Goal: Task Accomplishment & Management: Manage account settings

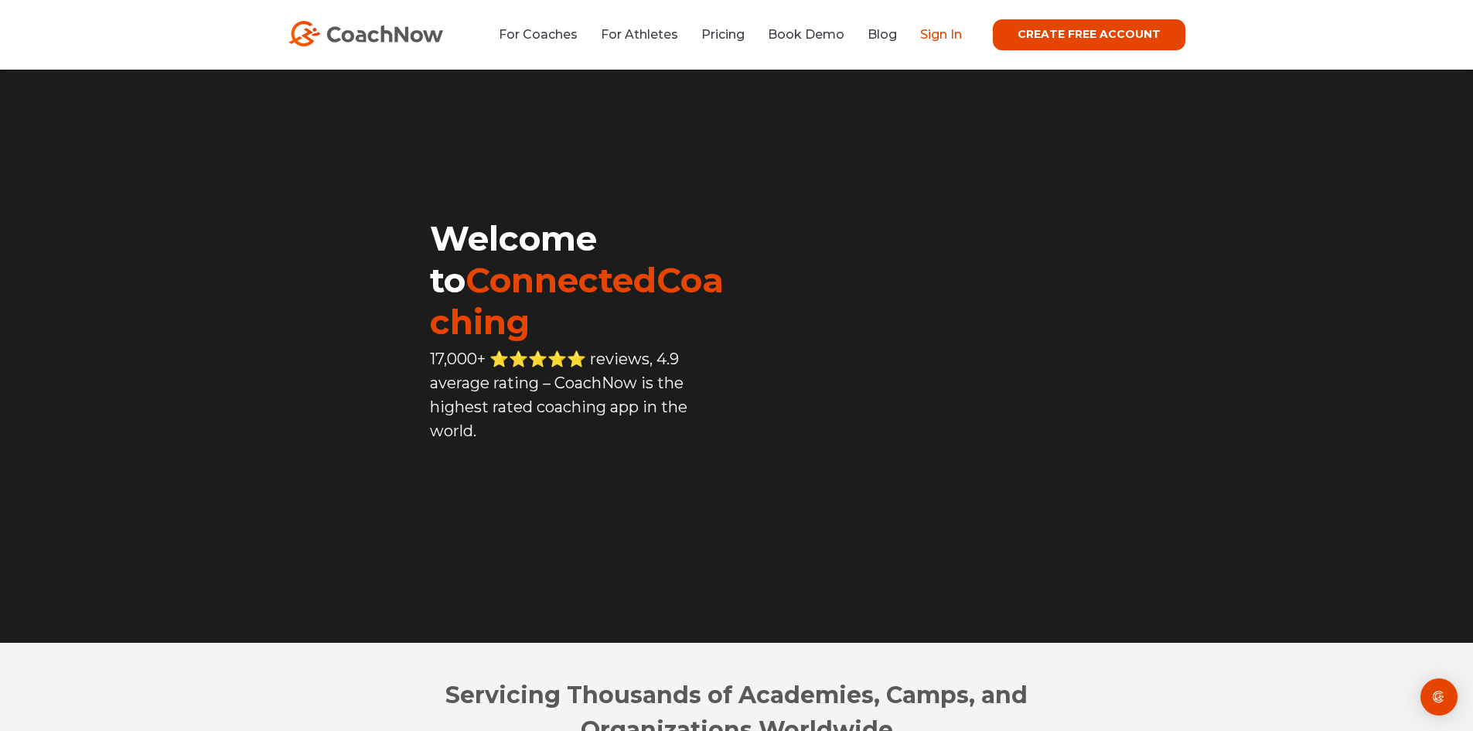
drag, startPoint x: 949, startPoint y: 40, endPoint x: 957, endPoint y: 39, distance: 8.5
click at [949, 40] on link "Sign In" at bounding box center [941, 34] width 42 height 15
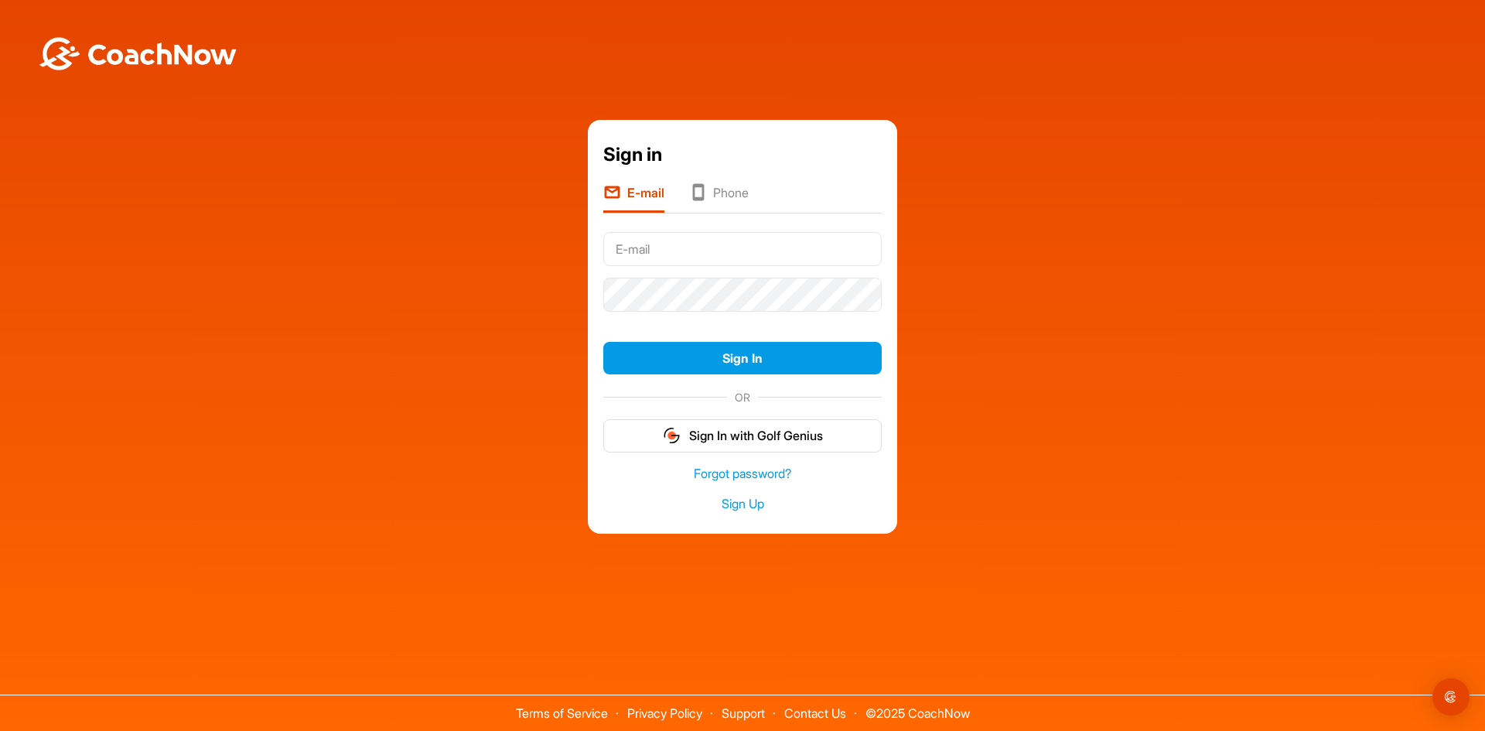
click at [718, 188] on li "Phone" at bounding box center [719, 197] width 60 height 29
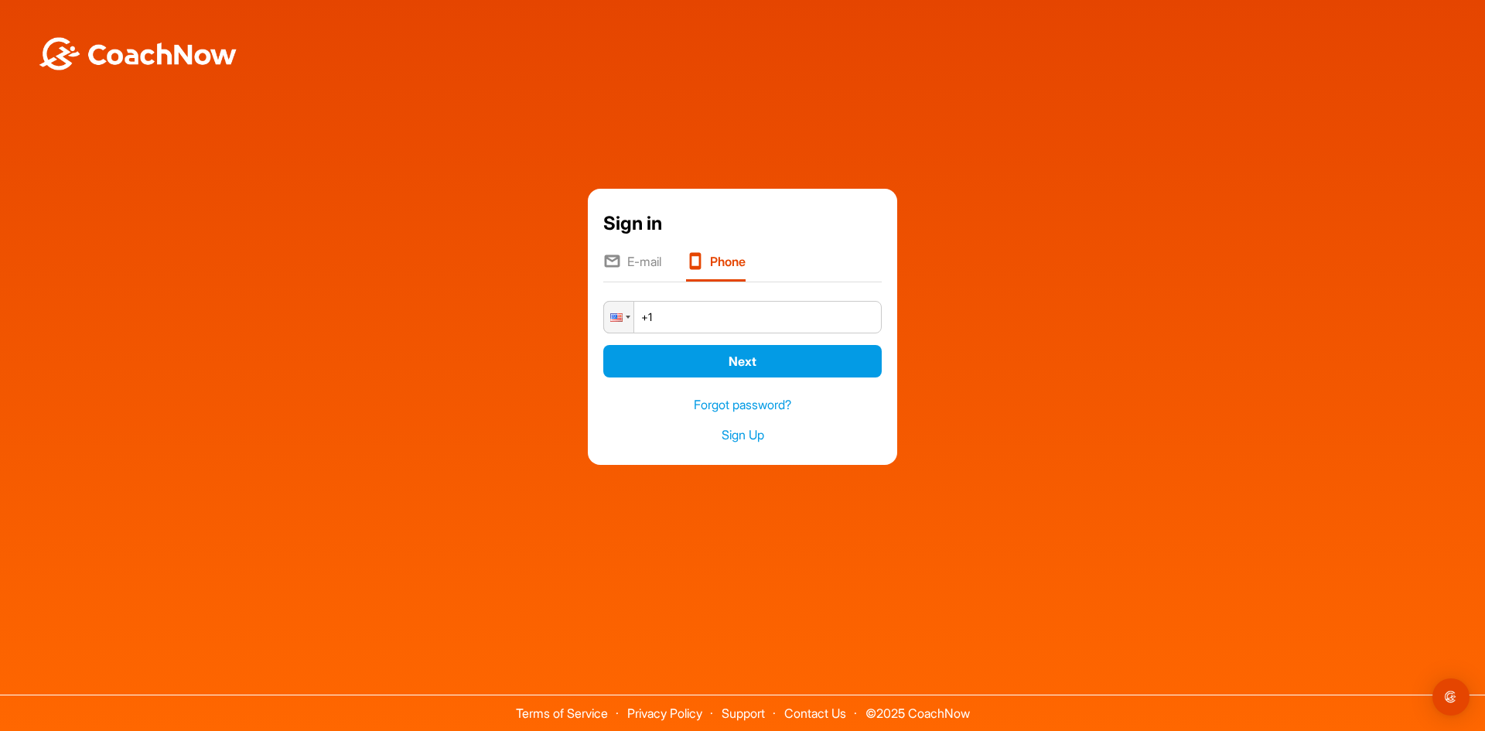
click at [670, 319] on input "+1" at bounding box center [742, 317] width 278 height 32
click at [636, 268] on li "E-mail" at bounding box center [632, 266] width 58 height 29
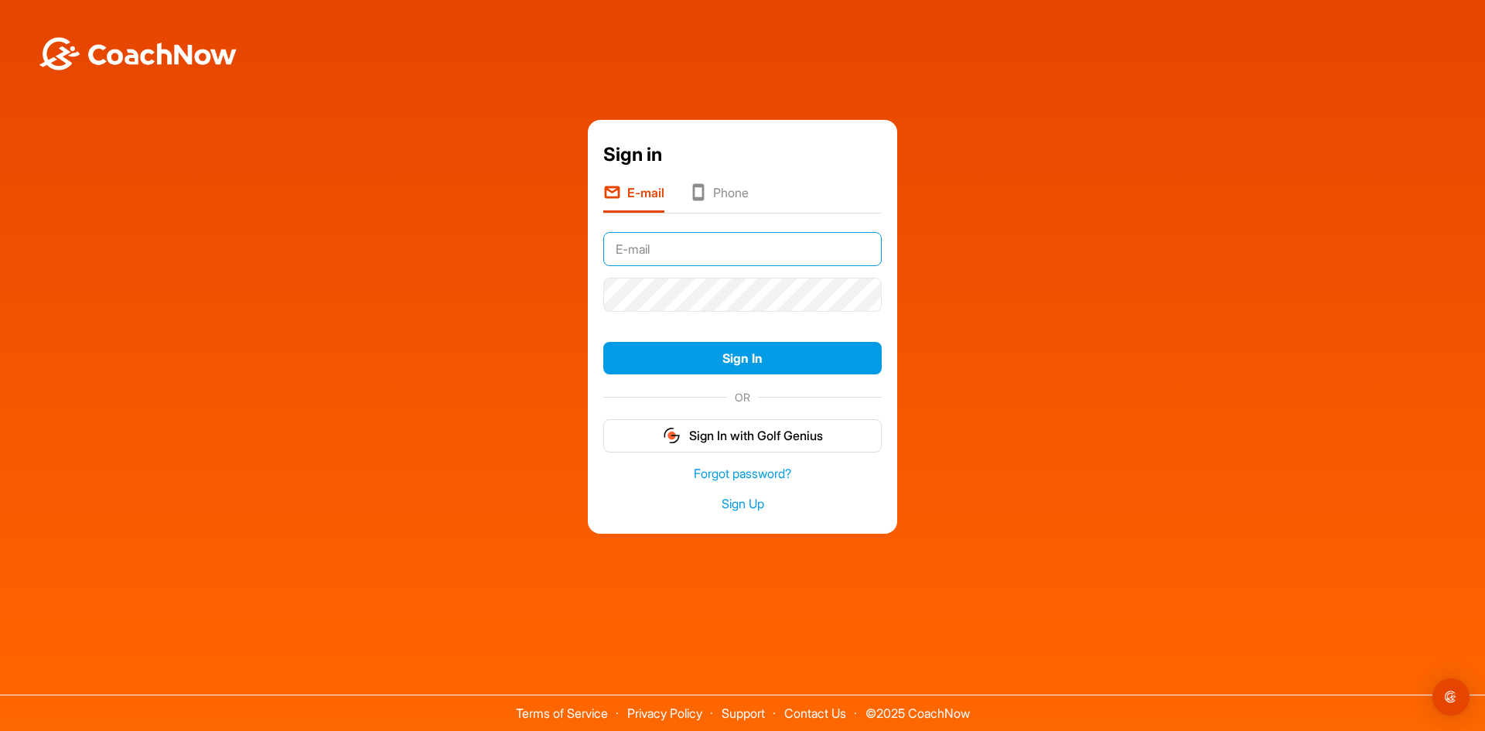
click at [670, 253] on input "text" at bounding box center [742, 249] width 278 height 34
click at [711, 244] on input "text" at bounding box center [742, 249] width 278 height 34
drag, startPoint x: 709, startPoint y: 189, endPoint x: 727, endPoint y: 198, distance: 20.1
click at [709, 189] on li "Phone" at bounding box center [719, 197] width 60 height 29
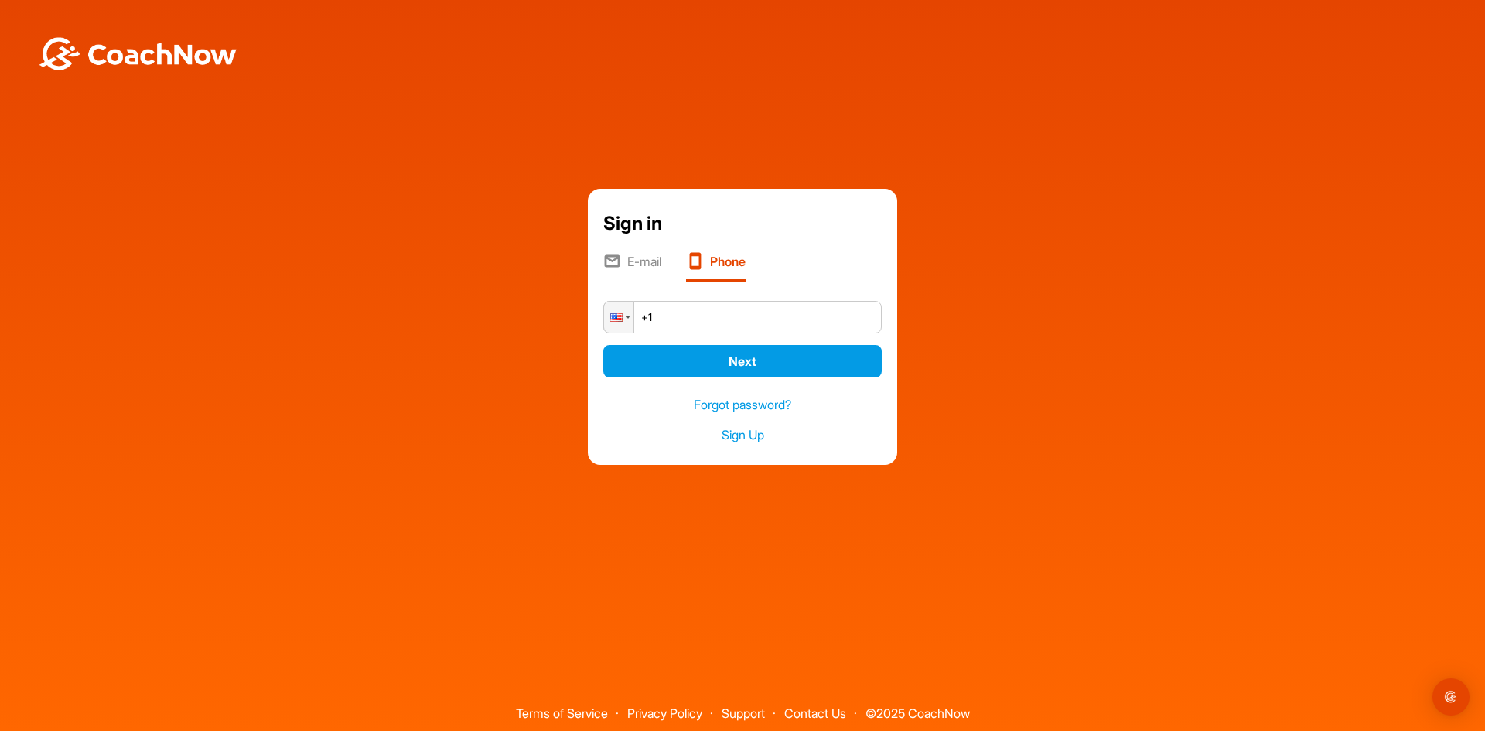
click at [718, 320] on input "+1" at bounding box center [742, 317] width 278 height 32
click at [651, 256] on li "E-mail" at bounding box center [632, 266] width 58 height 29
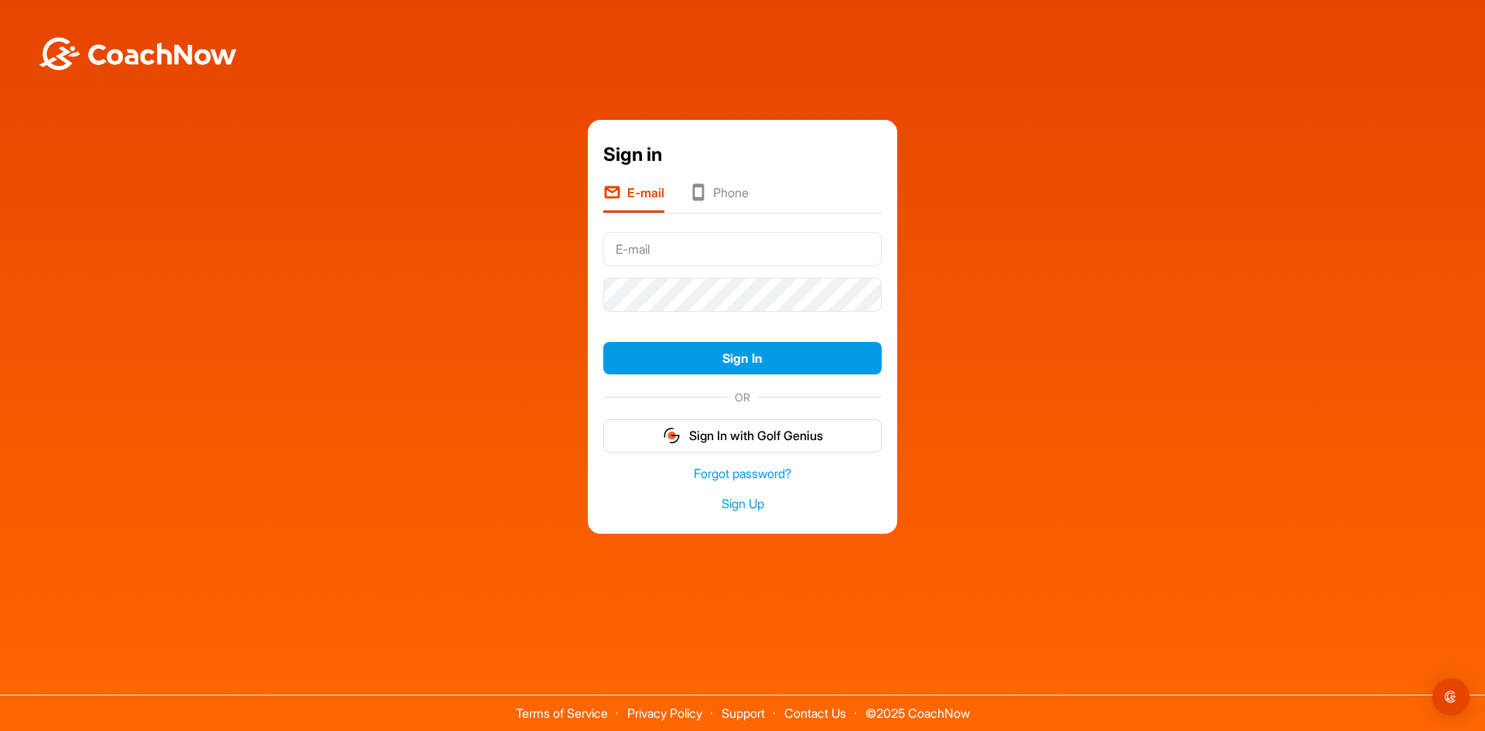
click at [721, 244] on input "text" at bounding box center [742, 249] width 278 height 34
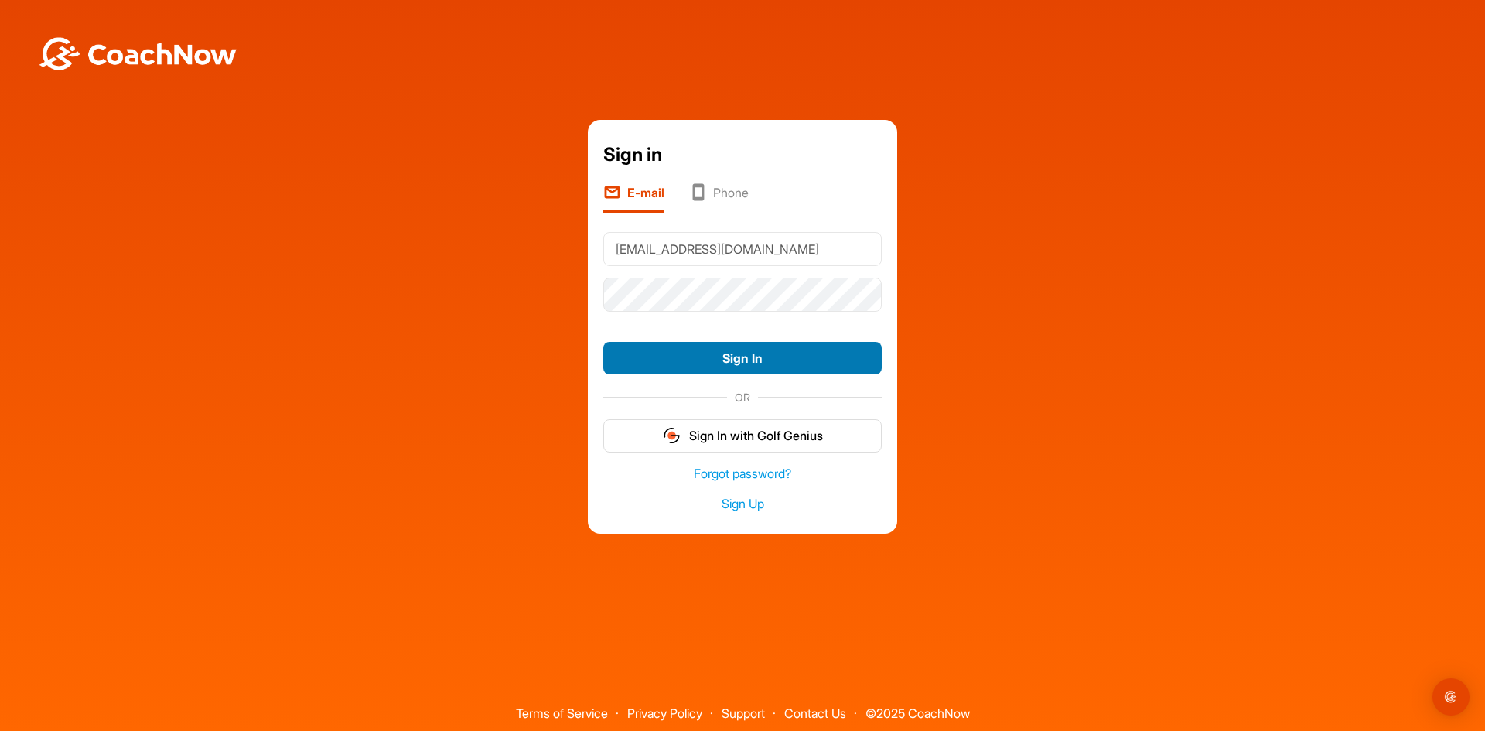
click at [789, 360] on button "Sign In" at bounding box center [742, 358] width 278 height 33
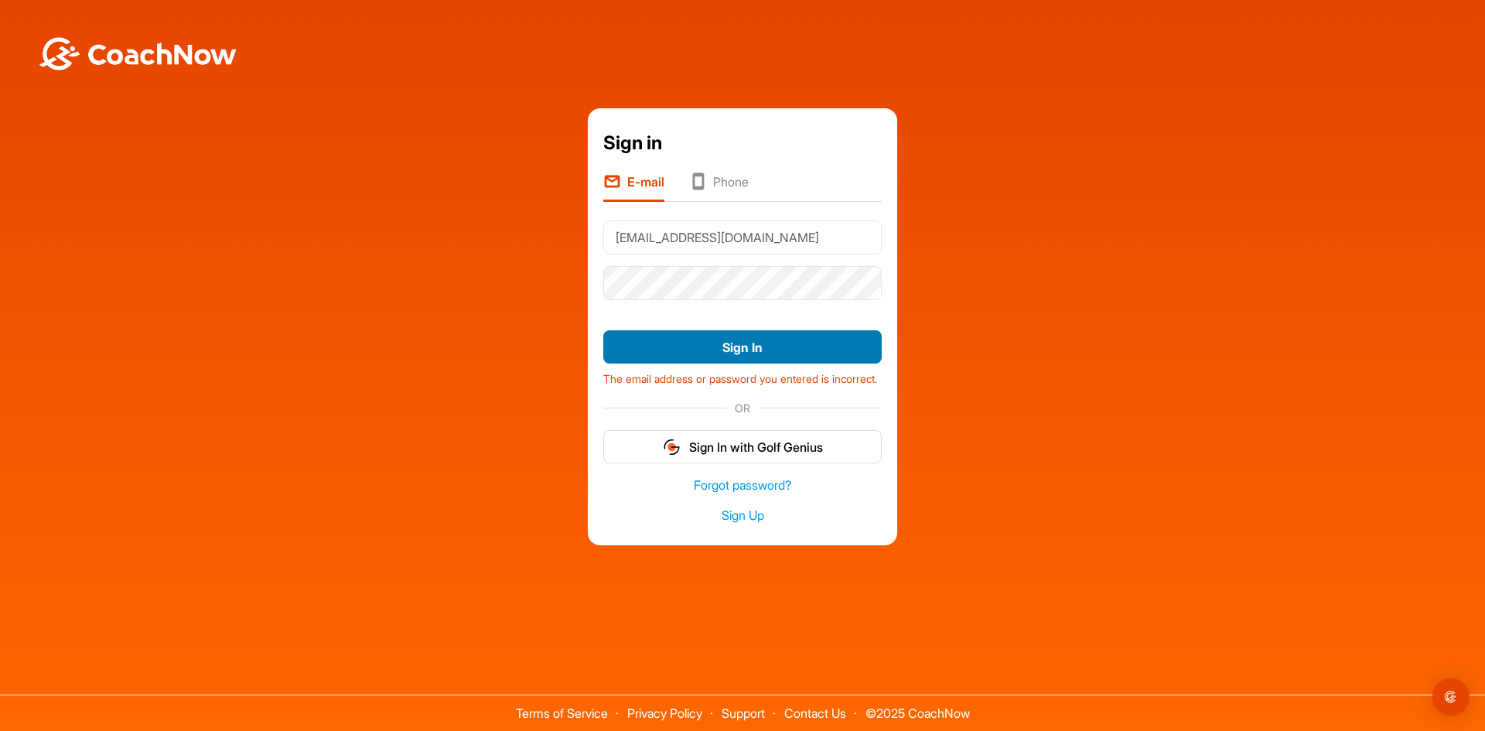
click at [741, 341] on button "Sign In" at bounding box center [742, 346] width 278 height 33
click at [728, 233] on input "babutaarjun@gmaai.com" at bounding box center [742, 237] width 278 height 34
type input "[EMAIL_ADDRESS][DOMAIN_NAME]"
click at [761, 330] on button "Sign In" at bounding box center [742, 346] width 278 height 33
click at [763, 339] on button "Sign In" at bounding box center [742, 346] width 278 height 33
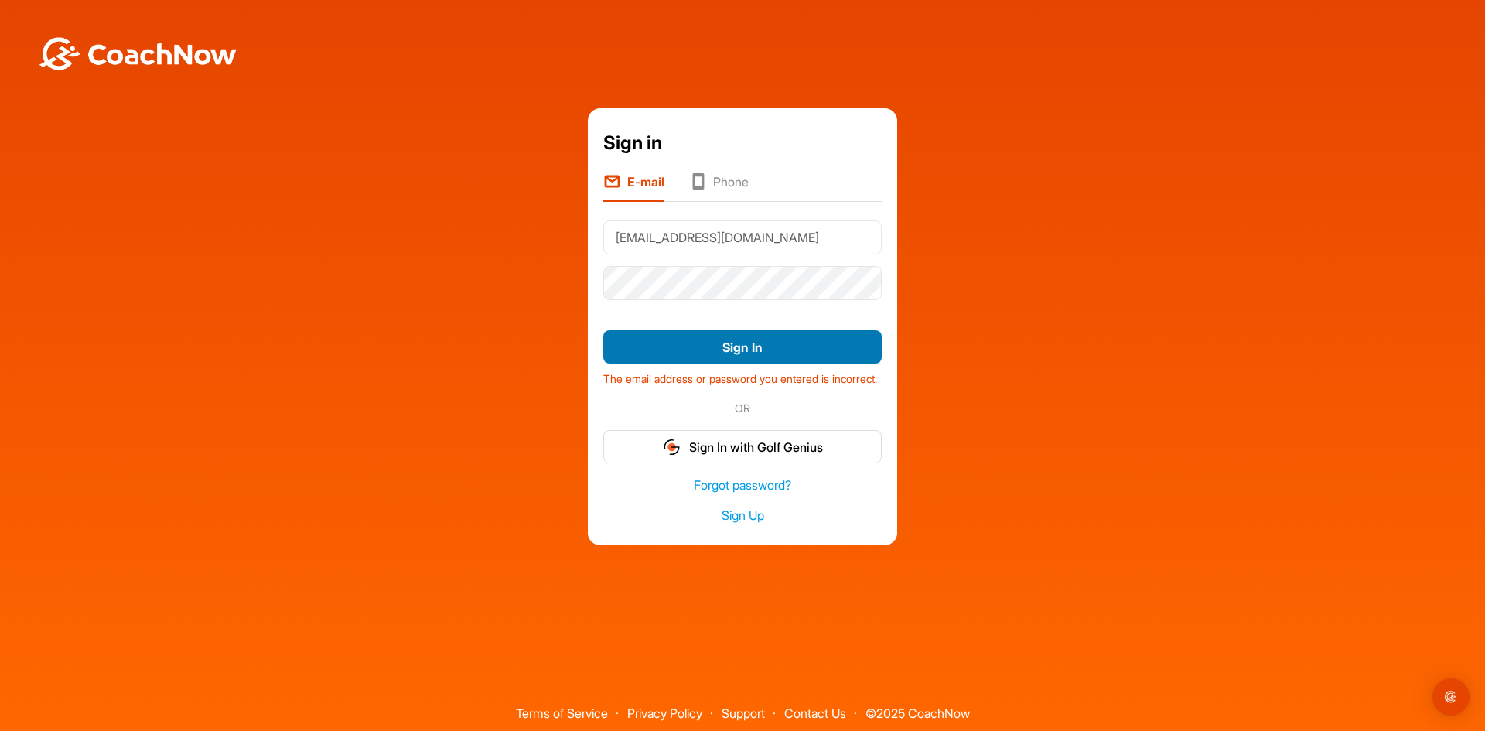
click at [765, 349] on button "Sign In" at bounding box center [742, 346] width 278 height 33
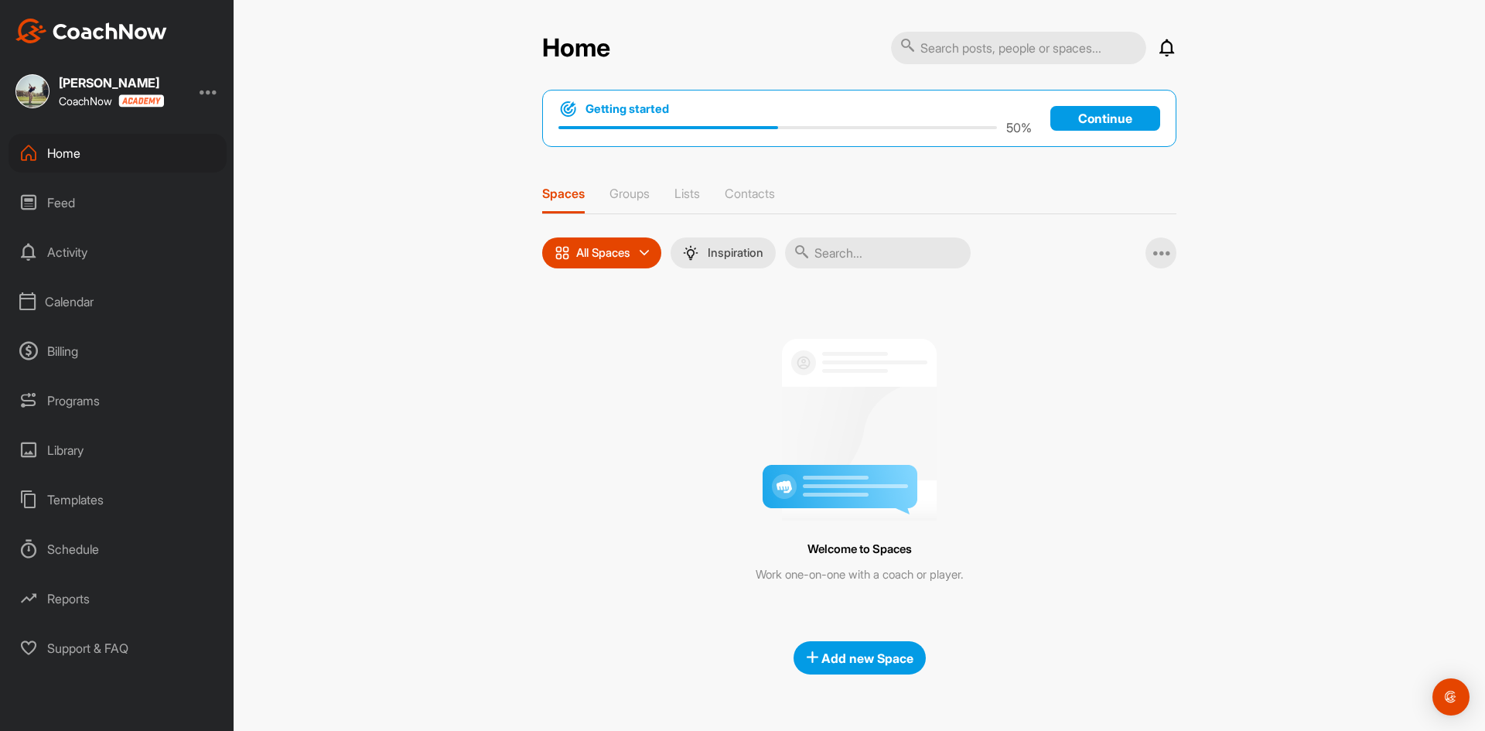
click at [80, 309] on div "Calendar" at bounding box center [118, 301] width 218 height 39
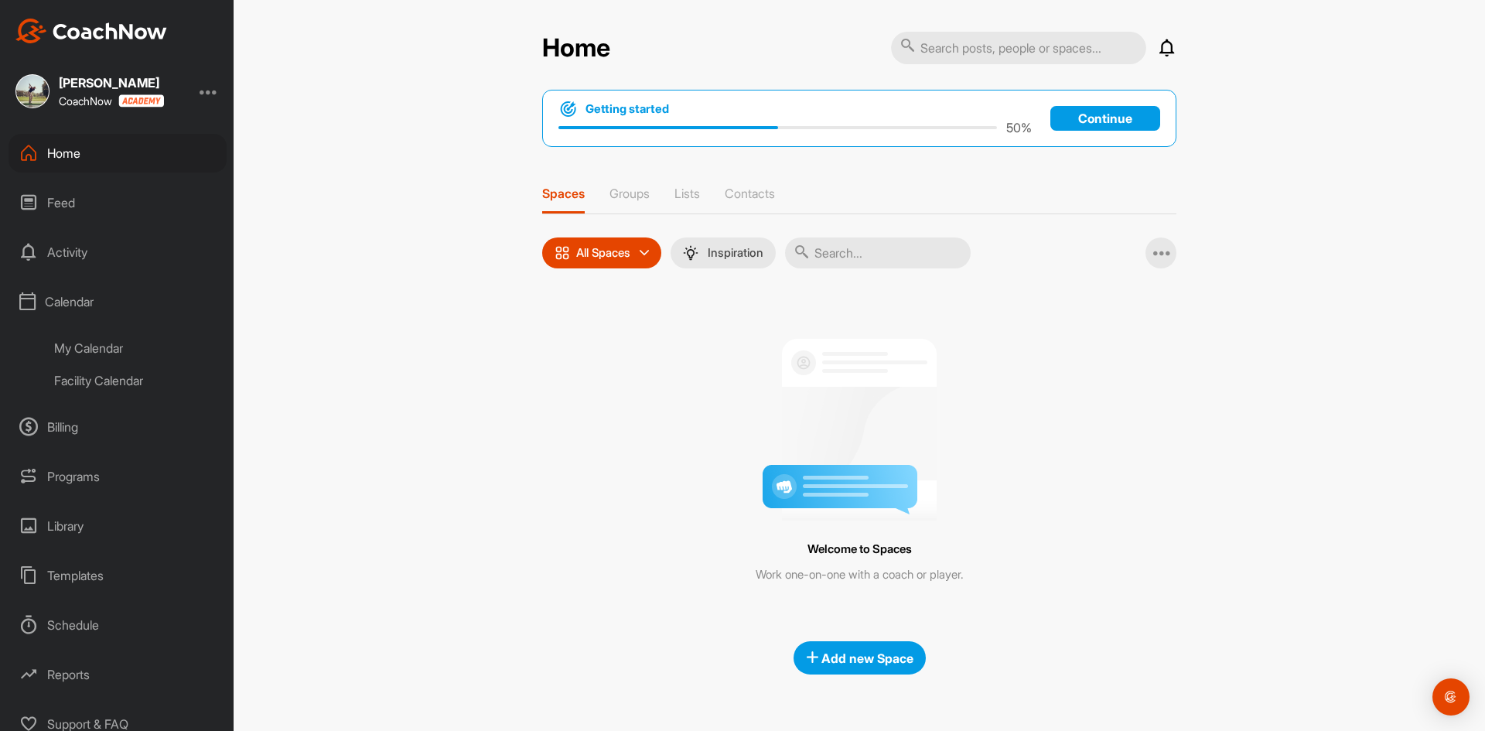
click at [129, 353] on div "My Calendar" at bounding box center [134, 348] width 183 height 32
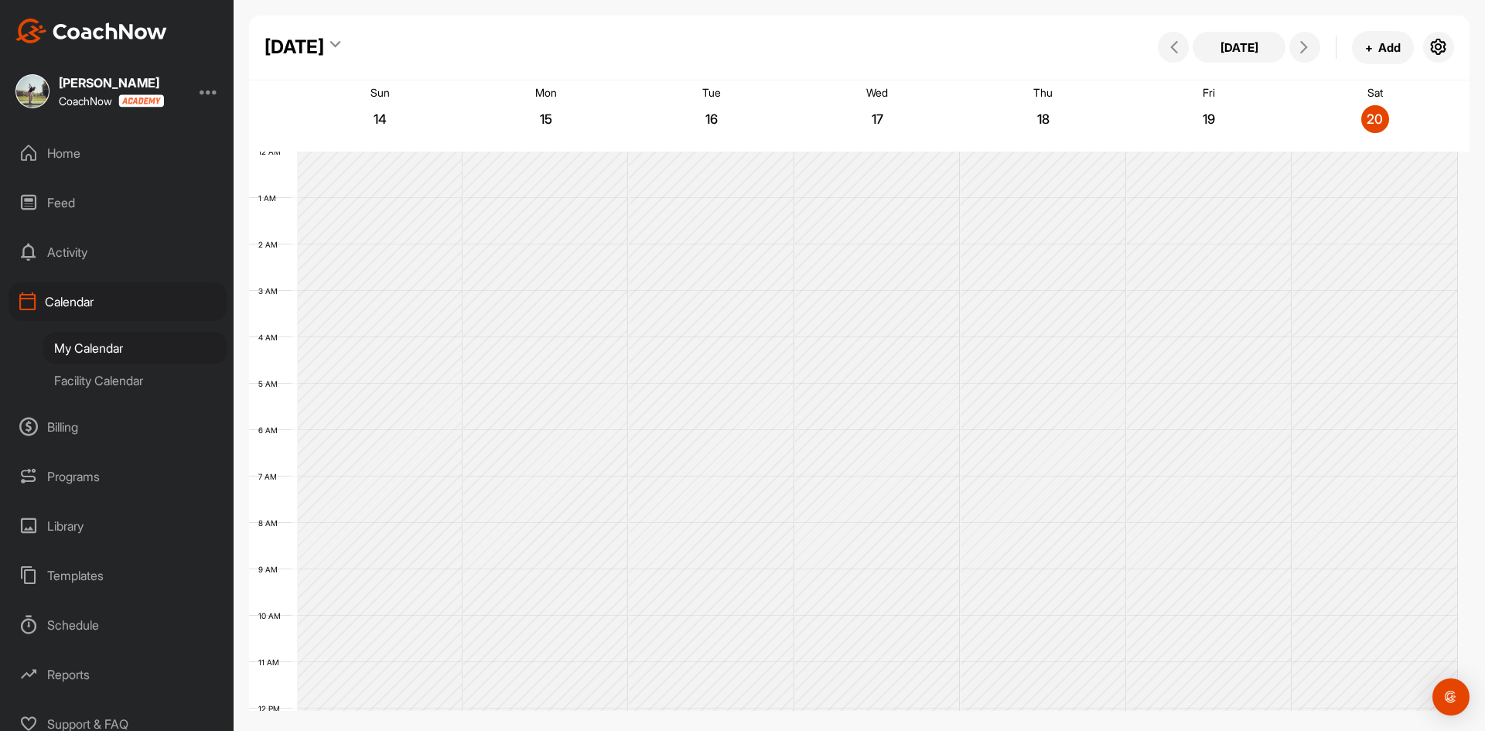
scroll to position [268, 0]
click at [1434, 44] on icon "button" at bounding box center [1438, 47] width 19 height 19
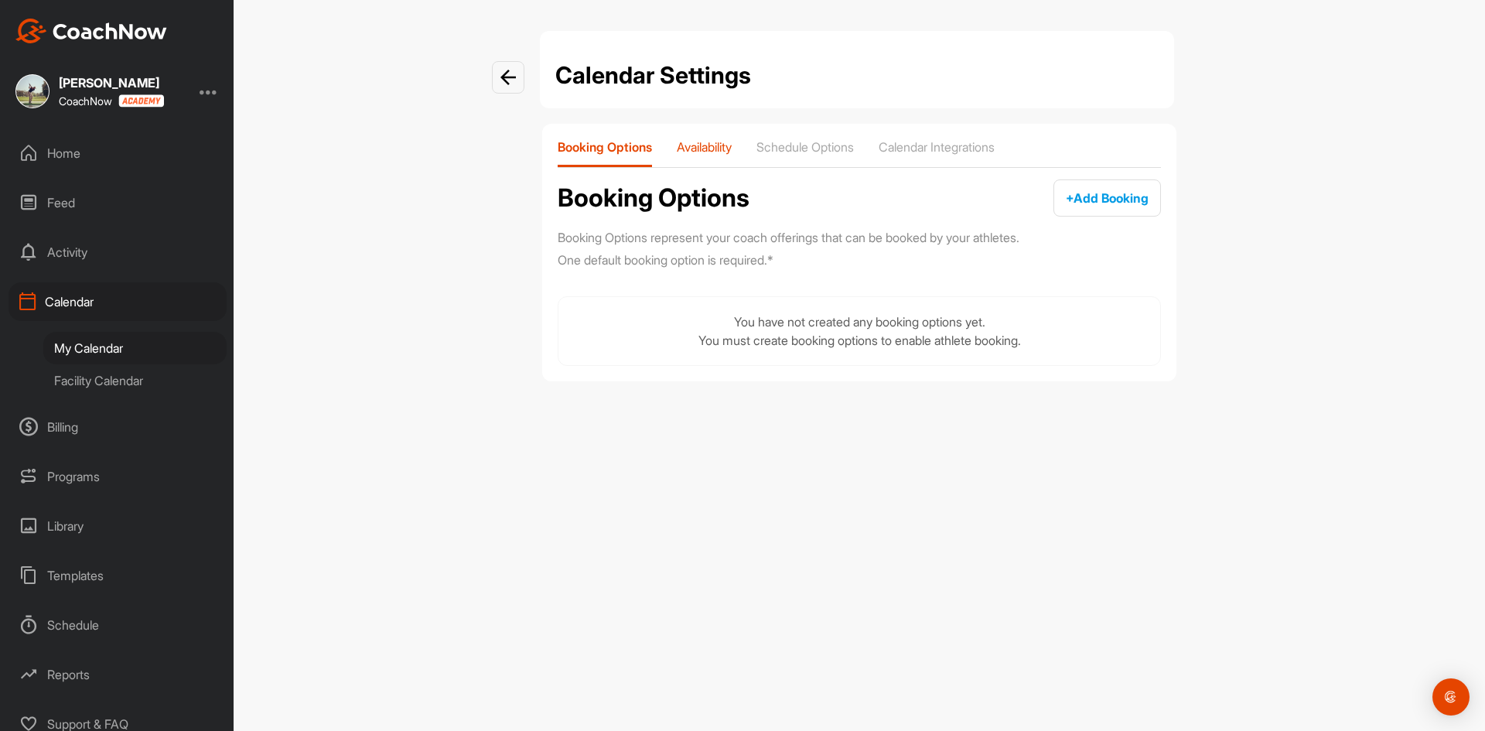
click at [731, 148] on p "Availability" at bounding box center [704, 146] width 55 height 15
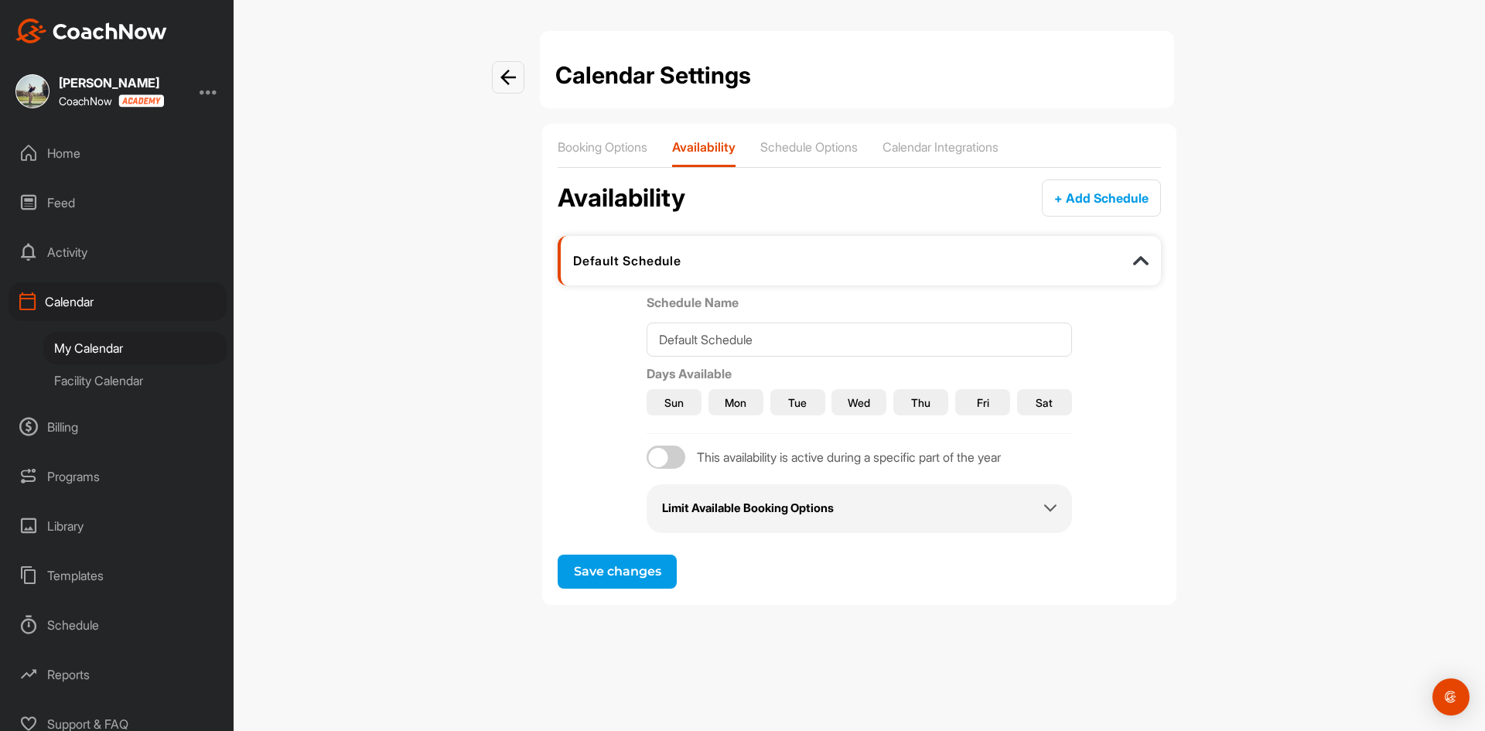
click at [677, 410] on span "Sun" at bounding box center [673, 402] width 19 height 16
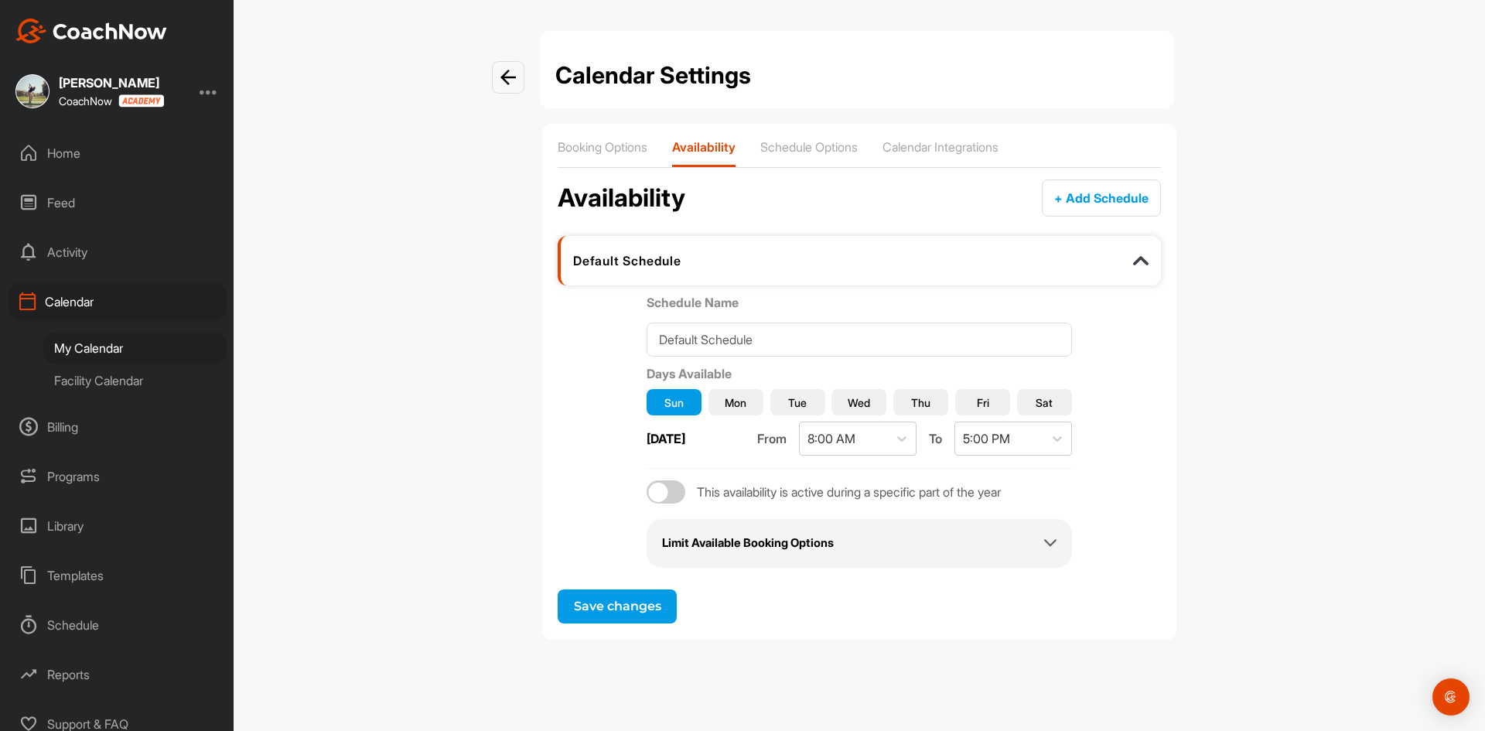
click at [733, 405] on span "Mon" at bounding box center [735, 402] width 22 height 16
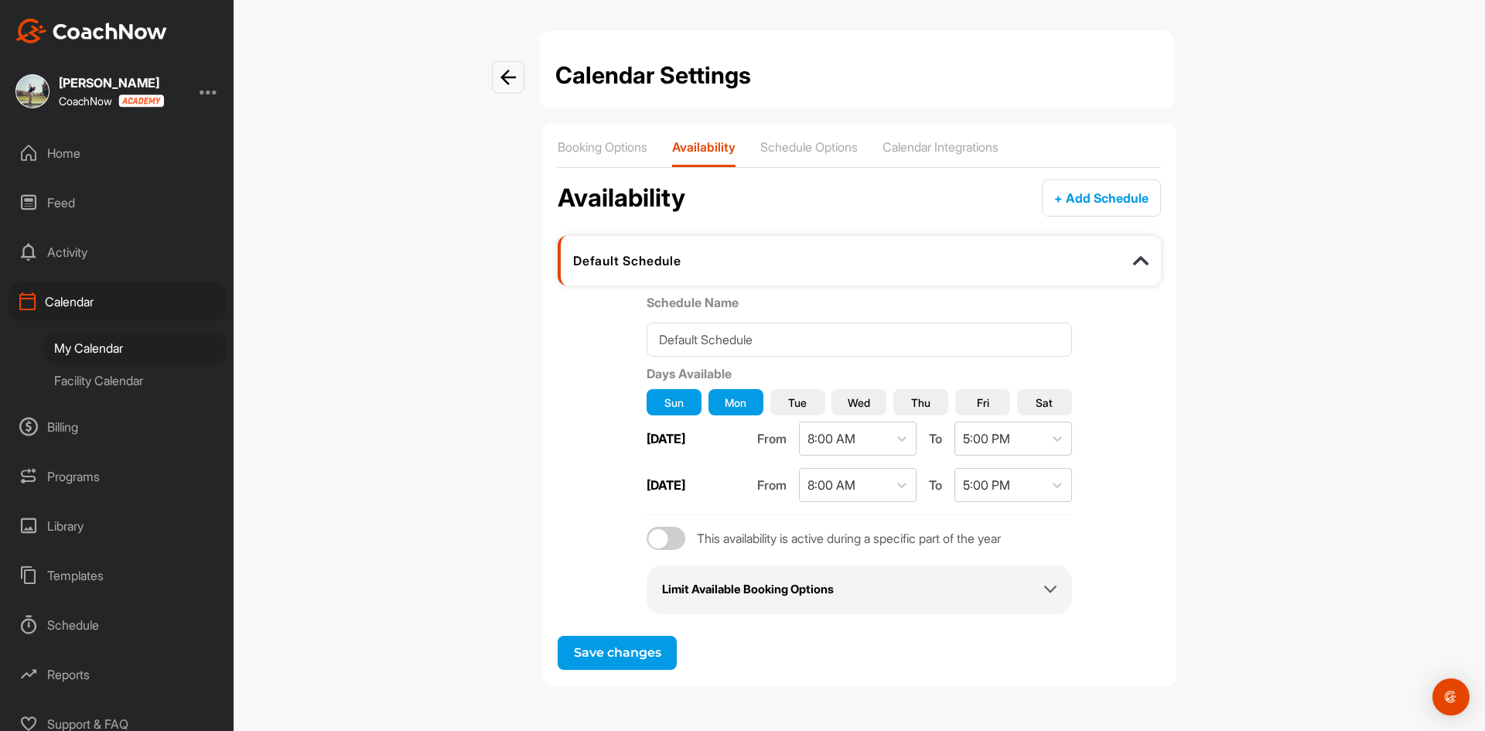
drag, startPoint x: 806, startPoint y: 401, endPoint x: 889, endPoint y: 404, distance: 83.6
click at [815, 401] on button "Tue" at bounding box center [797, 402] width 55 height 26
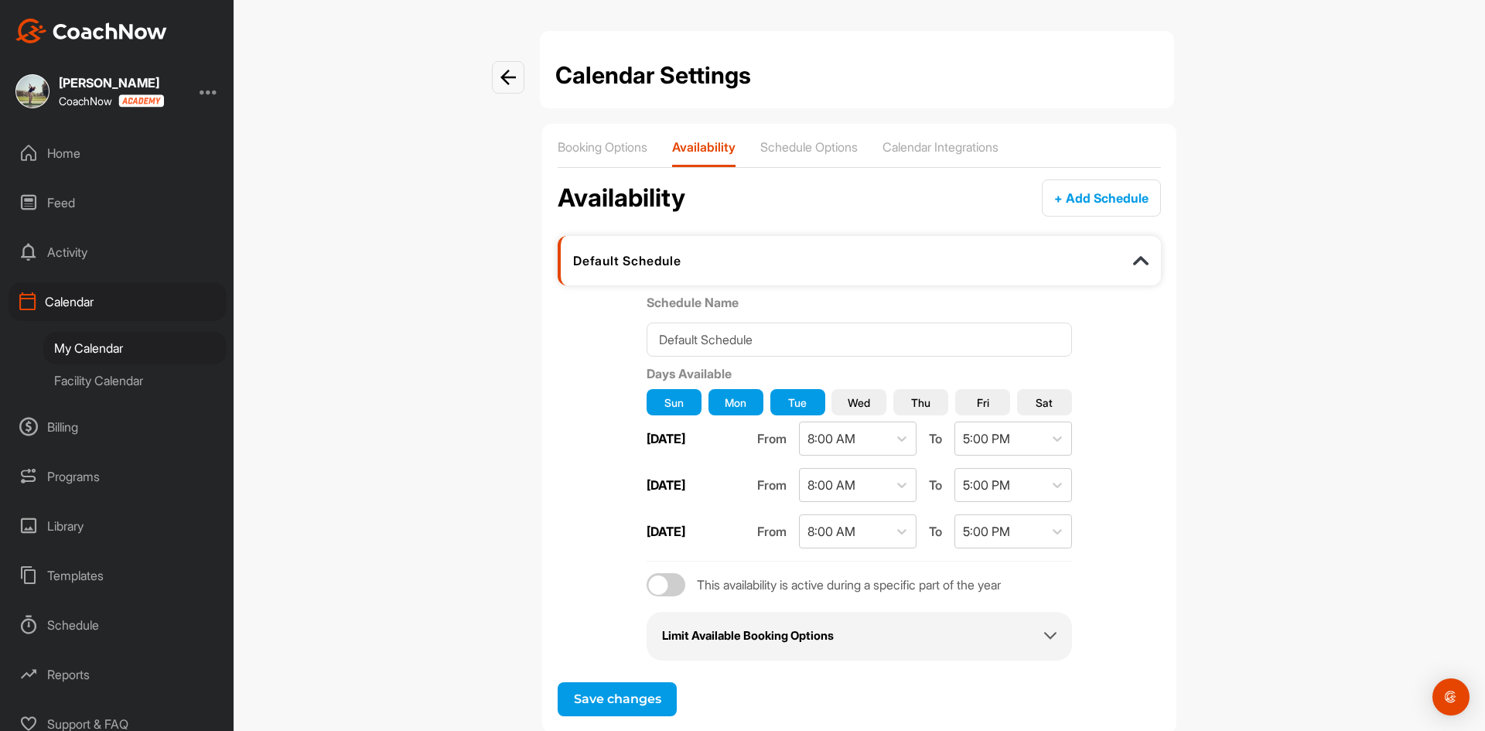
click at [864, 400] on span "Wed" at bounding box center [858, 402] width 22 height 16
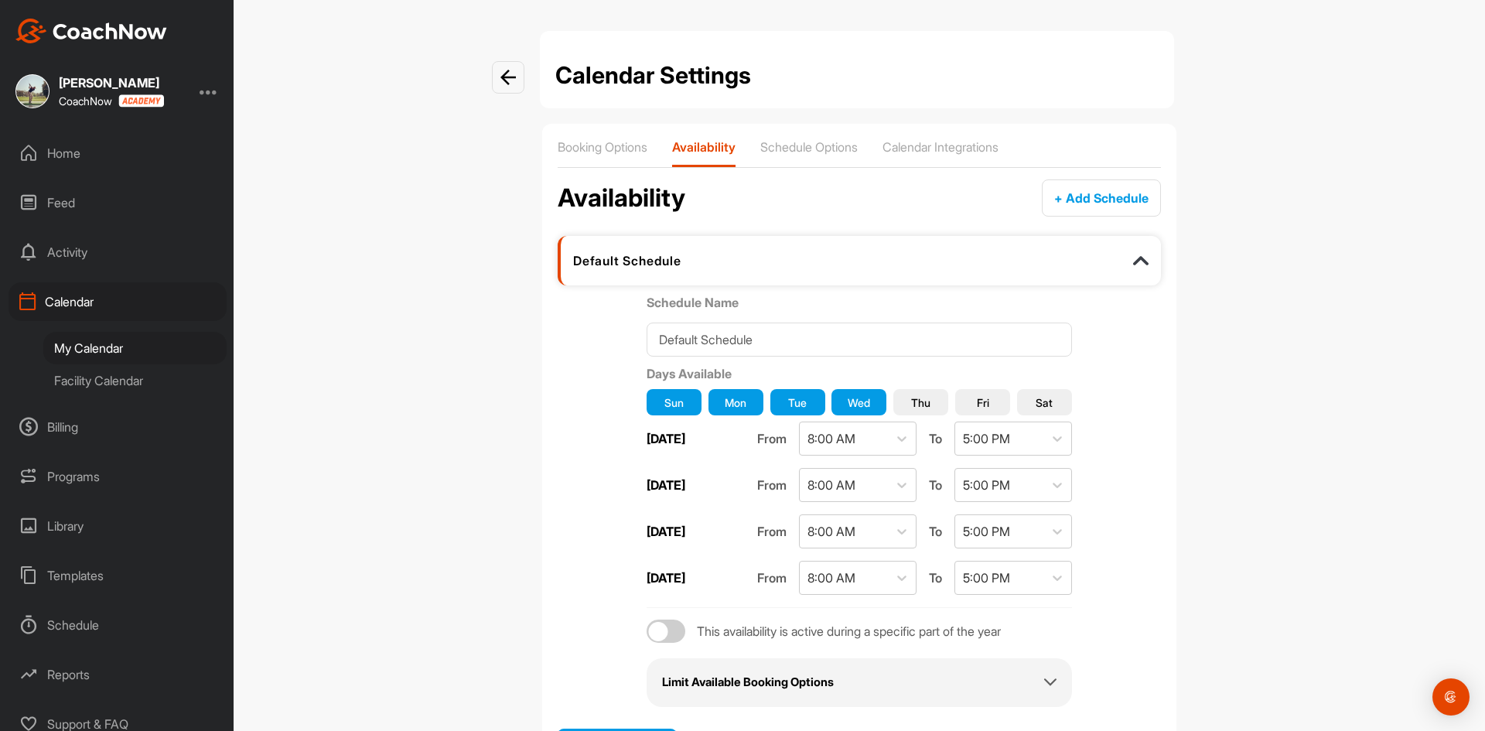
drag, startPoint x: 901, startPoint y: 398, endPoint x: 923, endPoint y: 400, distance: 22.5
click at [902, 398] on button "Thu" at bounding box center [920, 402] width 55 height 26
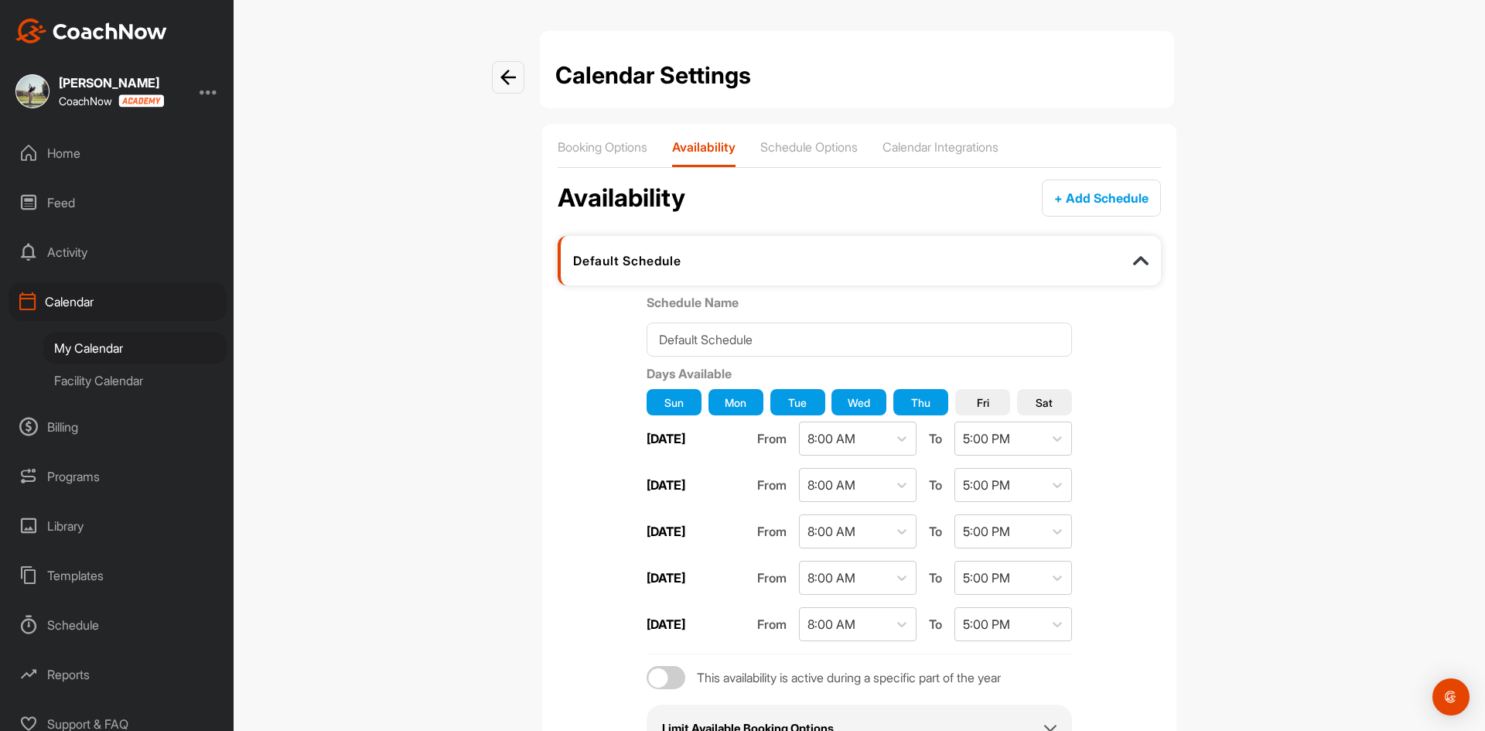
click at [945, 401] on div "Sun Mon Tue Wed Thu Fri Sat" at bounding box center [858, 402] width 425 height 39
click at [963, 409] on button "Fri" at bounding box center [982, 402] width 55 height 26
click at [1038, 402] on span "Sat" at bounding box center [1043, 402] width 17 height 16
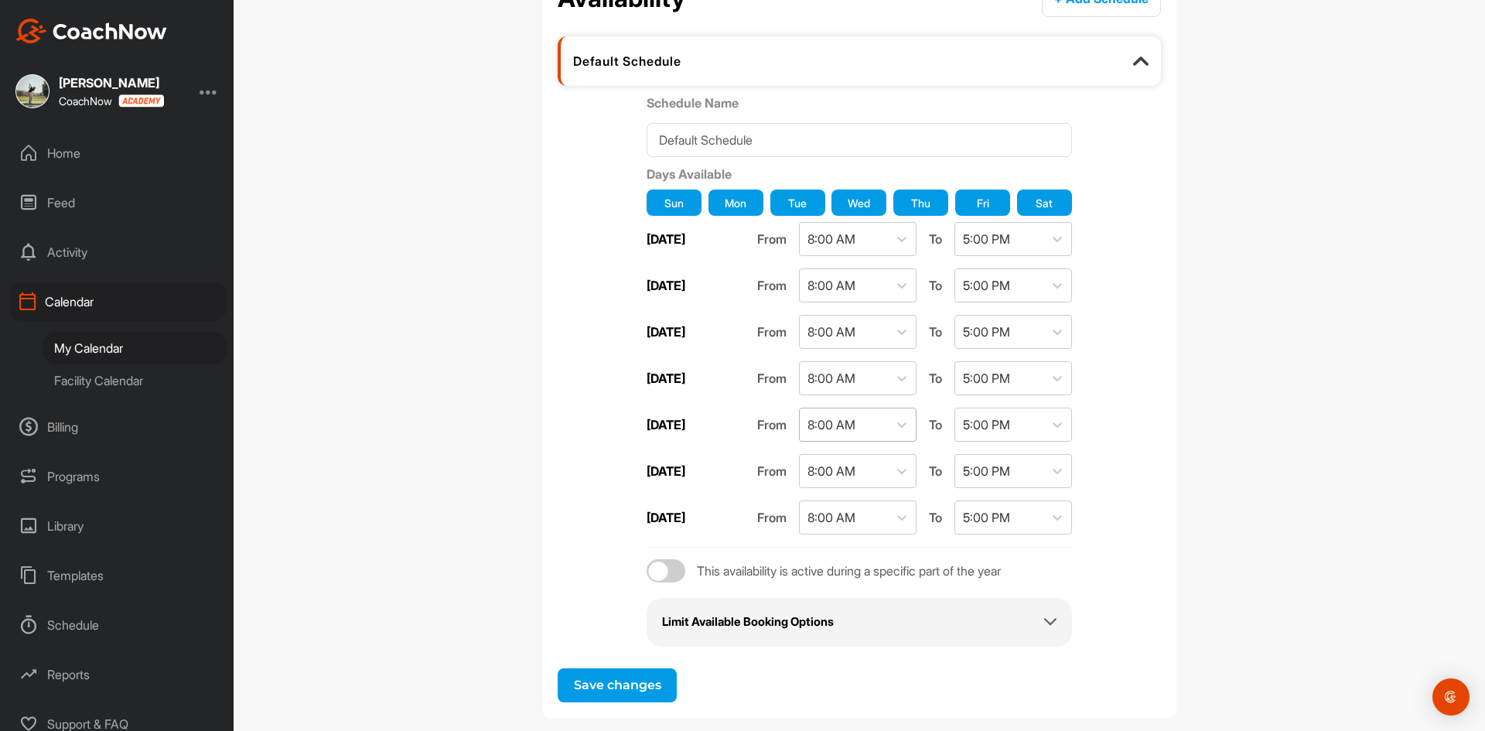
scroll to position [223, 0]
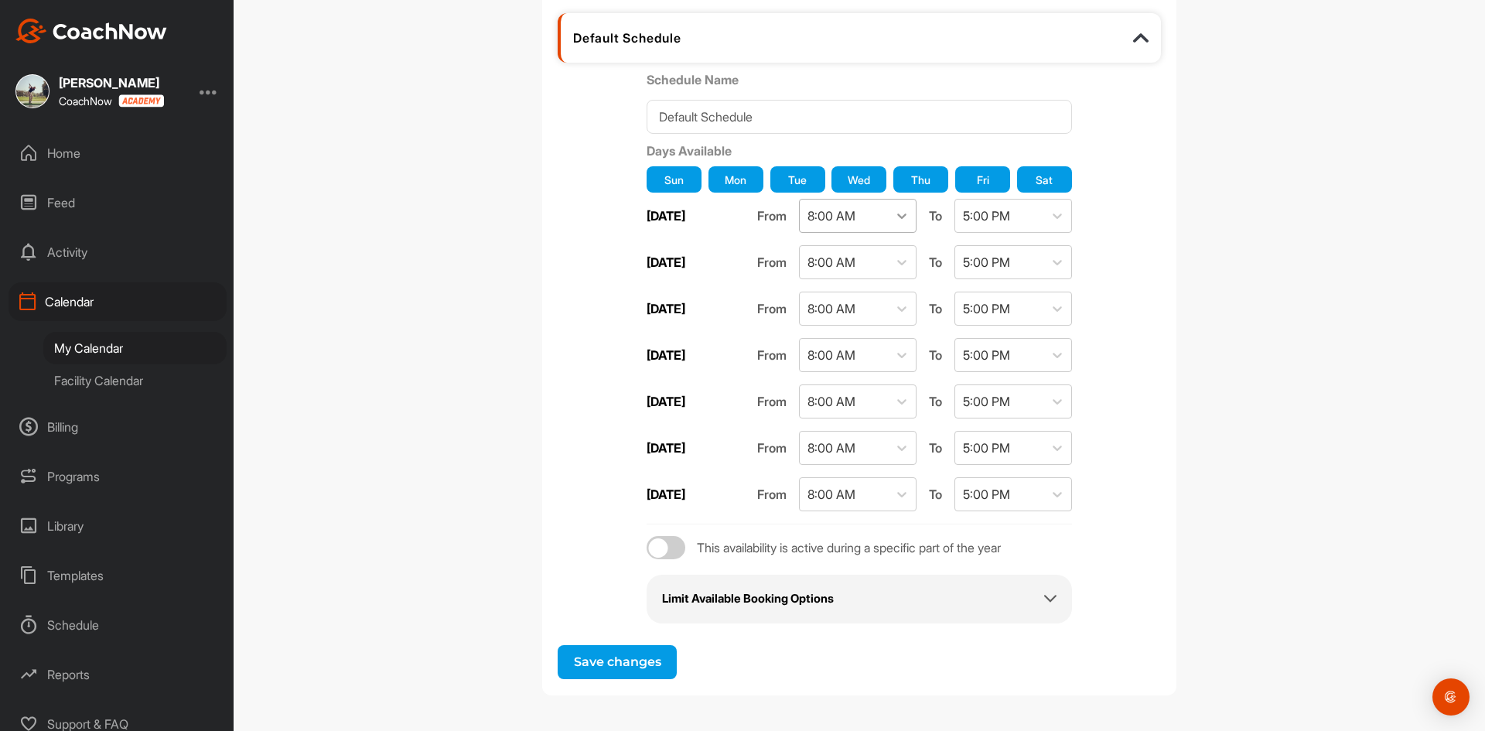
click at [894, 217] on icon at bounding box center [901, 215] width 15 height 15
click at [821, 447] on div "8:00 AM" at bounding box center [851, 445] width 118 height 31
click at [1032, 218] on div "5:00 PM" at bounding box center [999, 215] width 88 height 32
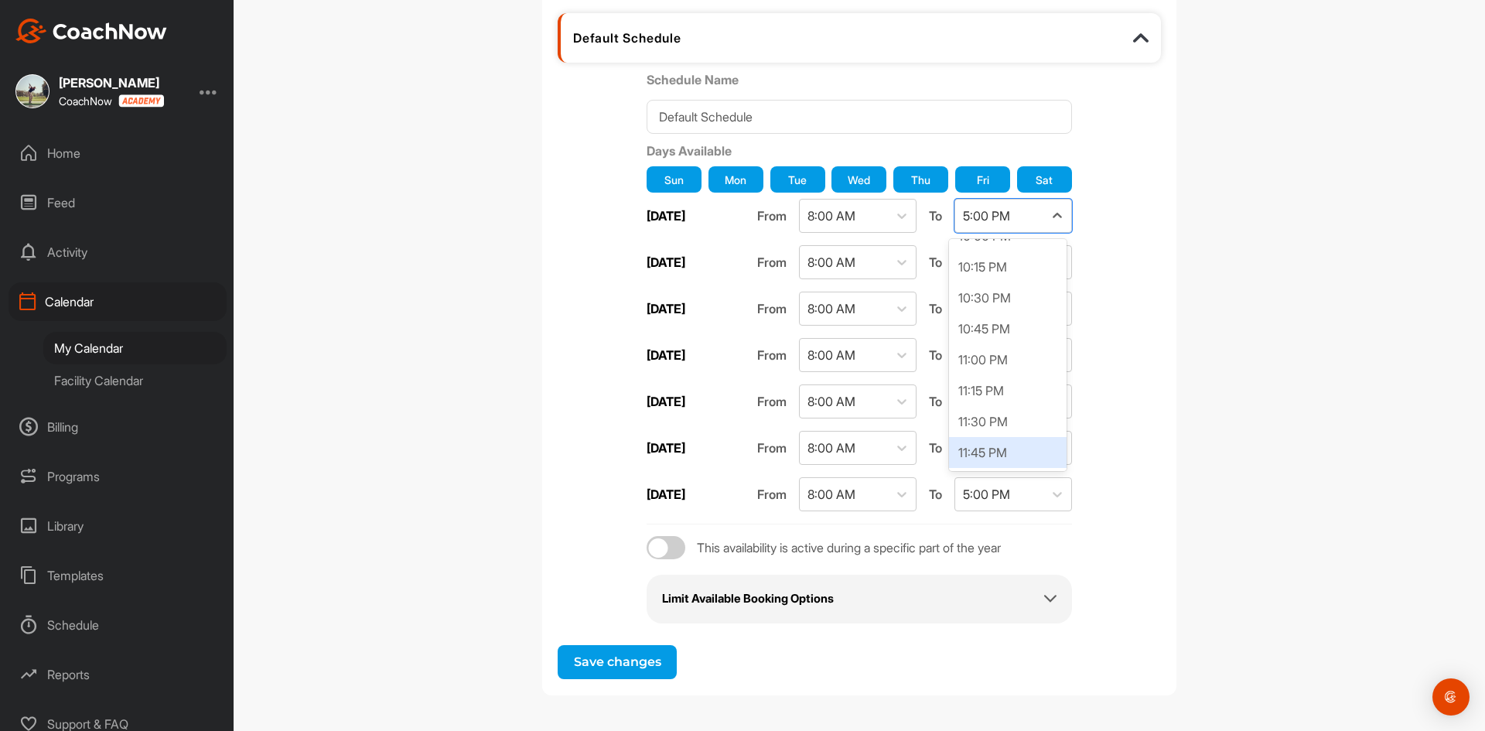
click at [1013, 454] on div "11:45 PM" at bounding box center [1008, 452] width 118 height 31
click at [1160, 278] on div "Booking Options Availability Schedule Options Calendar Integrations Availabilit…" at bounding box center [859, 298] width 634 height 794
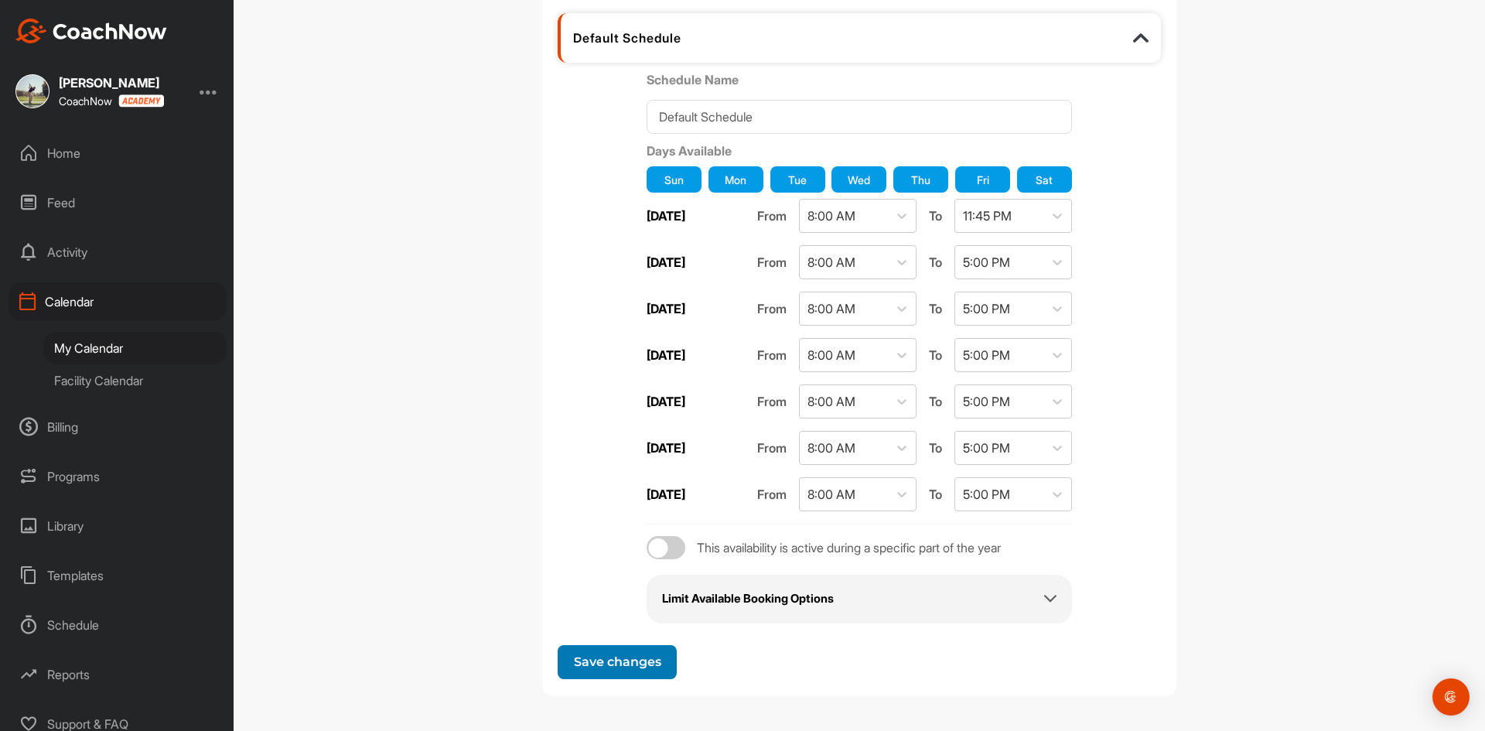
click at [628, 664] on span "Save changes" at bounding box center [617, 661] width 87 height 15
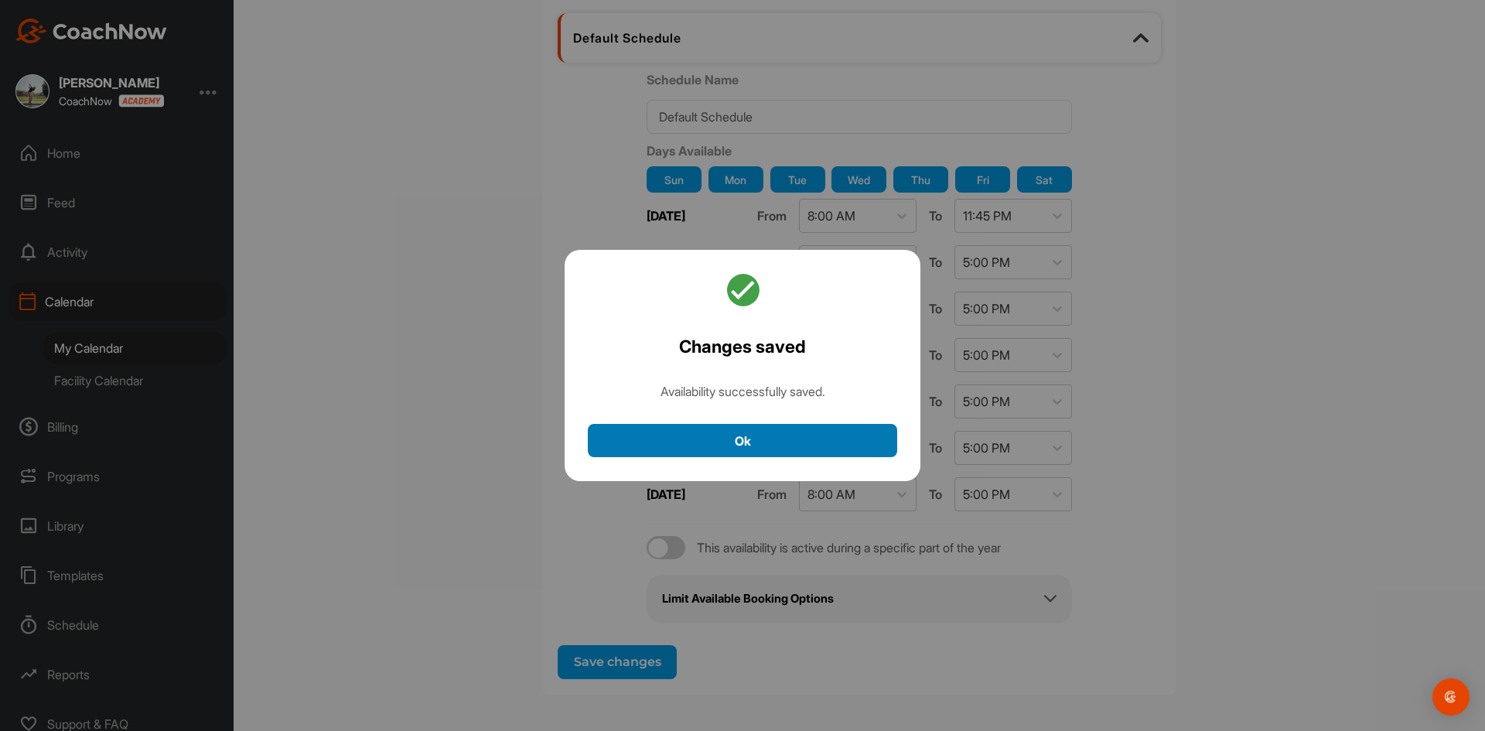
click at [790, 452] on button "Ok" at bounding box center [742, 440] width 309 height 33
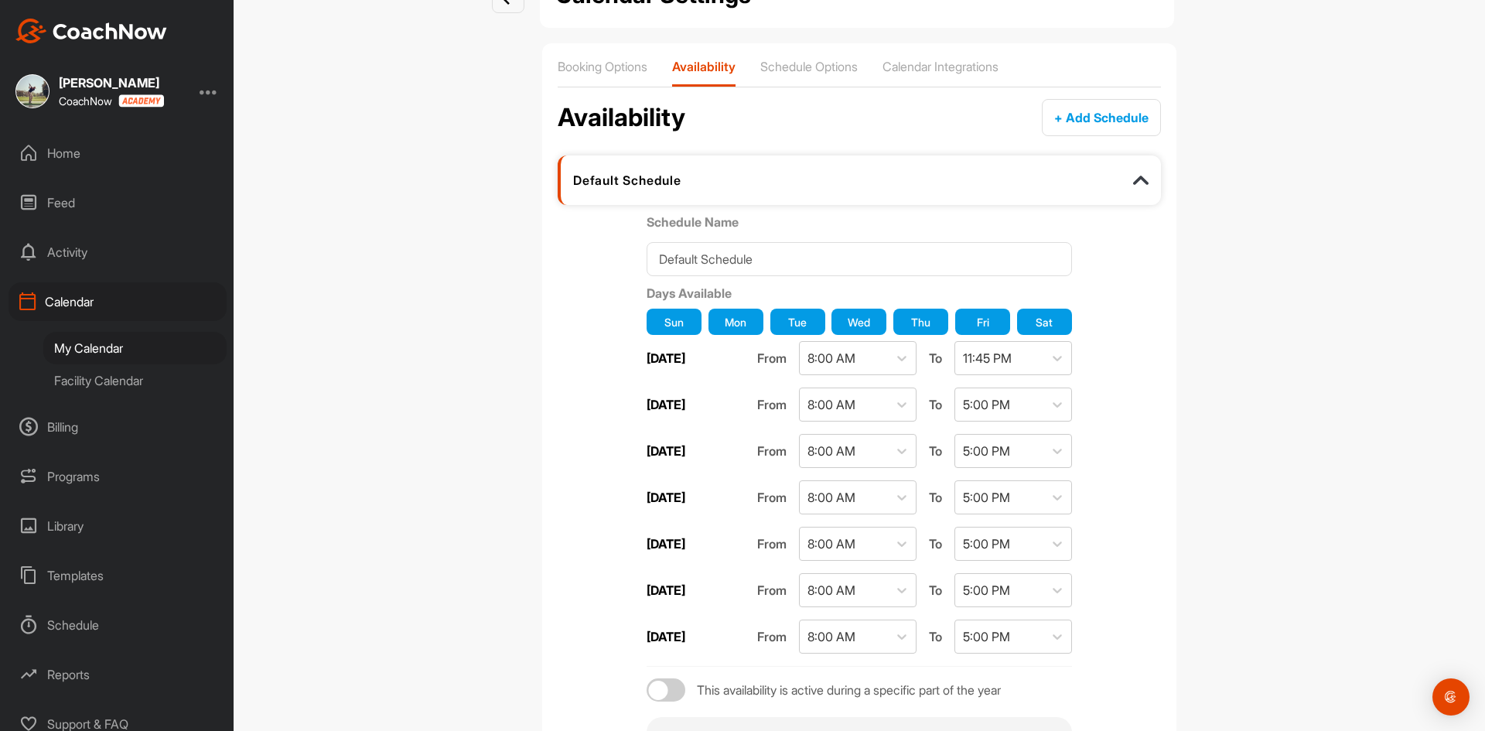
scroll to position [68, 0]
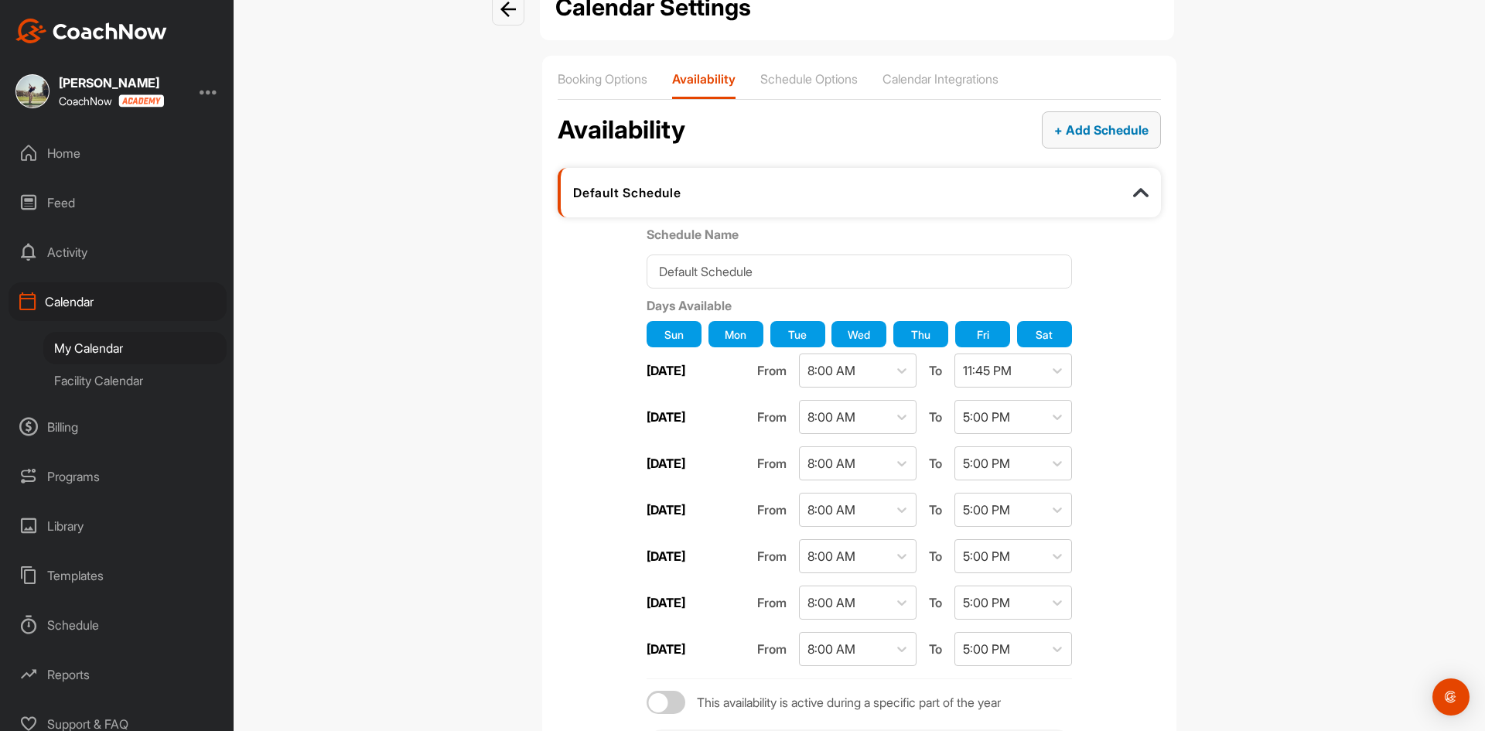
click at [1100, 138] on div "+ Add Schedule" at bounding box center [1101, 130] width 94 height 19
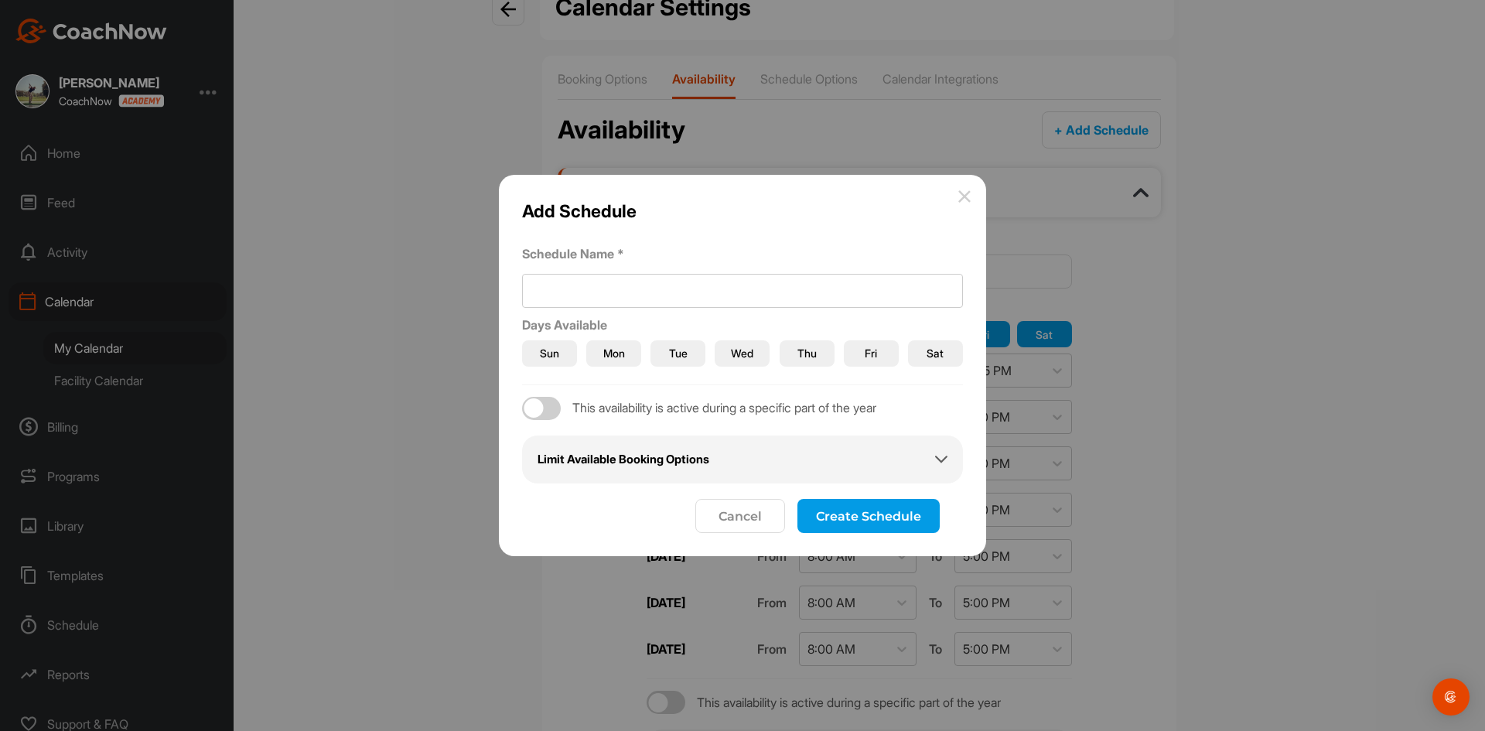
click at [633, 459] on h2 "Limit Available Booking Options" at bounding box center [623, 460] width 172 height 18
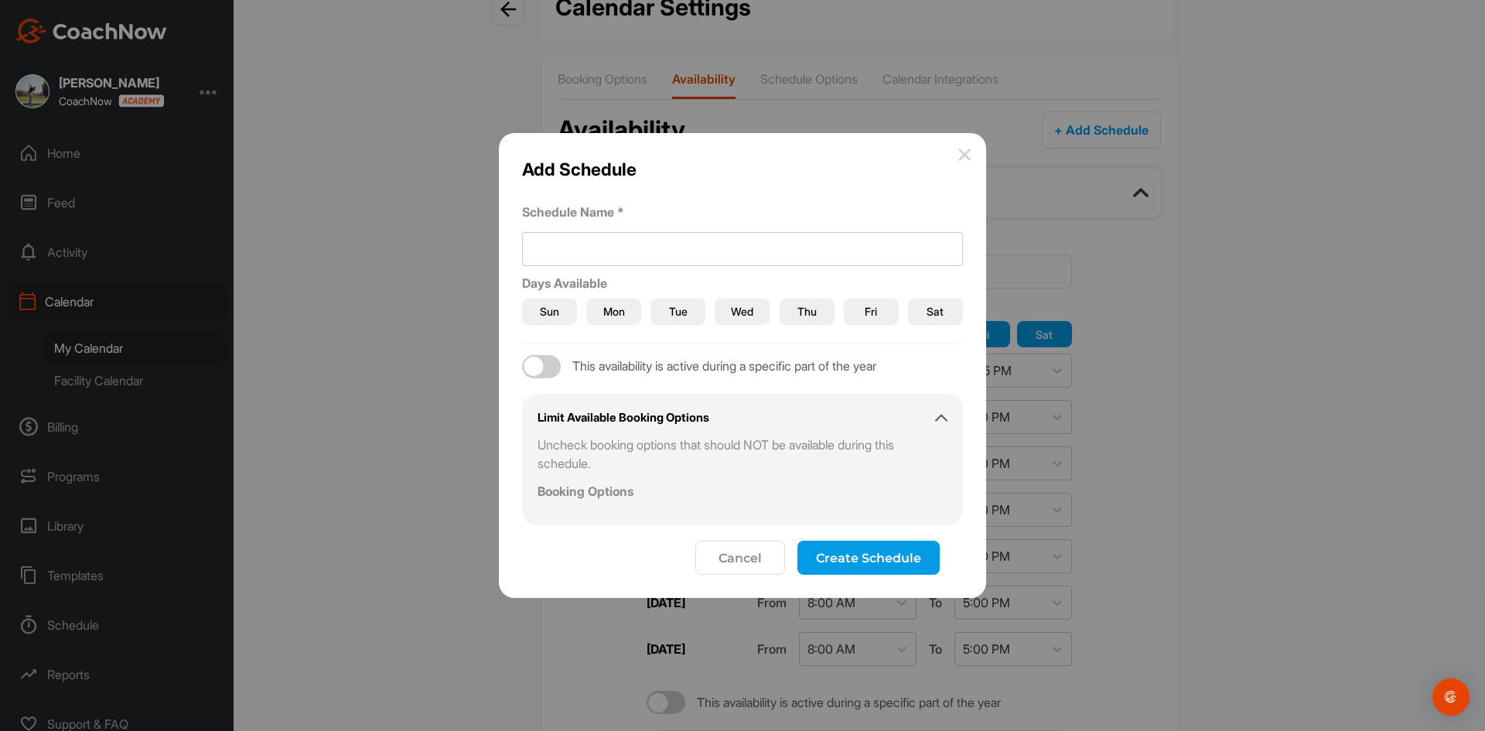
click at [555, 367] on div at bounding box center [541, 366] width 39 height 23
checkbox input "true"
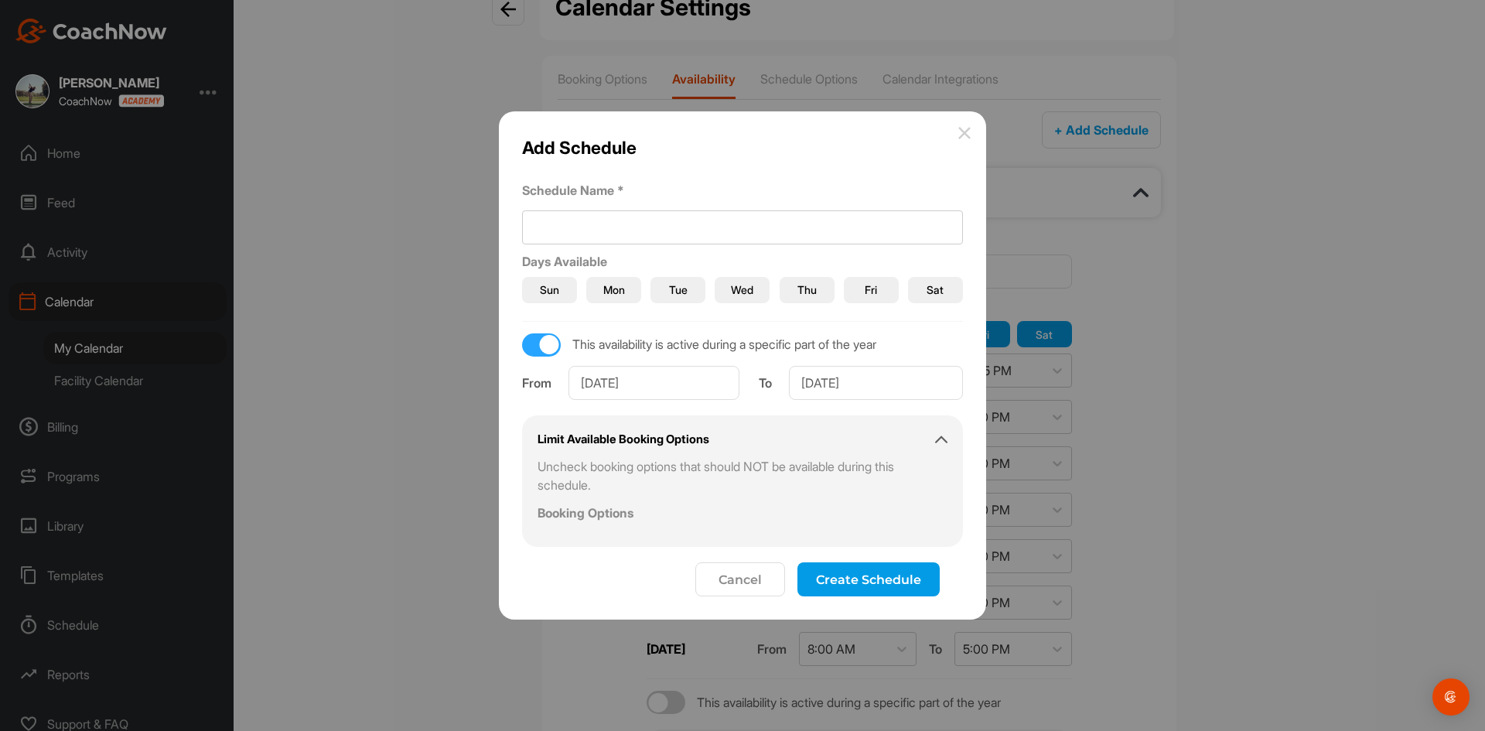
click at [965, 131] on img at bounding box center [964, 133] width 12 height 12
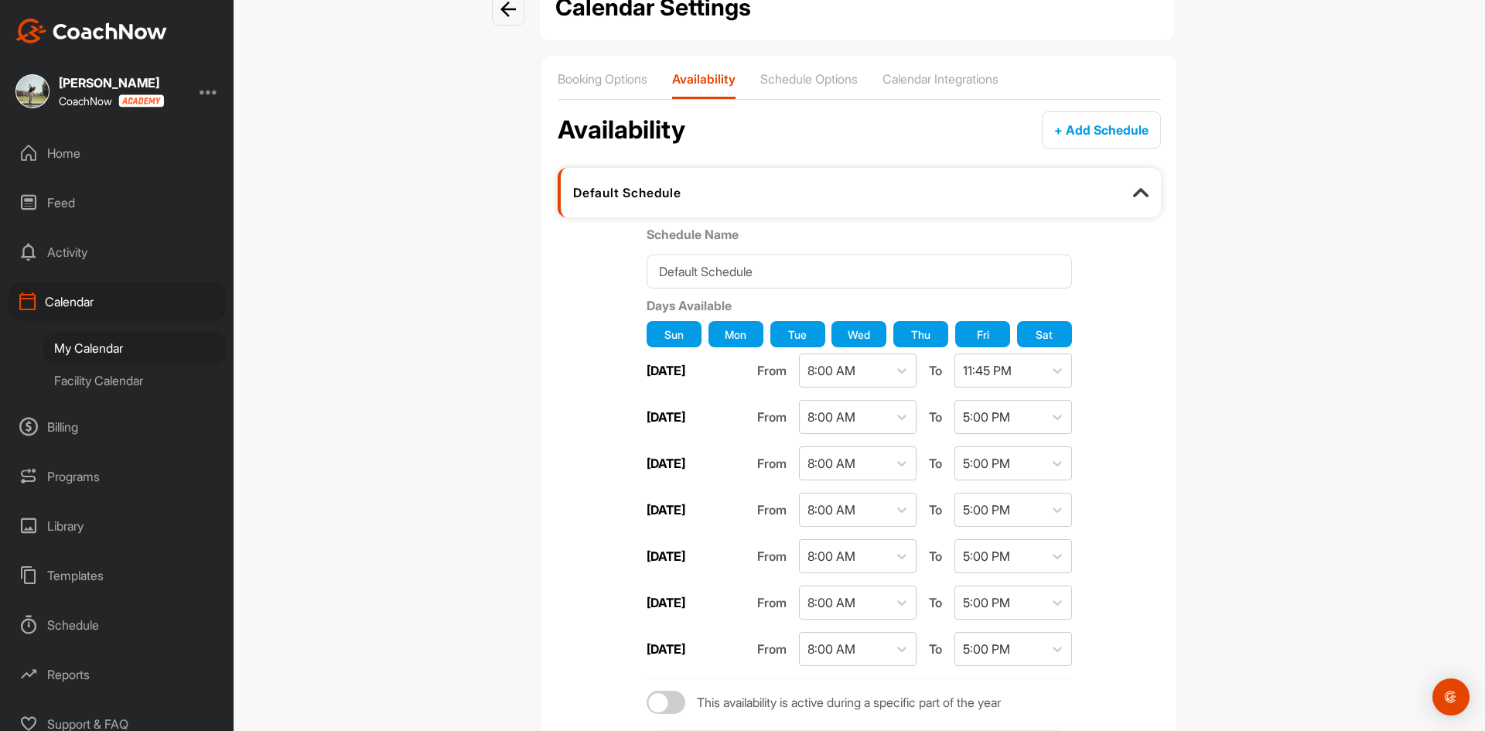
click at [1269, 349] on div "Calendar Settings Booking Options Availability Schedule Options Calendar Integr…" at bounding box center [859, 365] width 1251 height 731
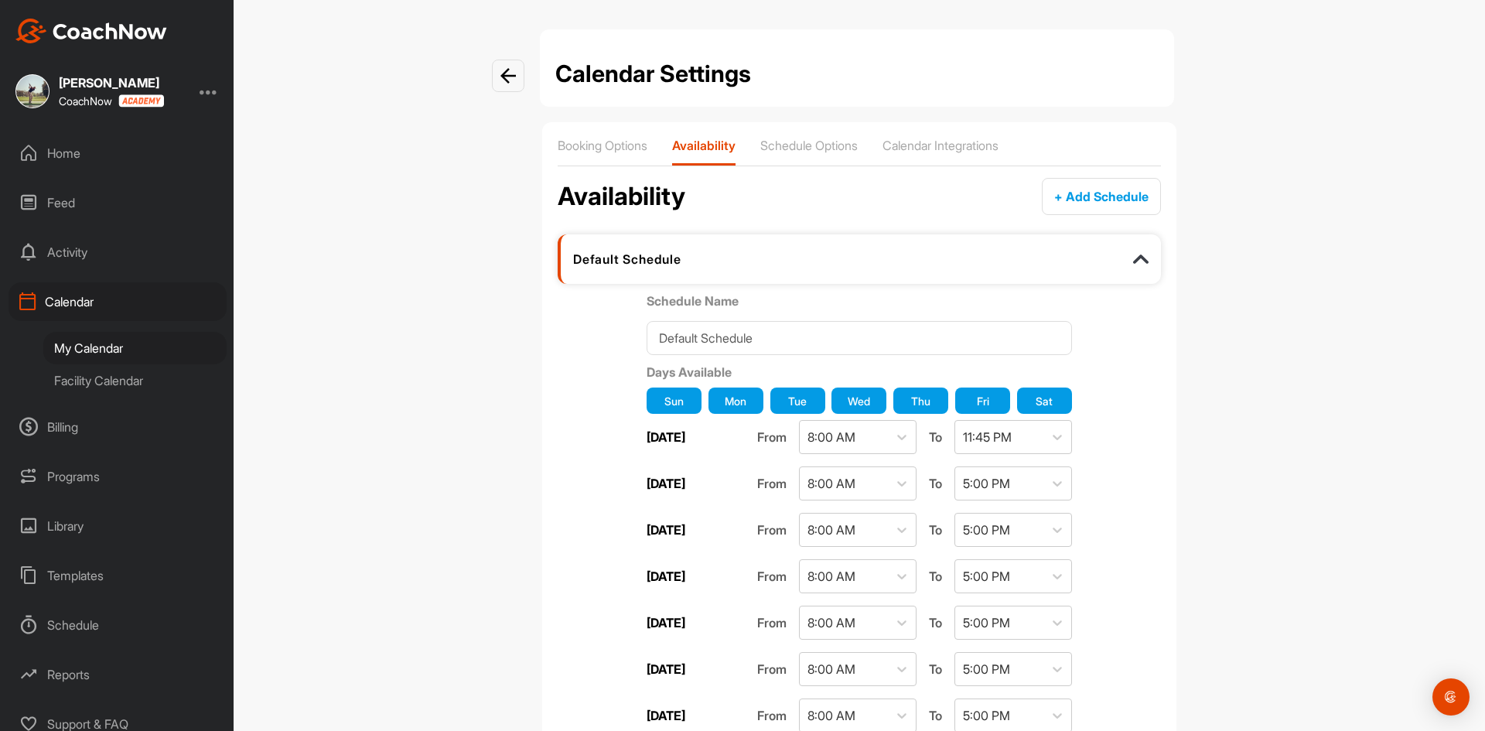
scroll to position [0, 0]
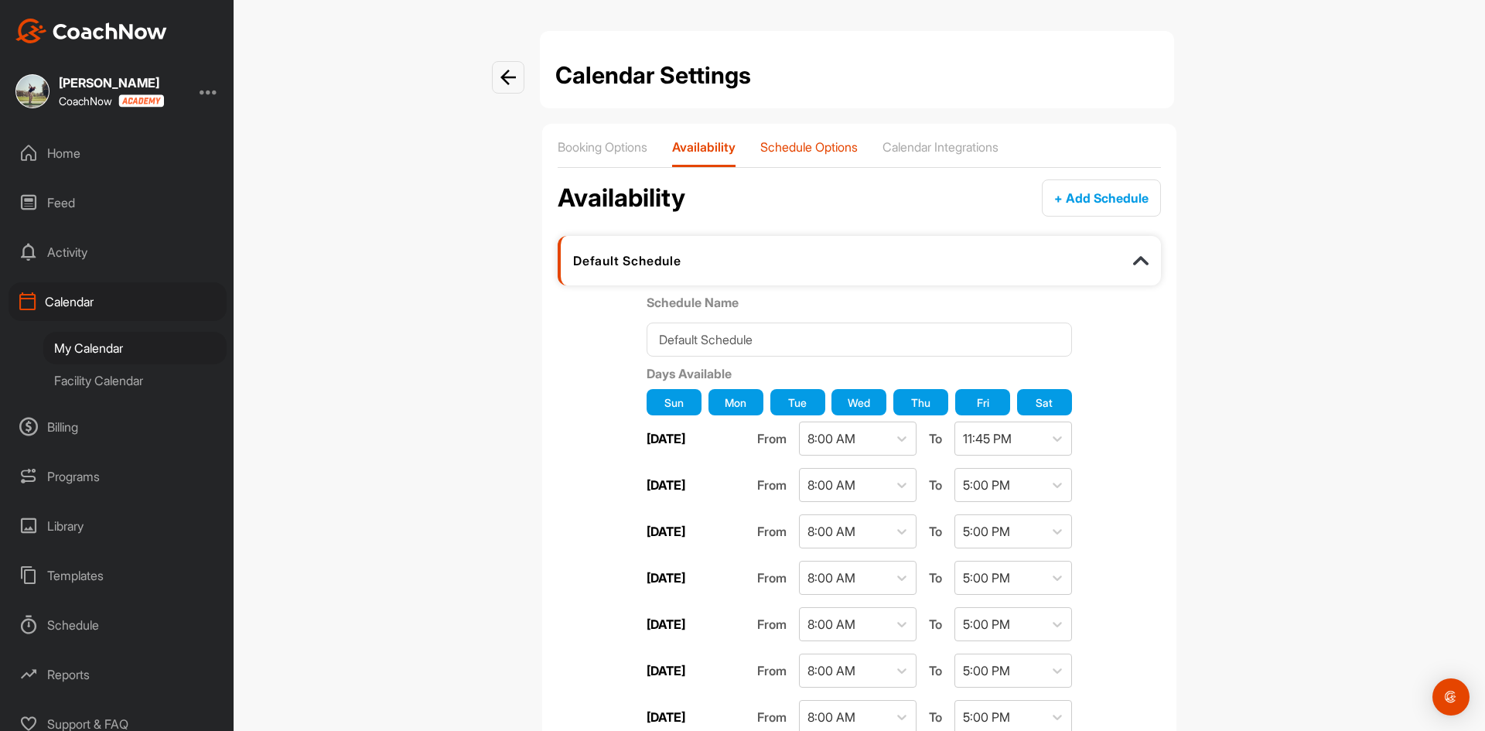
click at [798, 145] on p "Schedule Options" at bounding box center [808, 146] width 97 height 15
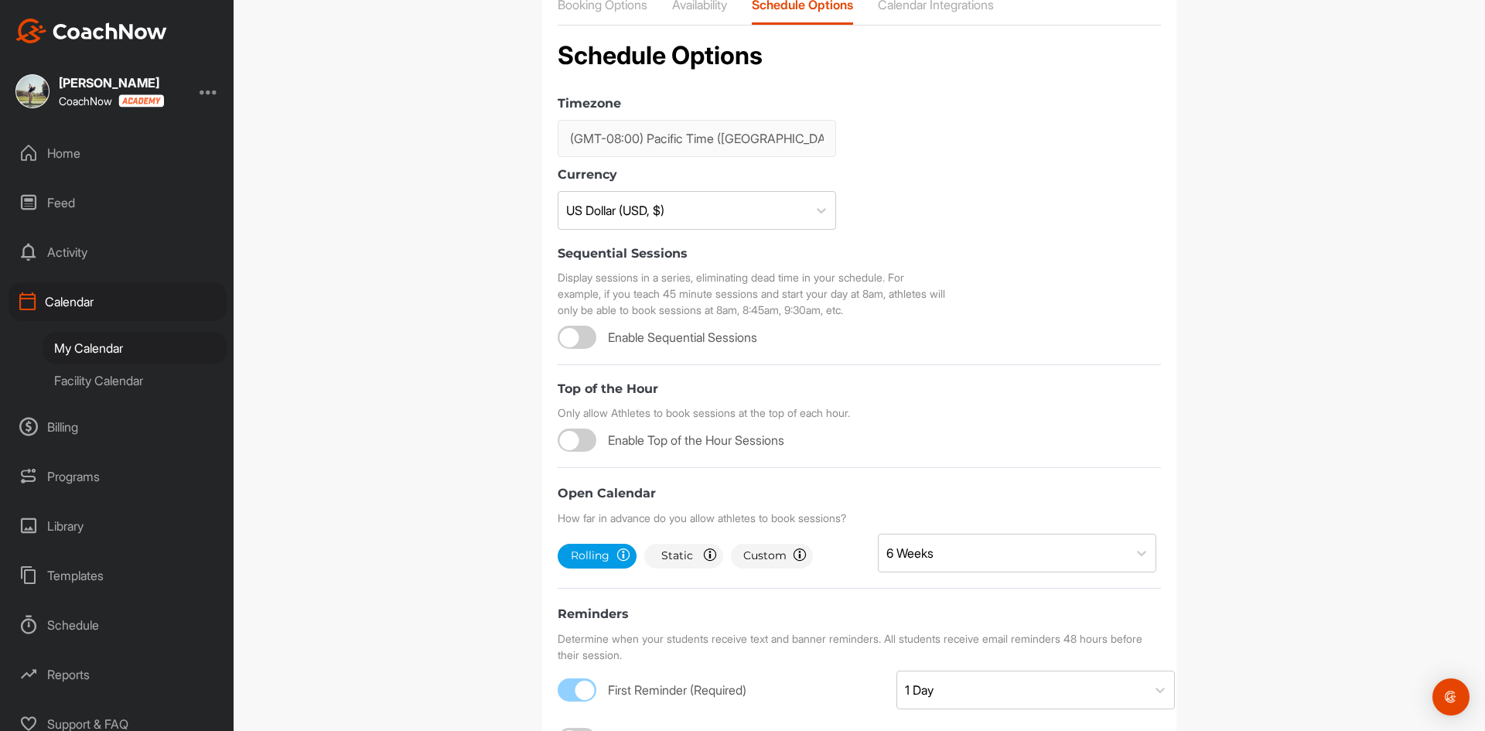
scroll to position [155, 0]
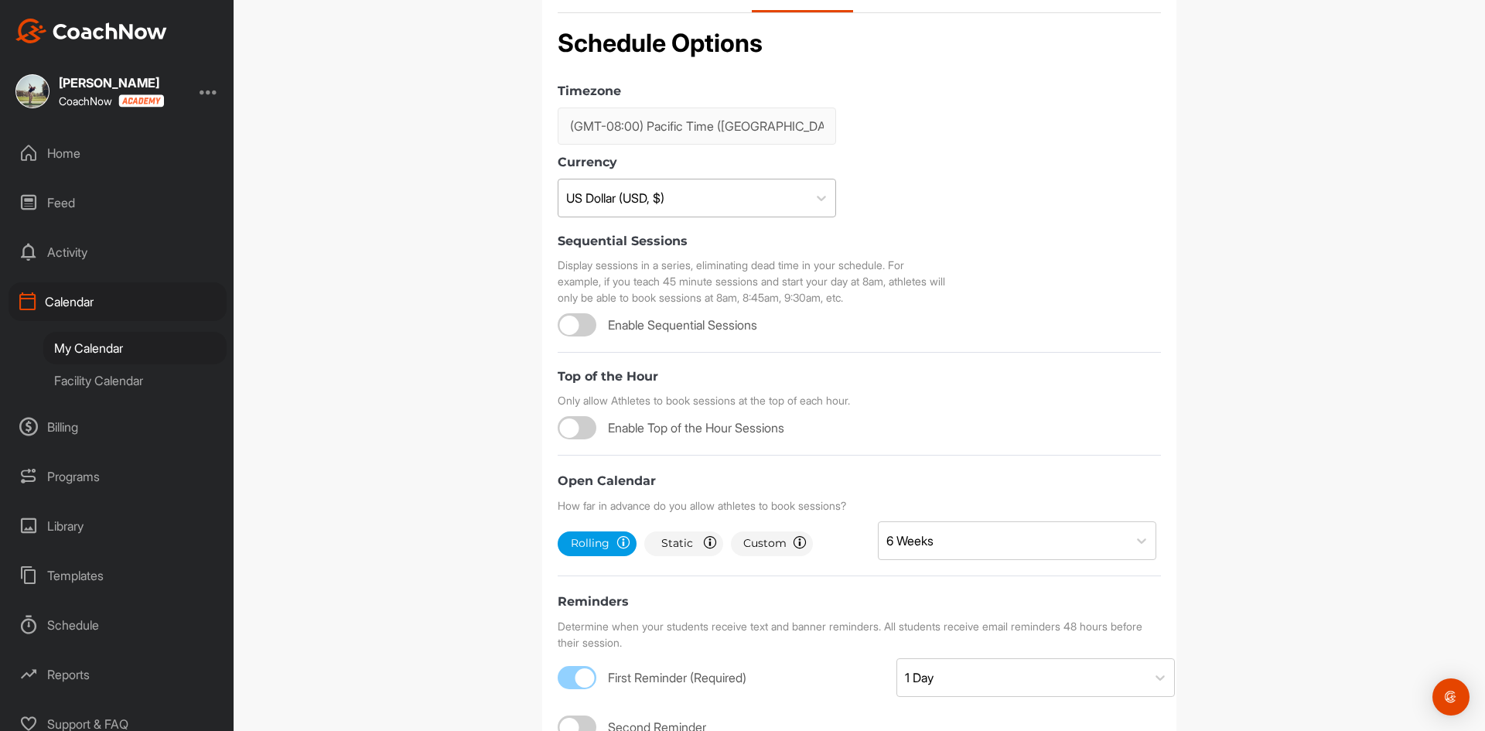
click at [714, 196] on div "US Dollar (USD, $)" at bounding box center [682, 197] width 249 height 37
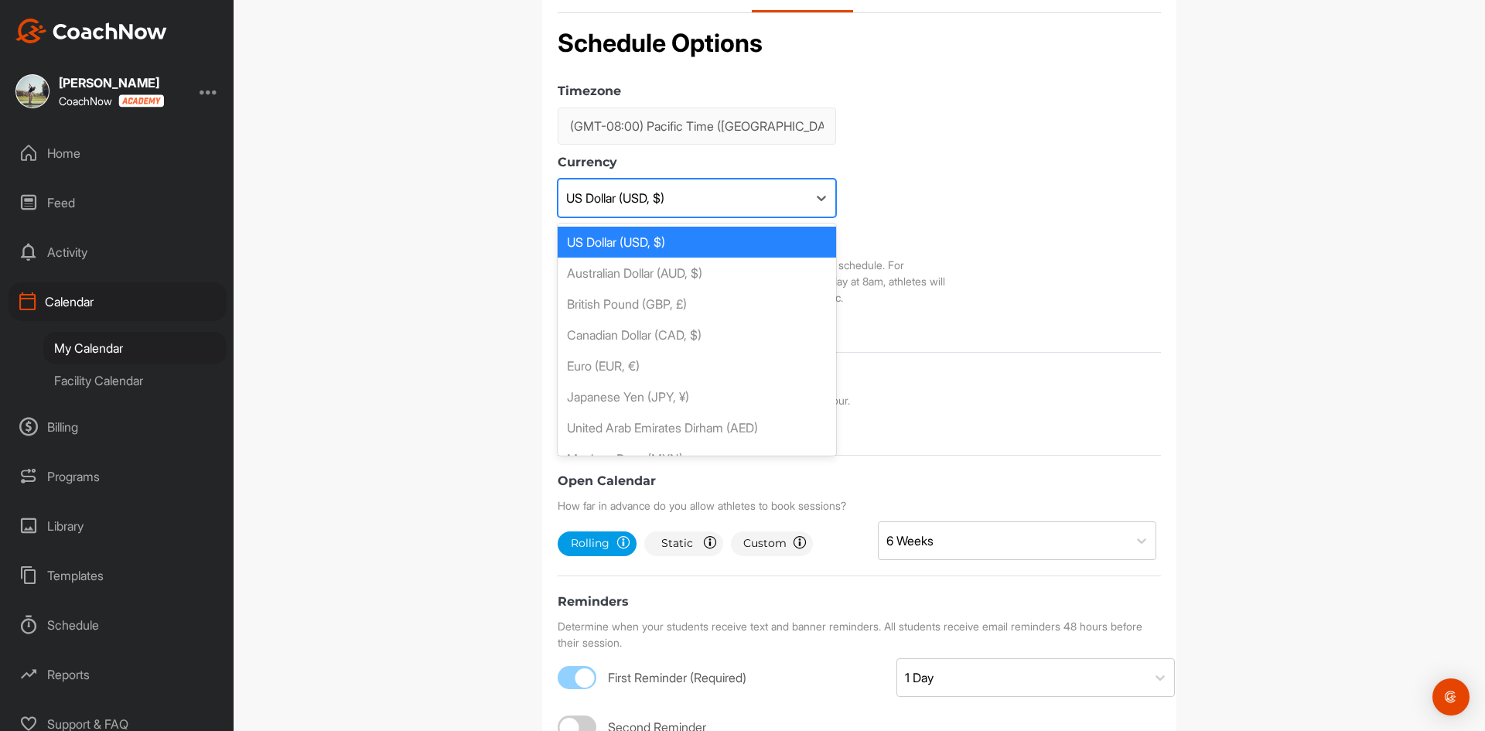
scroll to position [2, 0]
click at [709, 337] on div "Canadian Dollar (CAD, $)" at bounding box center [696, 334] width 278 height 31
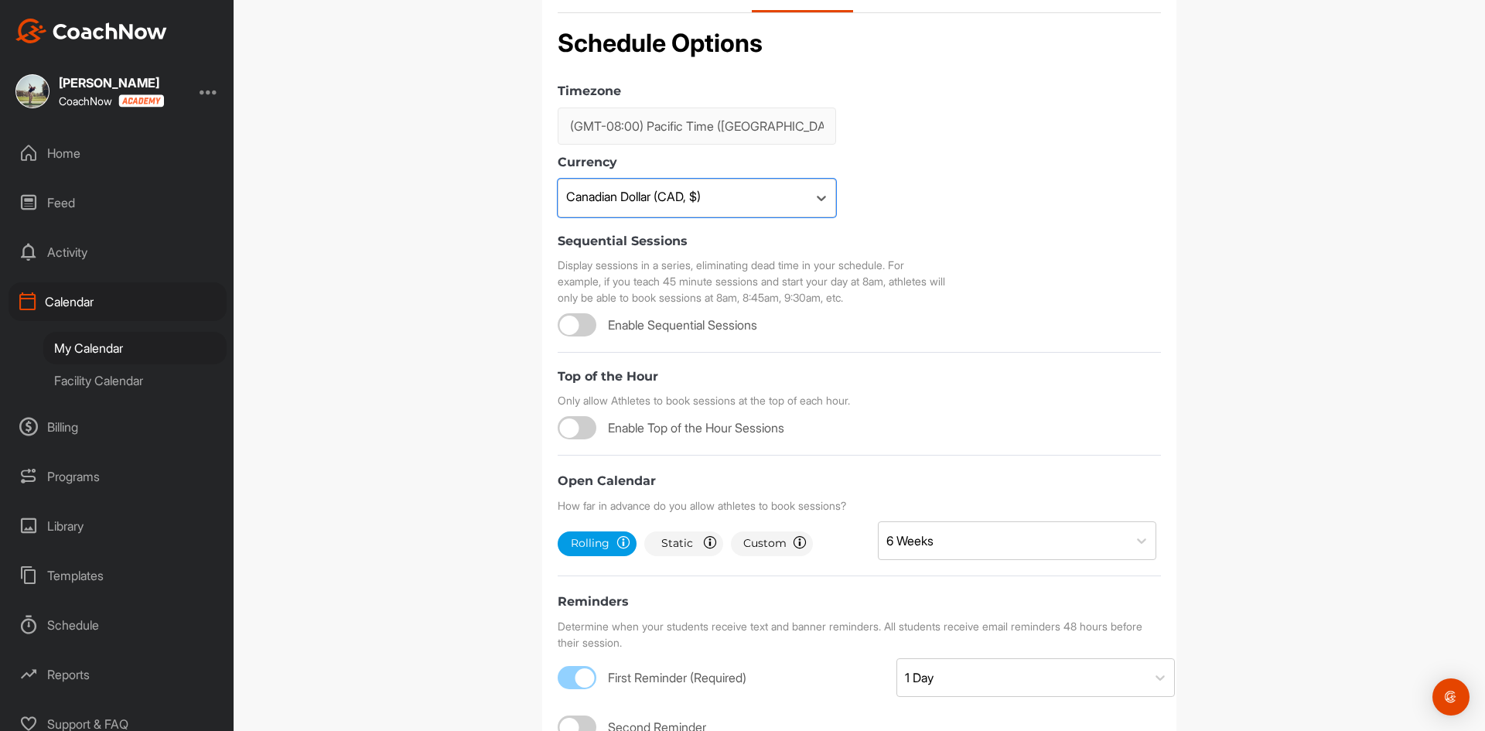
click at [1143, 309] on form "Timezone (GMT-08:00) Pacific Time ([GEOGRAPHIC_DATA] & [GEOGRAPHIC_DATA]) Curre…" at bounding box center [858, 557] width 603 height 968
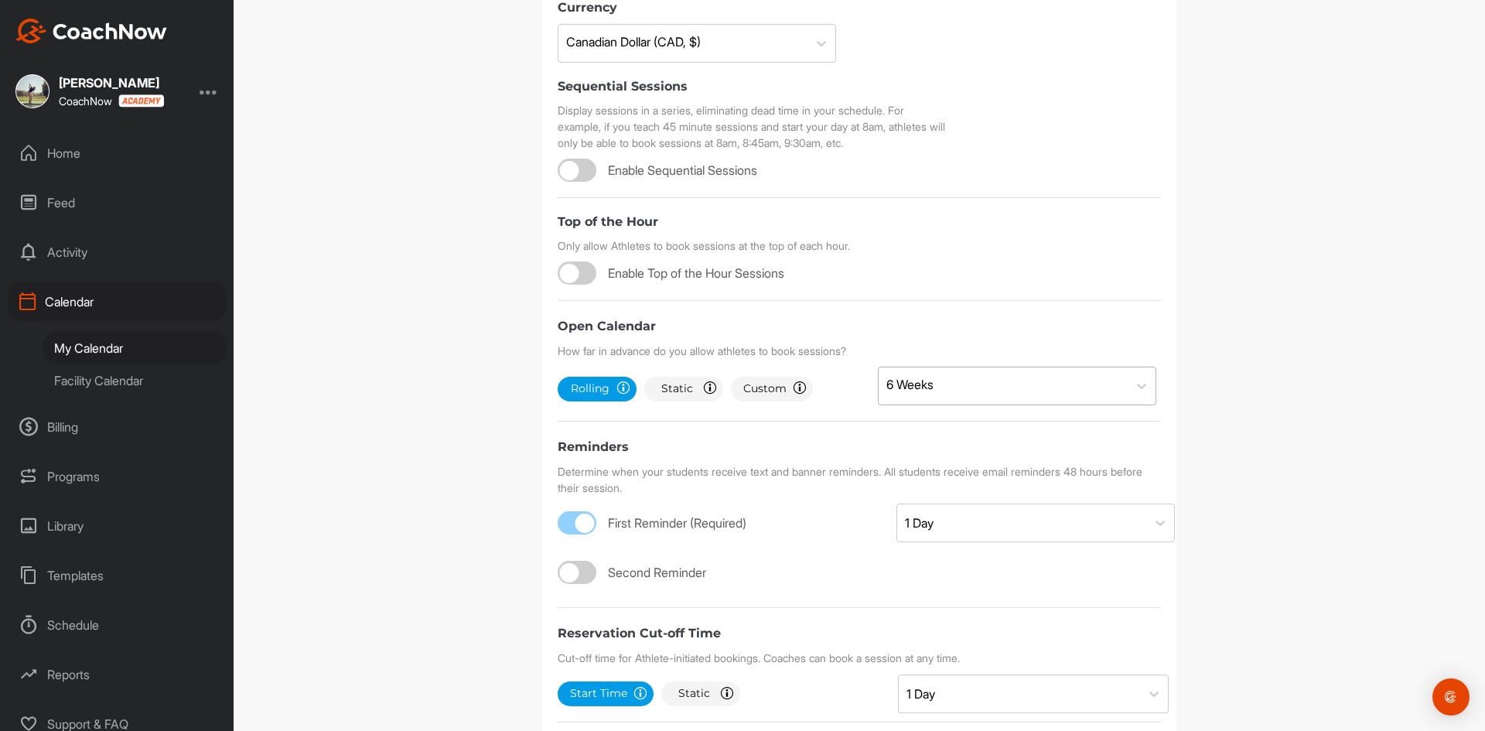
click at [953, 390] on div "6 Weeks" at bounding box center [1002, 385] width 249 height 37
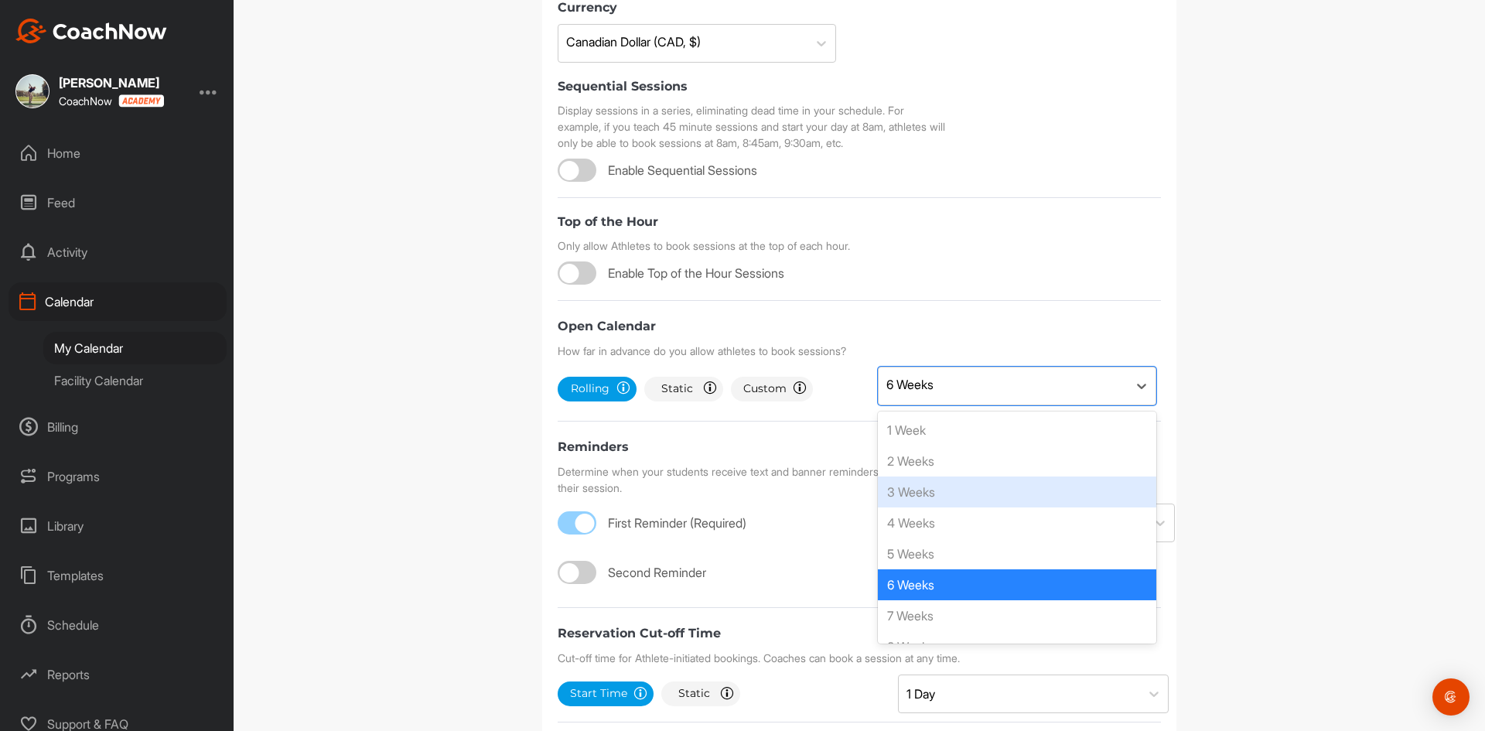
click at [938, 494] on div "3 Weeks" at bounding box center [1017, 491] width 278 height 31
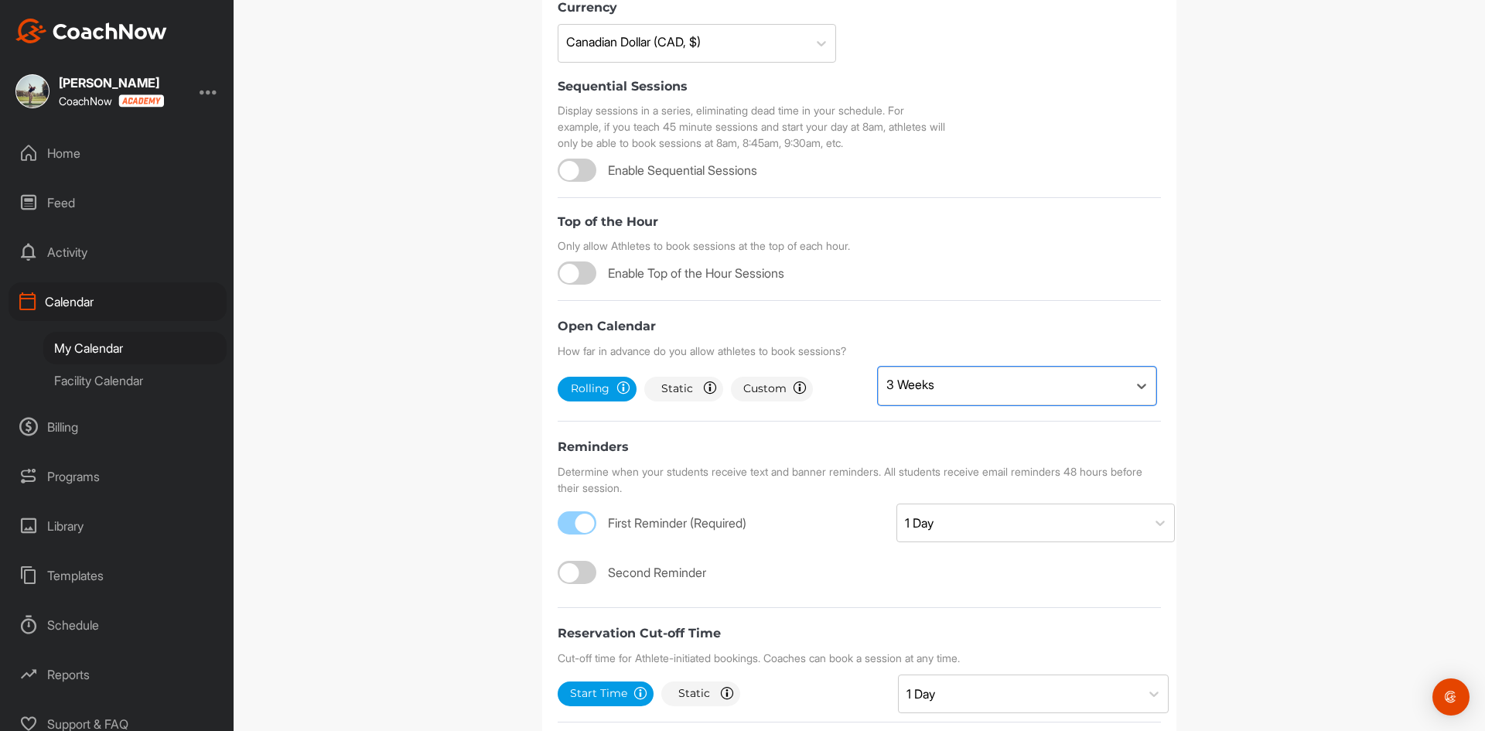
click at [970, 256] on div "Top of the Hour Only allow Athletes to book sessions at the top of each hour. E…" at bounding box center [858, 245] width 603 height 79
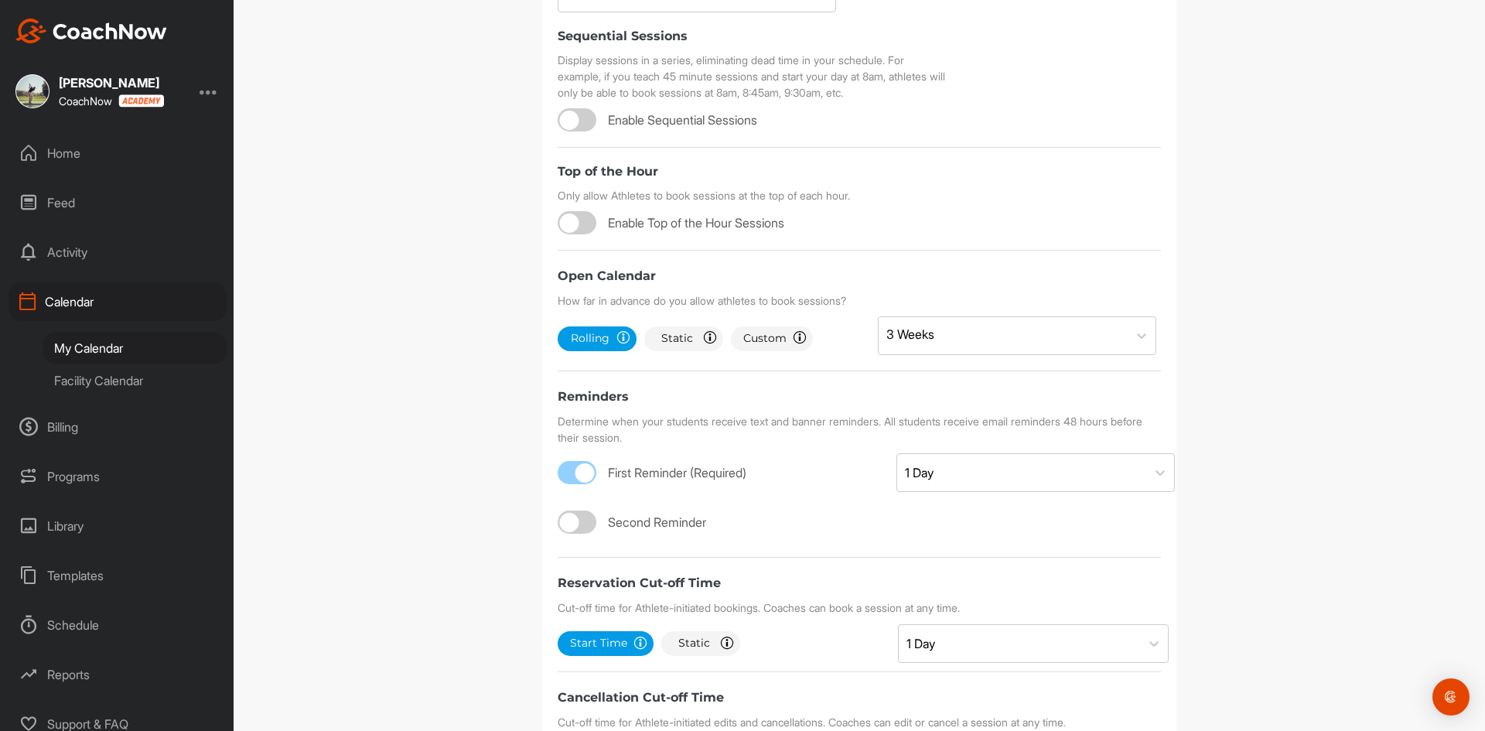
scroll to position [387, 0]
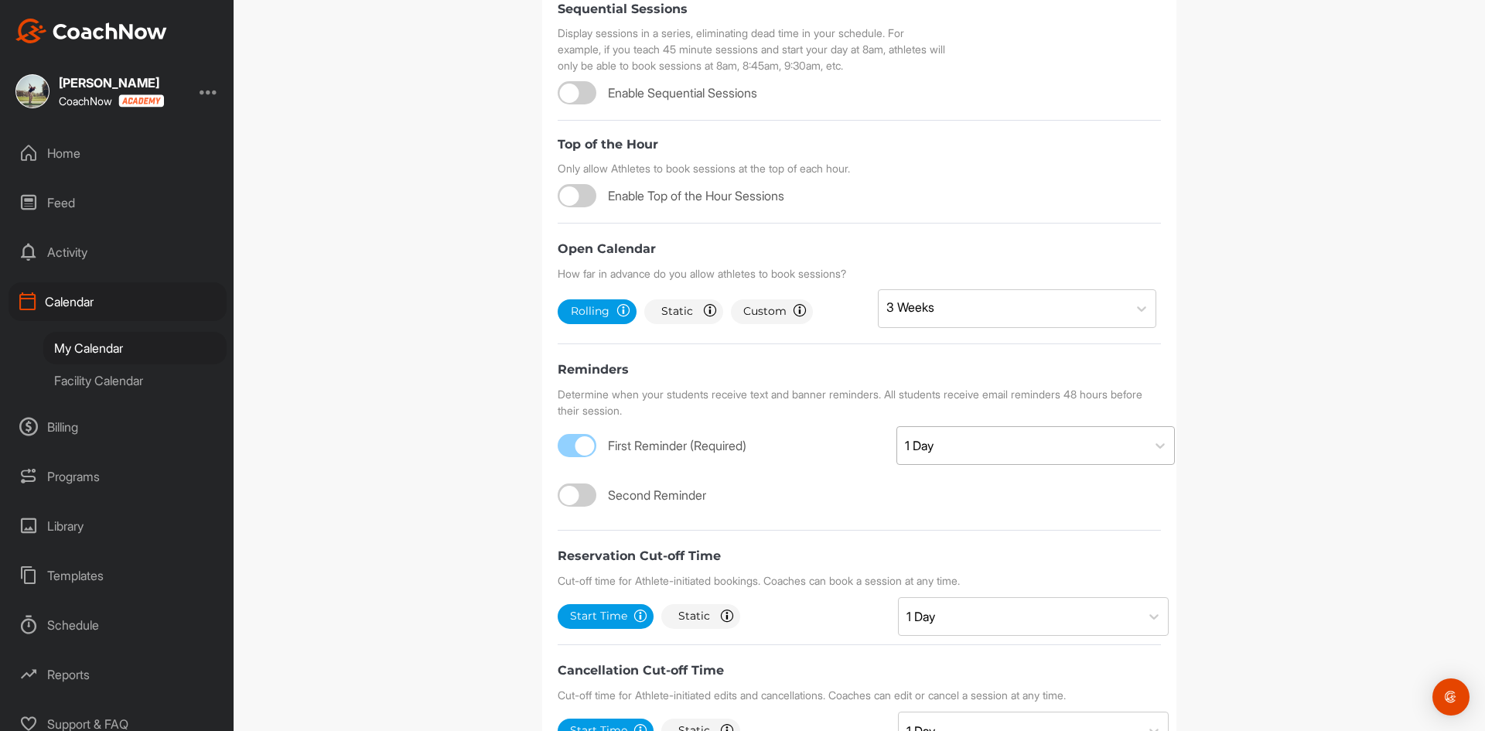
click at [947, 444] on div "1 Day" at bounding box center [1021, 445] width 249 height 37
click at [949, 445] on div "1 Day" at bounding box center [1021, 445] width 249 height 37
click at [939, 434] on div "1 Day" at bounding box center [1021, 445] width 249 height 37
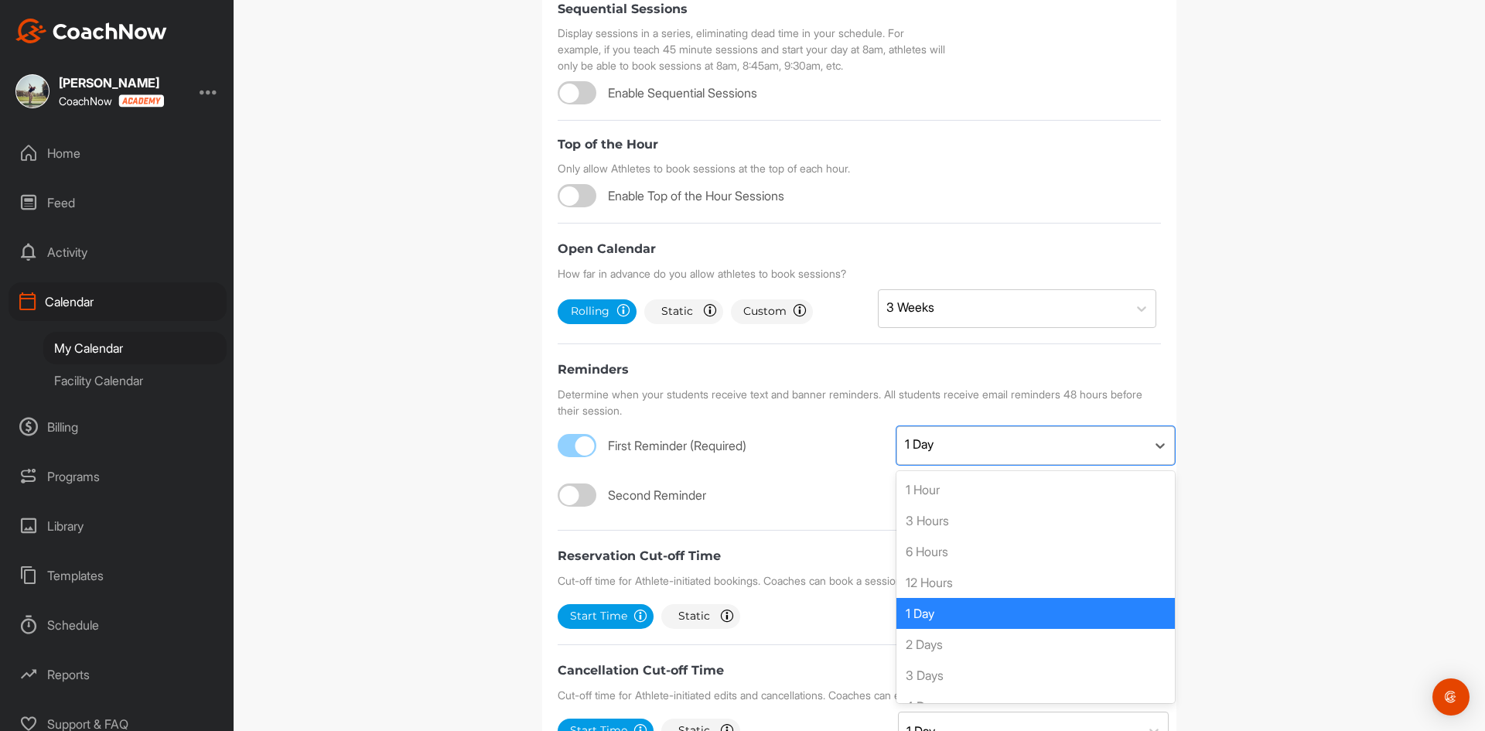
click at [952, 615] on div "1 Day" at bounding box center [1035, 613] width 278 height 31
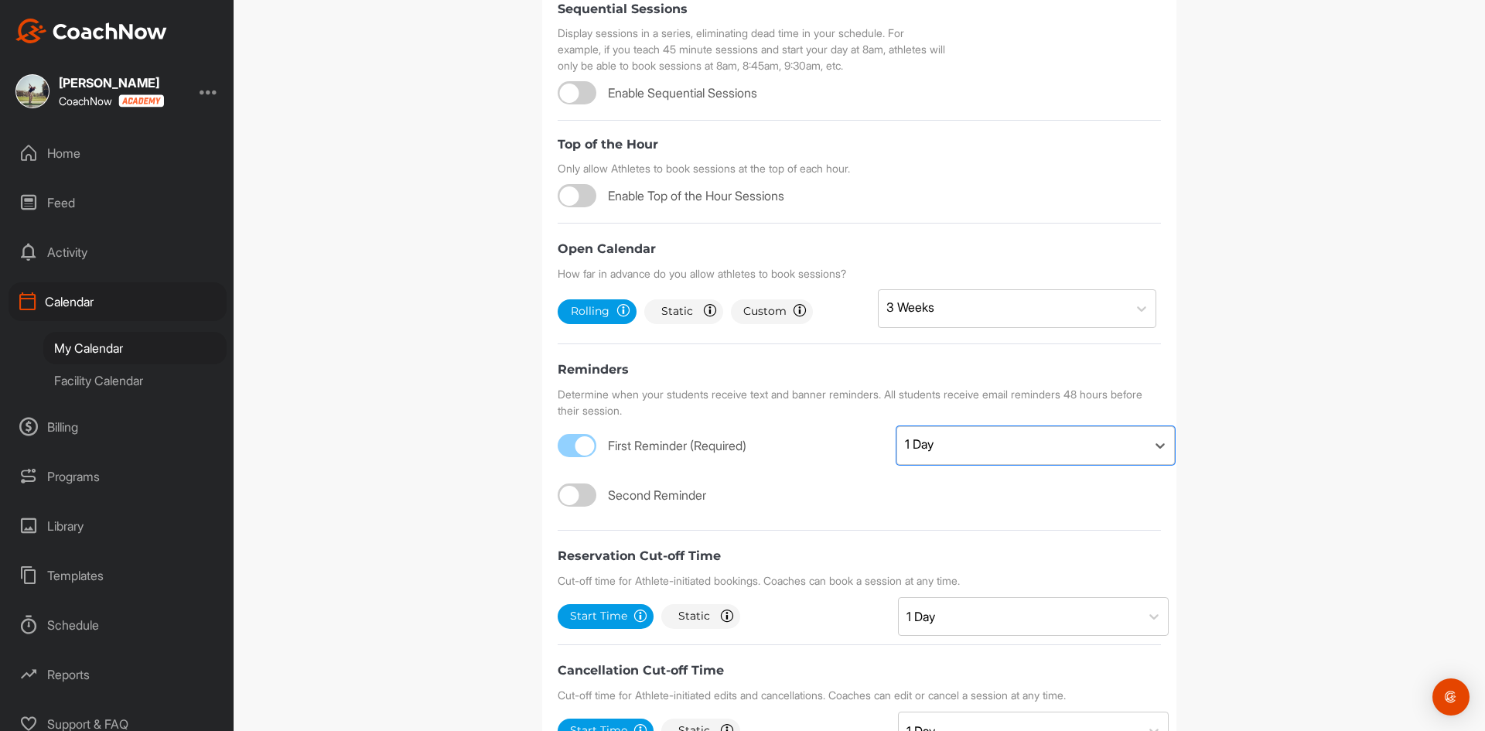
click at [562, 506] on form "Timezone (GMT-08:00) Pacific Time ([GEOGRAPHIC_DATA] & [GEOGRAPHIC_DATA]) Curre…" at bounding box center [858, 325] width 603 height 968
click at [568, 503] on div at bounding box center [569, 495] width 19 height 19
checkbox input "true"
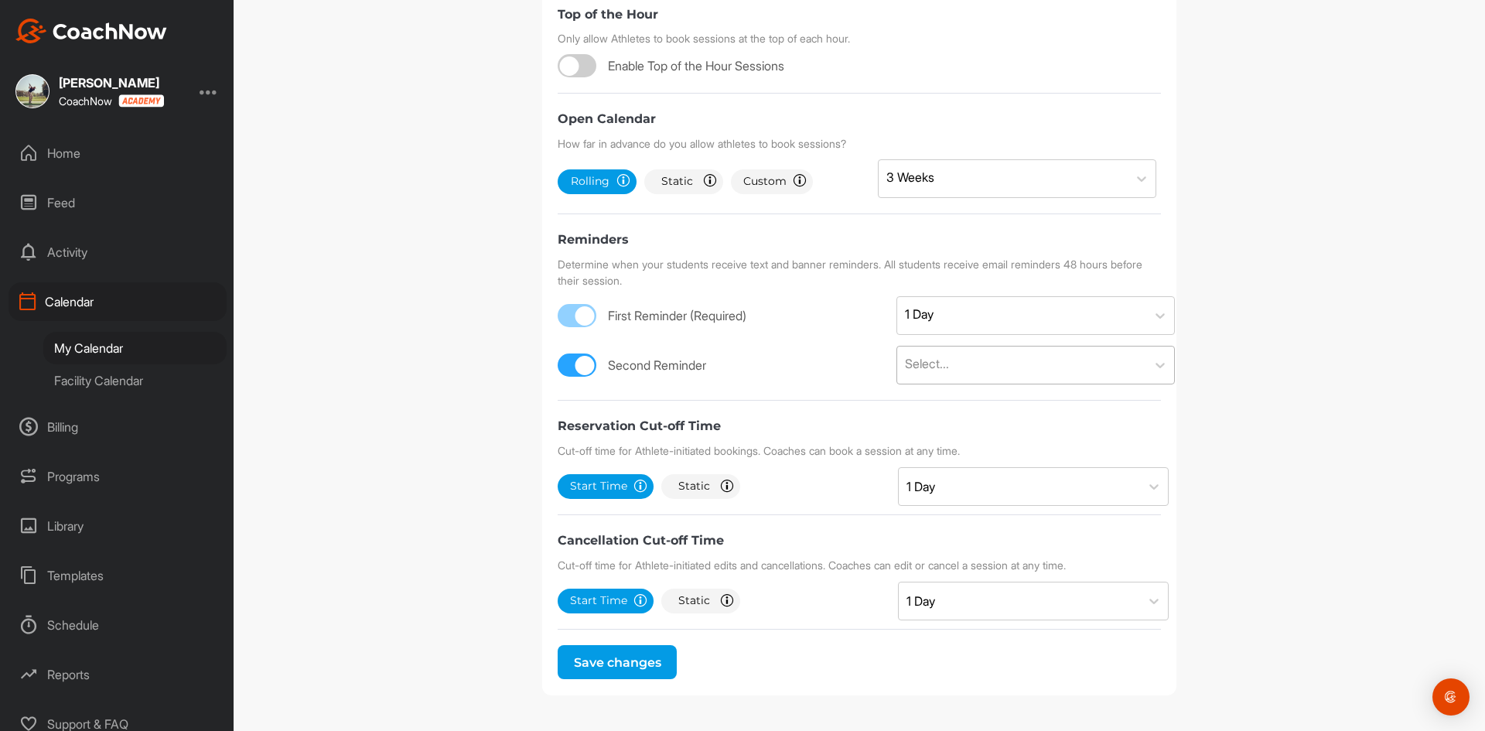
click at [1001, 377] on div "Select..." at bounding box center [1021, 364] width 249 height 37
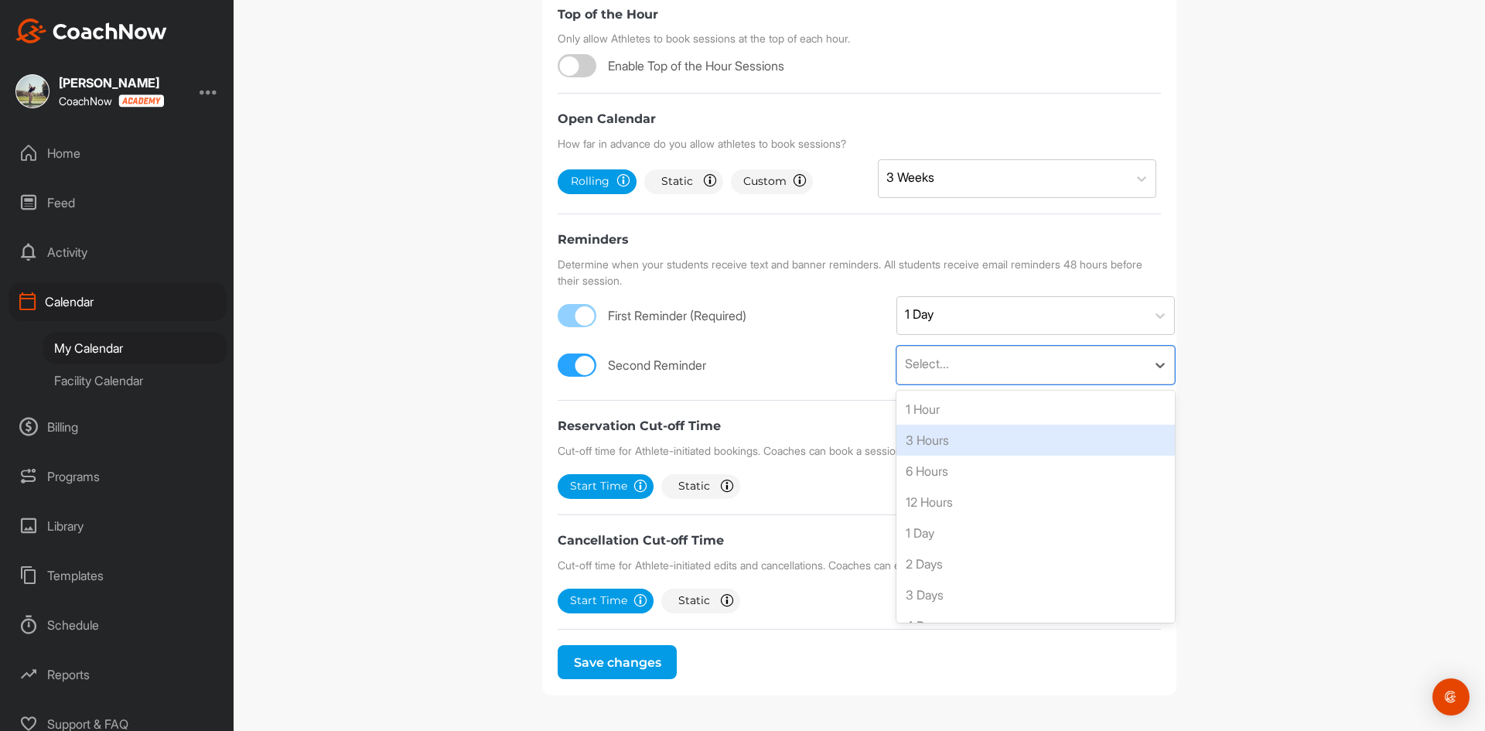
click at [992, 439] on div "3 Hours" at bounding box center [1035, 439] width 278 height 31
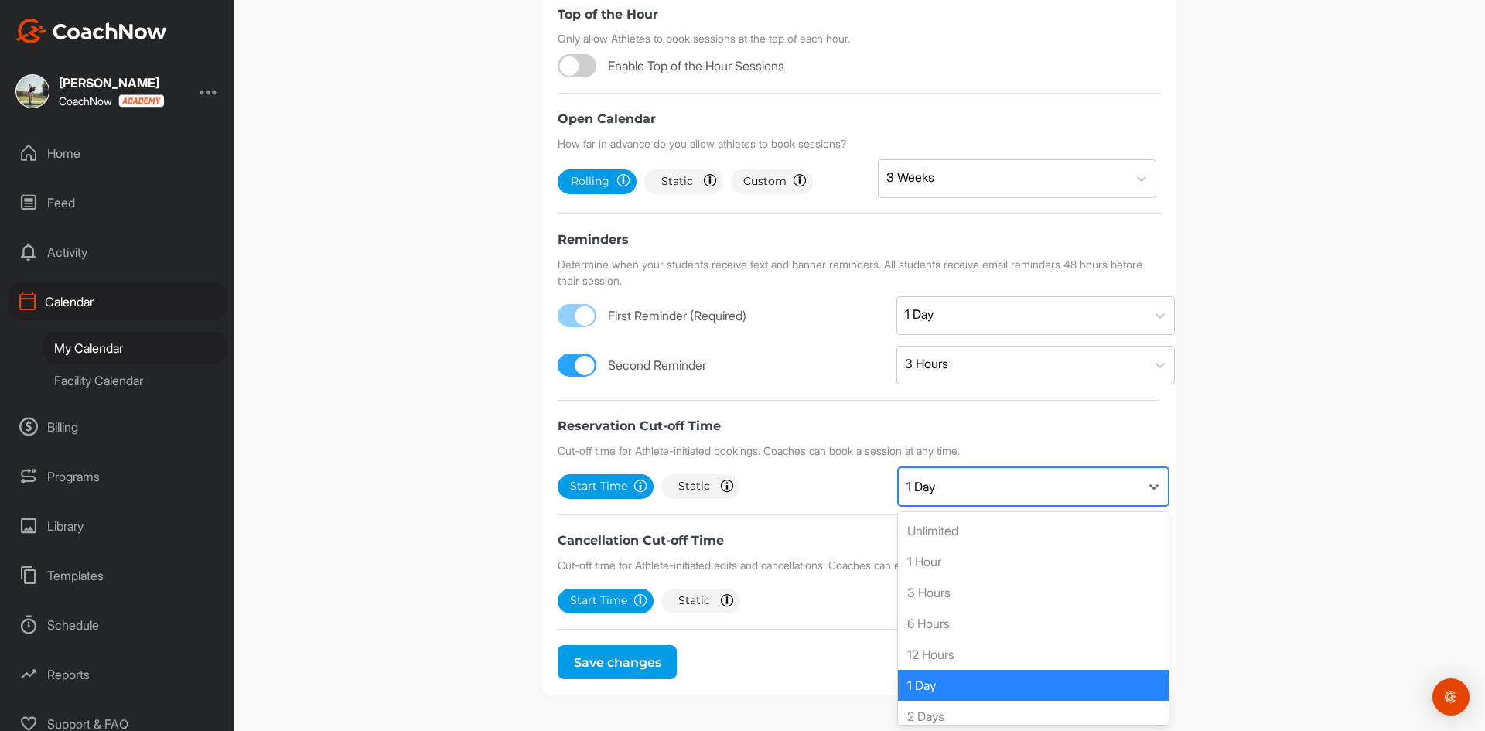
click at [975, 499] on div "1 Day" at bounding box center [1018, 486] width 241 height 37
click at [967, 683] on div "1 Day" at bounding box center [1033, 685] width 271 height 31
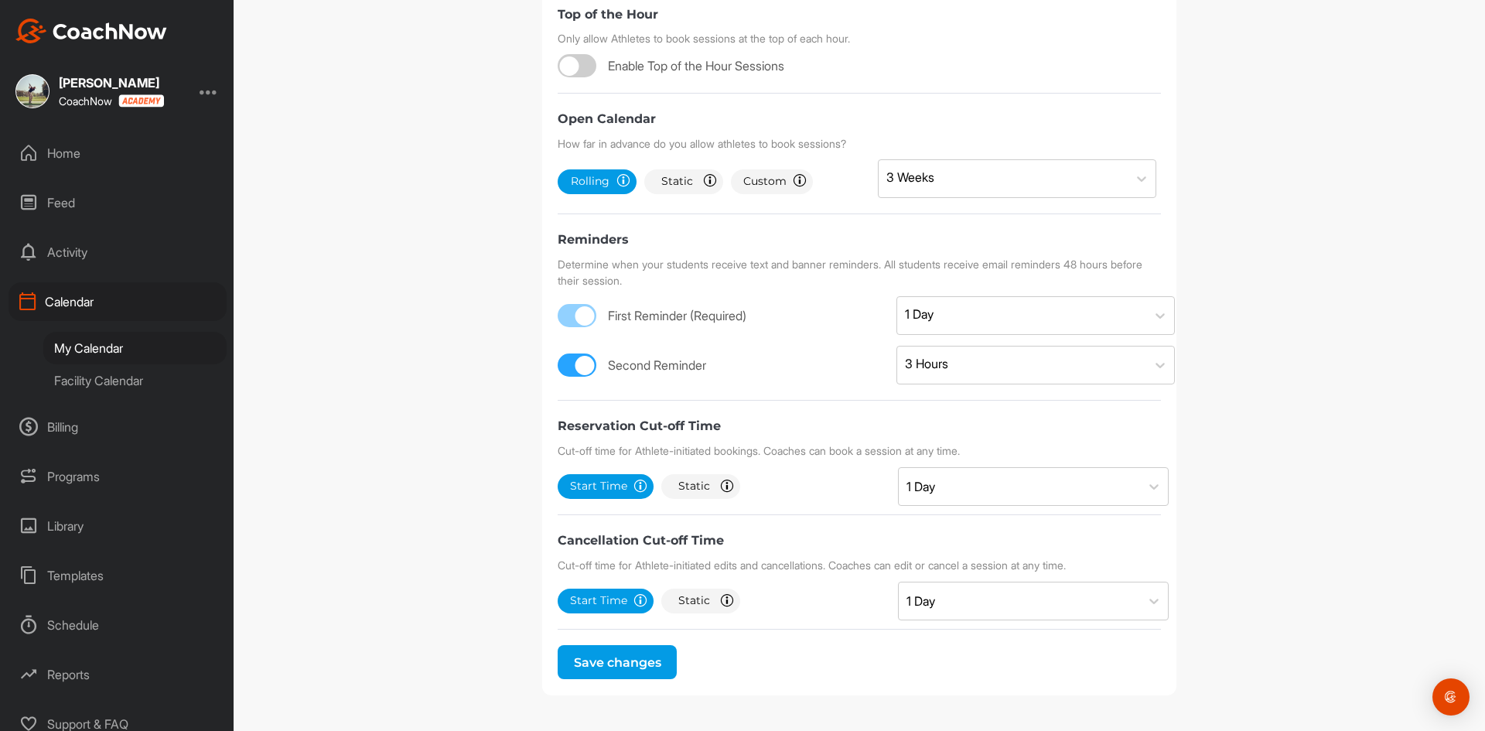
click at [846, 537] on div "Cancellation Cut-off Time Cut-off time for Athlete-initiated edits and cancella…" at bounding box center [858, 571] width 603 height 83
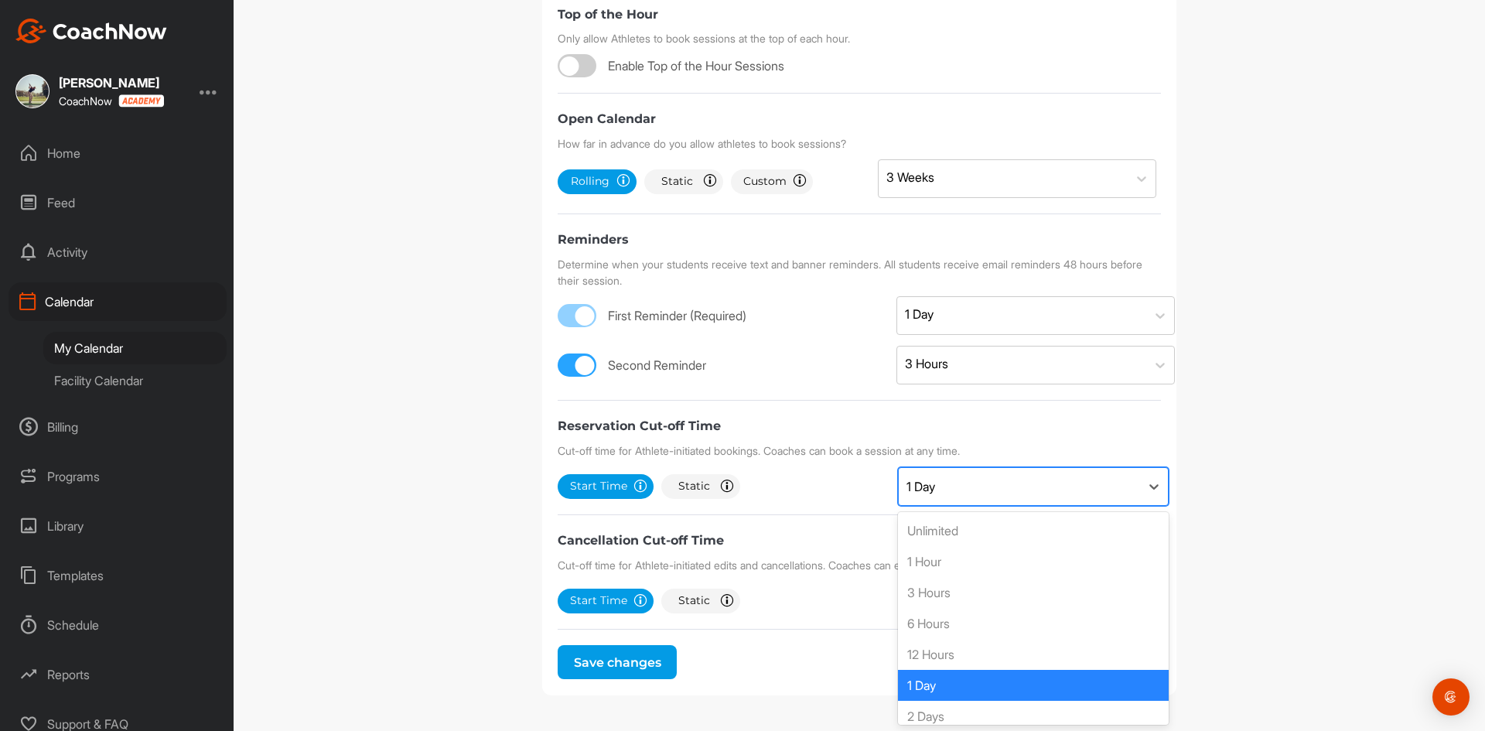
click at [982, 475] on div "1 Day" at bounding box center [1018, 486] width 241 height 37
click at [1339, 363] on div "Calendar Settings Booking Options Availability Schedule Options Calendar Integr…" at bounding box center [859, 365] width 1251 height 731
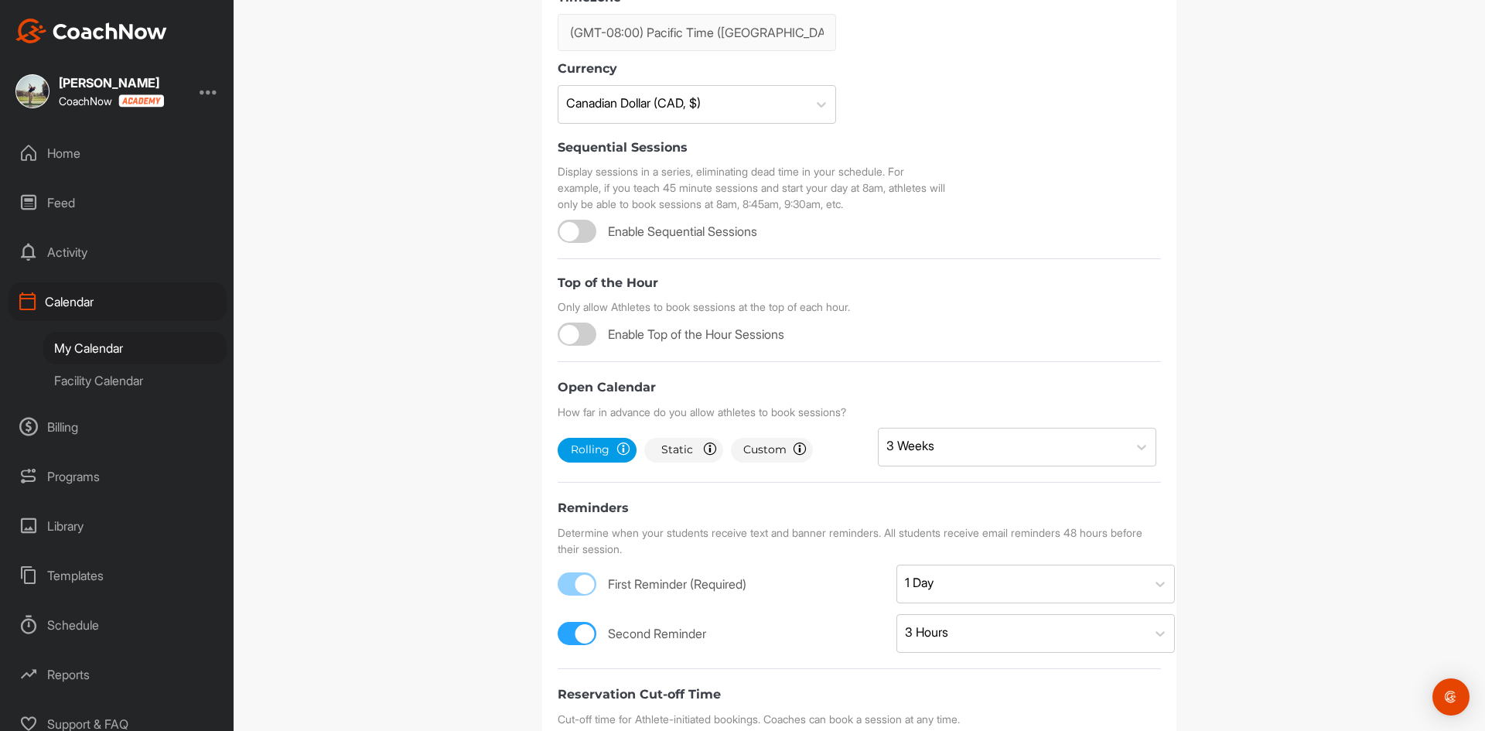
scroll to position [517, 0]
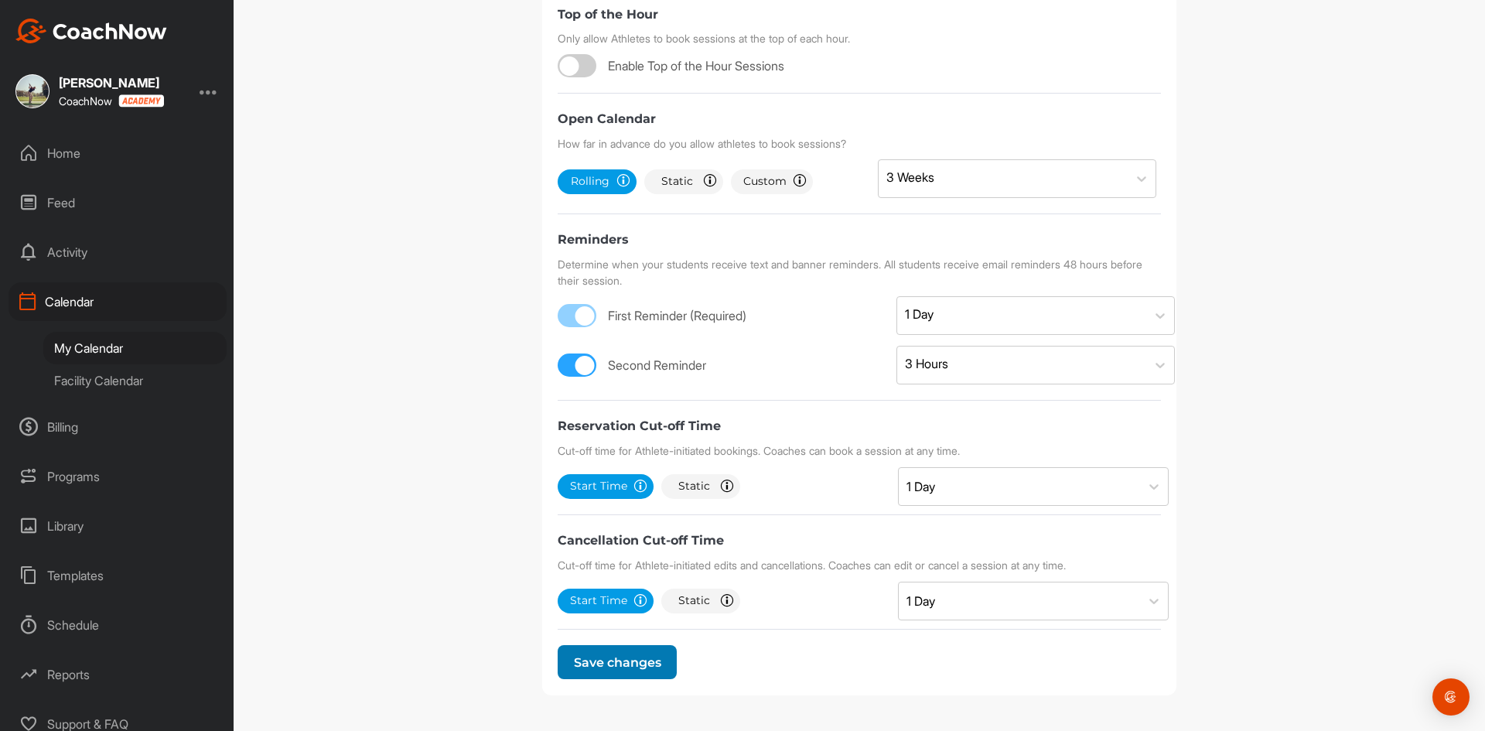
click at [591, 674] on button "Save changes" at bounding box center [616, 662] width 119 height 34
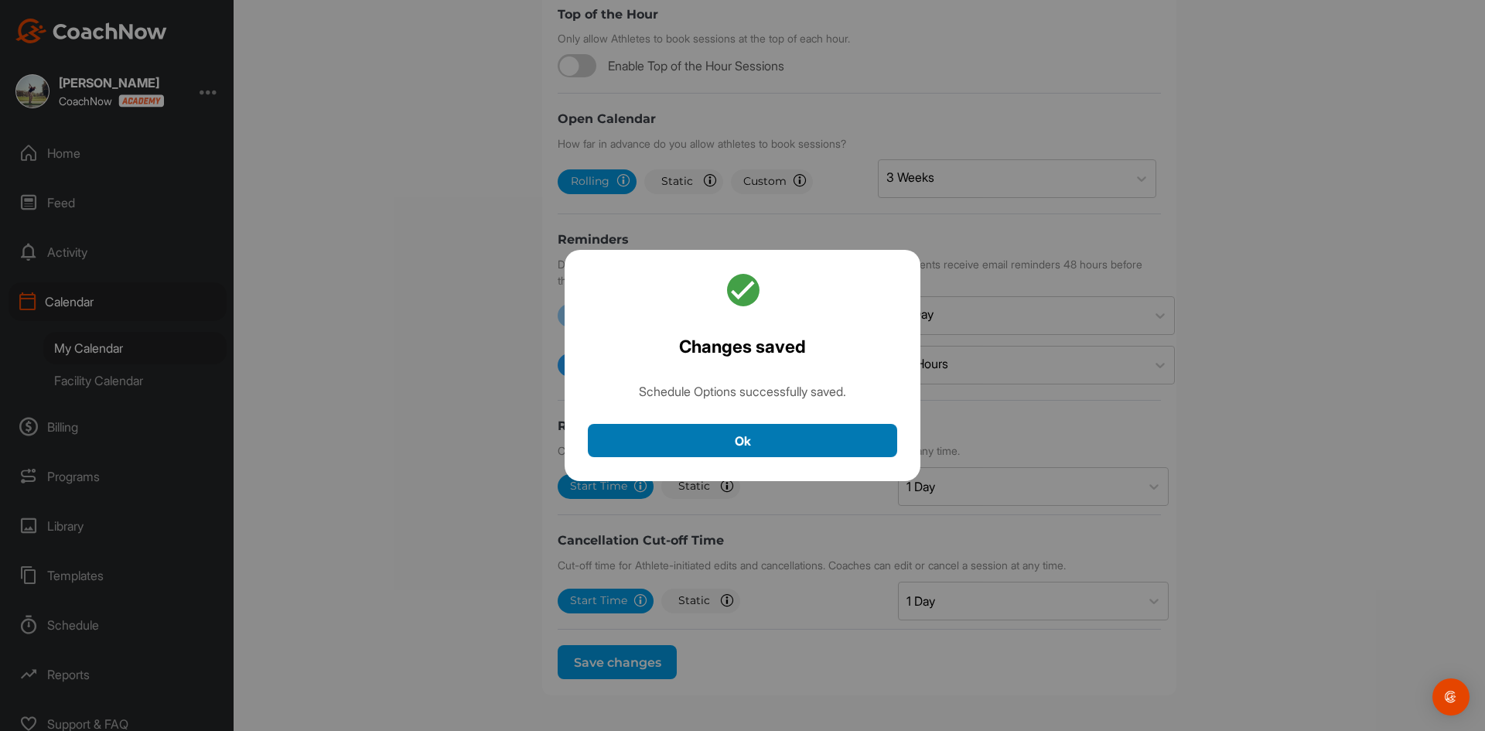
click at [745, 442] on button "Ok" at bounding box center [742, 440] width 309 height 33
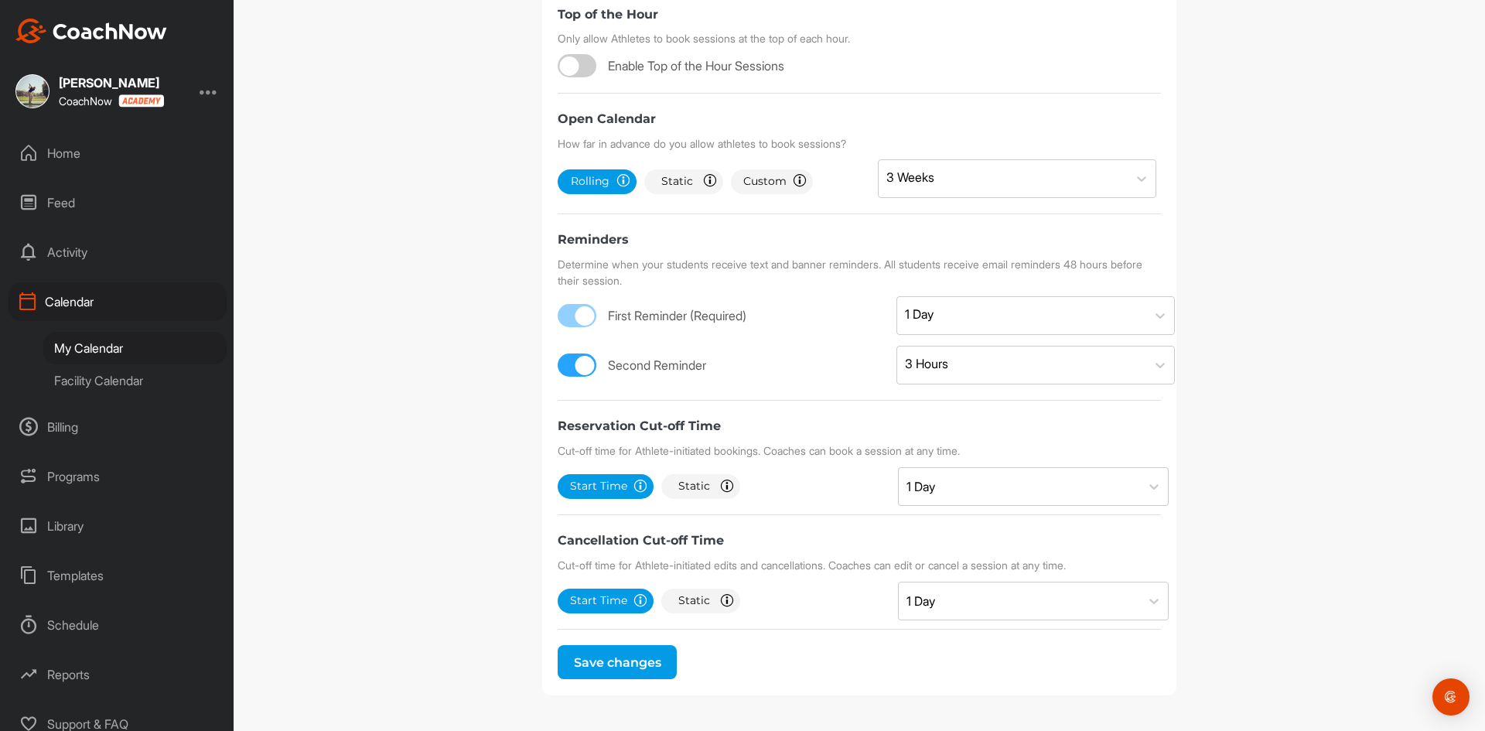
scroll to position [53, 0]
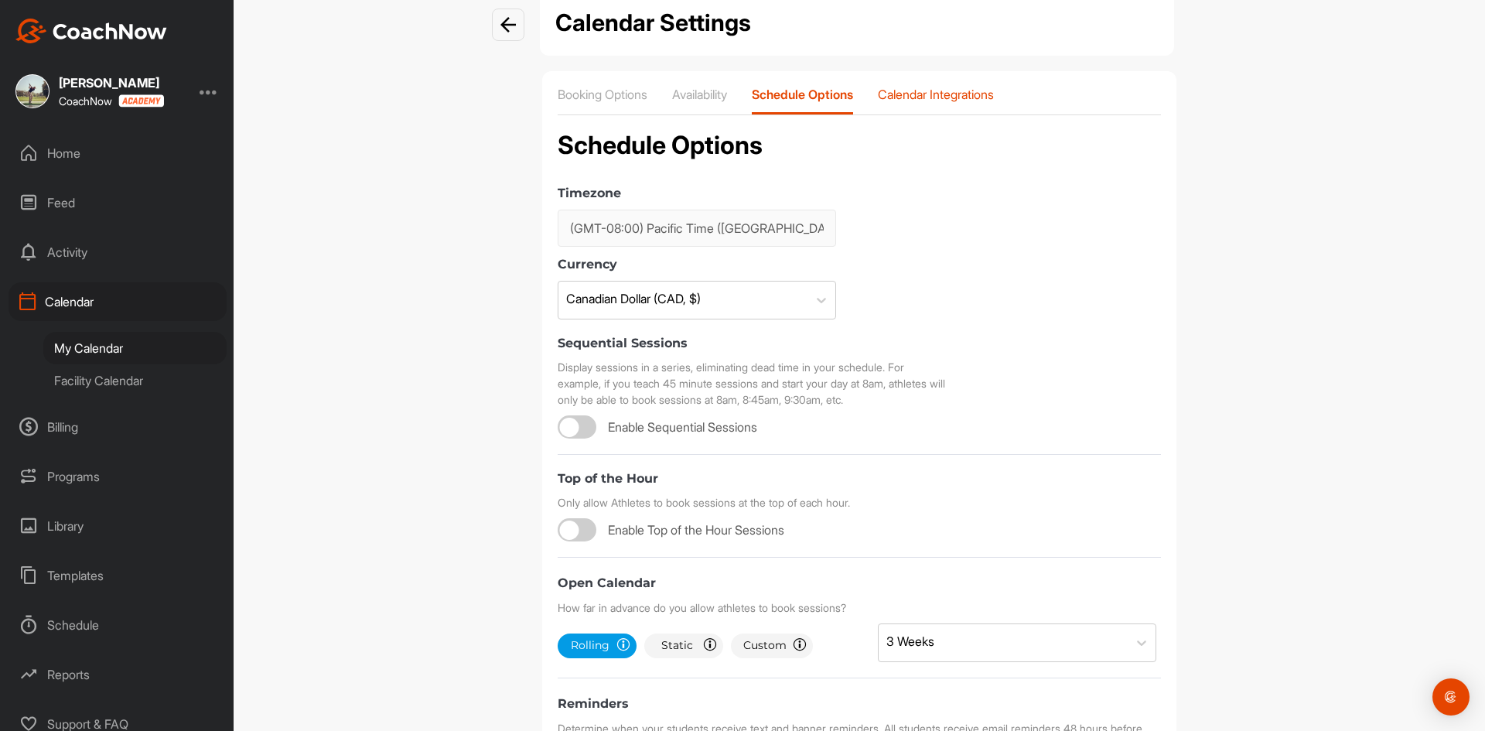
click at [939, 93] on p "Calendar Integrations" at bounding box center [936, 94] width 116 height 15
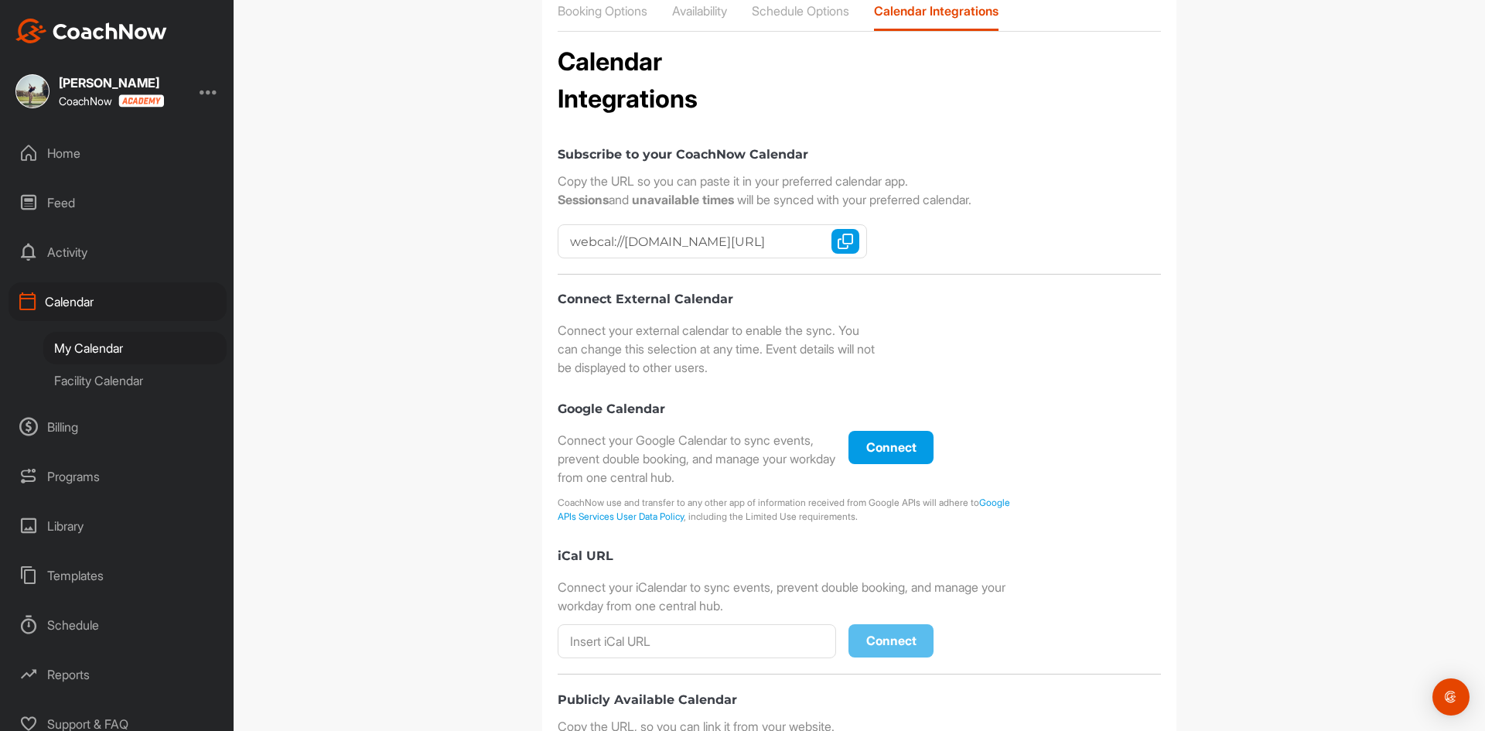
scroll to position [25, 0]
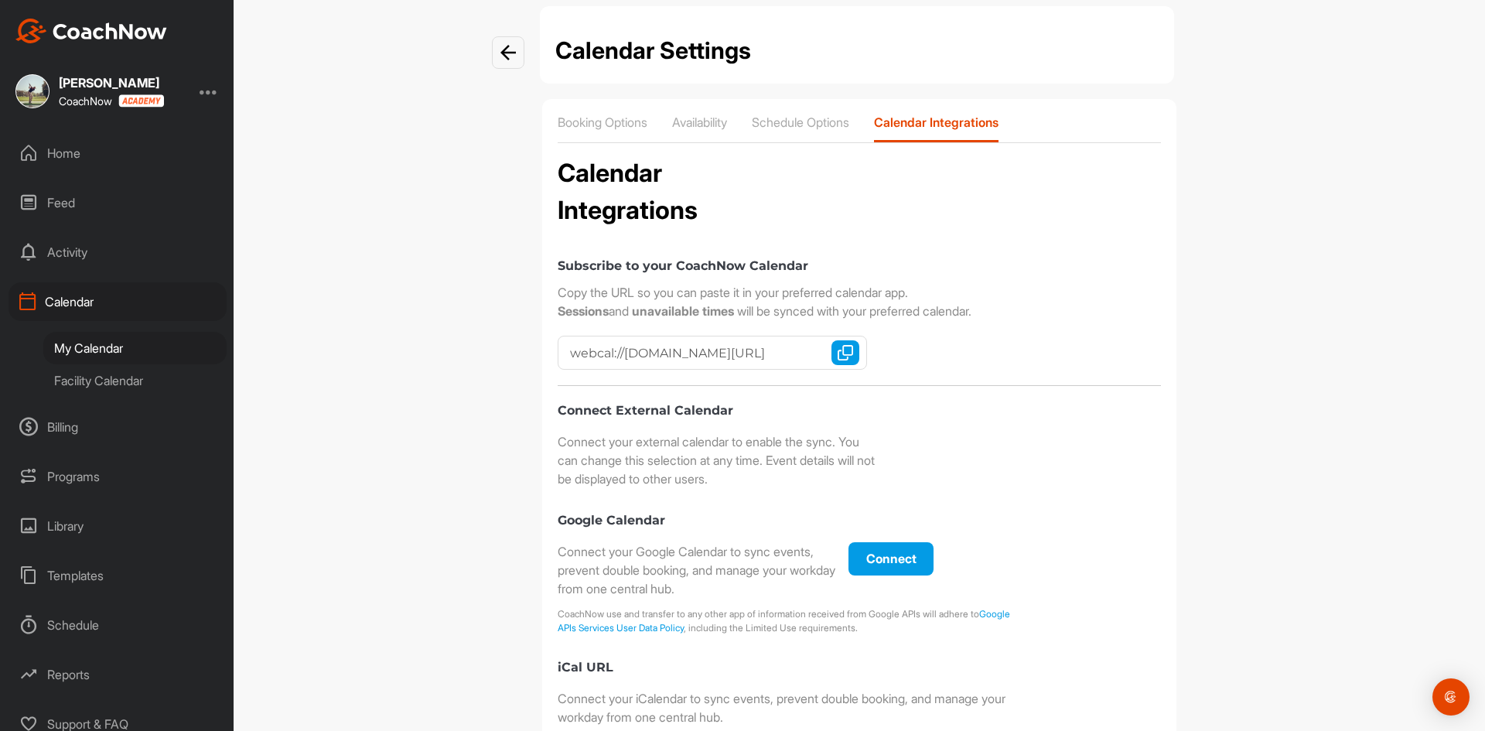
click at [82, 382] on div "Facility Calendar" at bounding box center [134, 380] width 183 height 32
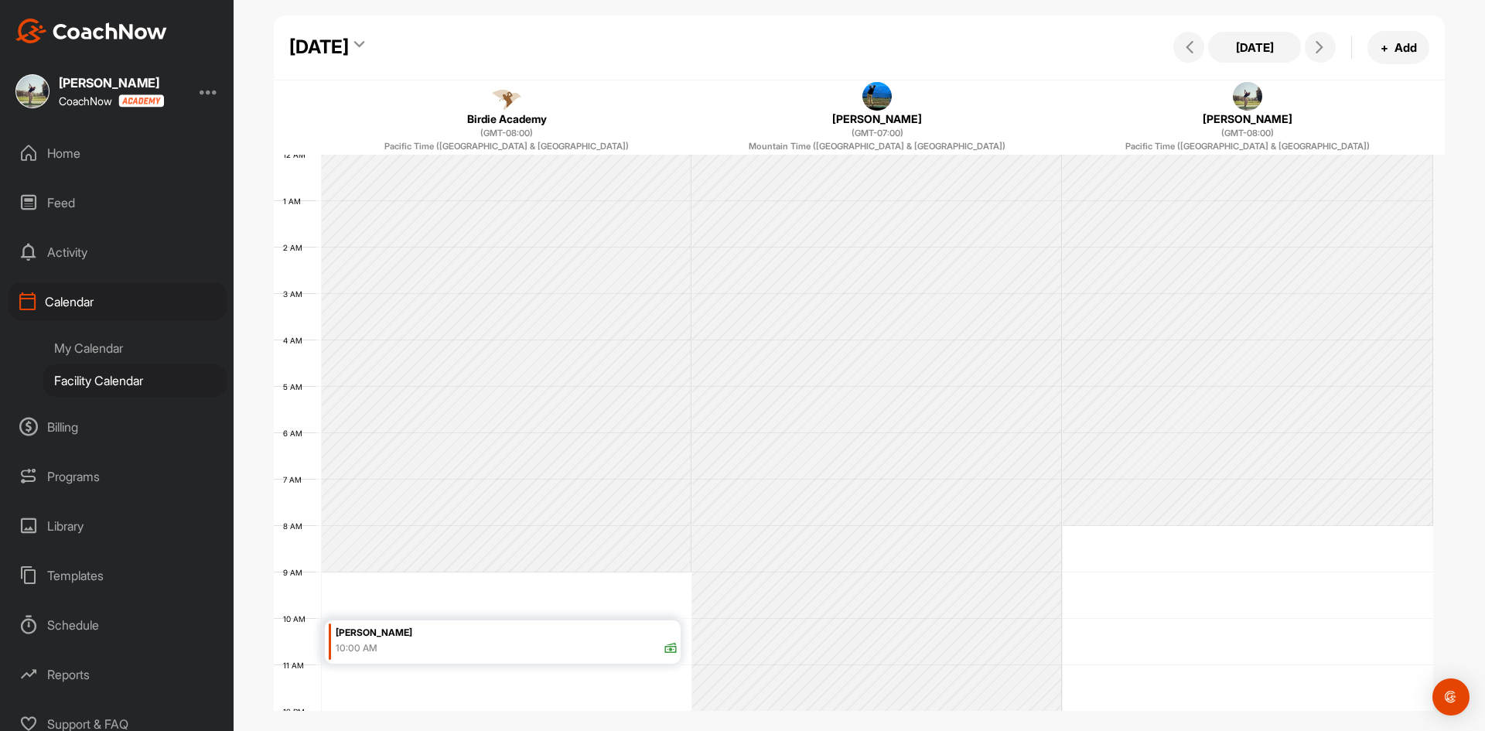
scroll to position [268, 0]
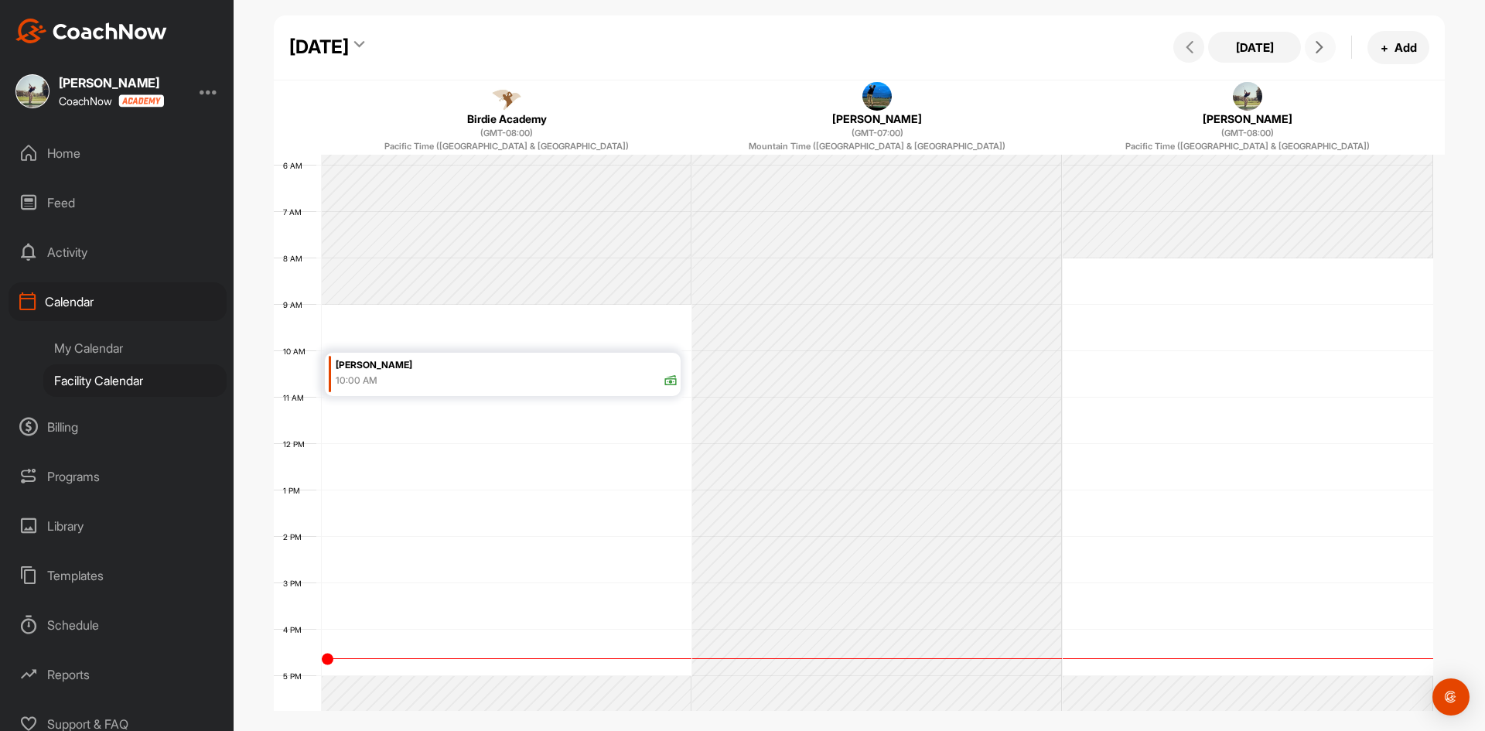
click at [1318, 43] on icon at bounding box center [1319, 47] width 12 height 12
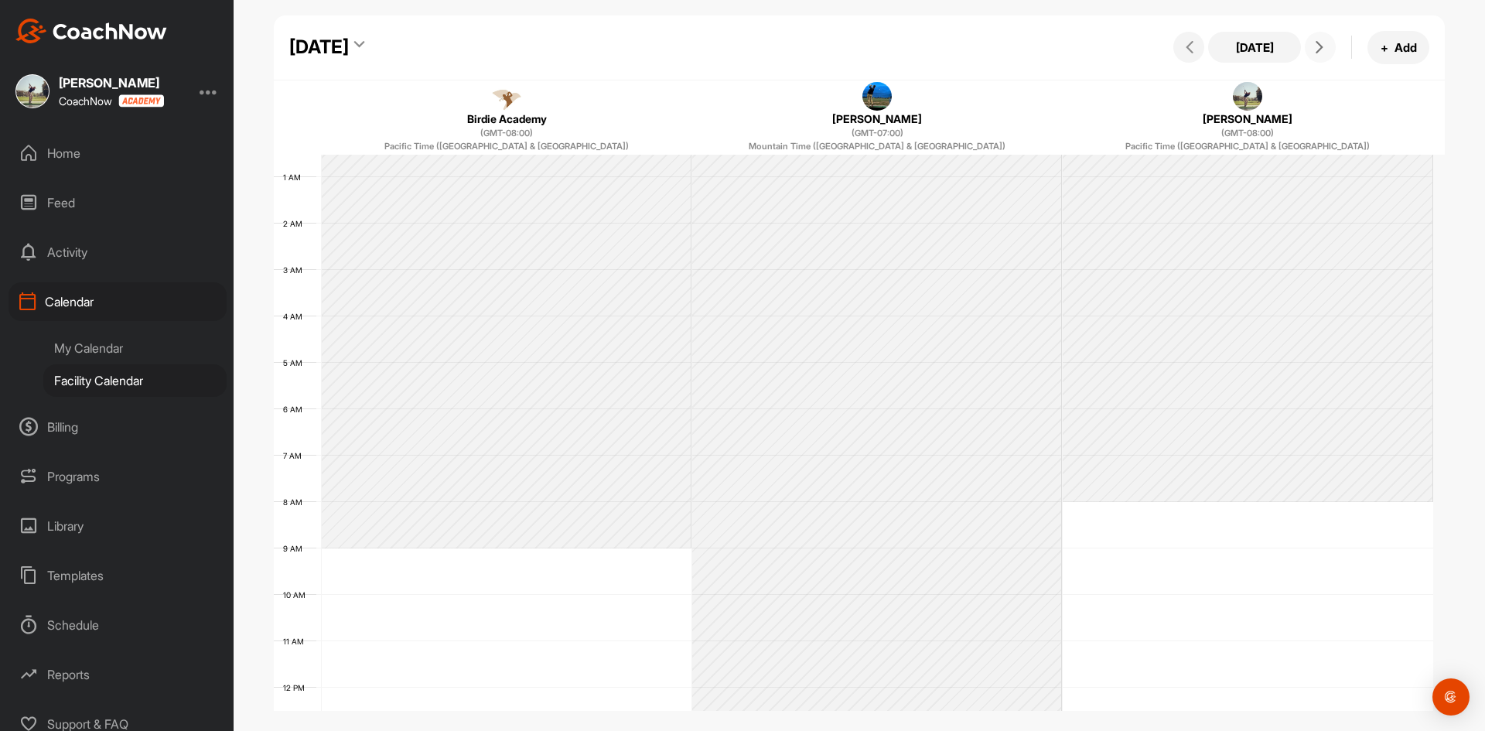
scroll to position [0, 0]
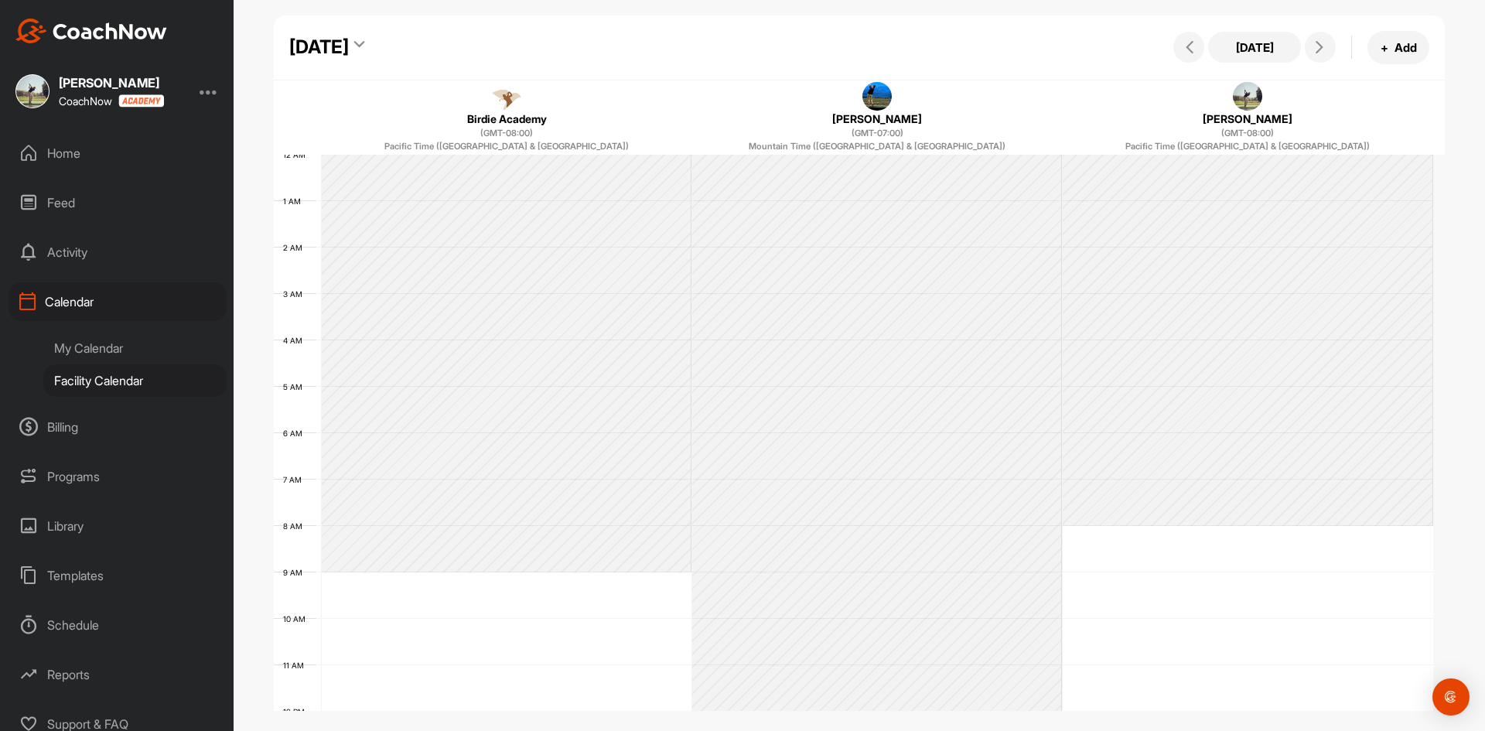
click at [76, 363] on div "My Calendar" at bounding box center [134, 348] width 183 height 32
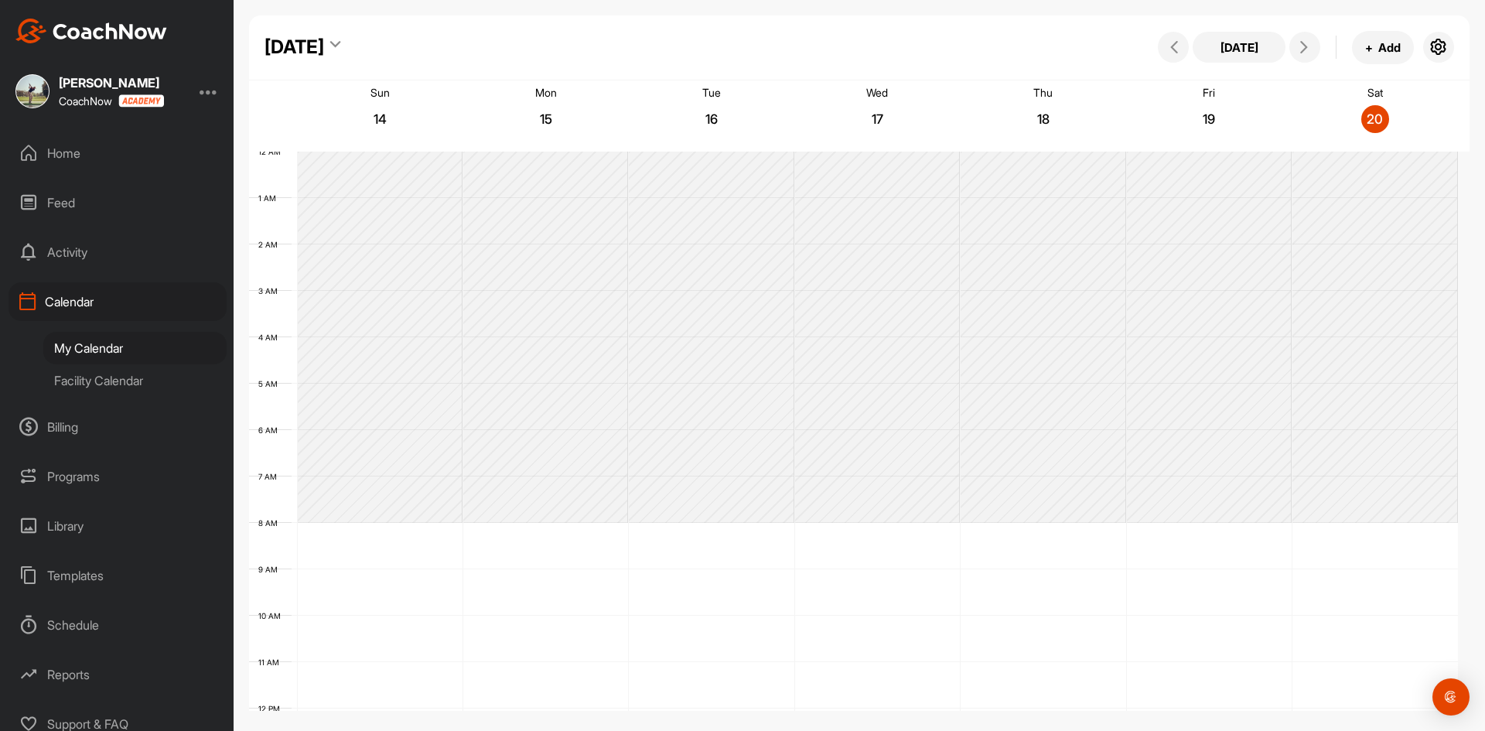
scroll to position [268, 0]
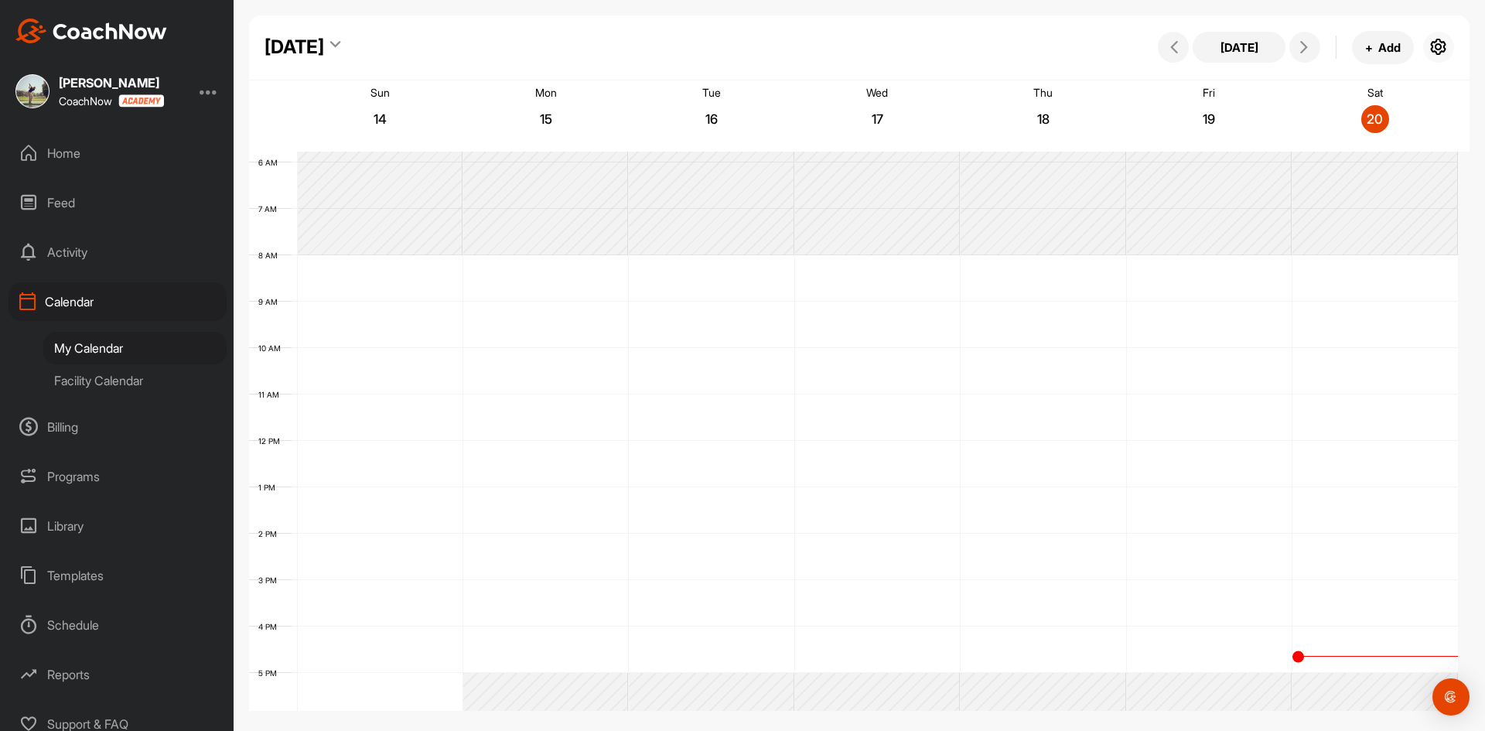
click at [1442, 49] on icon "button" at bounding box center [1438, 47] width 19 height 19
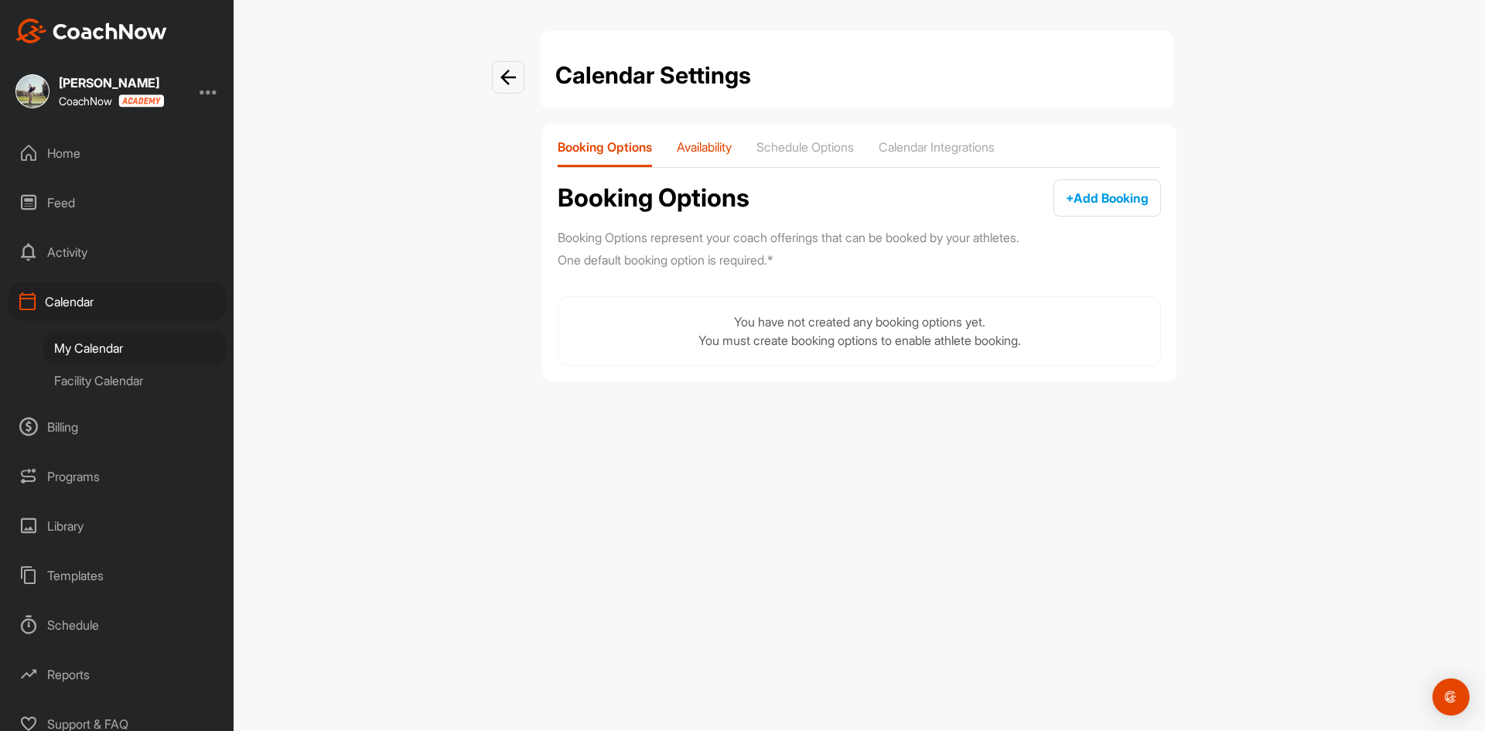
click at [721, 156] on div "Availability" at bounding box center [704, 153] width 55 height 28
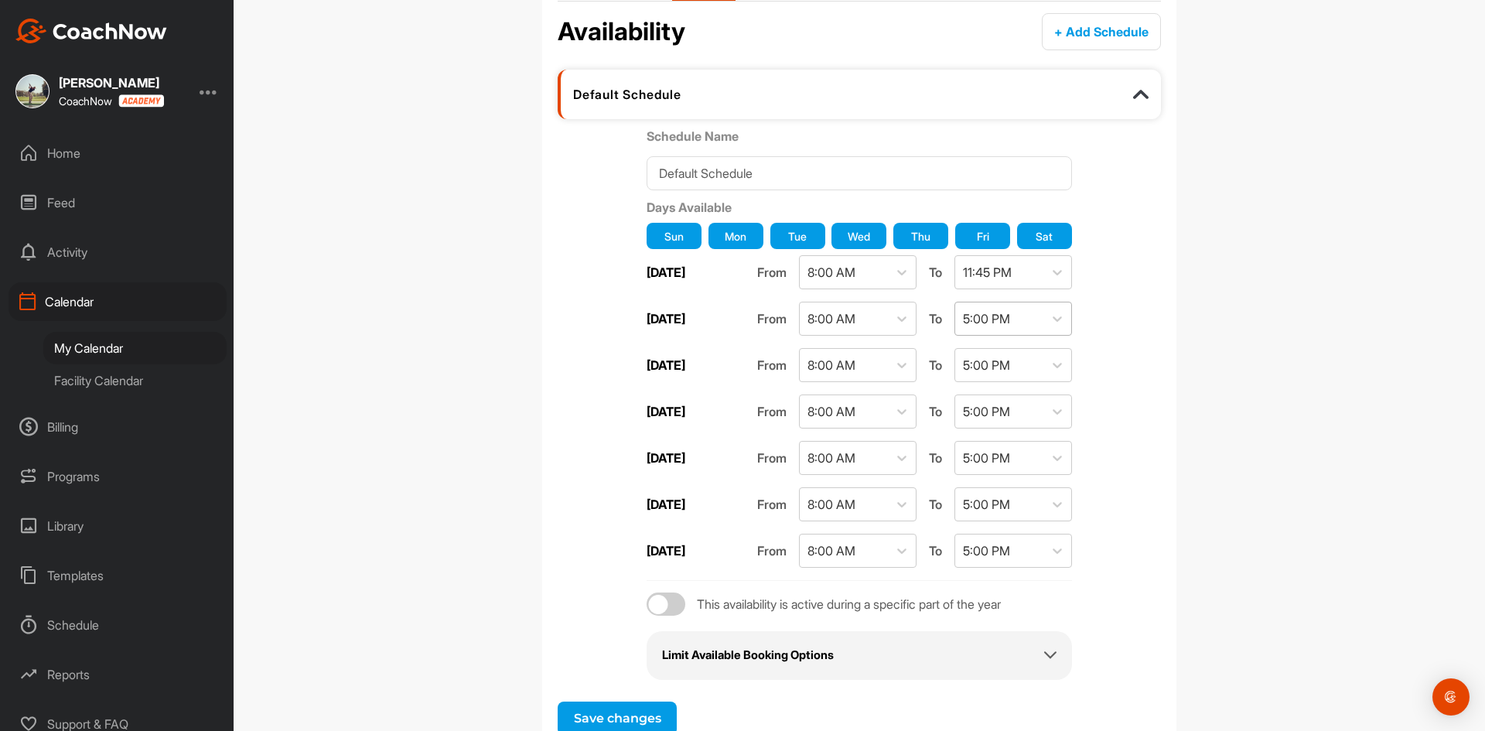
scroll to position [223, 0]
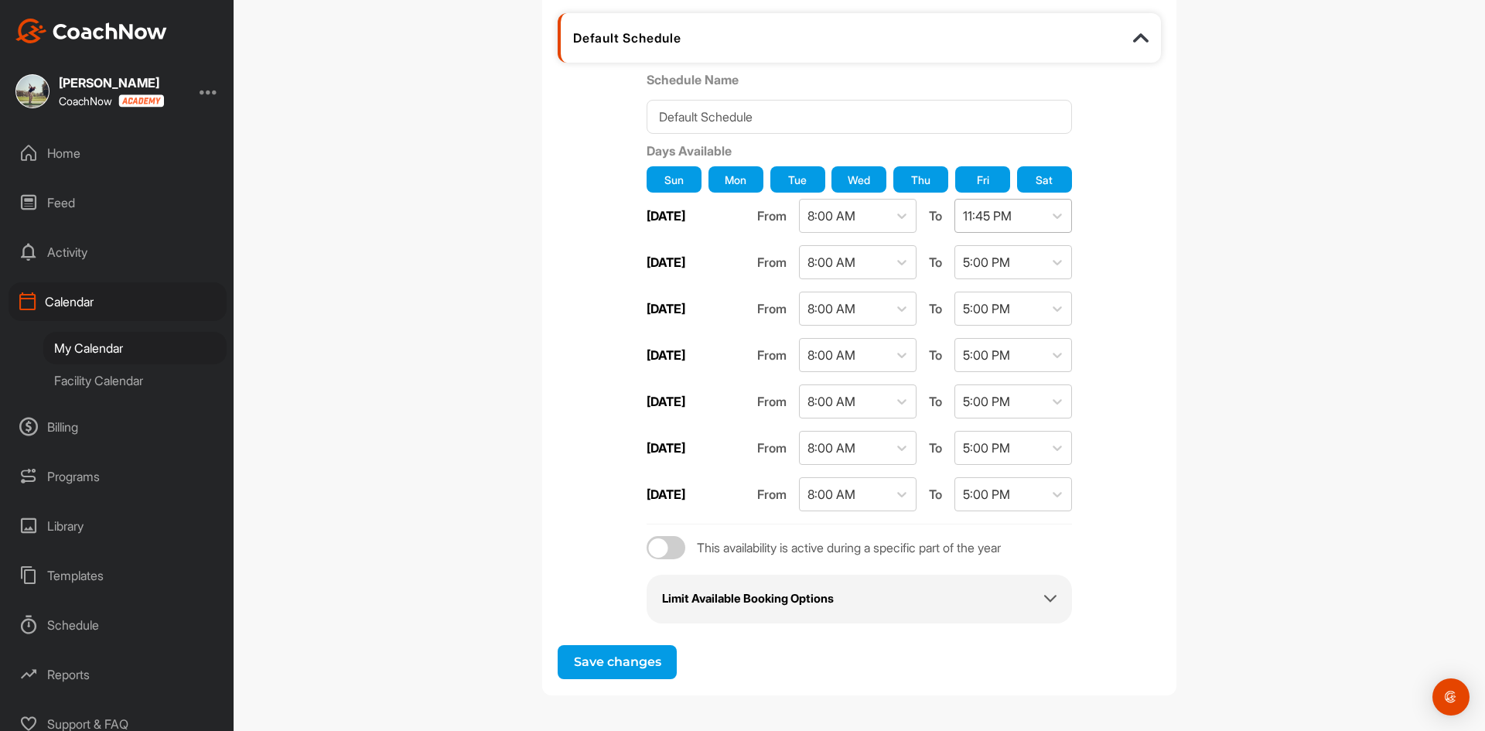
click at [976, 216] on div "11:45 PM" at bounding box center [987, 215] width 49 height 19
drag, startPoint x: 987, startPoint y: 388, endPoint x: 873, endPoint y: 466, distance: 138.5
click at [987, 388] on div "5:00 PM" at bounding box center [1008, 390] width 118 height 31
click at [590, 661] on span "Save changes" at bounding box center [617, 661] width 87 height 15
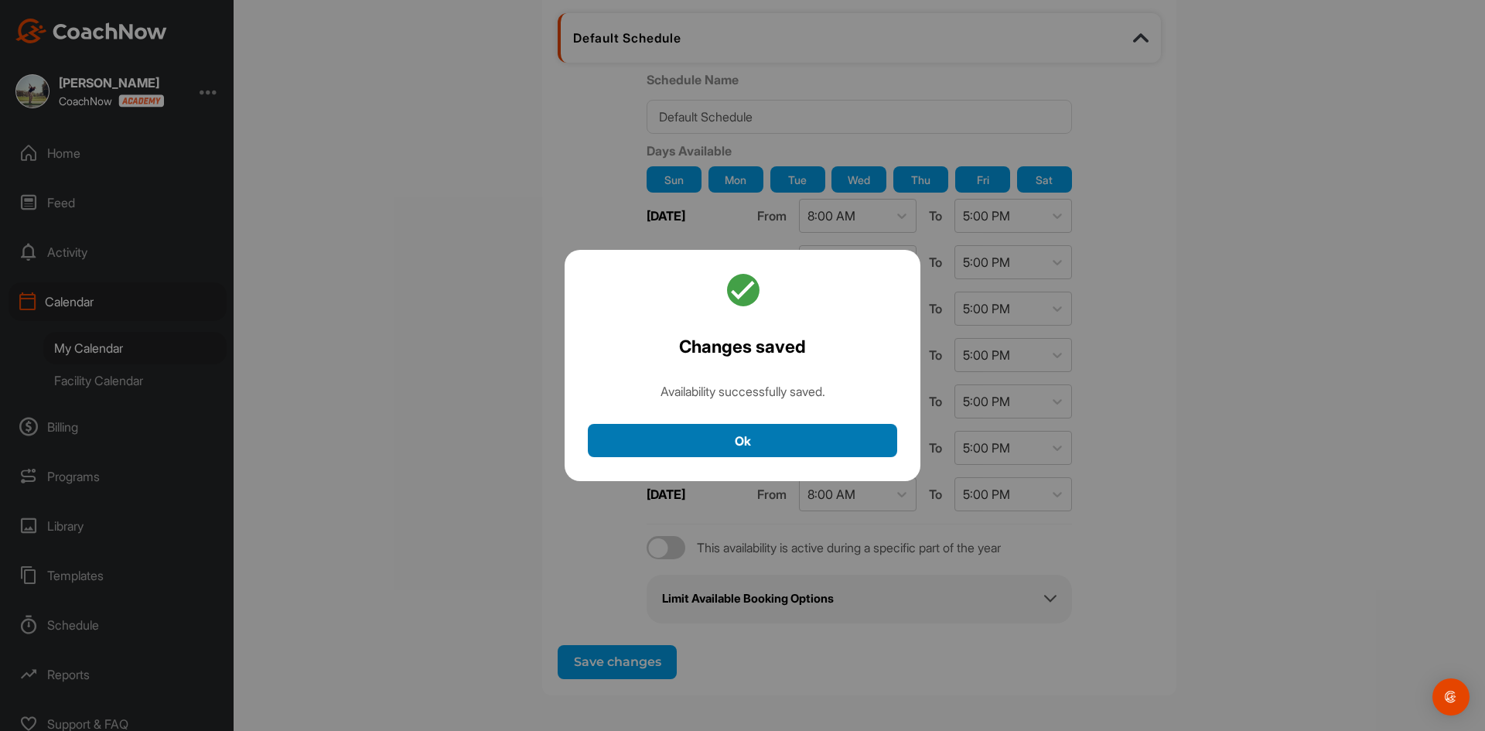
drag, startPoint x: 661, startPoint y: 435, endPoint x: 683, endPoint y: 439, distance: 22.0
click at [662, 435] on button "Ok" at bounding box center [742, 440] width 309 height 33
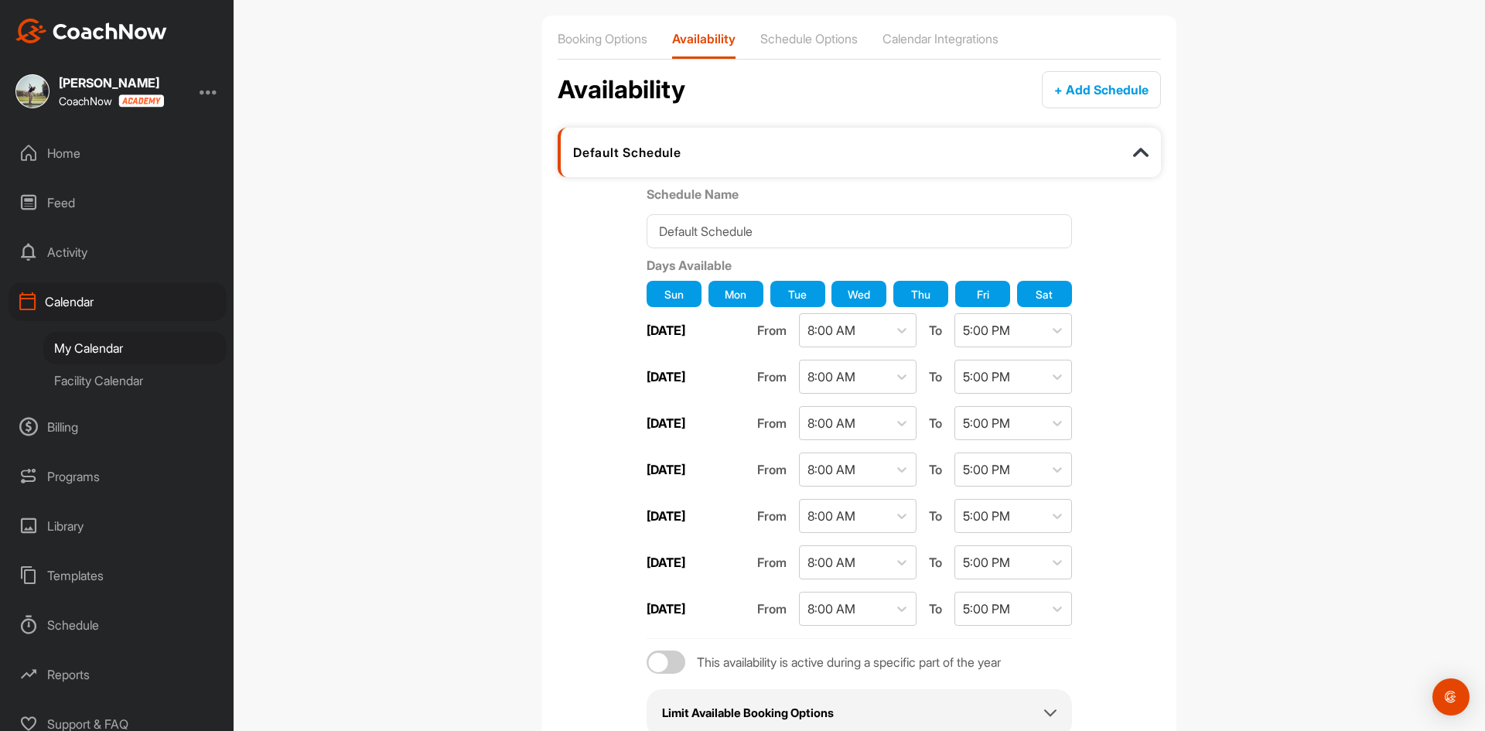
scroll to position [0, 0]
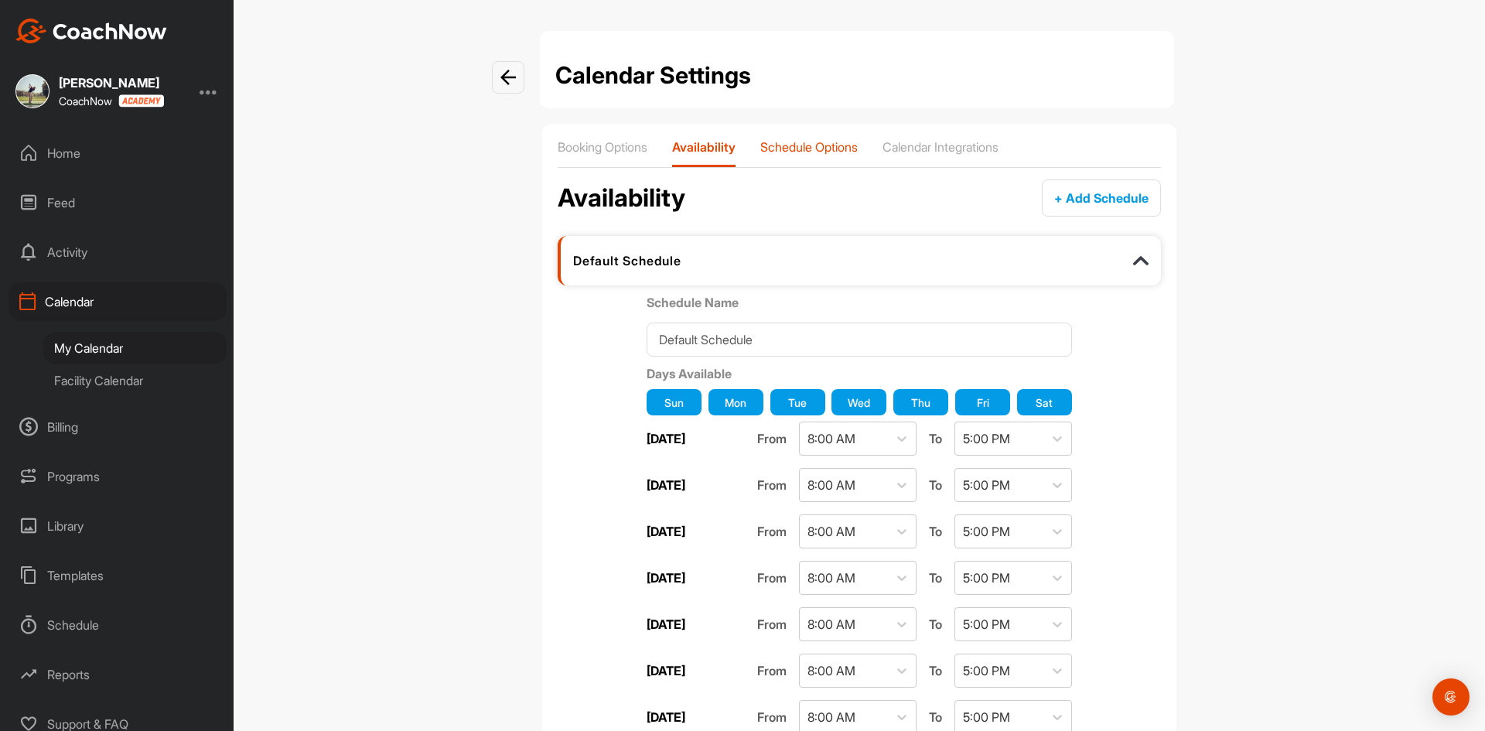
click at [807, 156] on div "Schedule Options" at bounding box center [808, 153] width 97 height 28
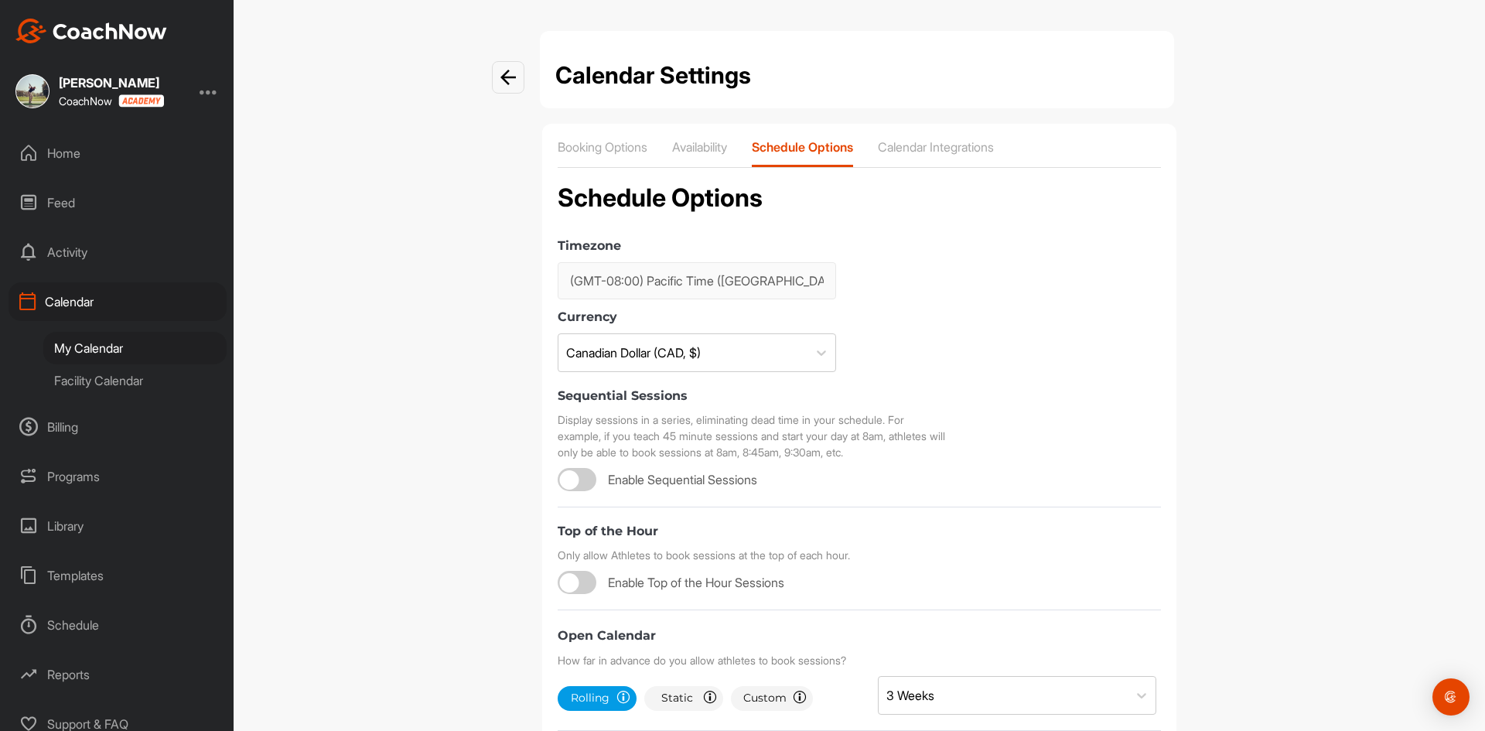
click at [73, 379] on div "Facility Calendar" at bounding box center [134, 380] width 183 height 32
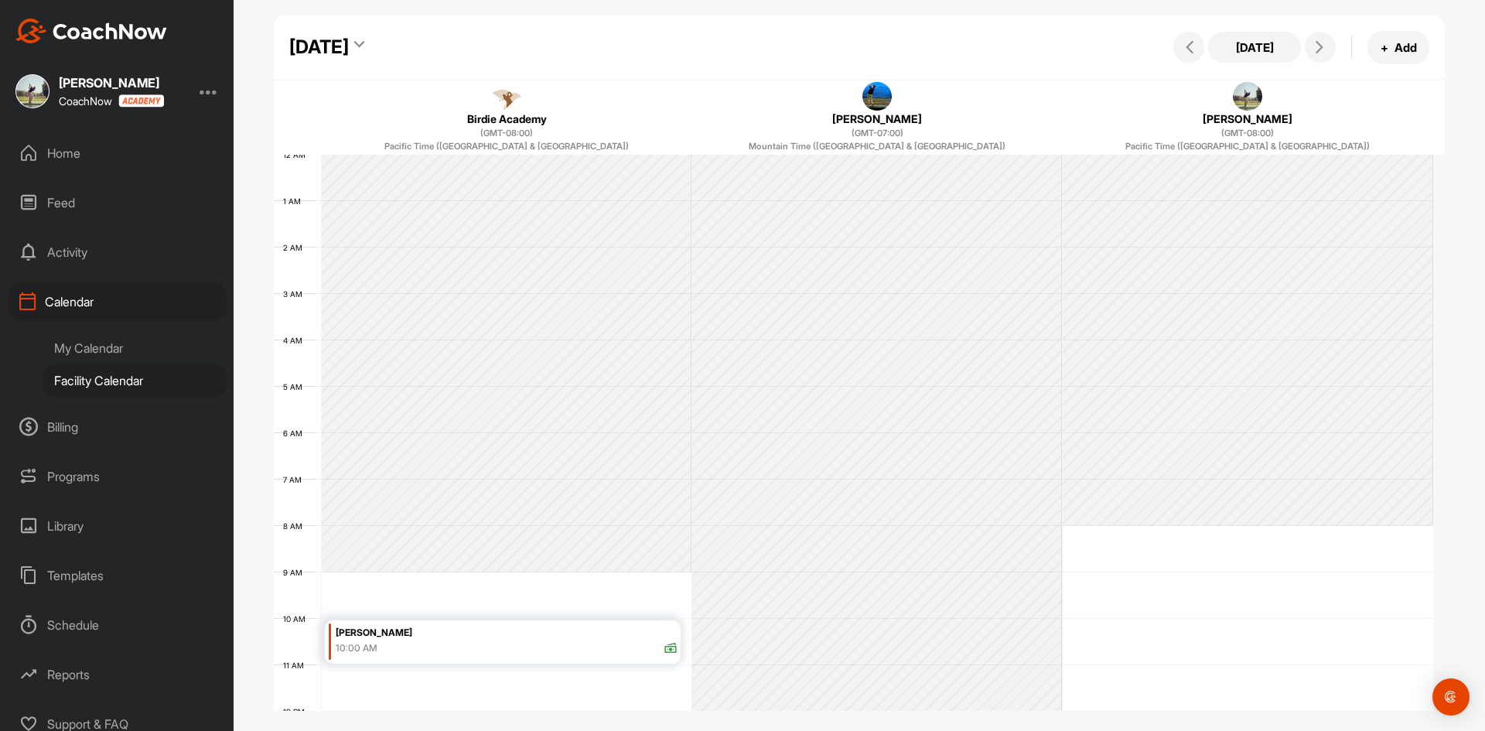
scroll to position [268, 0]
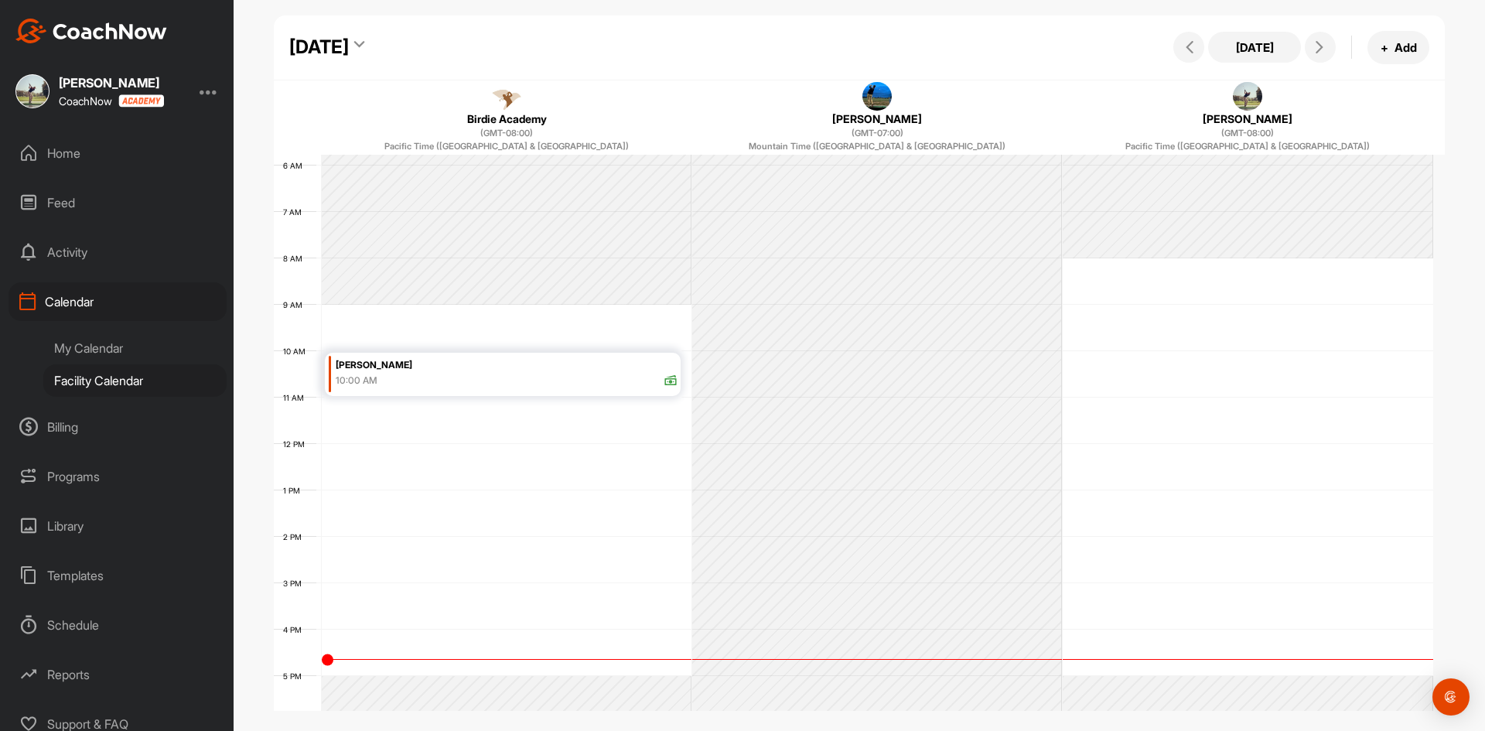
click at [73, 424] on div "Billing" at bounding box center [118, 426] width 218 height 39
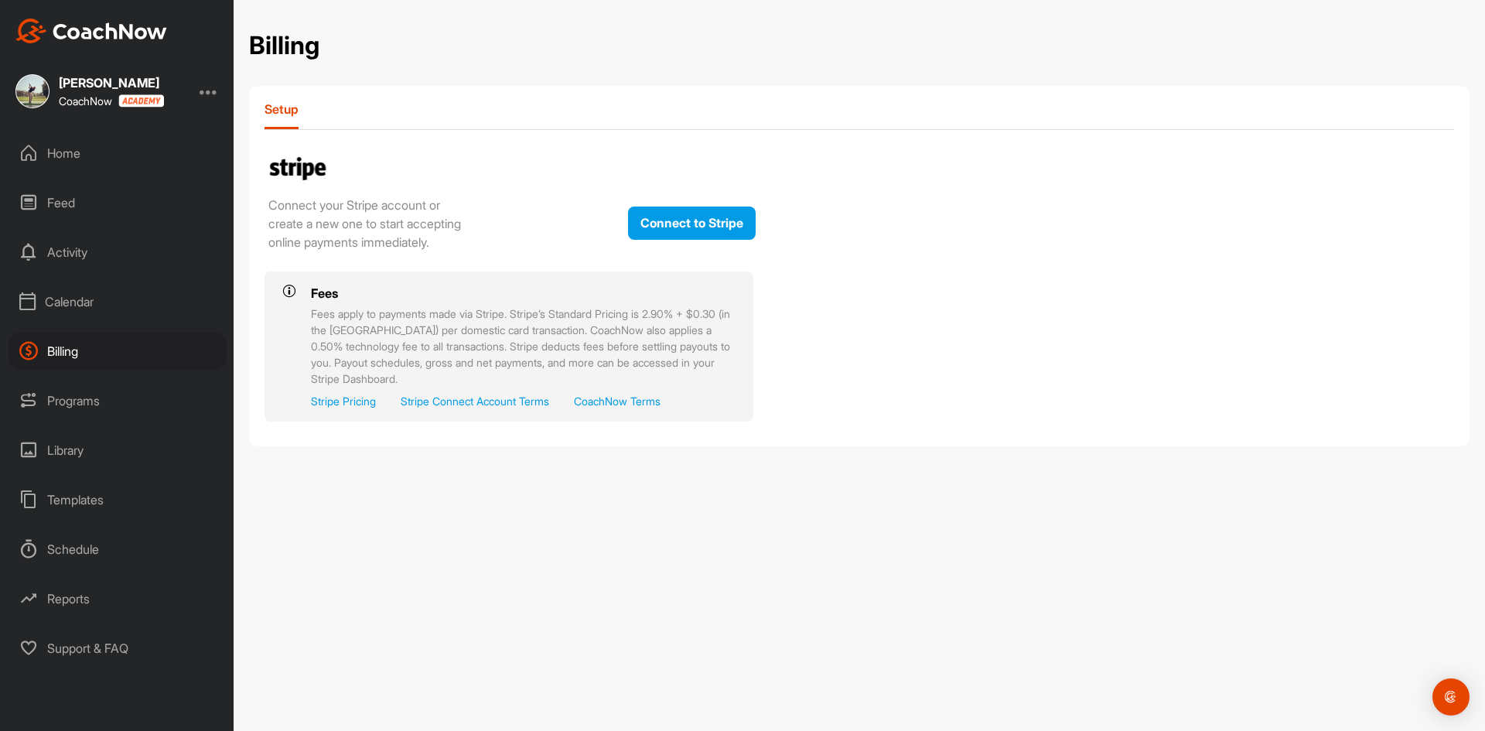
click at [84, 402] on div "Programs" at bounding box center [118, 400] width 218 height 39
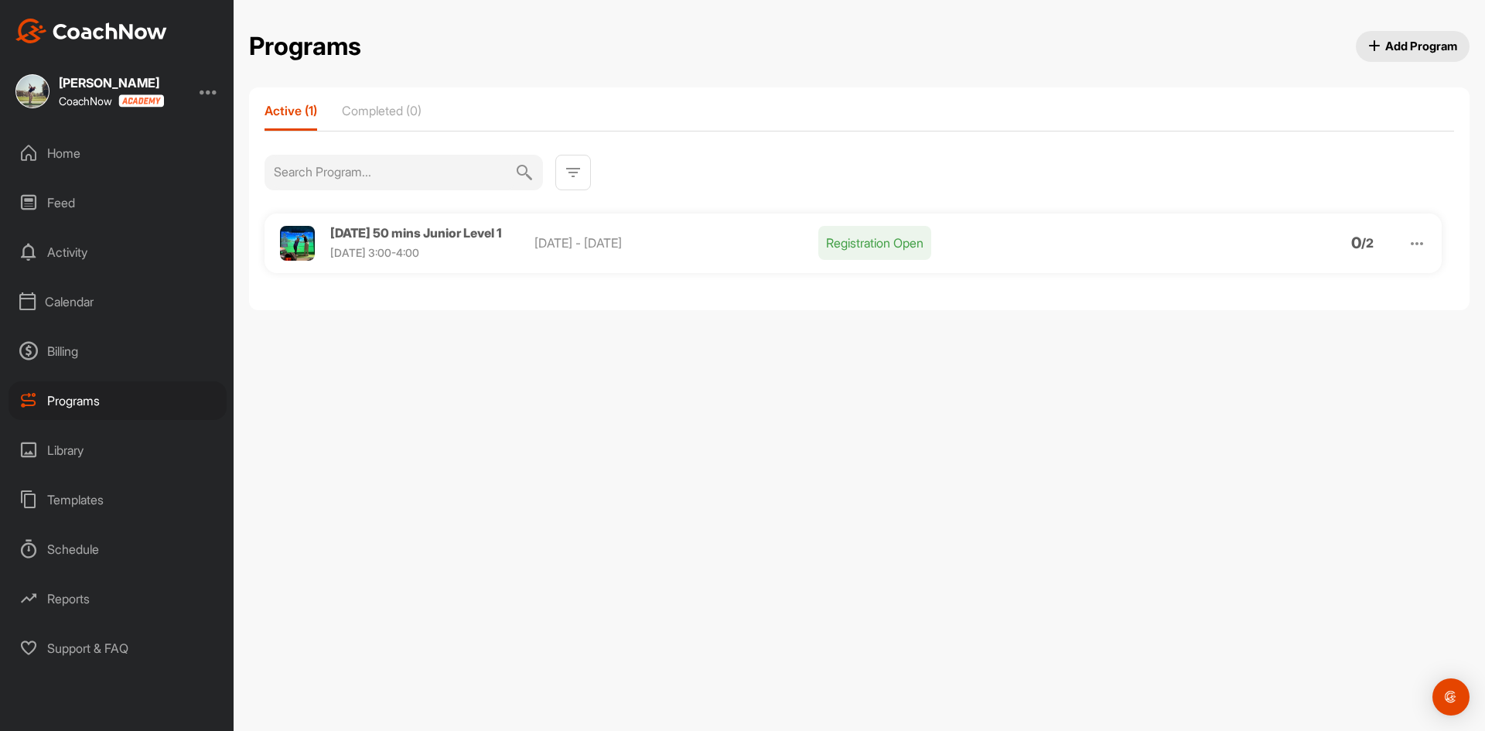
click at [72, 313] on div "Calendar" at bounding box center [118, 301] width 218 height 39
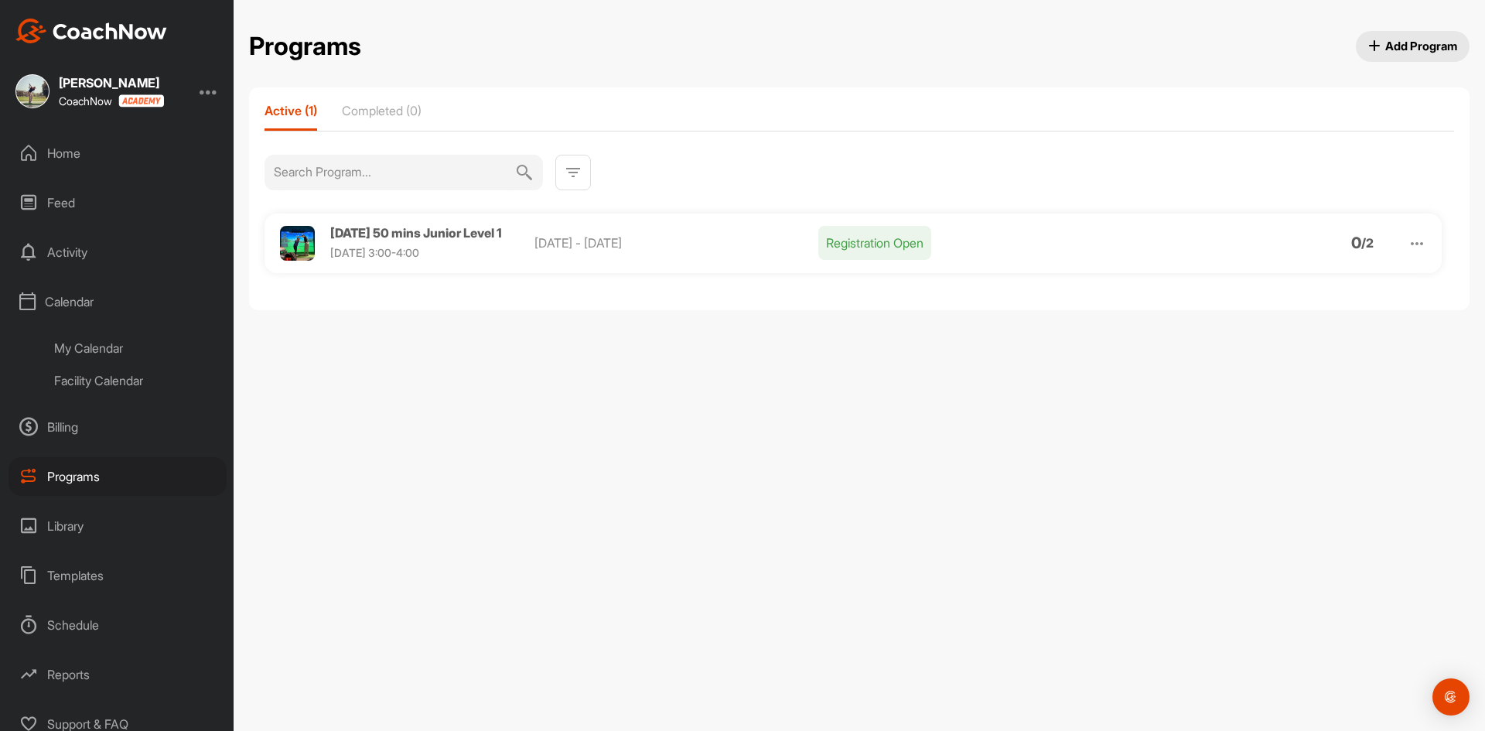
click at [100, 343] on div "My Calendar" at bounding box center [134, 348] width 183 height 32
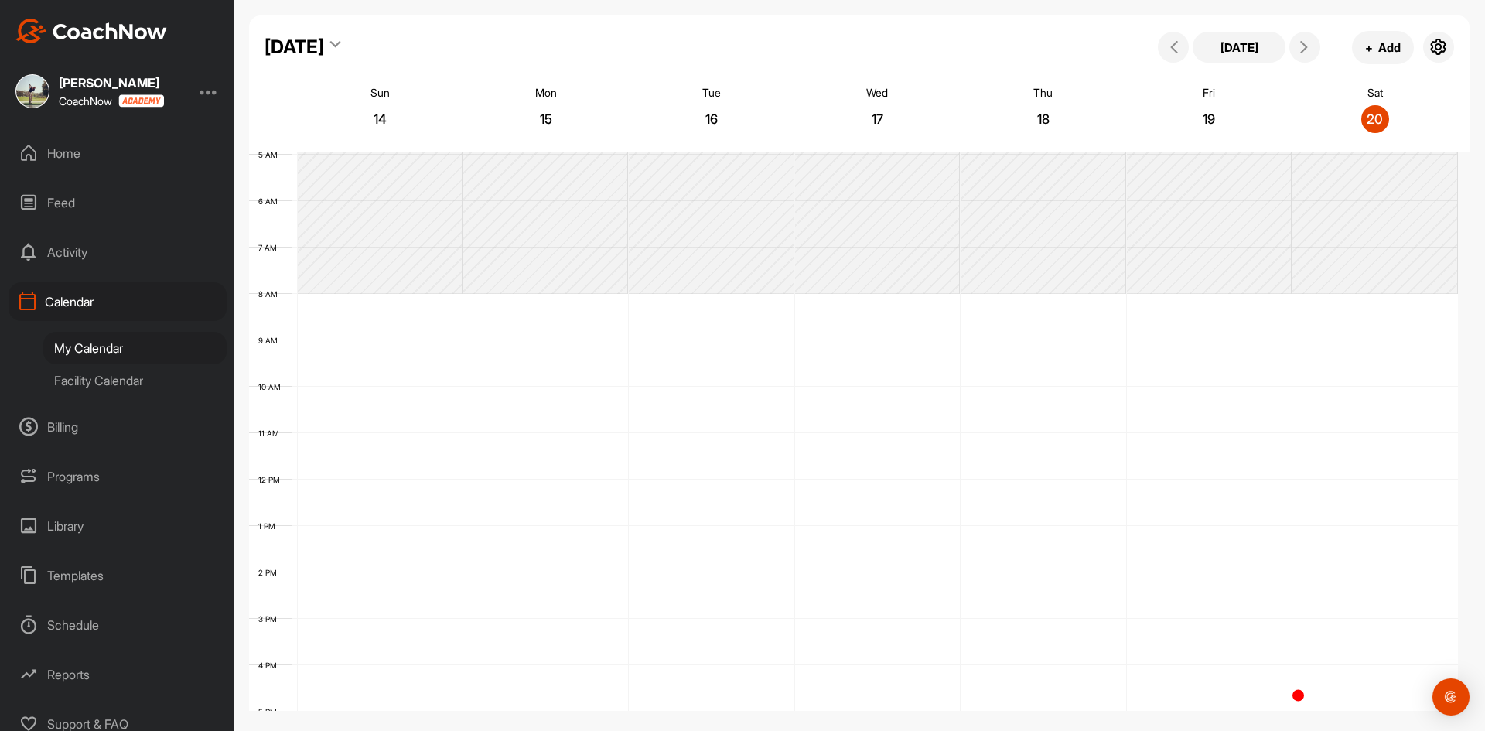
scroll to position [268, 0]
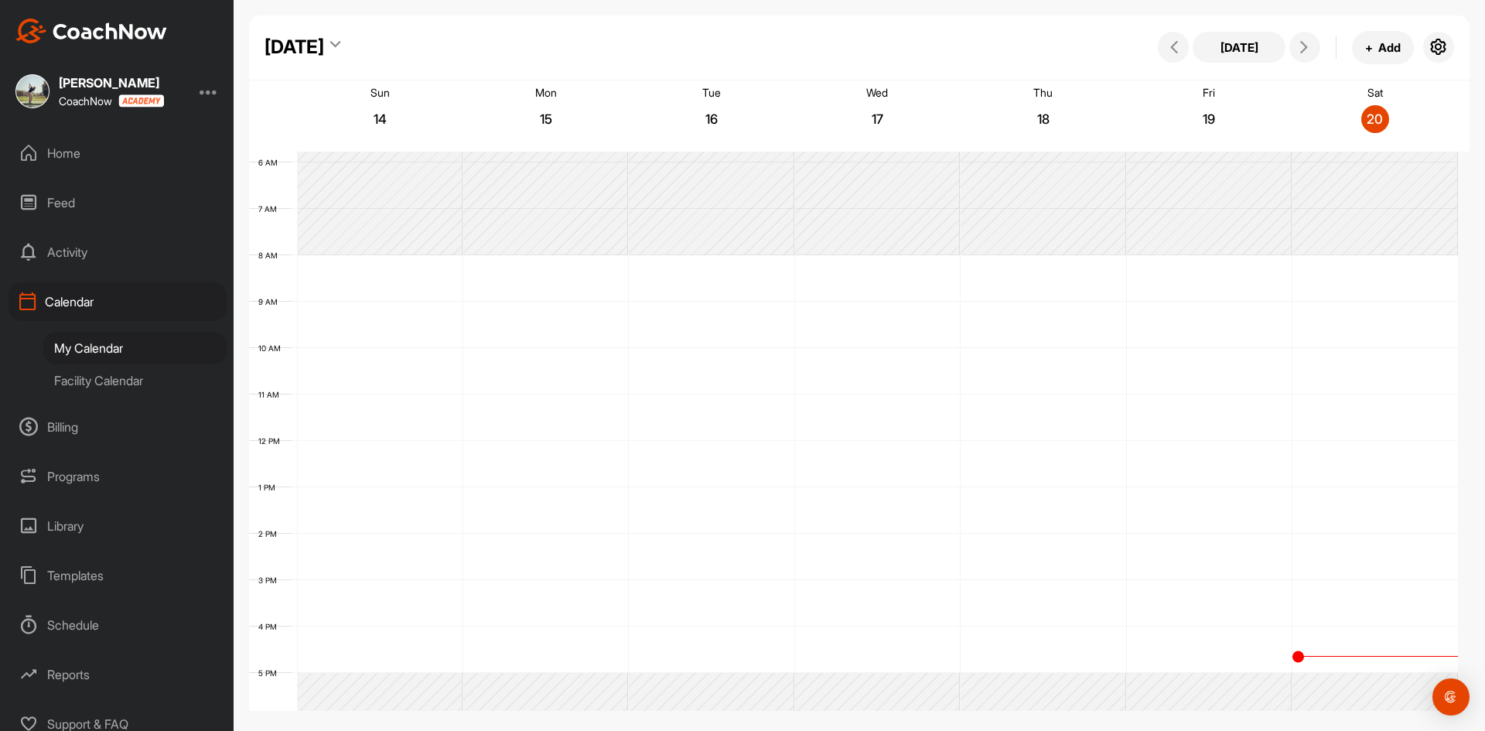
click at [394, 271] on div "12 AM 1 AM 2 AM 3 AM 4 AM 5 AM 6 AM 7 AM 8 AM 9 AM 10 AM 11 AM 12 PM 1 PM 2 PM …" at bounding box center [853, 440] width 1209 height 1113
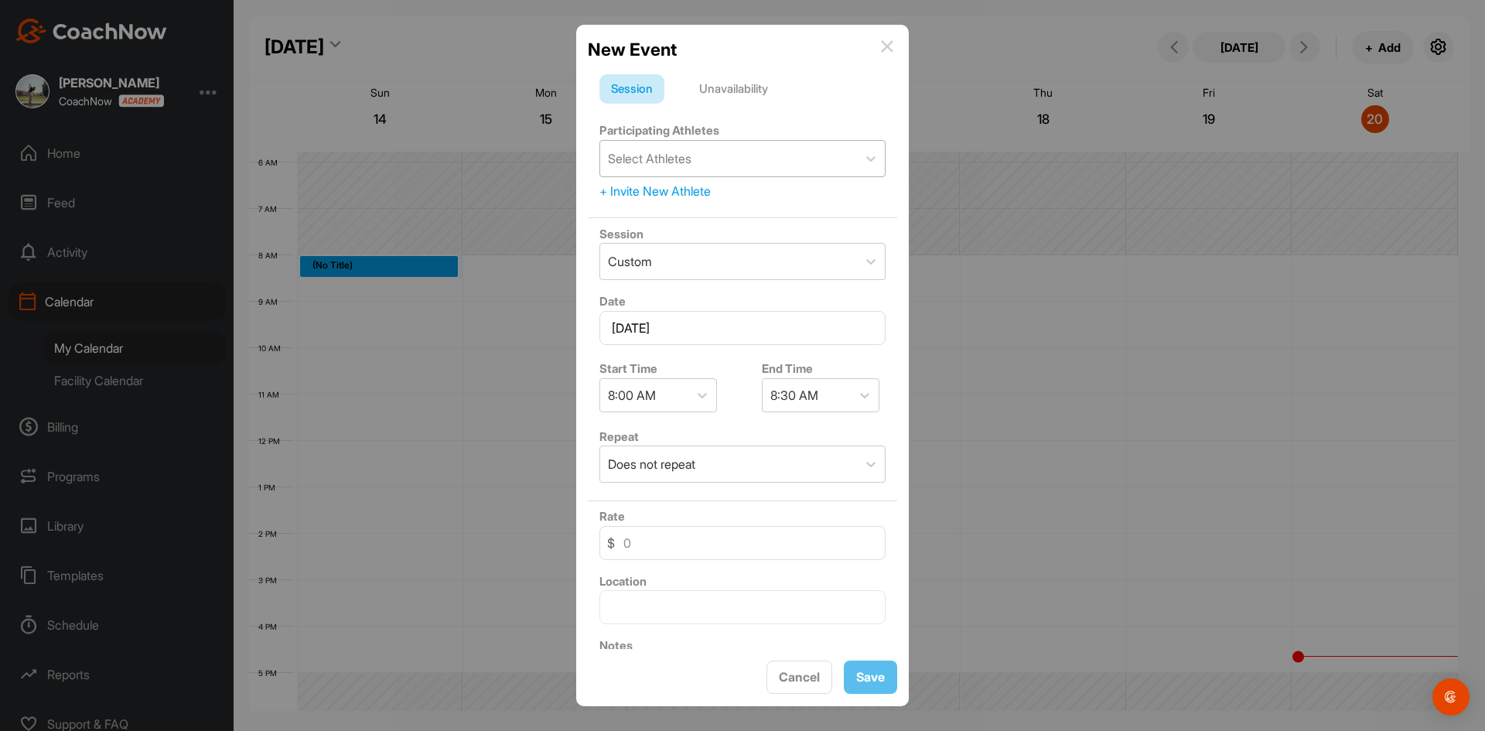
click at [684, 160] on div "Select Athletes" at bounding box center [650, 158] width 84 height 19
click at [751, 152] on div "Select Athletes" at bounding box center [728, 159] width 257 height 36
click at [744, 173] on div "Select Athletes" at bounding box center [728, 159] width 257 height 36
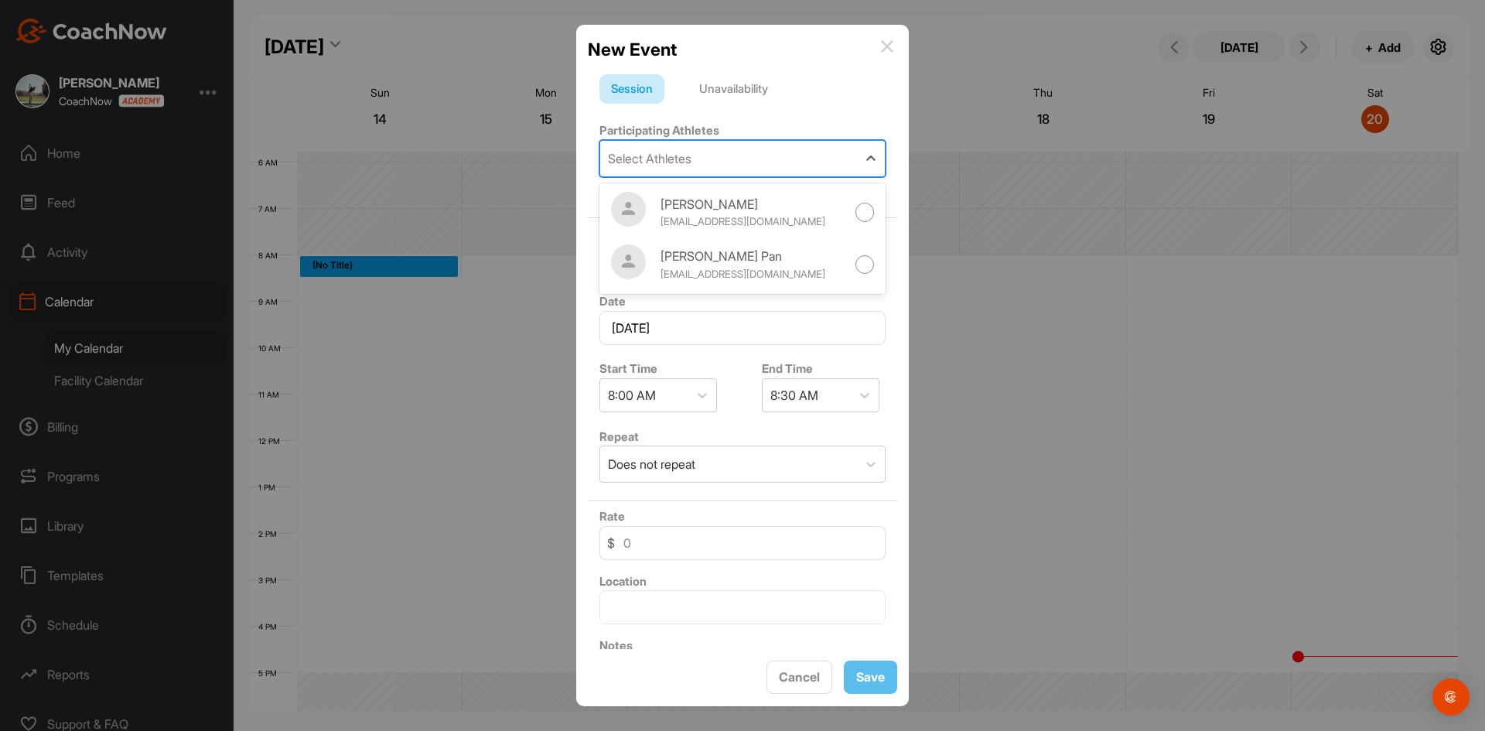
click at [856, 304] on div "Date [DATE]" at bounding box center [742, 318] width 309 height 65
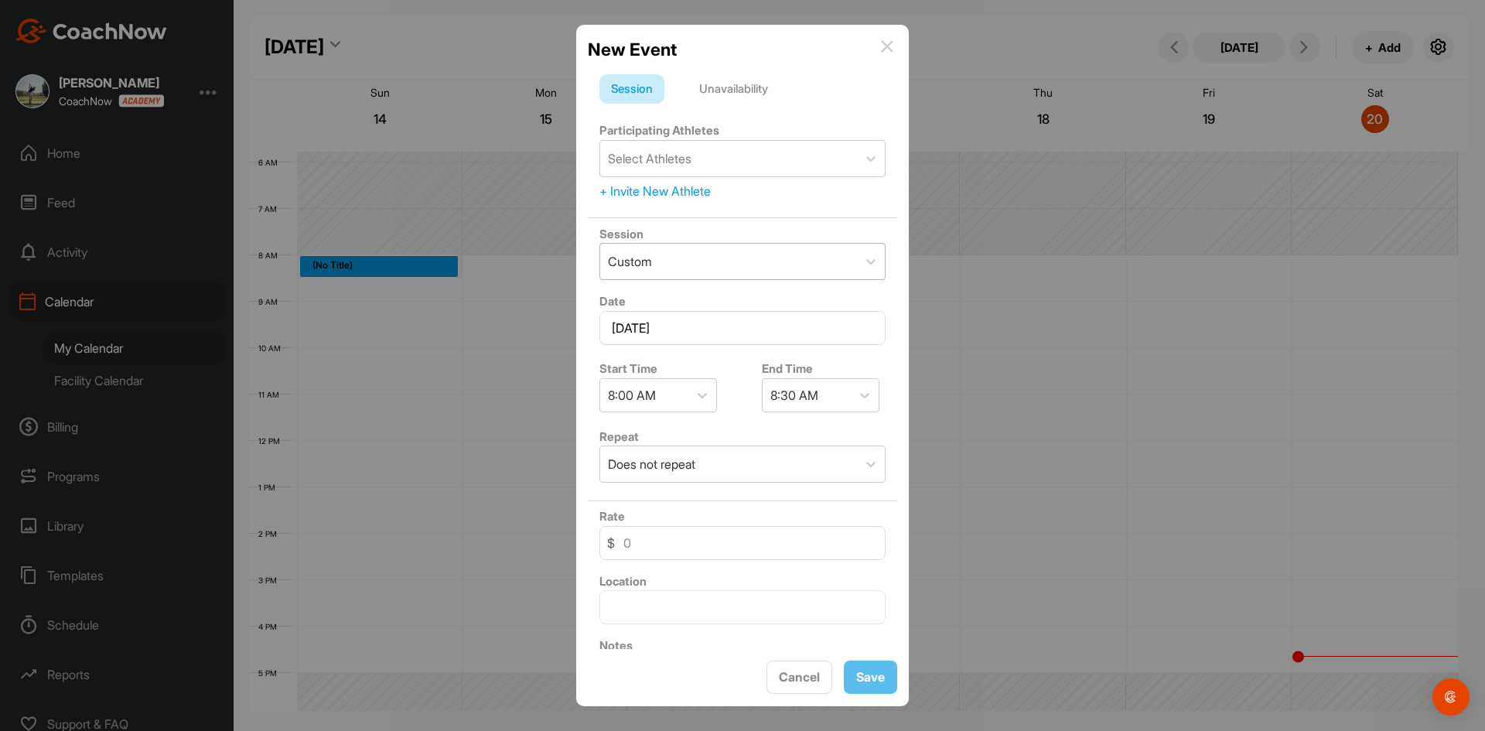
click at [690, 261] on div "Custom" at bounding box center [728, 262] width 257 height 36
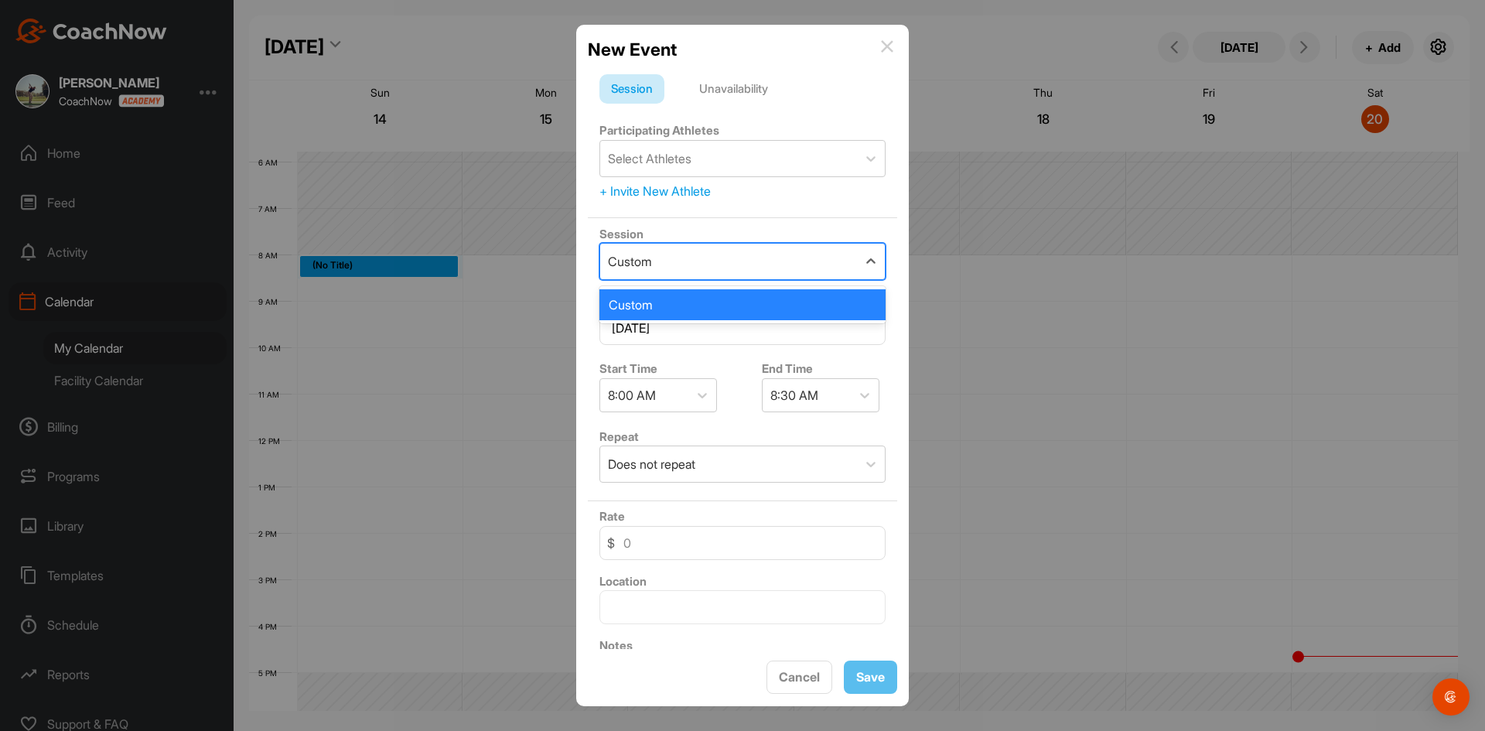
click at [758, 272] on div "Custom" at bounding box center [728, 262] width 257 height 36
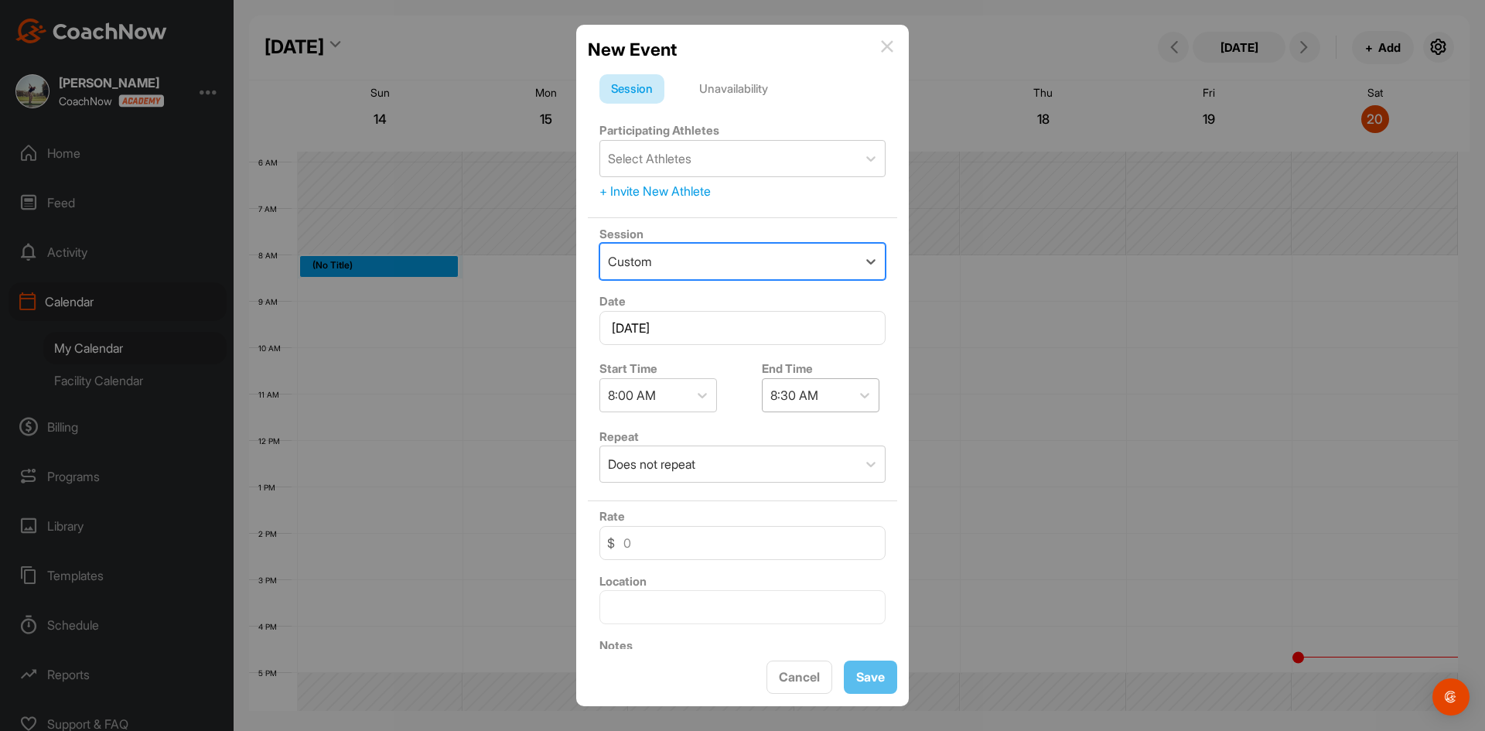
click at [770, 399] on div "8:30 AM" at bounding box center [794, 395] width 48 height 19
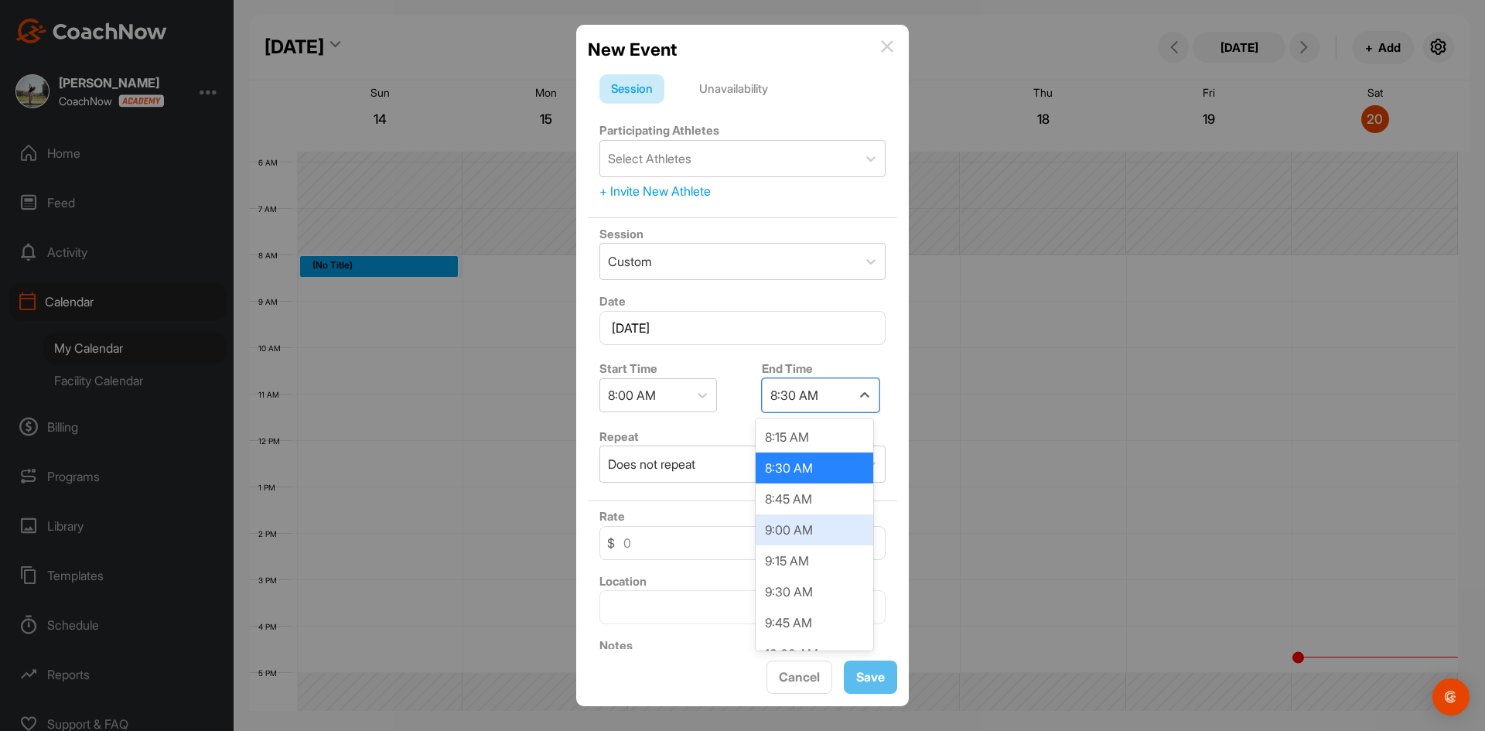
click at [795, 536] on div "9:00 AM" at bounding box center [814, 529] width 118 height 31
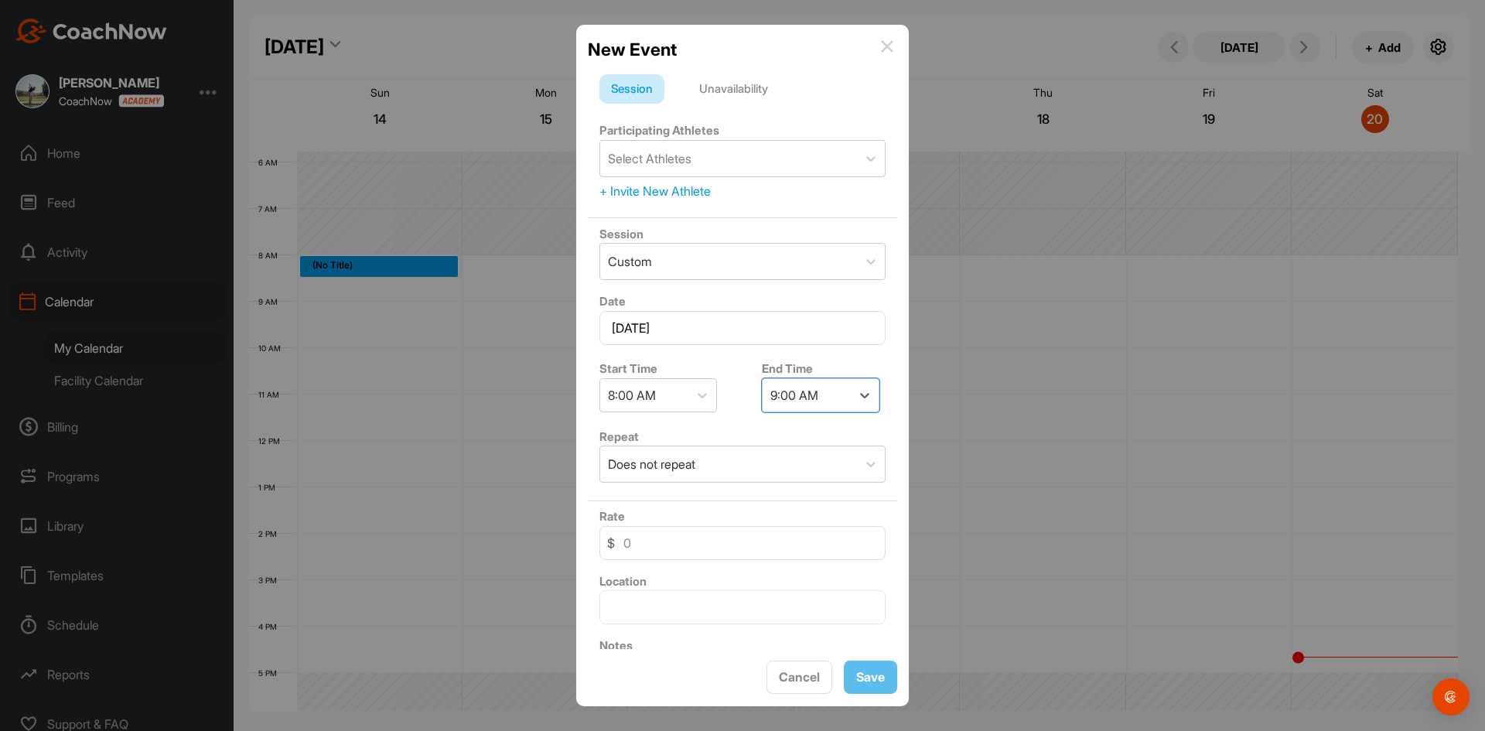
click at [698, 435] on div "Repeat Does not repeat" at bounding box center [742, 455] width 309 height 68
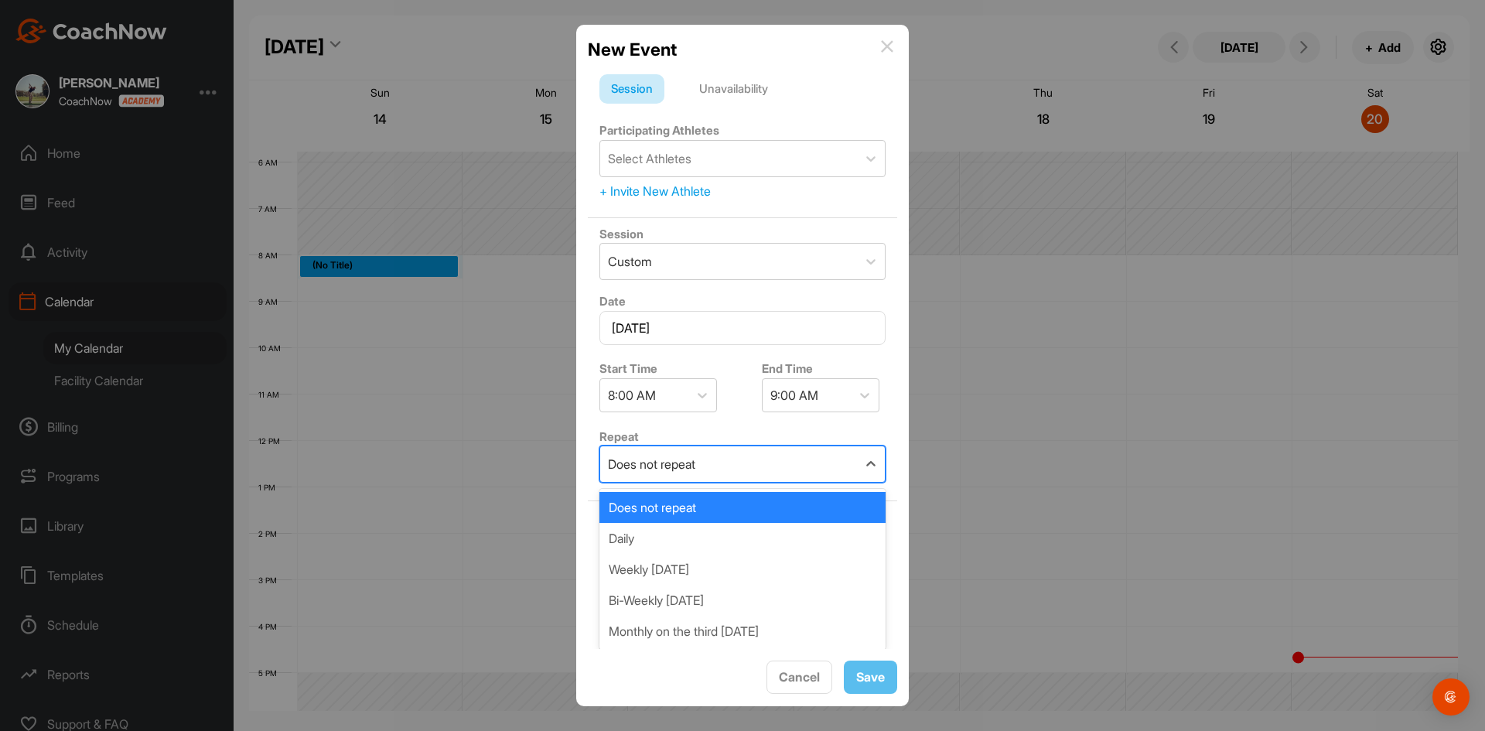
click at [702, 462] on div "Does not repeat" at bounding box center [728, 464] width 257 height 36
click at [690, 509] on div "Does not repeat" at bounding box center [742, 507] width 286 height 31
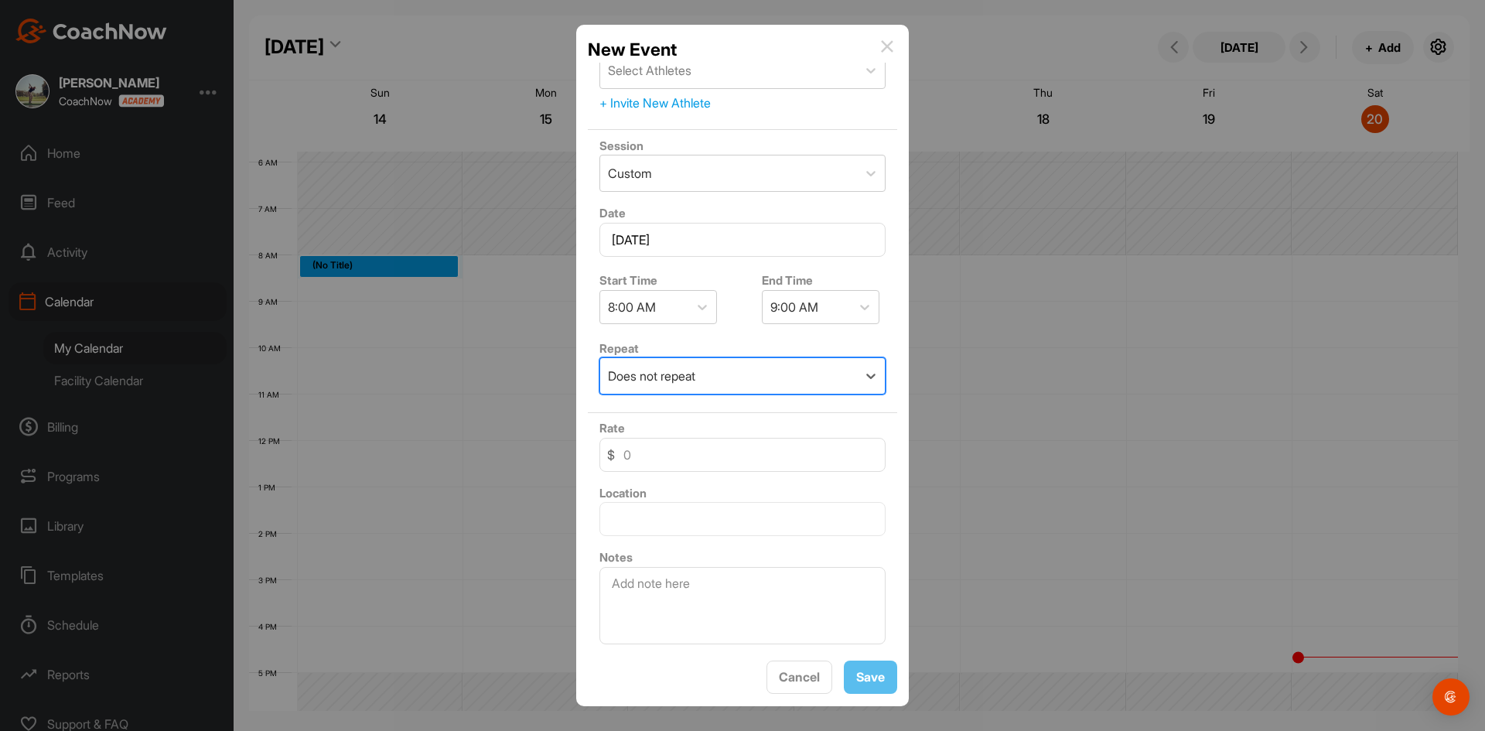
scroll to position [89, 0]
drag, startPoint x: 655, startPoint y: 454, endPoint x: 612, endPoint y: 455, distance: 43.3
click at [612, 455] on div "$" at bounding box center [742, 454] width 286 height 34
type input "50"
click at [703, 526] on input "text" at bounding box center [742, 518] width 286 height 34
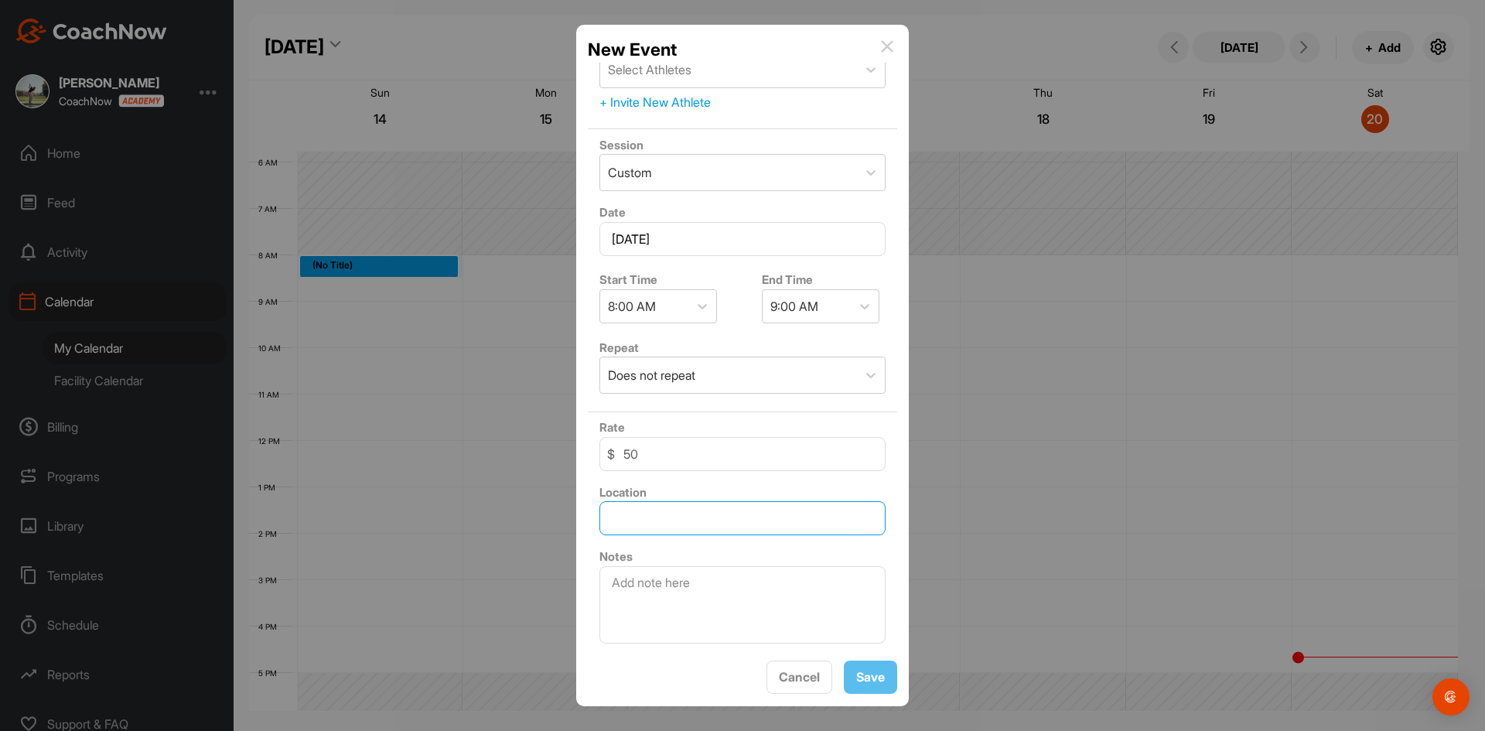
type input "[STREET_ADDRESS]"
click at [634, 551] on div "Notes" at bounding box center [742, 595] width 309 height 108
click at [706, 588] on textarea at bounding box center [742, 604] width 286 height 77
click at [805, 674] on span "Cancel" at bounding box center [799, 676] width 41 height 15
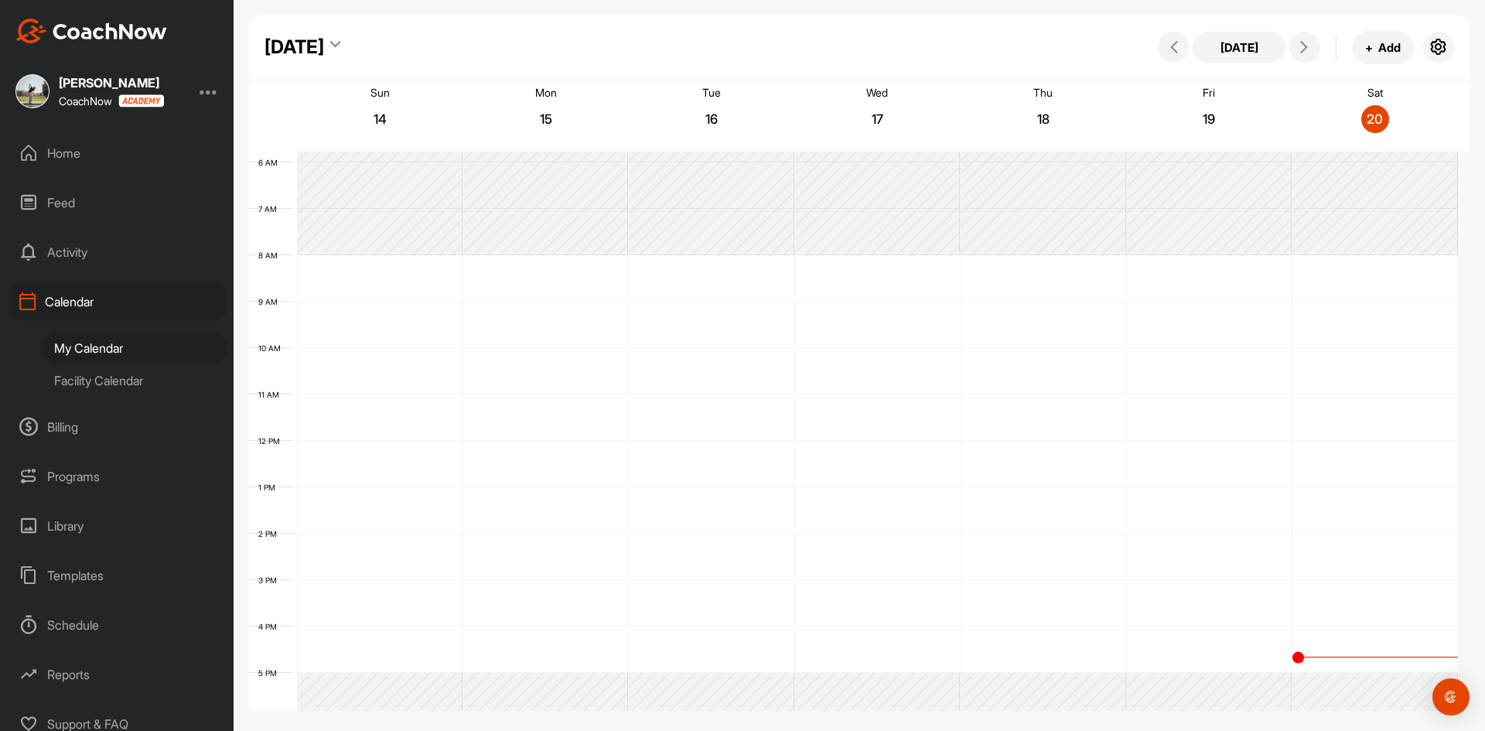
click at [76, 153] on div "Home" at bounding box center [118, 153] width 218 height 39
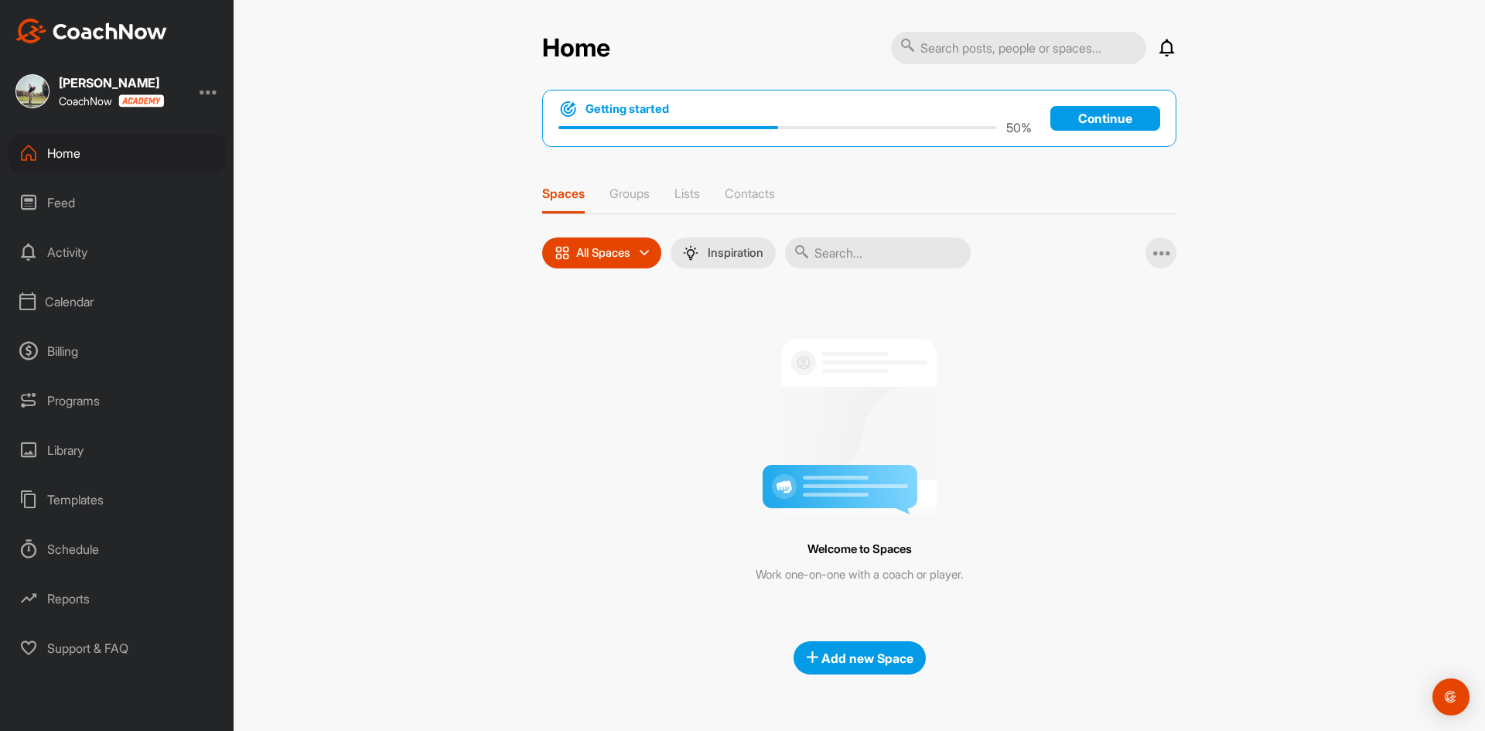
click at [77, 223] on div "Home Feed Activity Calendar Billing Programs Library Templates Schedule Reports…" at bounding box center [117, 401] width 234 height 534
click at [77, 209] on div "Feed" at bounding box center [118, 202] width 218 height 39
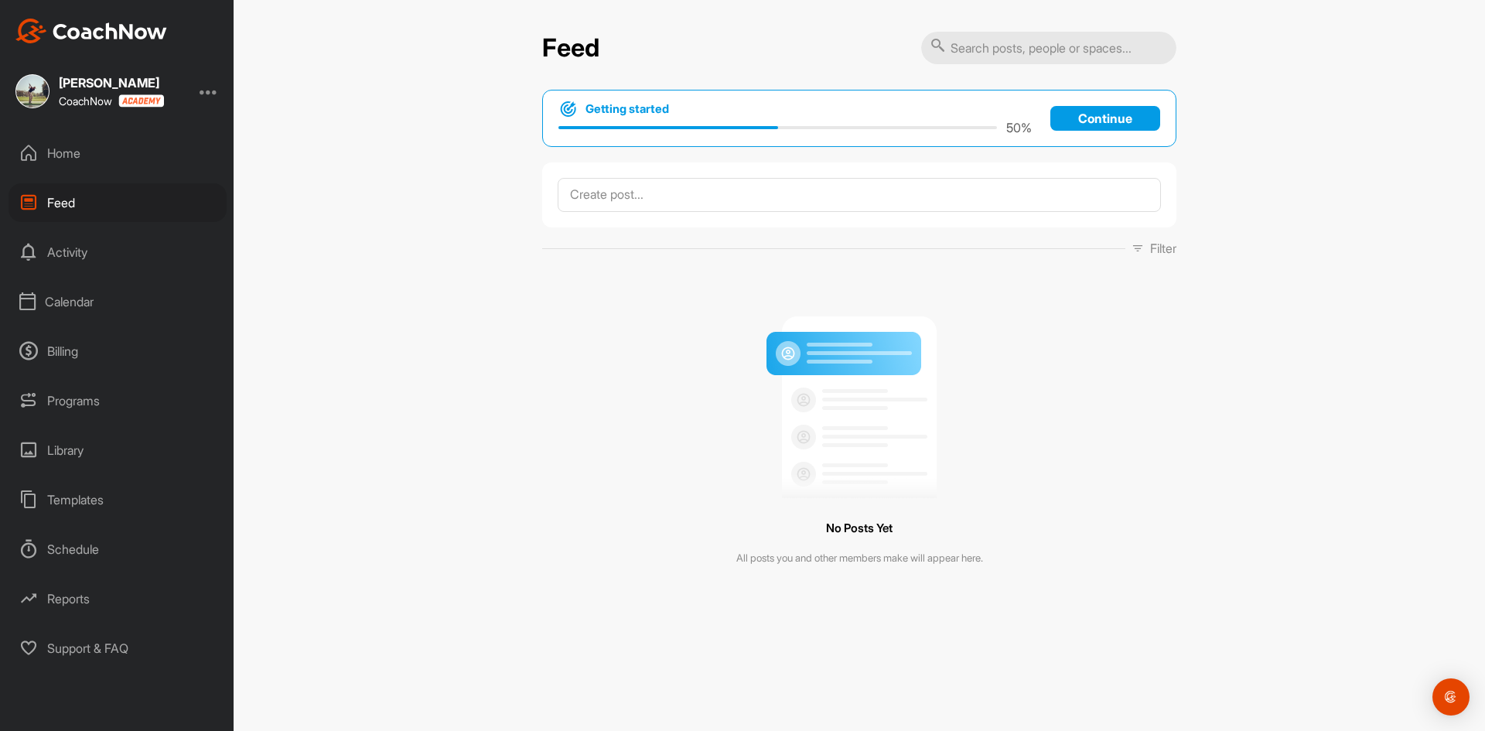
click at [68, 153] on div "Home" at bounding box center [118, 153] width 218 height 39
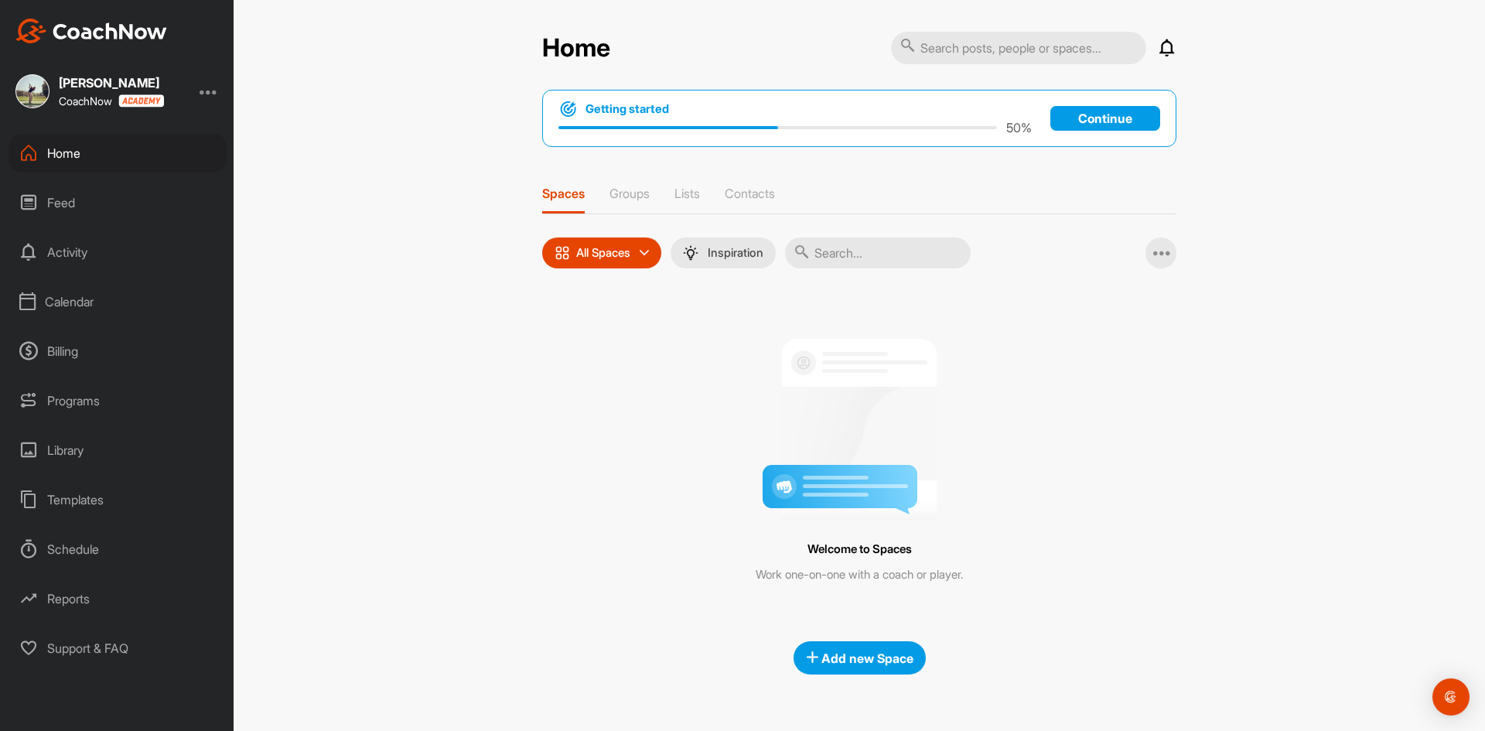
click at [79, 256] on div "Activity" at bounding box center [118, 252] width 218 height 39
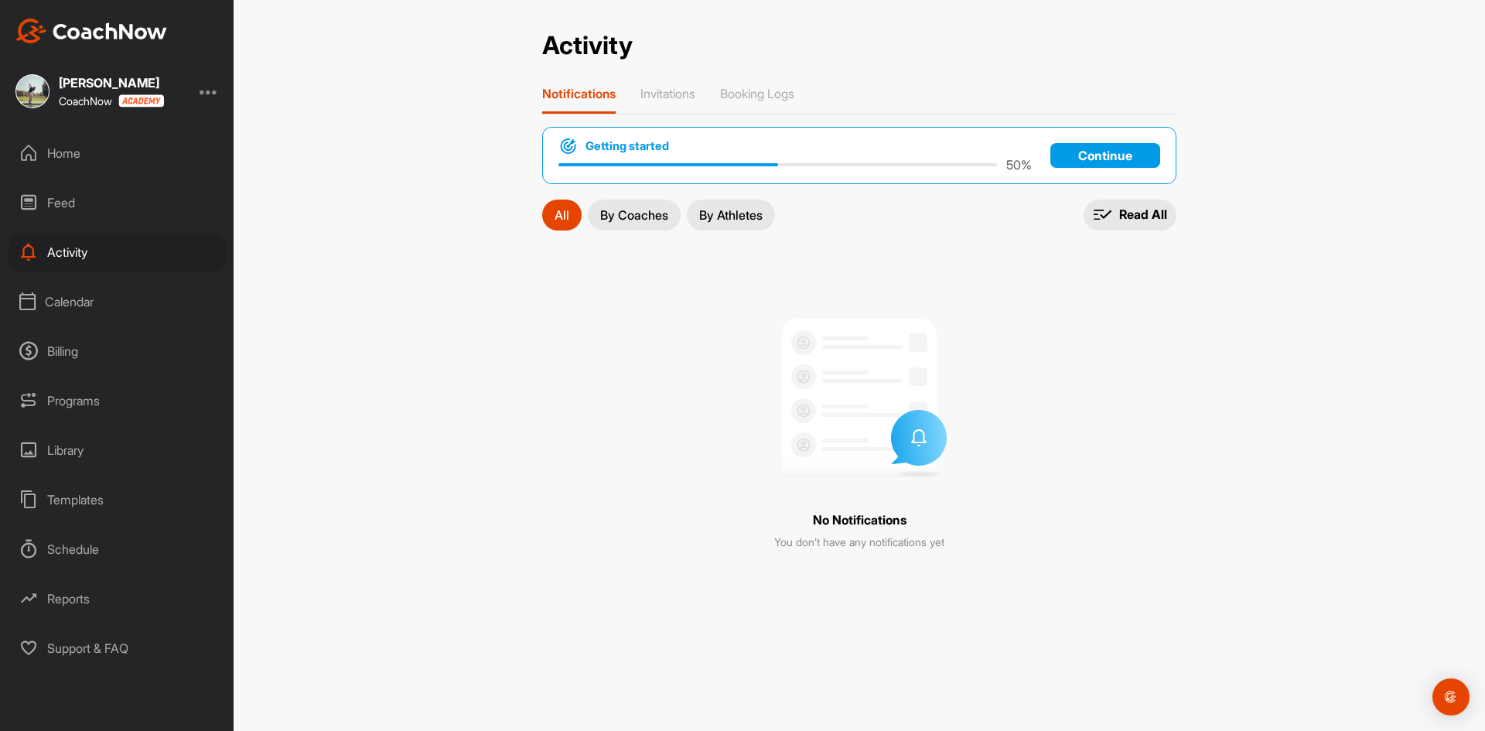
click at [73, 319] on div "Calendar" at bounding box center [118, 301] width 218 height 39
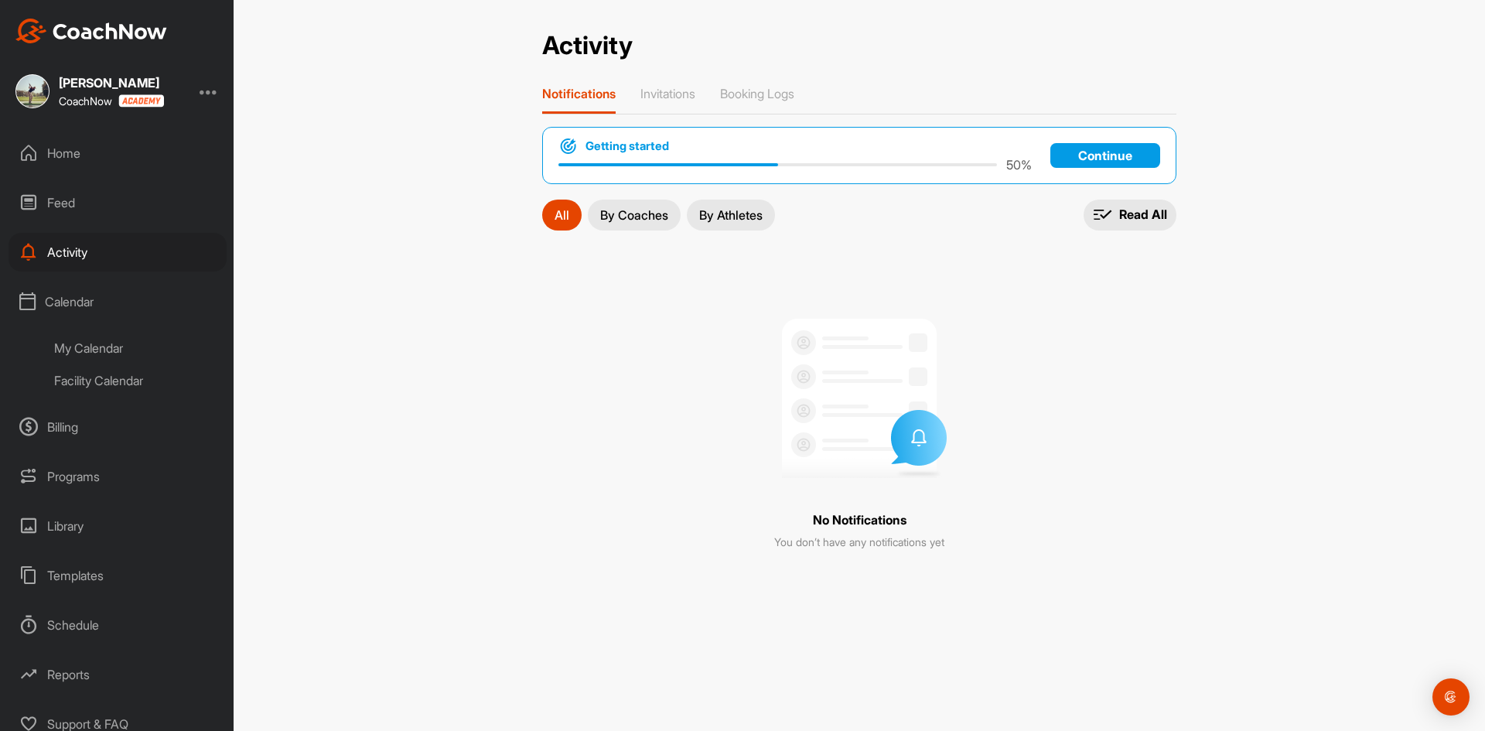
scroll to position [12, 0]
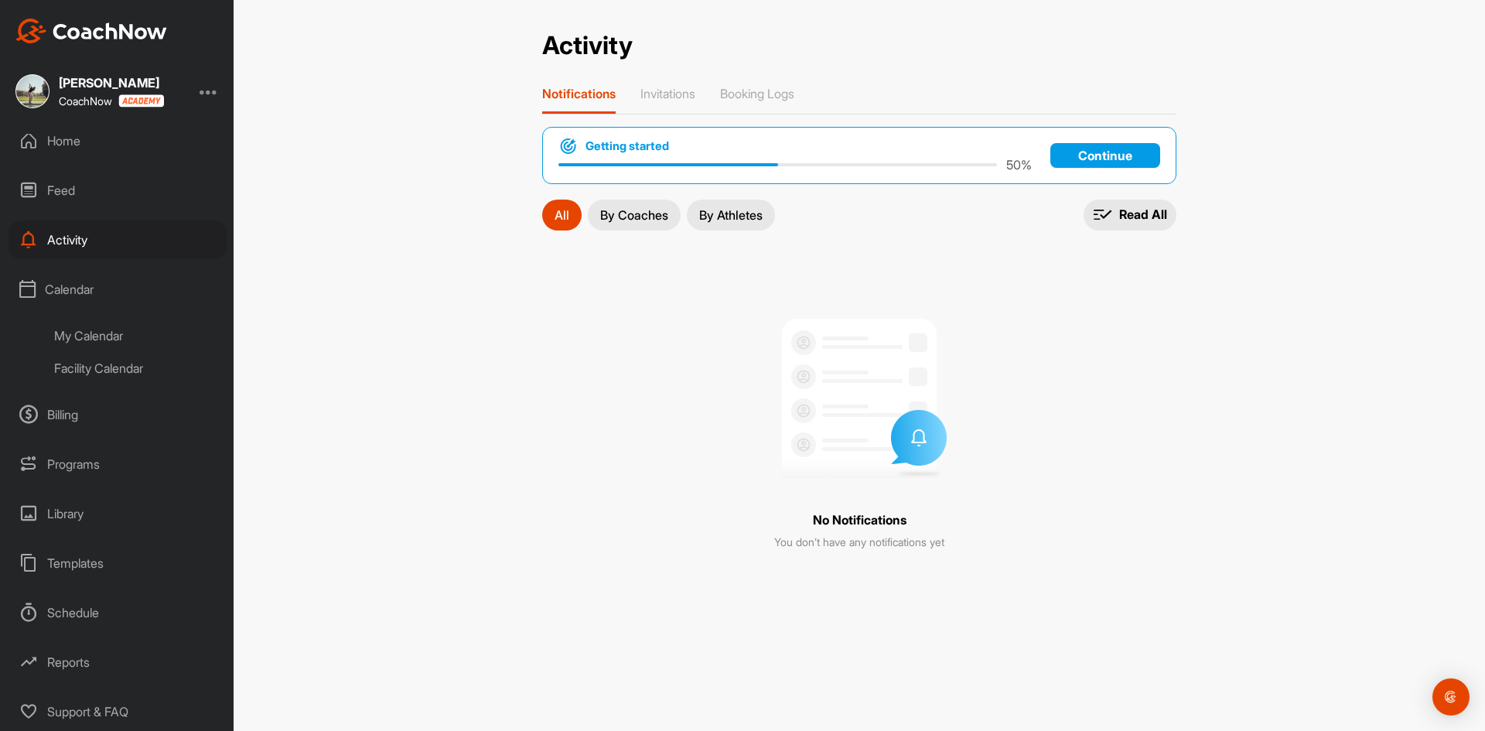
click at [83, 612] on div "Schedule" at bounding box center [118, 612] width 218 height 39
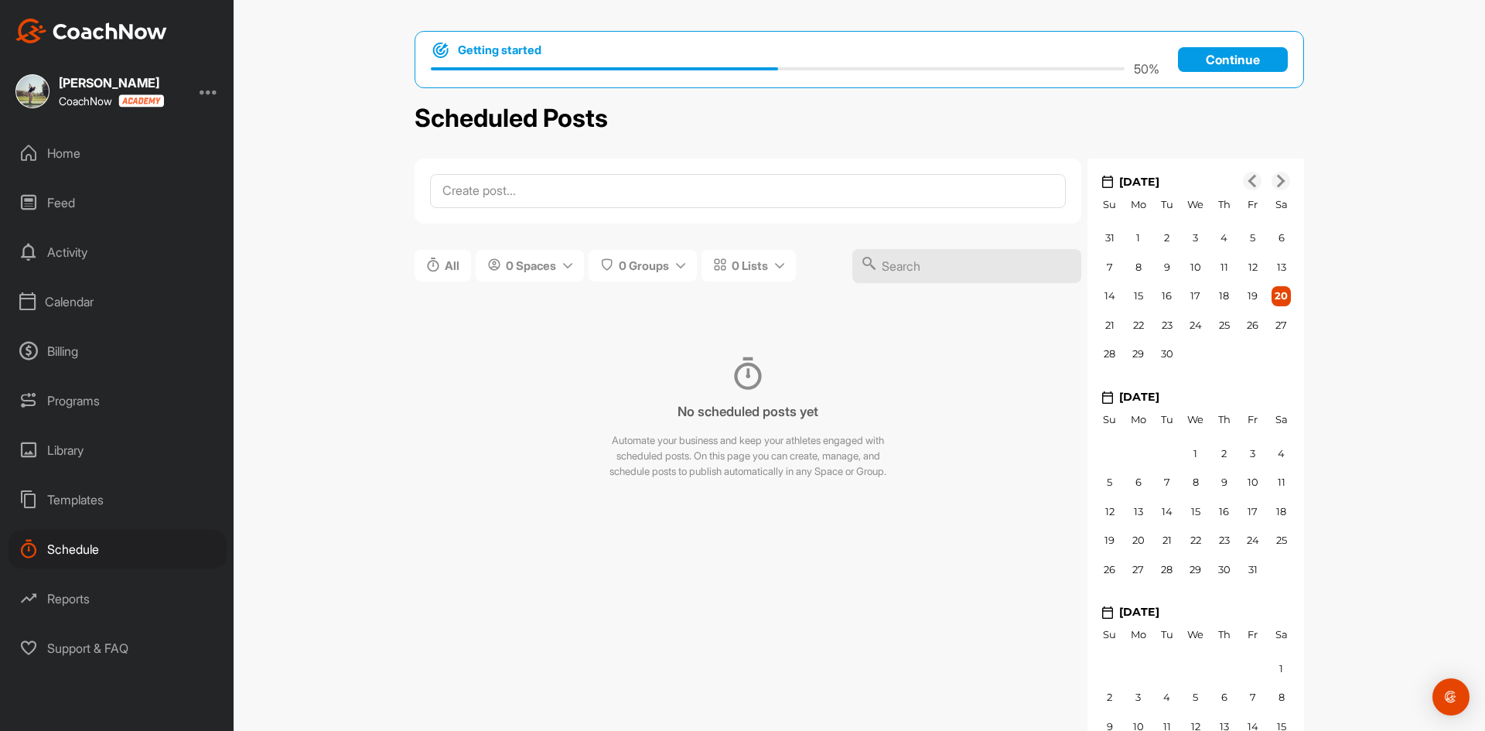
click at [84, 522] on div "Home Feed Activity Calendar Billing Programs Library Templates Schedule Reports…" at bounding box center [117, 401] width 234 height 534
click at [86, 510] on div "Templates" at bounding box center [118, 499] width 218 height 39
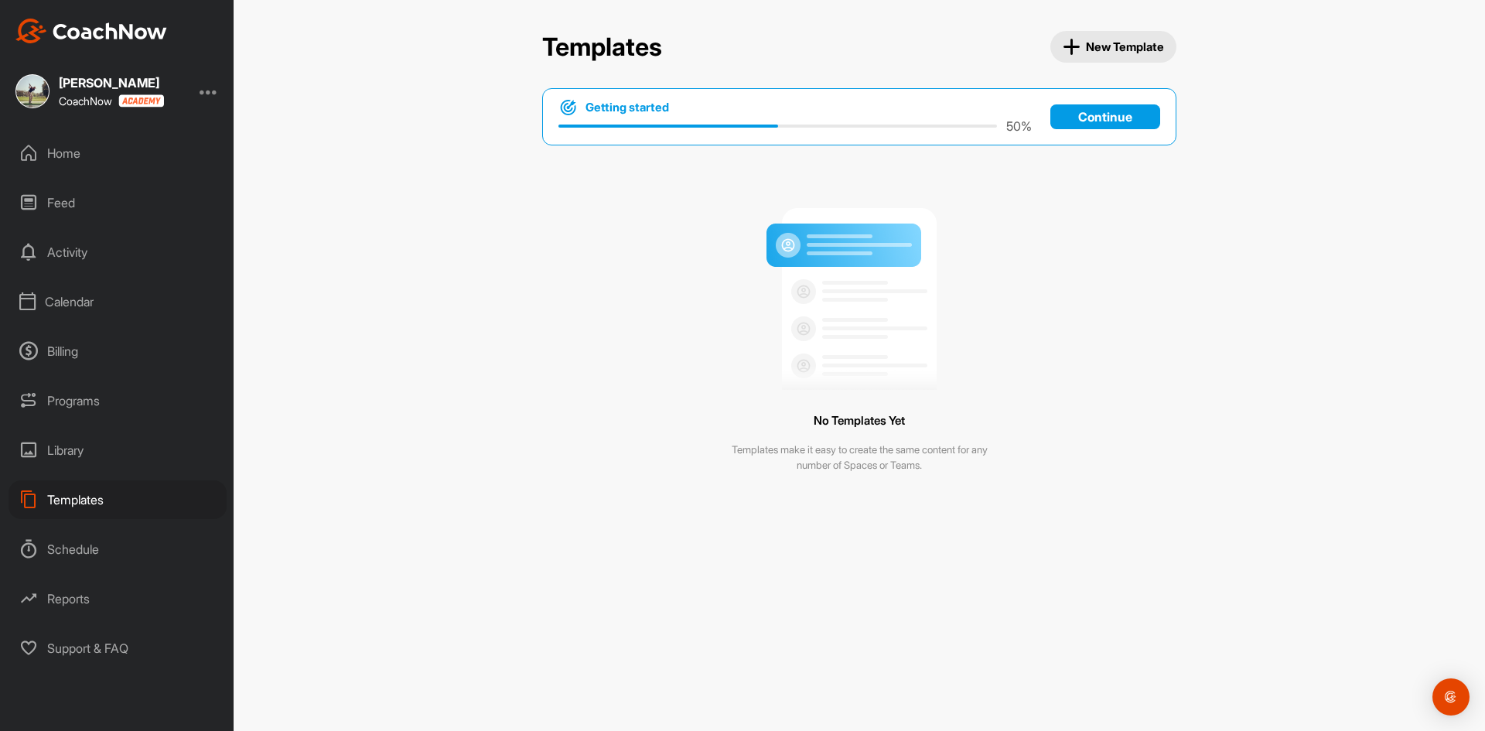
click at [83, 462] on div "Library" at bounding box center [118, 450] width 218 height 39
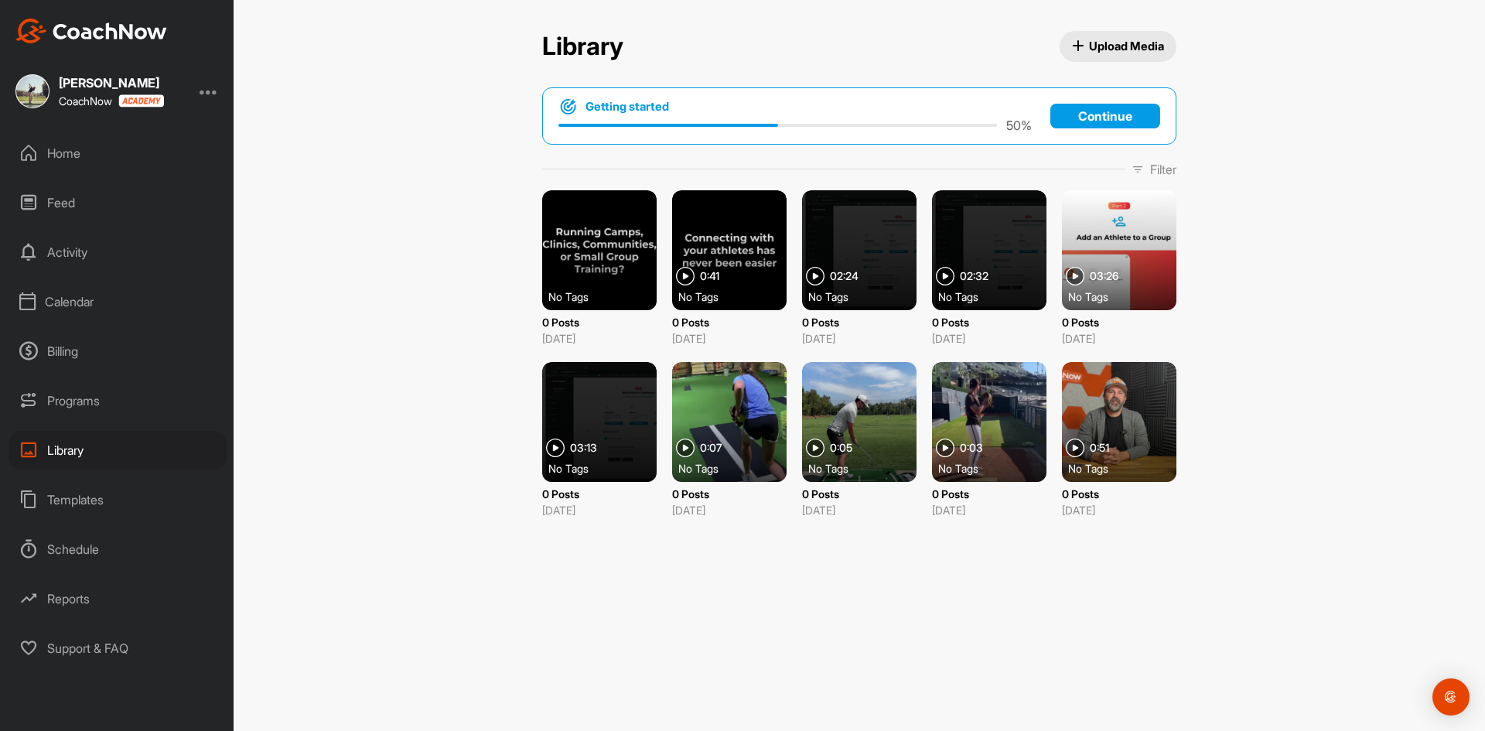
click at [836, 414] on div at bounding box center [859, 422] width 114 height 120
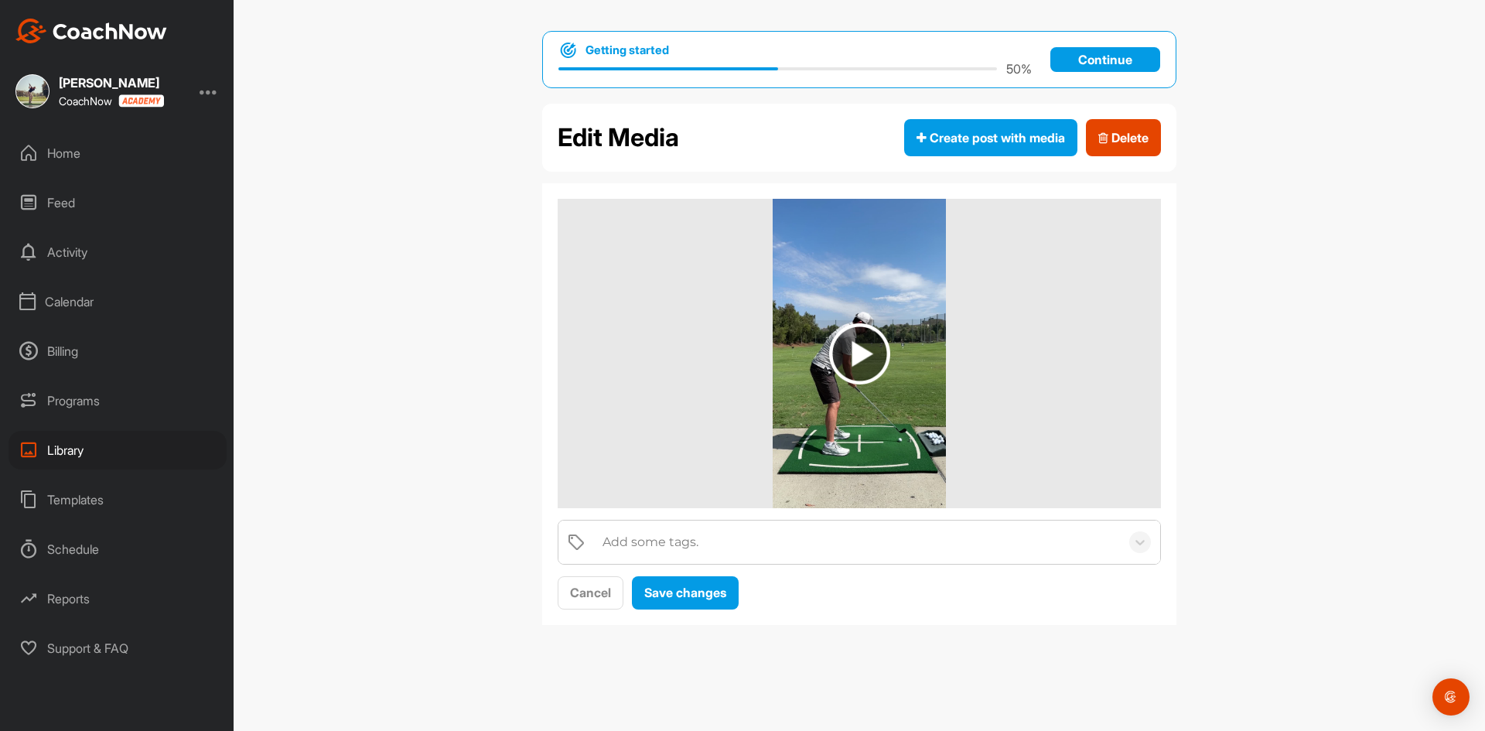
click at [850, 346] on img at bounding box center [859, 353] width 61 height 61
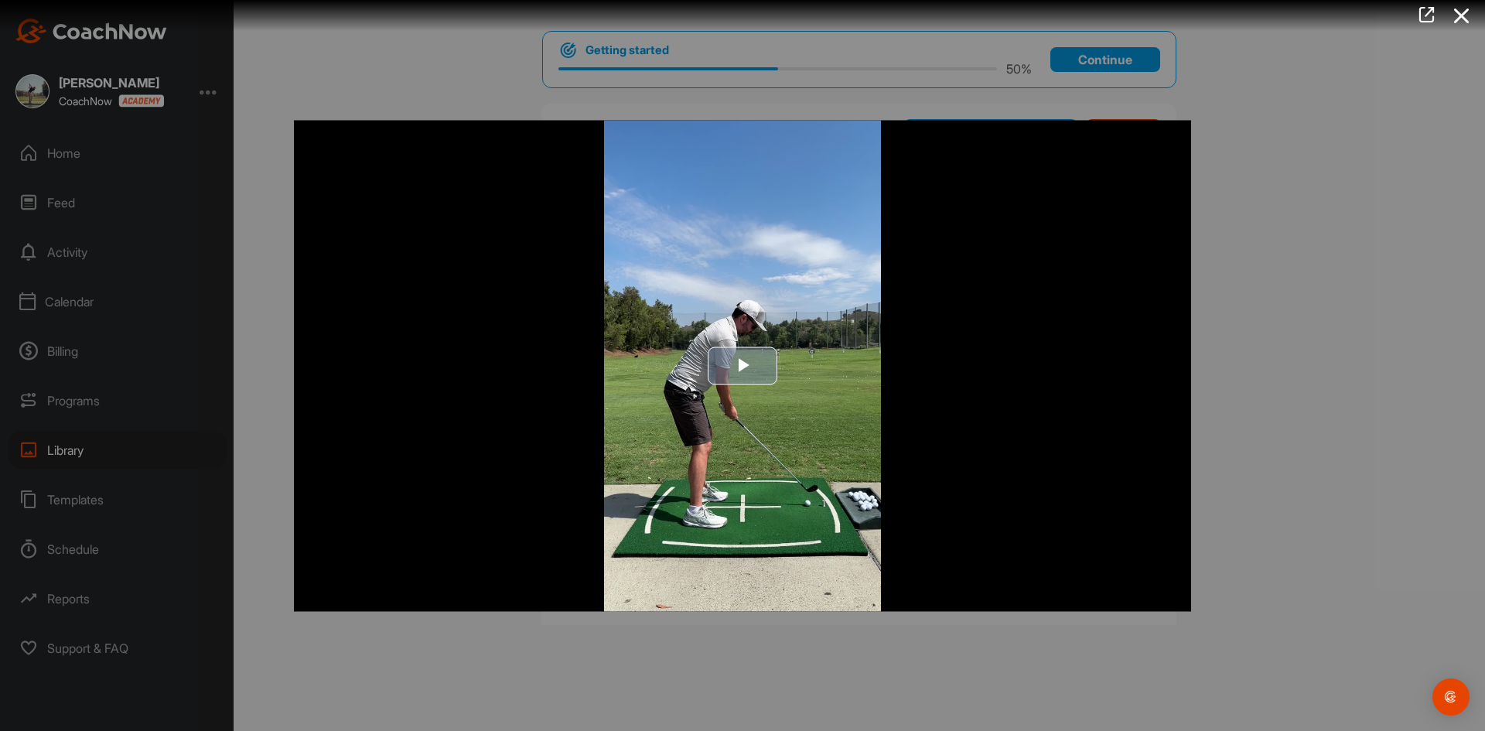
click at [742, 366] on span "Video Player" at bounding box center [742, 366] width 0 height 0
click at [1287, 393] on div at bounding box center [742, 365] width 1485 height 731
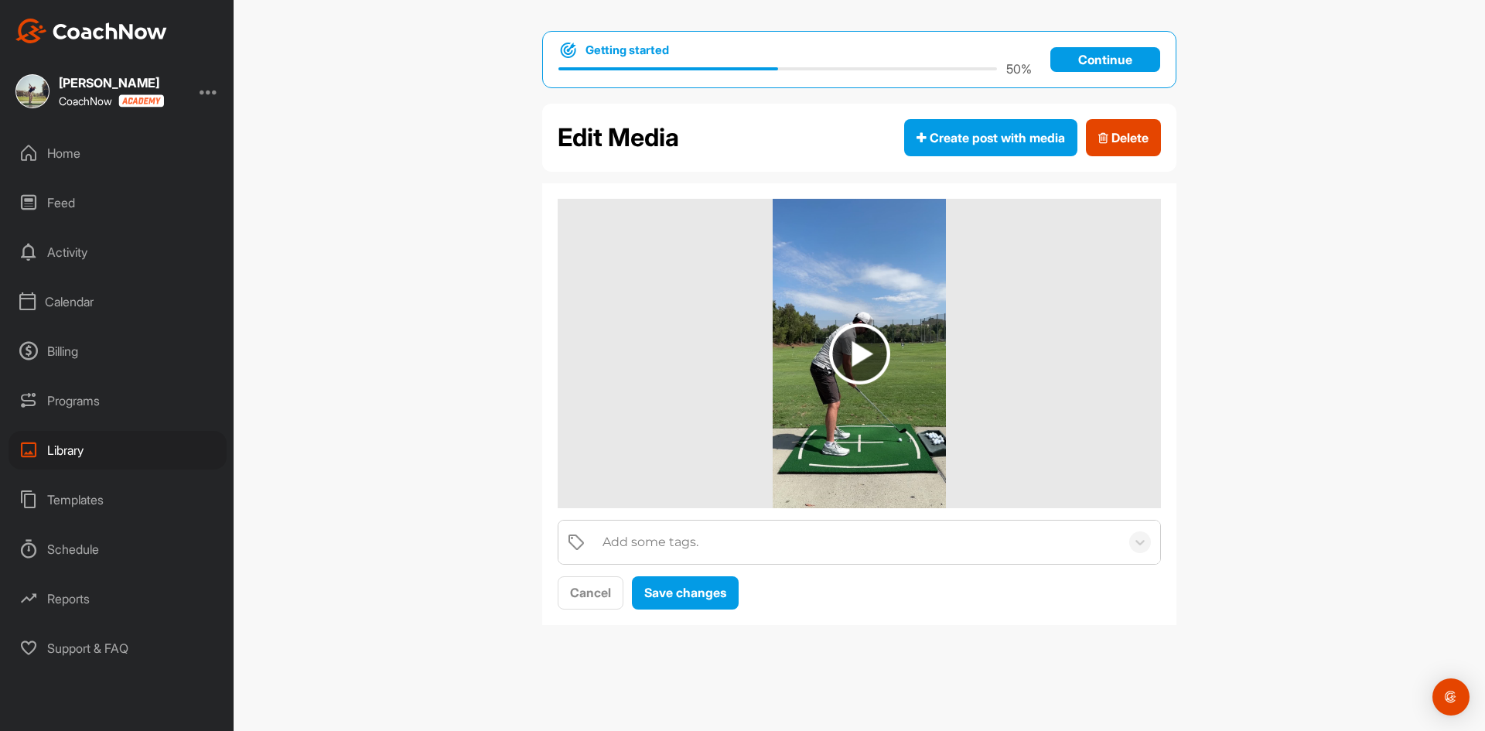
click at [88, 602] on div "Reports" at bounding box center [118, 598] width 218 height 39
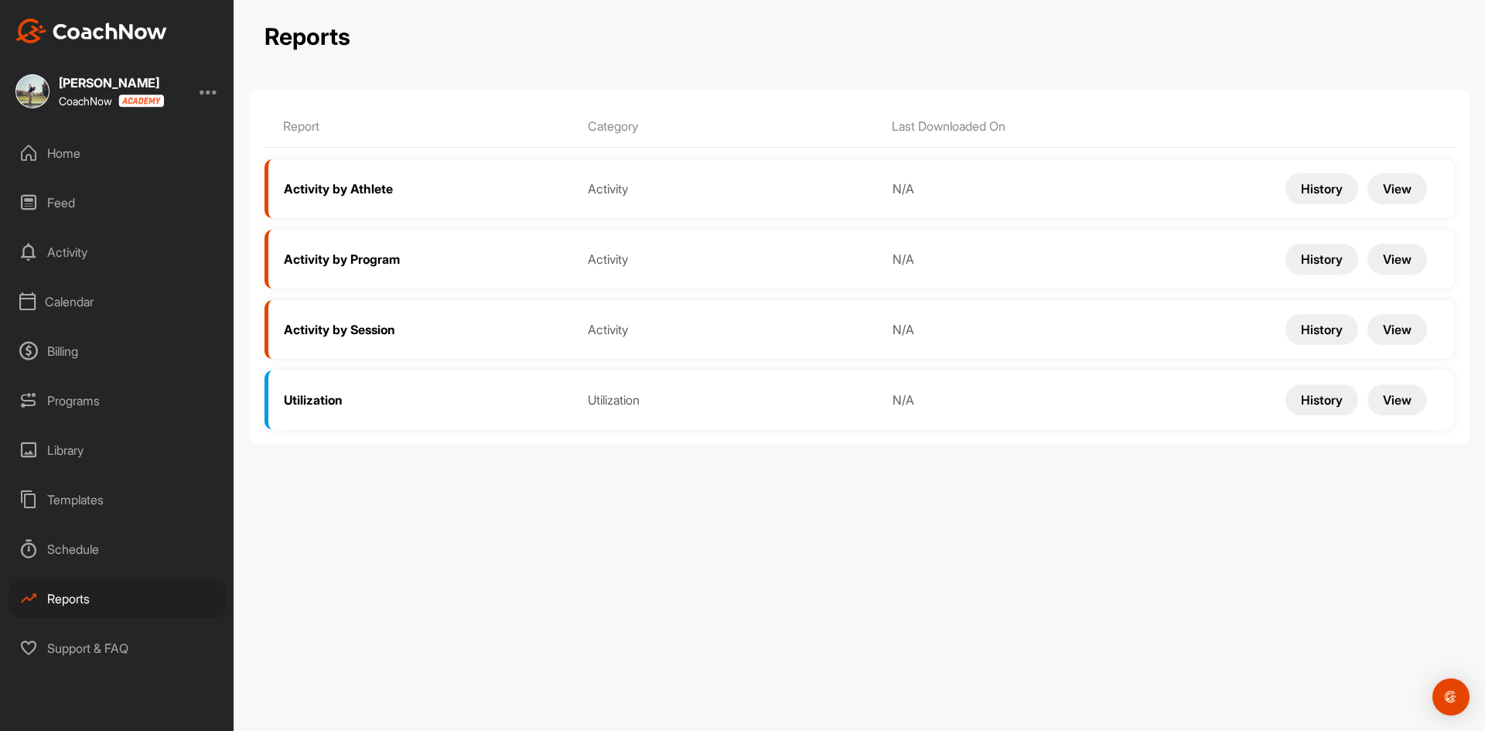
click at [60, 163] on div "Home" at bounding box center [118, 153] width 218 height 39
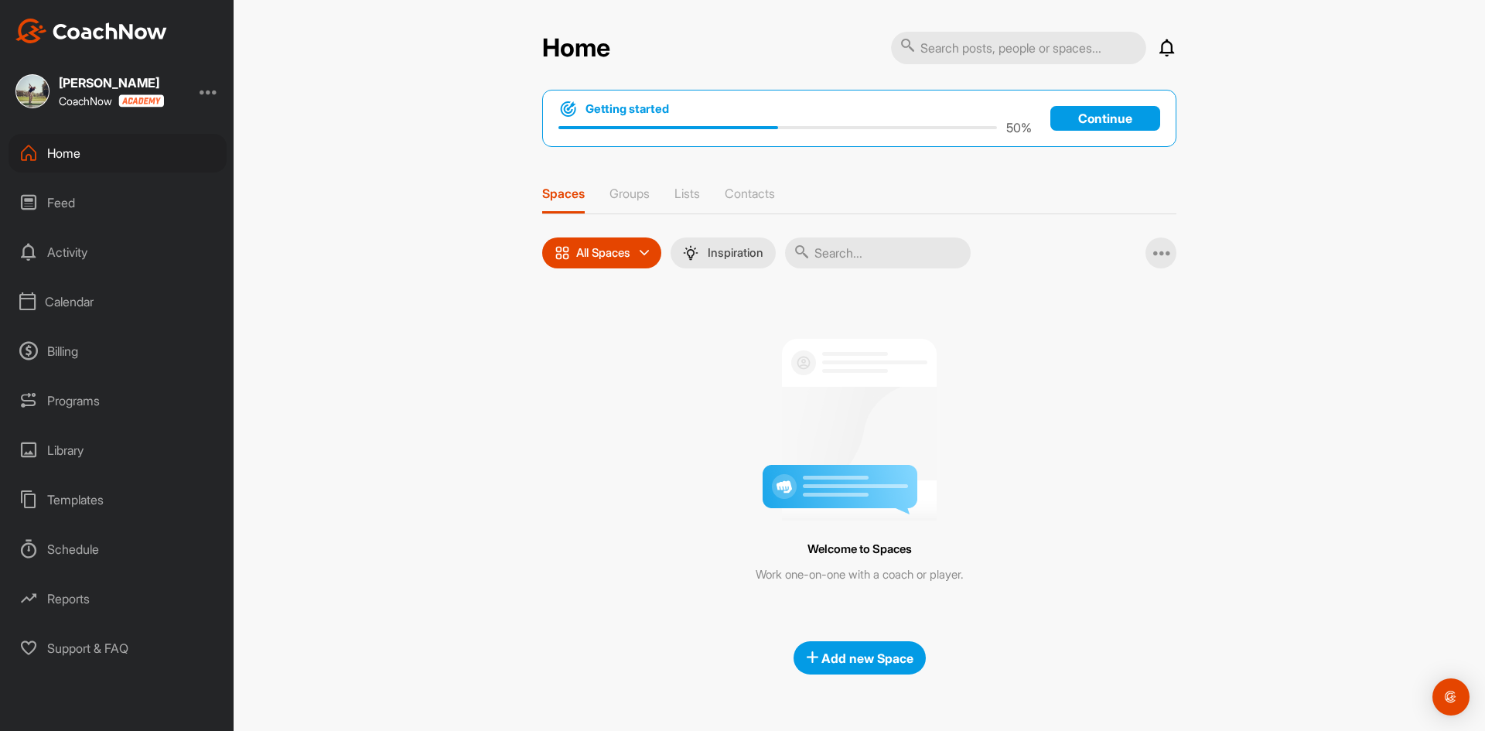
click at [57, 195] on div "Feed" at bounding box center [118, 202] width 218 height 39
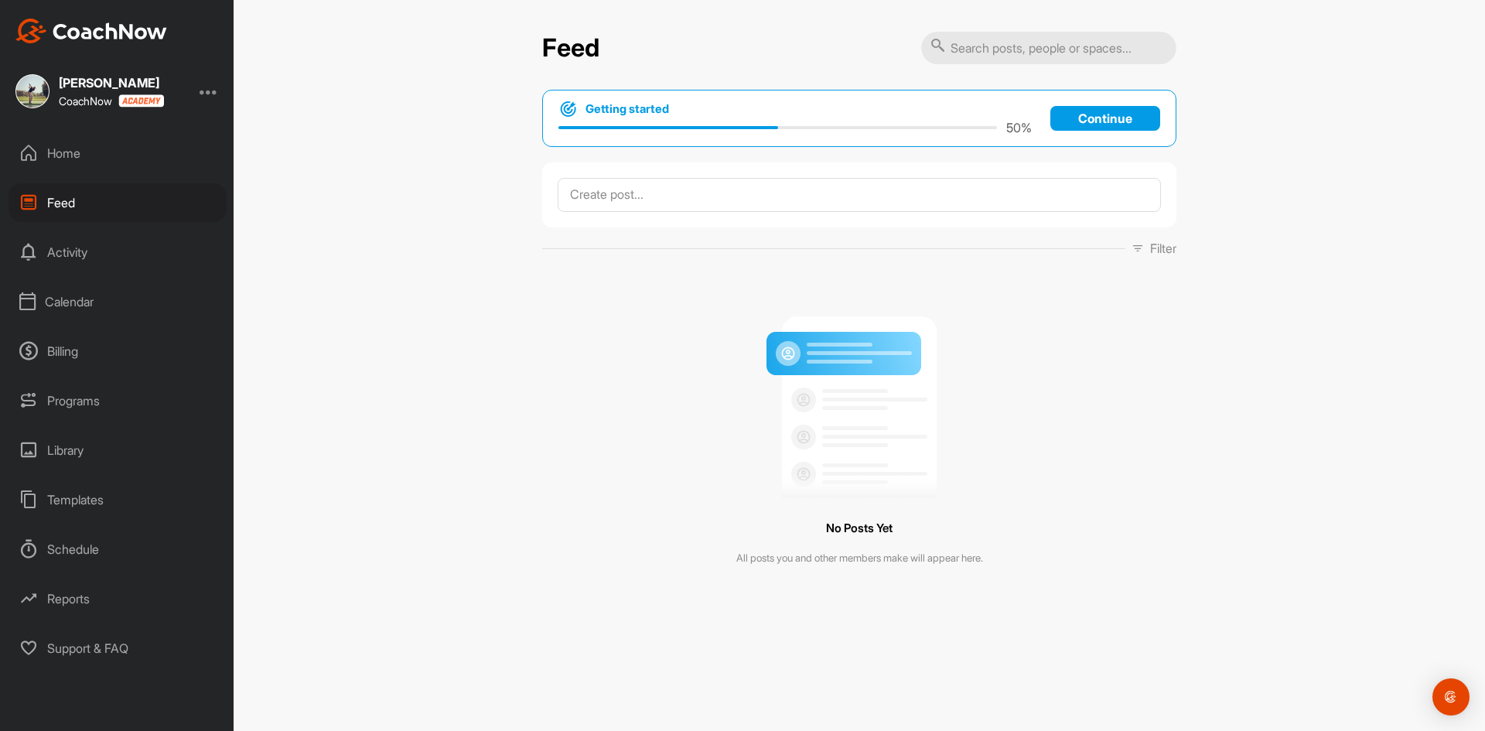
click at [74, 251] on div "Activity" at bounding box center [118, 252] width 218 height 39
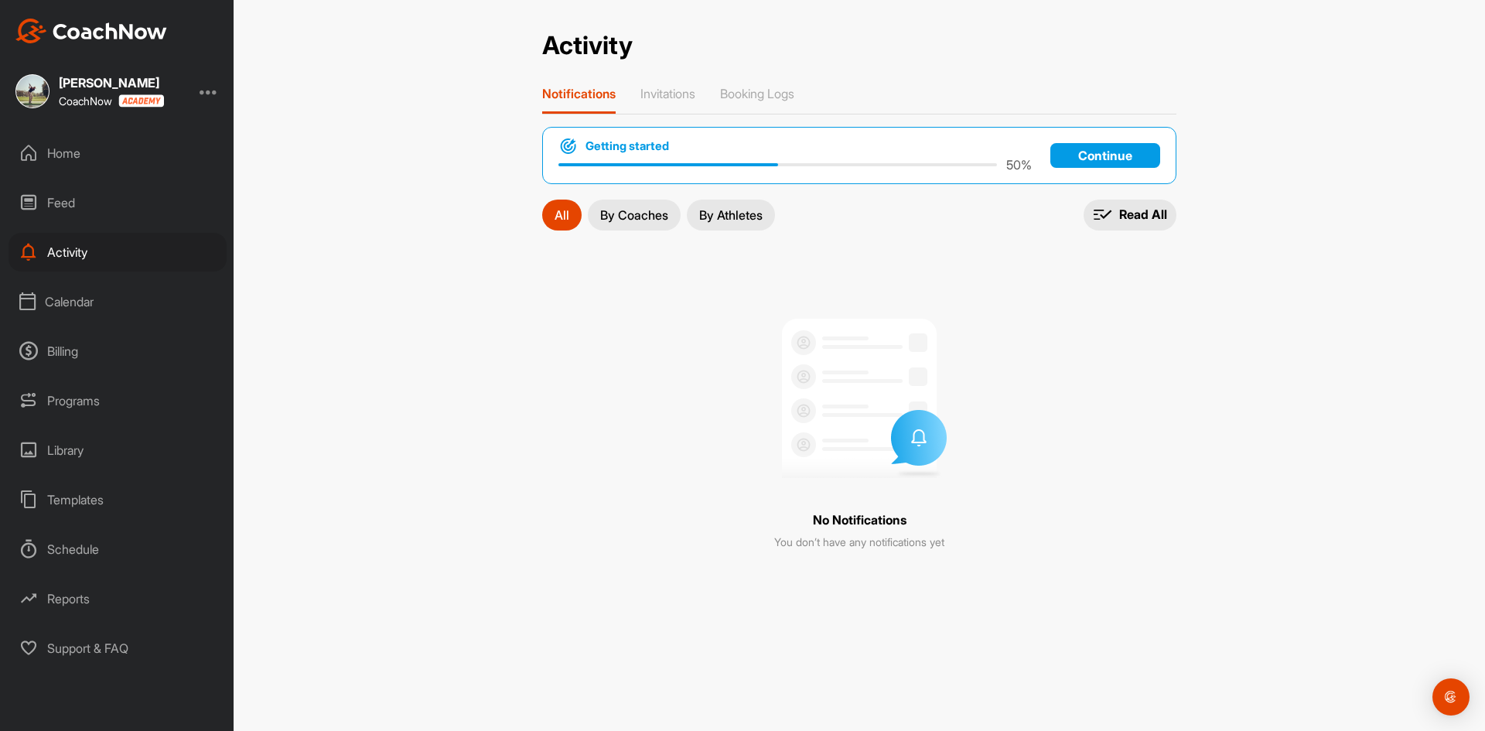
click at [80, 315] on div "Calendar" at bounding box center [118, 301] width 218 height 39
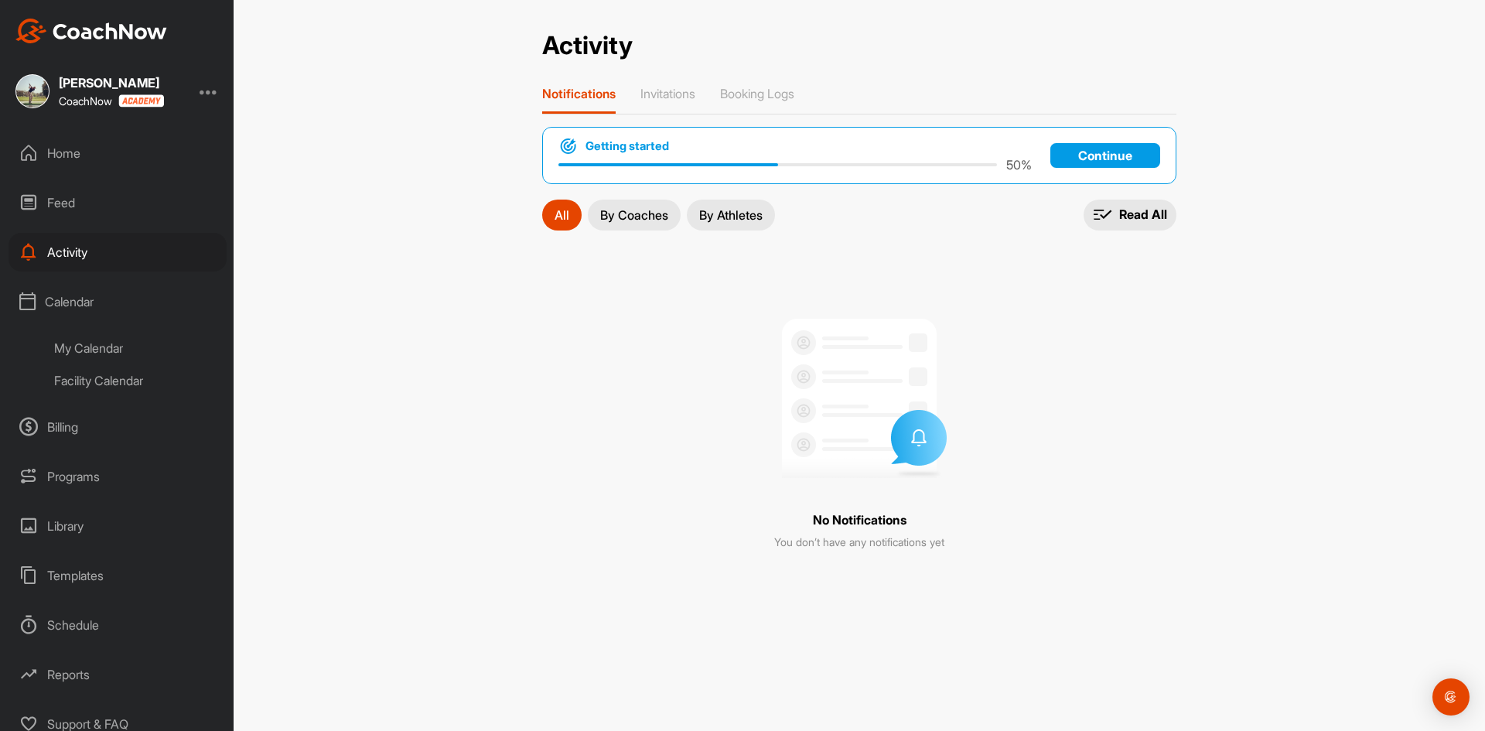
click at [108, 355] on div "My Calendar" at bounding box center [134, 348] width 183 height 32
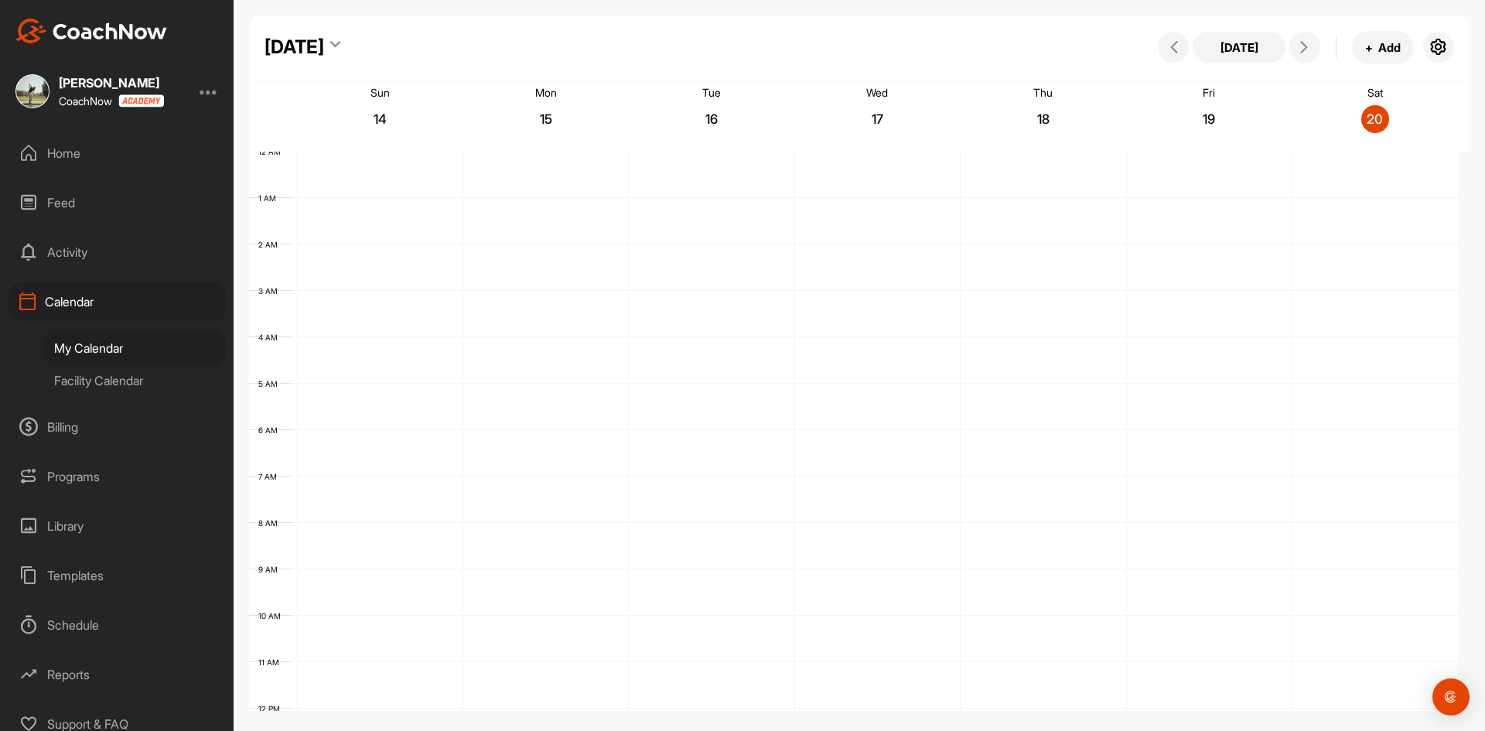
scroll to position [268, 0]
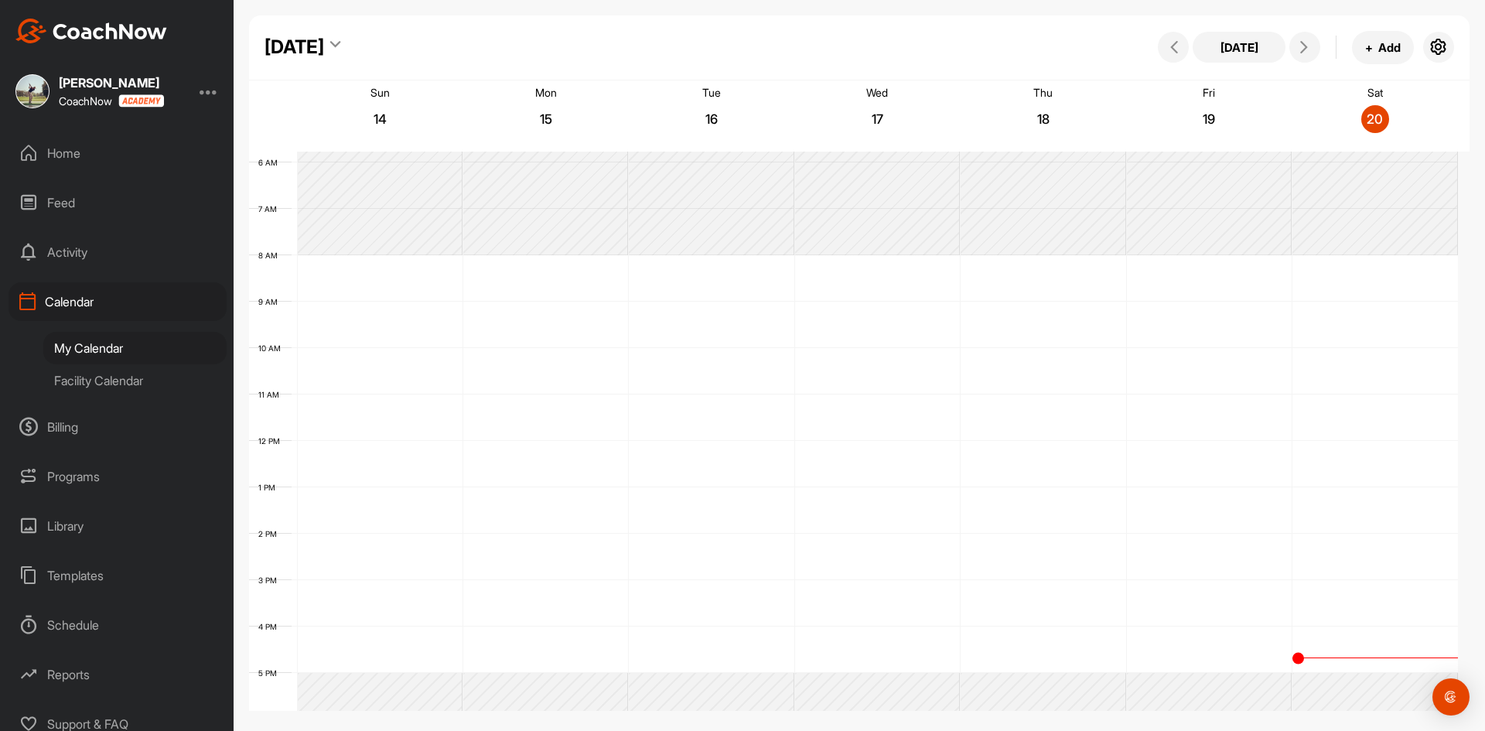
click at [106, 381] on div "Facility Calendar" at bounding box center [134, 380] width 183 height 32
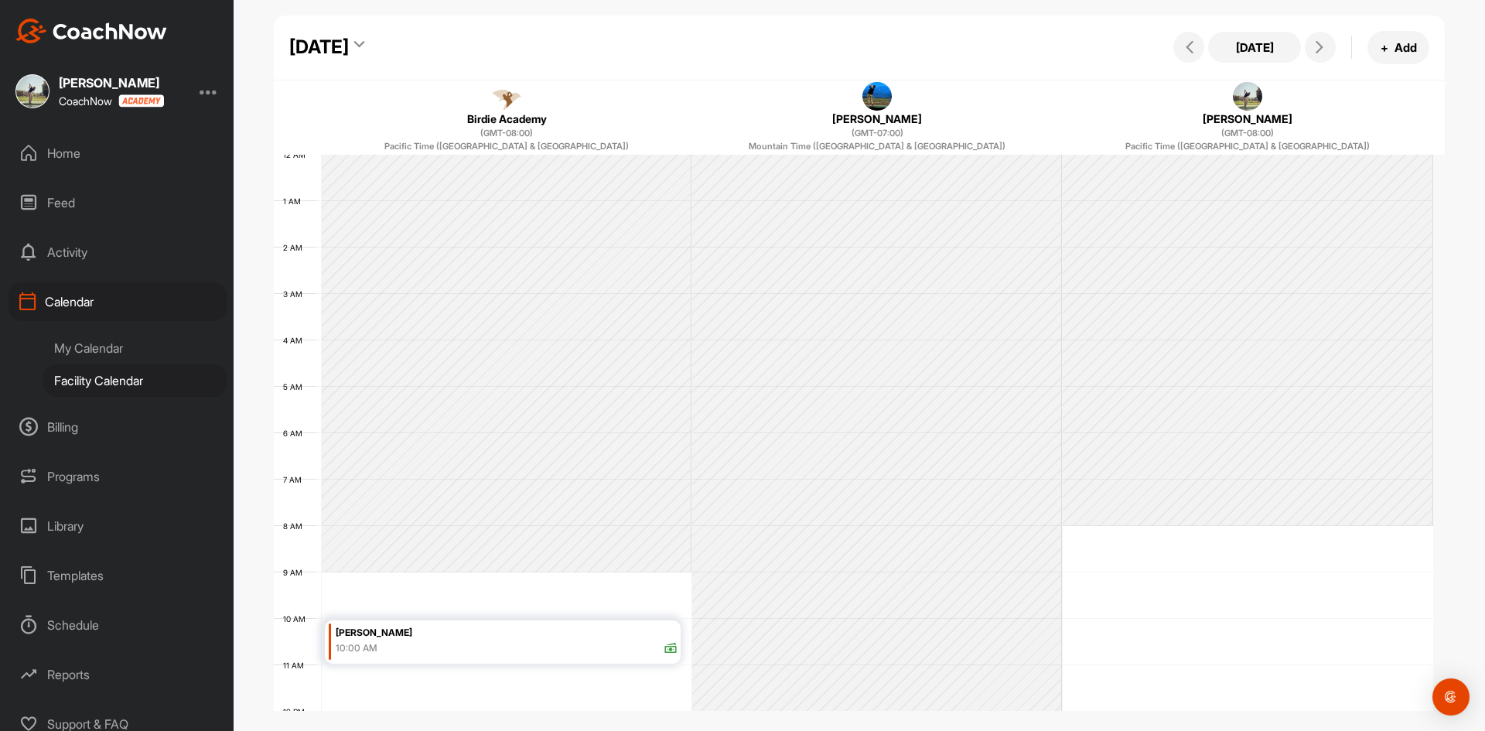
scroll to position [268, 0]
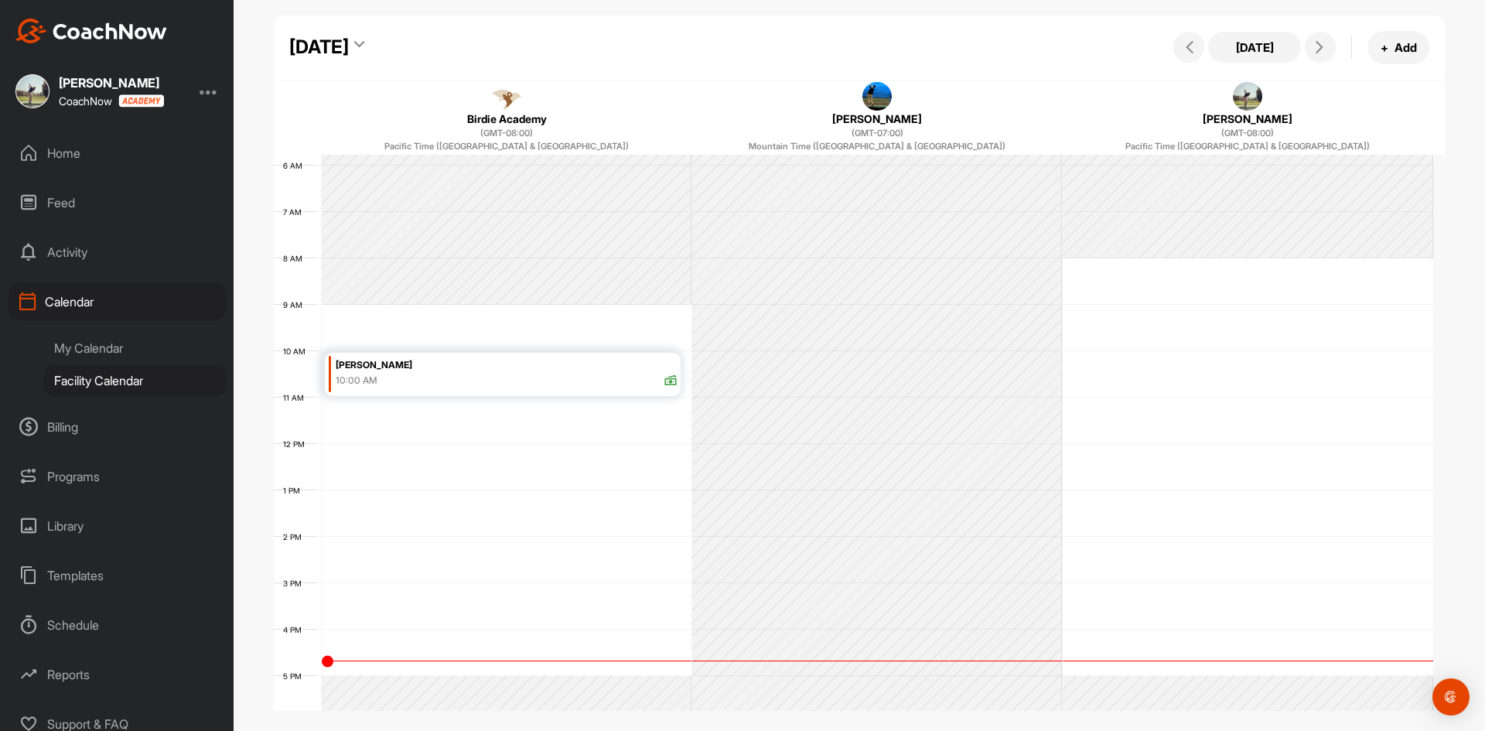
click at [101, 344] on div "My Calendar" at bounding box center [134, 348] width 183 height 32
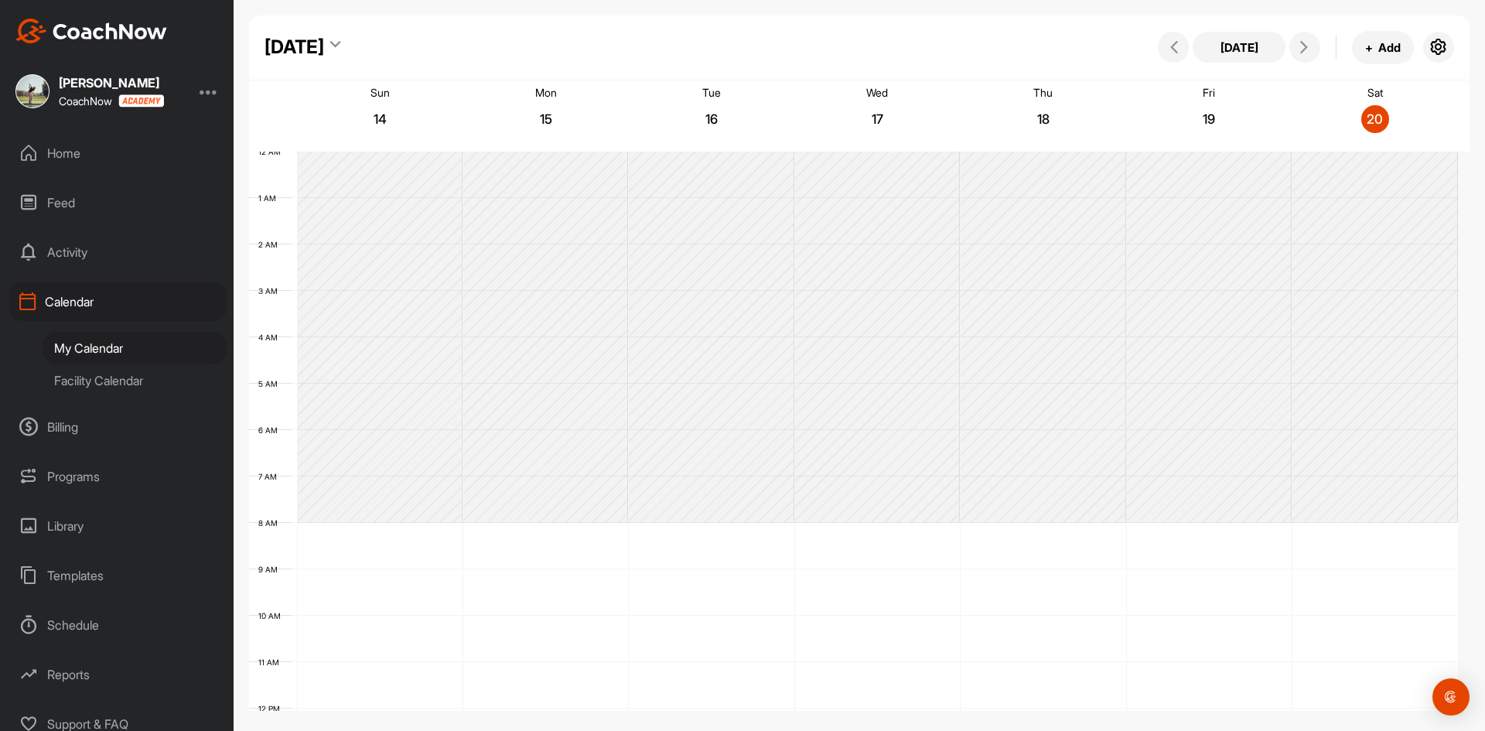
scroll to position [268, 0]
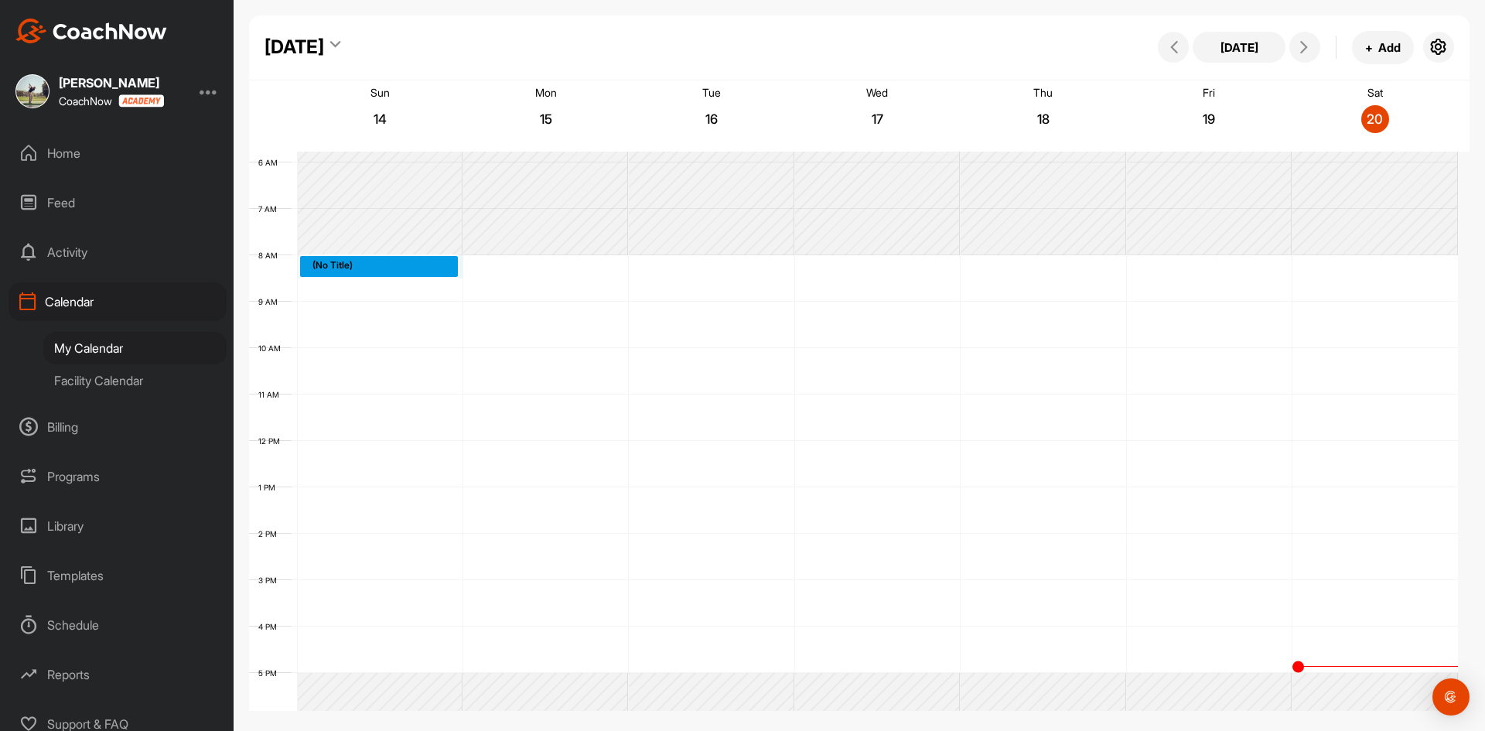
click at [385, 266] on div "12 AM 1 AM 2 AM 3 AM 4 AM 5 AM 6 AM 7 AM 8 AM 9 AM 10 AM 11 AM 12 PM 1 PM 2 PM …" at bounding box center [853, 440] width 1209 height 1113
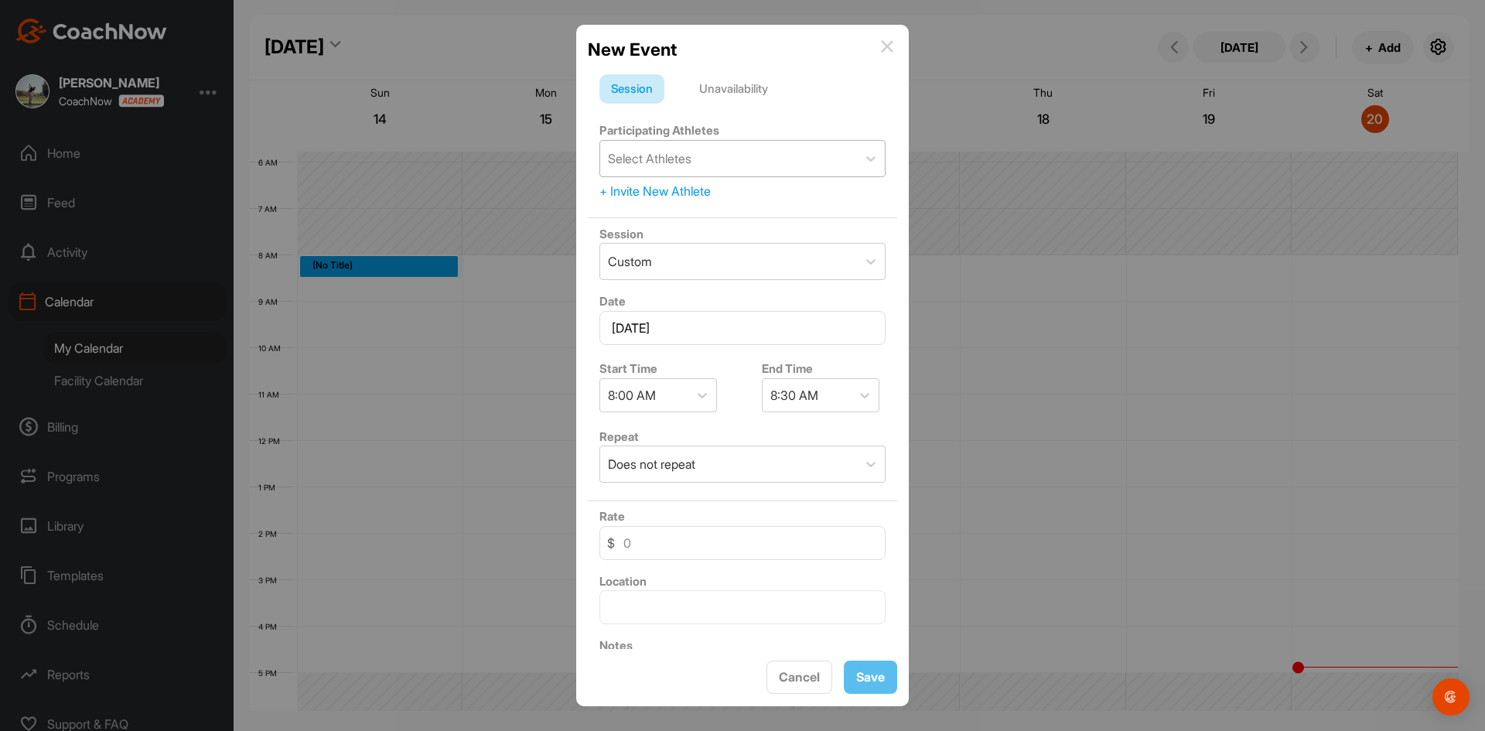
click at [829, 157] on div "Select Athletes" at bounding box center [728, 159] width 257 height 36
click at [834, 157] on div "Select Athletes" at bounding box center [728, 159] width 257 height 36
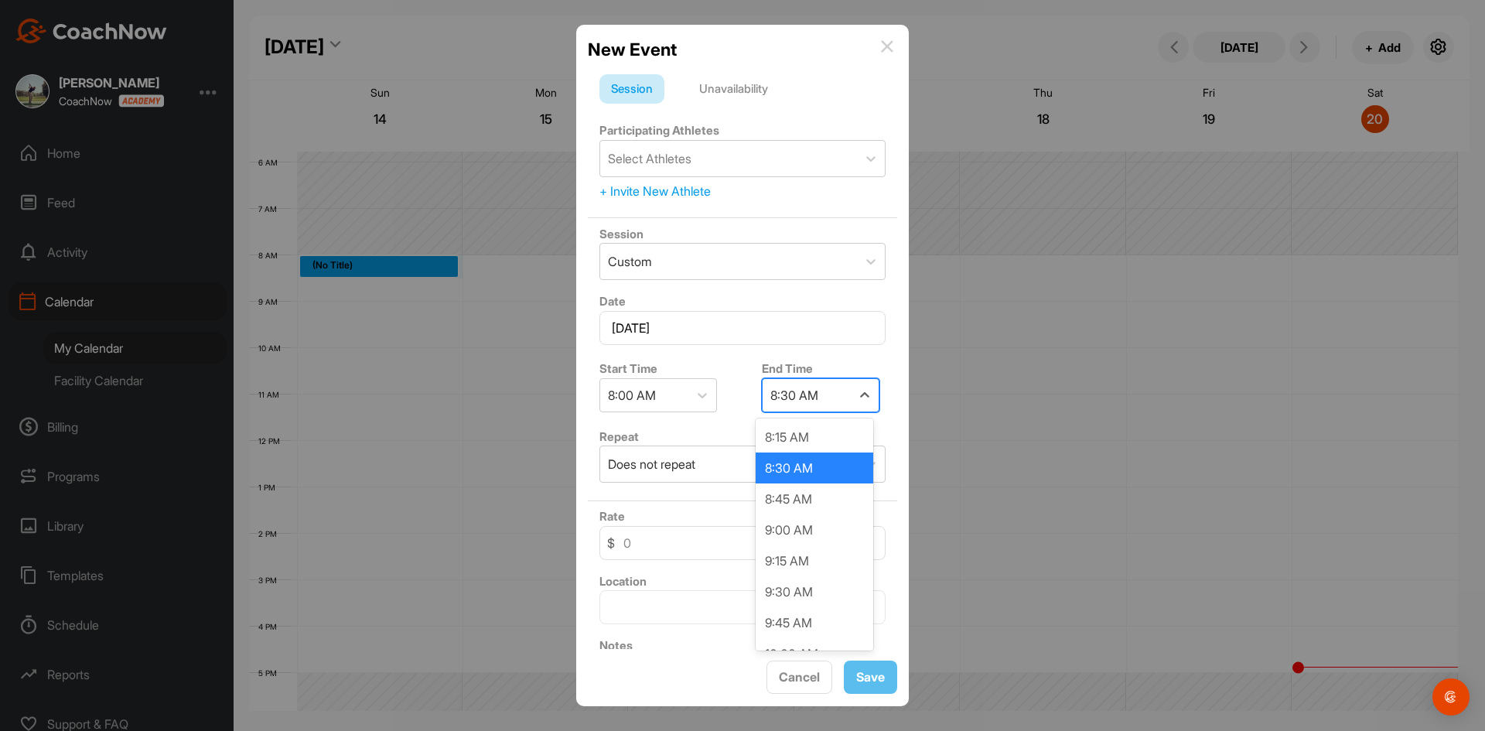
click at [813, 401] on div "8:30 AM" at bounding box center [794, 395] width 48 height 19
click at [806, 528] on div "9:00 AM" at bounding box center [814, 529] width 118 height 31
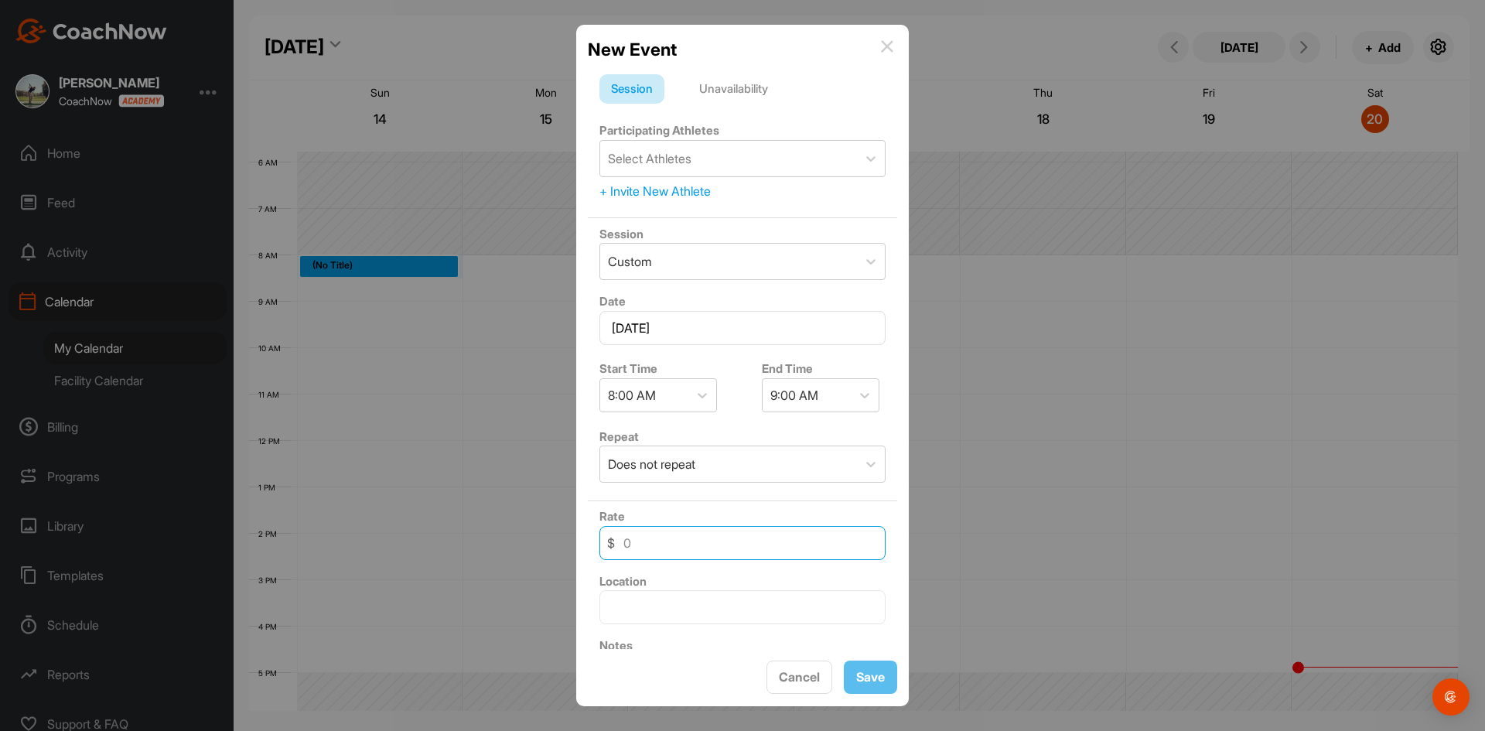
drag, startPoint x: 665, startPoint y: 547, endPoint x: 599, endPoint y: 551, distance: 65.8
click at [599, 551] on input at bounding box center [742, 543] width 286 height 34
type input "50"
click at [822, 606] on input "text" at bounding box center [742, 607] width 286 height 34
type input "[STREET_ADDRESS]"
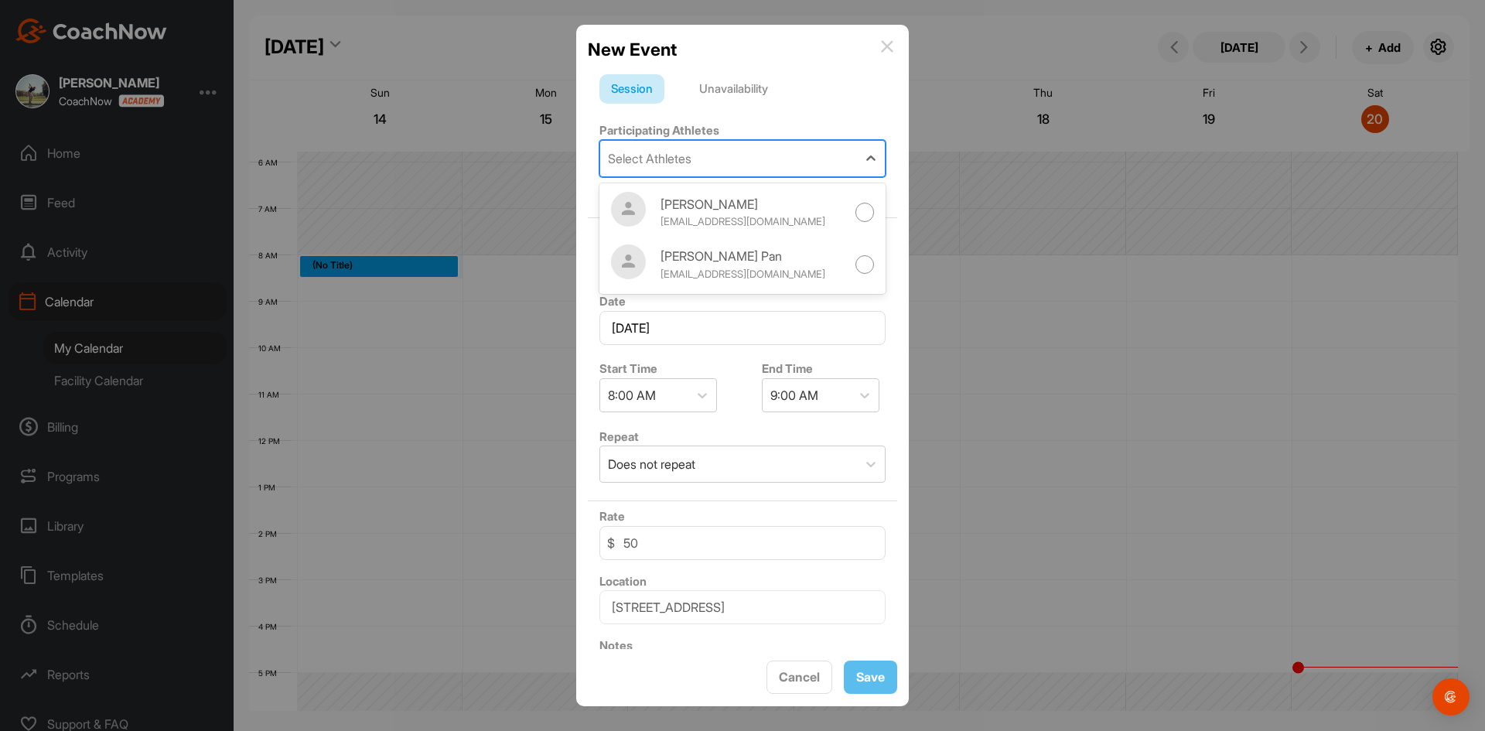
click at [696, 158] on div "Select Athletes" at bounding box center [728, 159] width 257 height 36
click at [743, 159] on div "Select Athletes" at bounding box center [728, 159] width 257 height 36
click at [694, 189] on div "+ Invite New Athlete" at bounding box center [742, 191] width 286 height 19
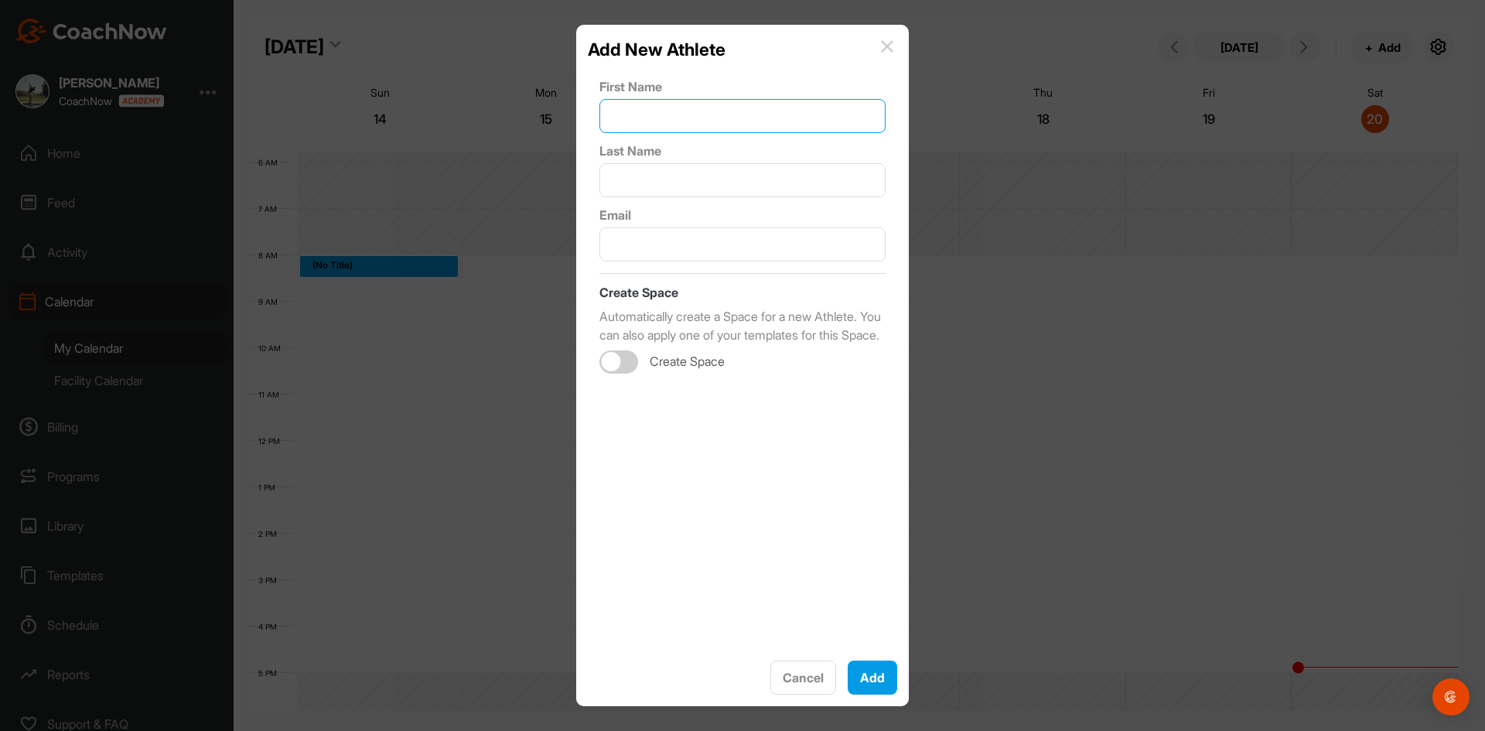
click at [677, 117] on input "text" at bounding box center [742, 116] width 286 height 34
drag, startPoint x: 678, startPoint y: 118, endPoint x: 666, endPoint y: 157, distance: 41.3
click at [667, 155] on div "First Name [PERSON_NAME] Last Name Email Create Space Automatically create a Sp…" at bounding box center [742, 356] width 309 height 586
type input "[PERSON_NAME]"
click at [670, 194] on input "text" at bounding box center [742, 180] width 286 height 34
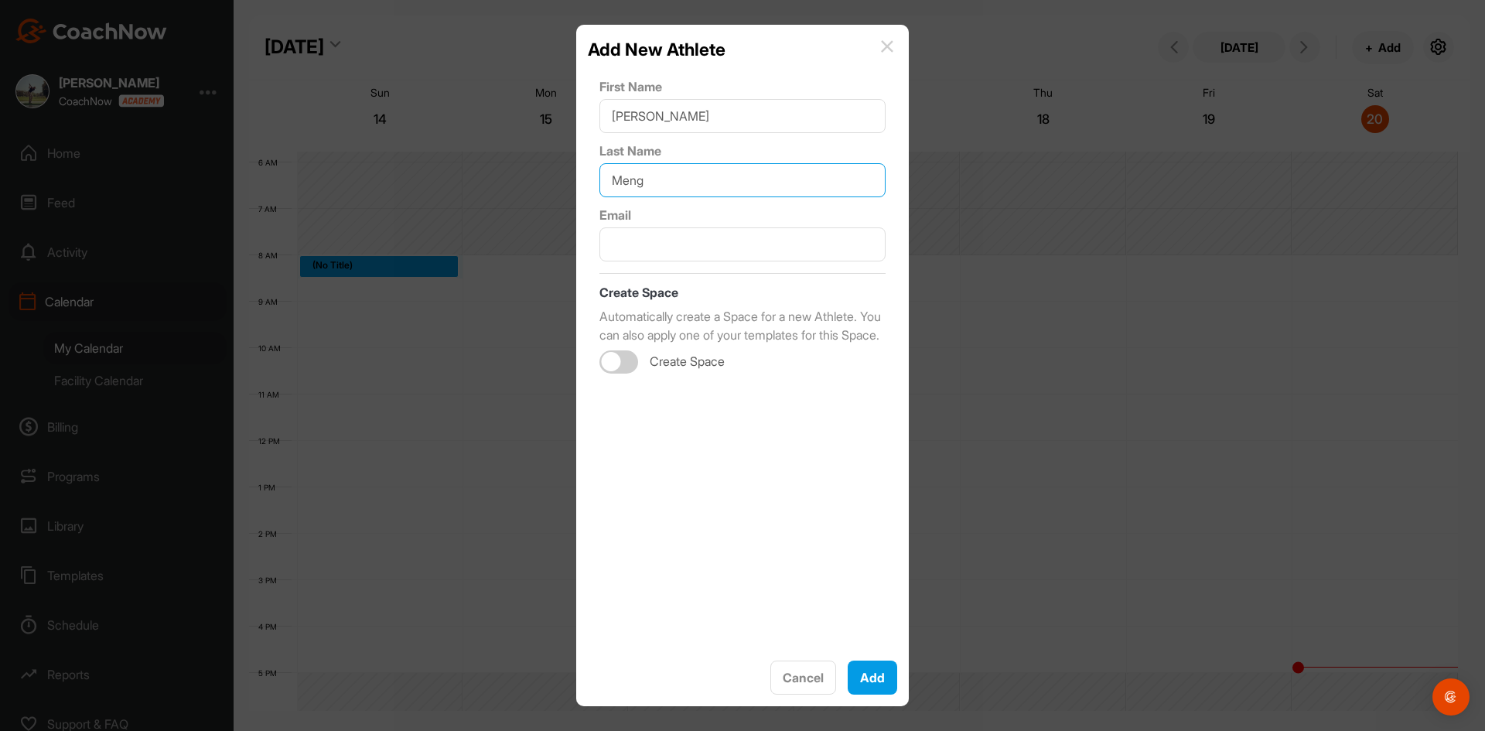
type input "Meng"
drag, startPoint x: 672, startPoint y: 119, endPoint x: 592, endPoint y: 127, distance: 80.8
click at [592, 127] on div "First Name [PERSON_NAME] Last Name [PERSON_NAME] Email Create Space Automatical…" at bounding box center [742, 356] width 309 height 586
type input "Mengfan"
drag, startPoint x: 658, startPoint y: 173, endPoint x: 607, endPoint y: 193, distance: 54.8
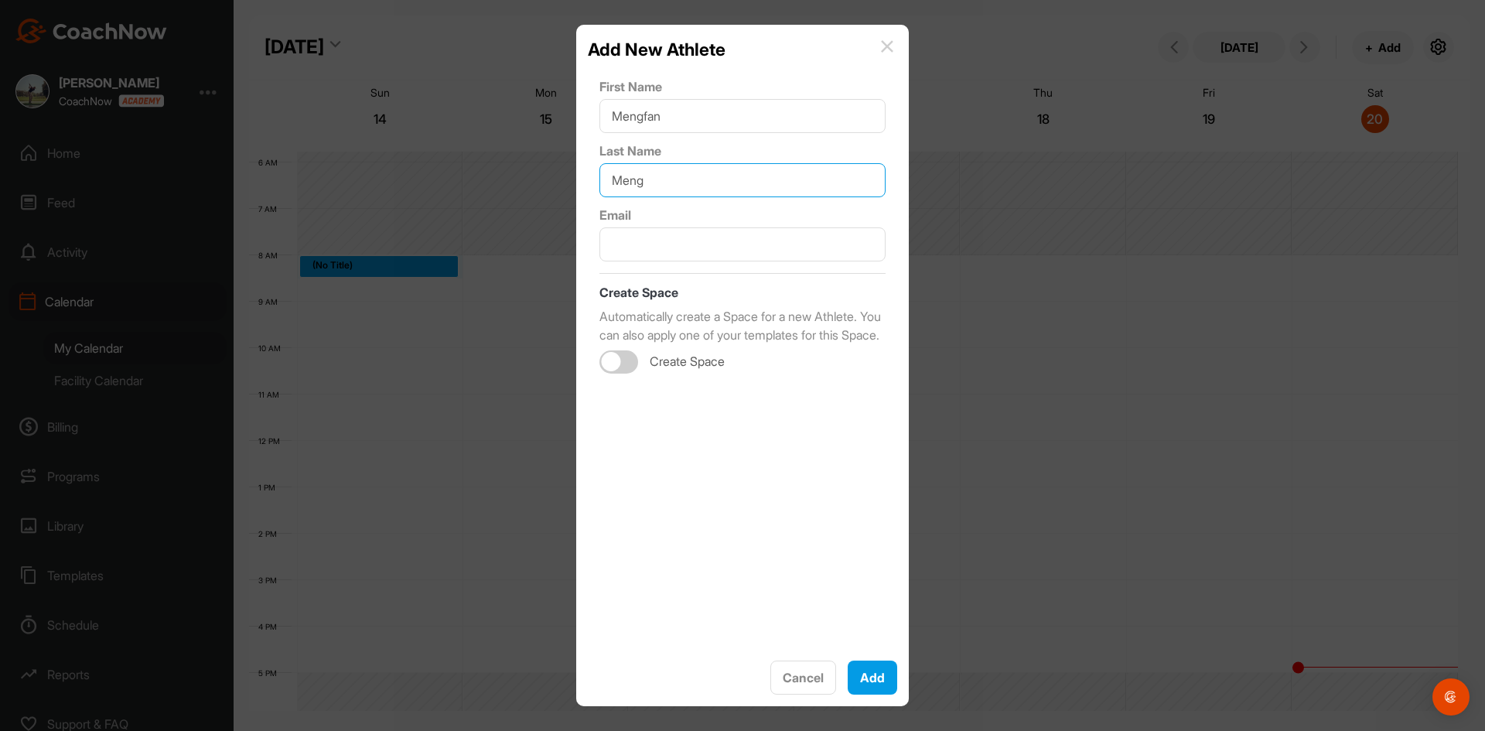
click at [607, 193] on input "Meng" at bounding box center [742, 180] width 286 height 34
type input "[PERSON_NAME]"
click at [633, 240] on input "text" at bounding box center [742, 244] width 286 height 34
drag, startPoint x: 892, startPoint y: 53, endPoint x: 869, endPoint y: 36, distance: 28.8
click at [891, 53] on div "Add New Athlete" at bounding box center [742, 49] width 309 height 26
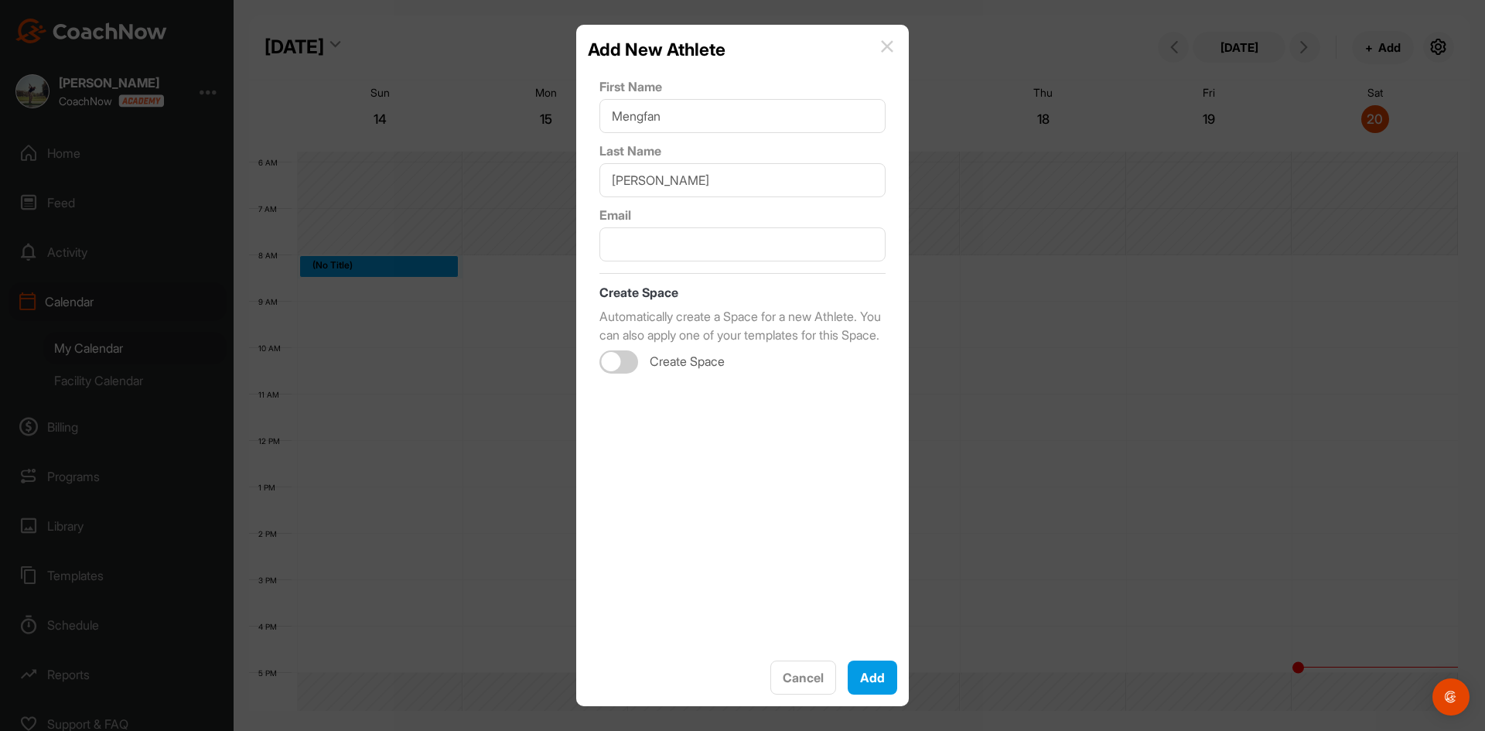
click at [871, 36] on div "Add New Athlete" at bounding box center [742, 49] width 309 height 26
click at [888, 50] on img at bounding box center [887, 46] width 12 height 12
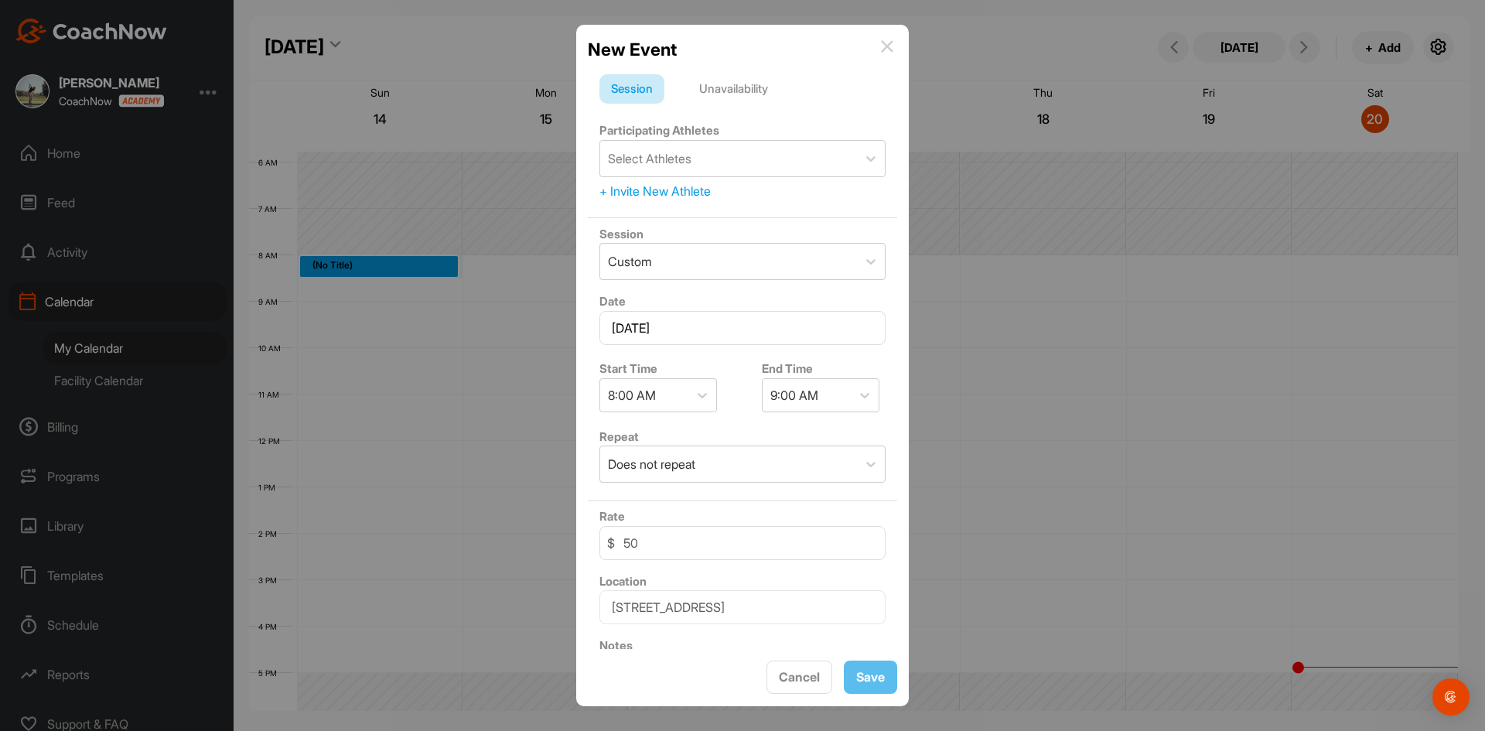
click at [882, 41] on img at bounding box center [887, 46] width 12 height 12
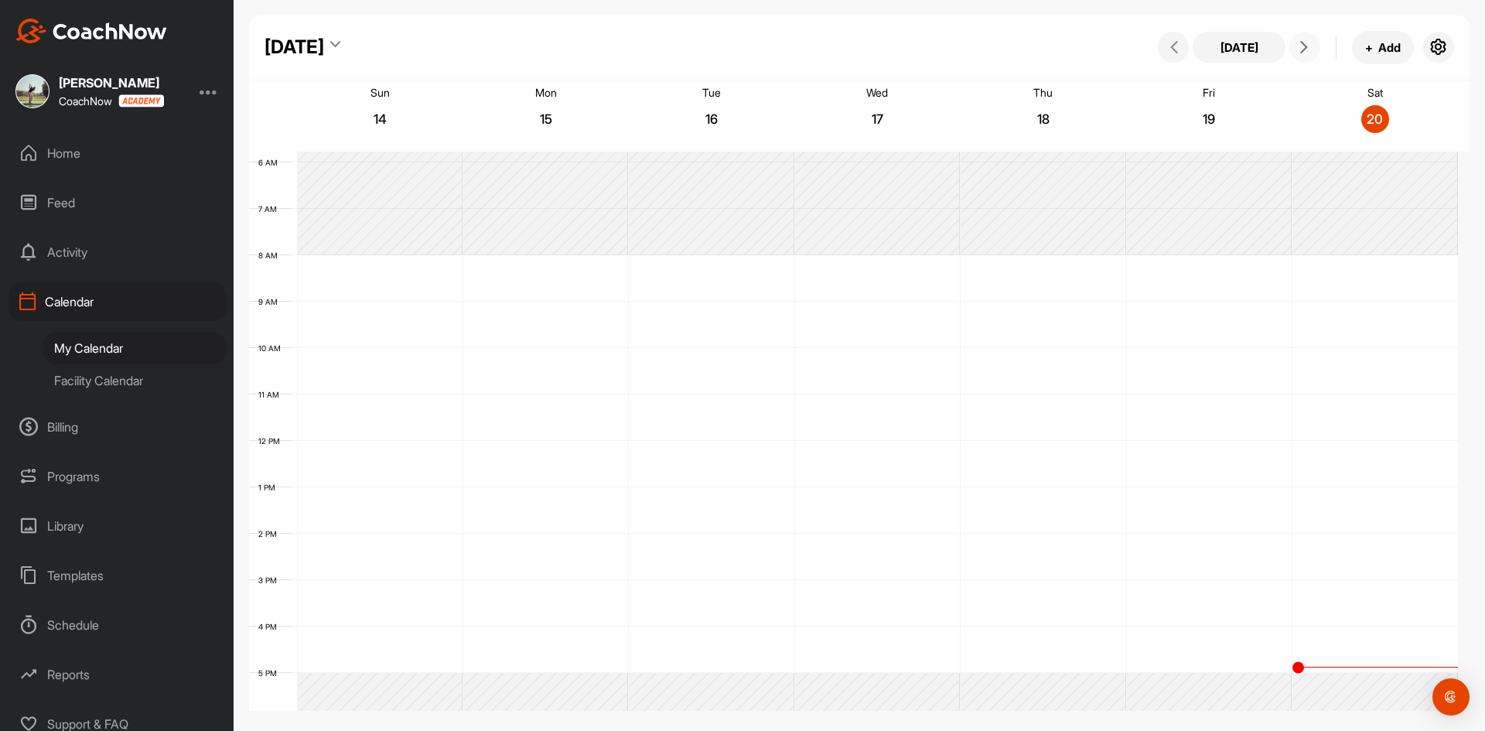
click at [1304, 51] on icon at bounding box center [1303, 47] width 12 height 12
click at [366, 265] on div "12 AM 1 AM 2 AM 3 AM 4 AM 5 AM 6 AM 7 AM 8 AM 9 AM 10 AM 11 AM 12 PM 1 PM 2 PM …" at bounding box center [853, 440] width 1209 height 1113
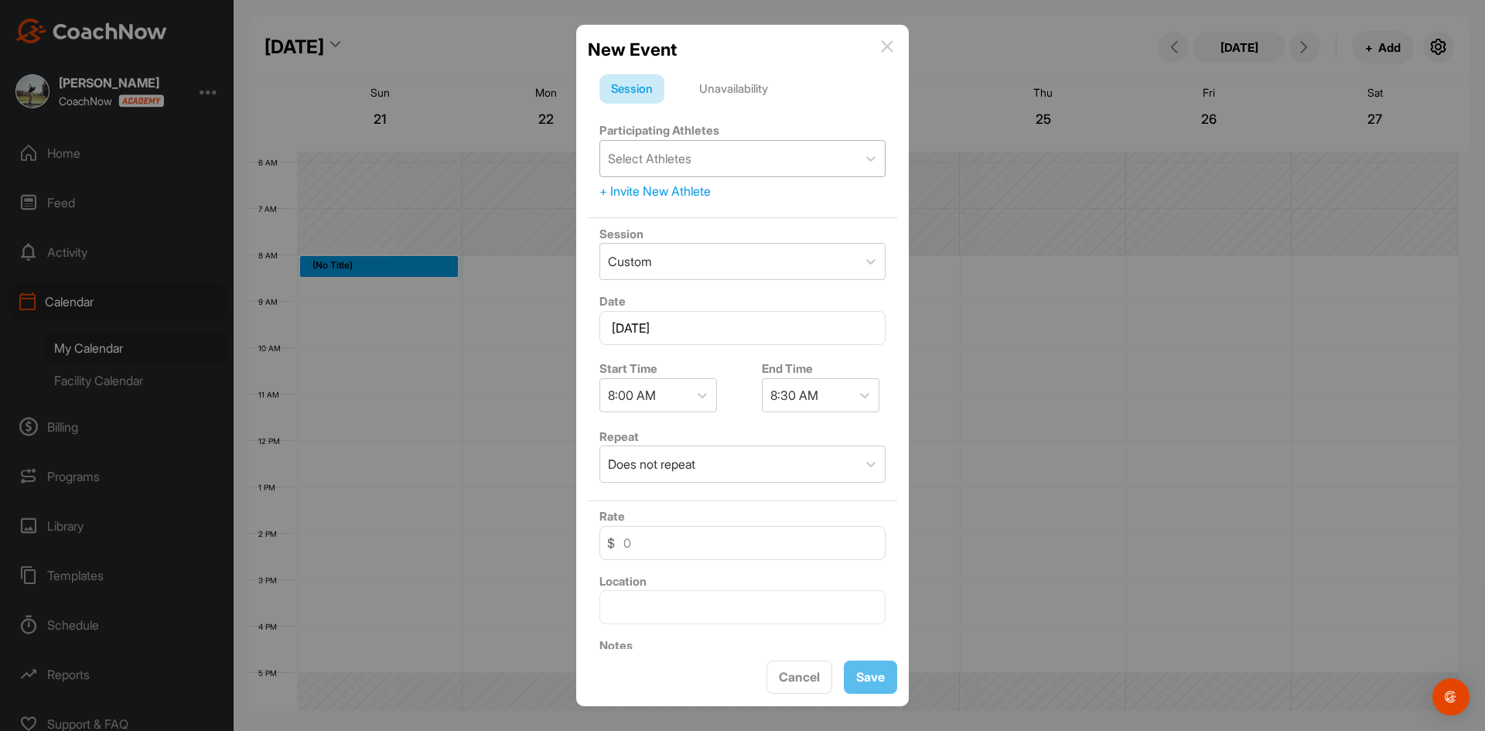
click at [738, 155] on div "Select Athletes" at bounding box center [728, 159] width 257 height 36
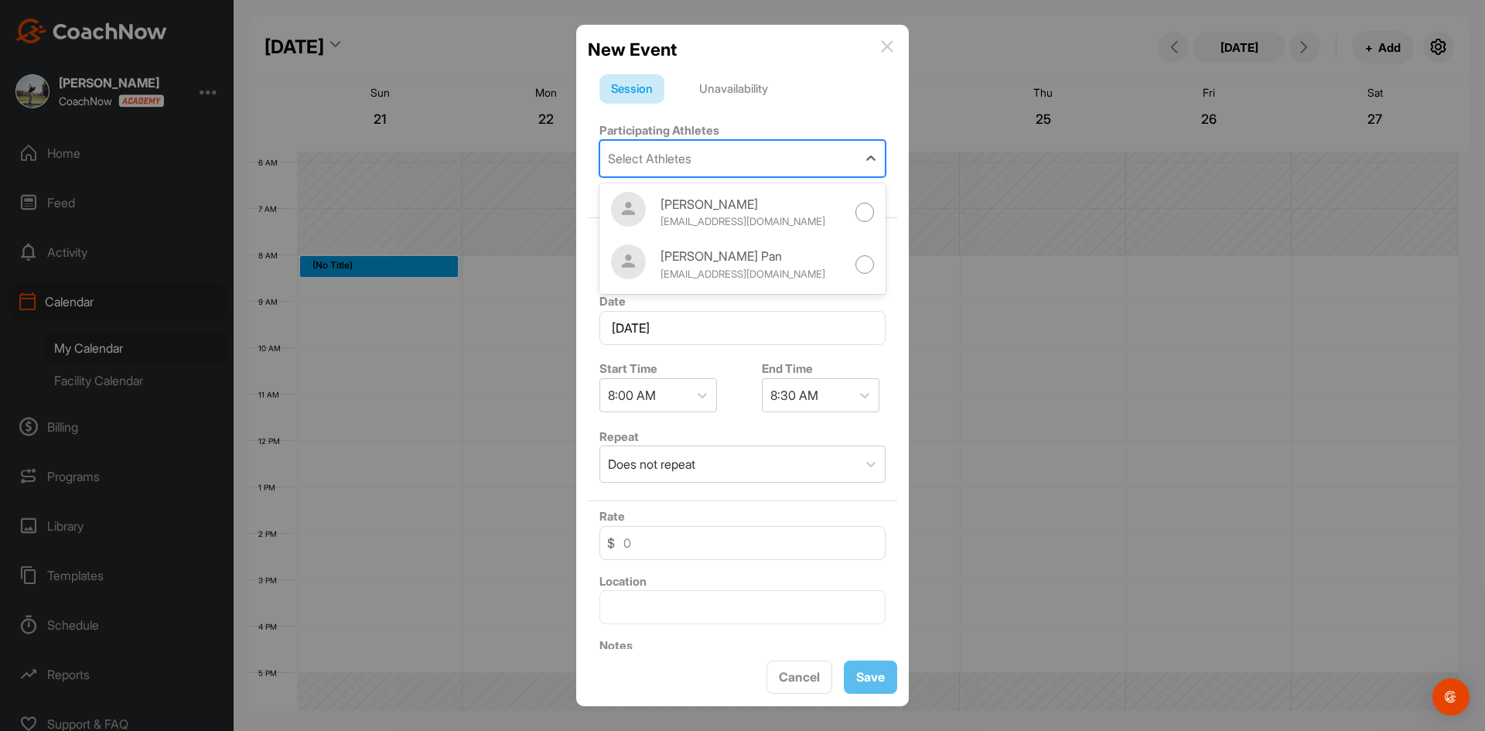
click at [752, 147] on div "Select Athletes" at bounding box center [728, 159] width 257 height 36
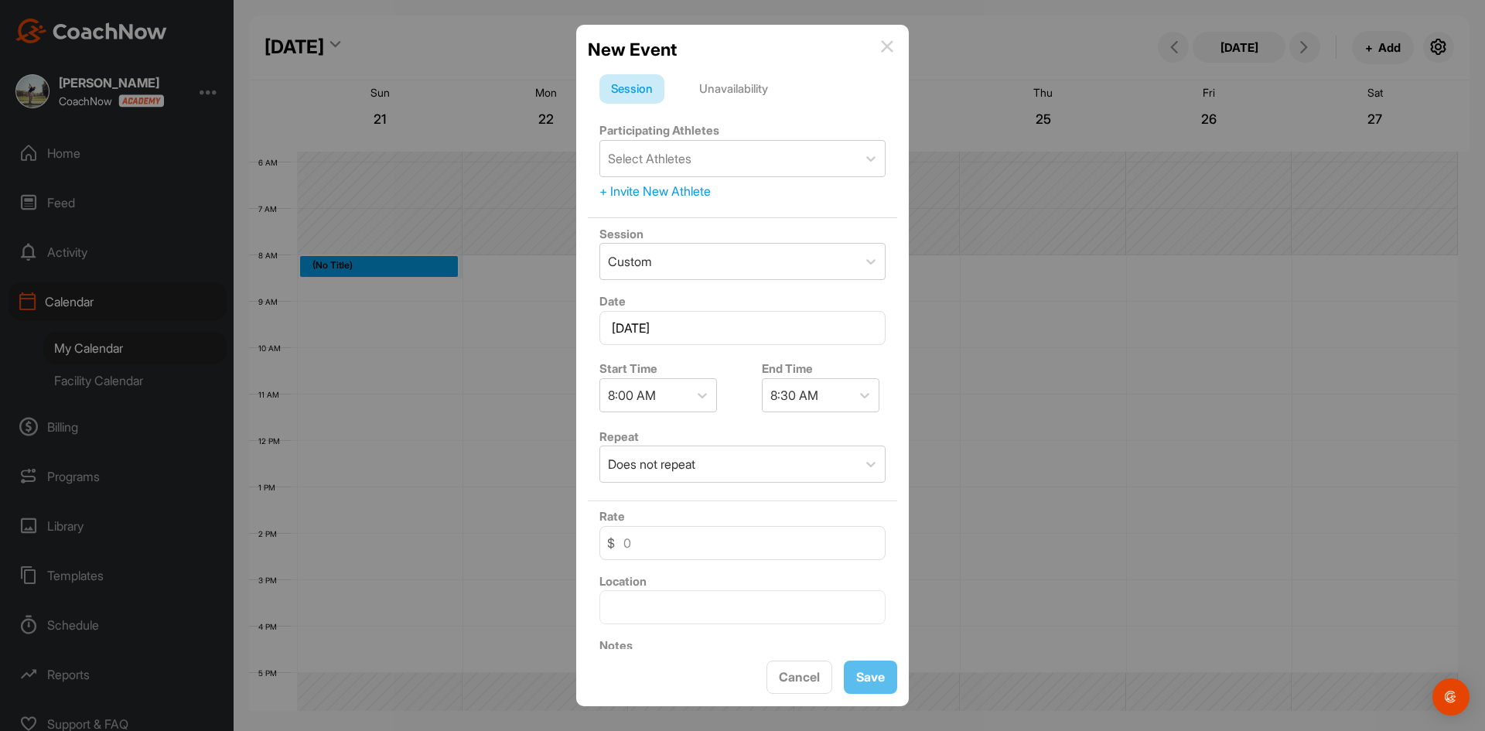
click at [671, 196] on div "+ Invite New Athlete" at bounding box center [742, 191] width 286 height 19
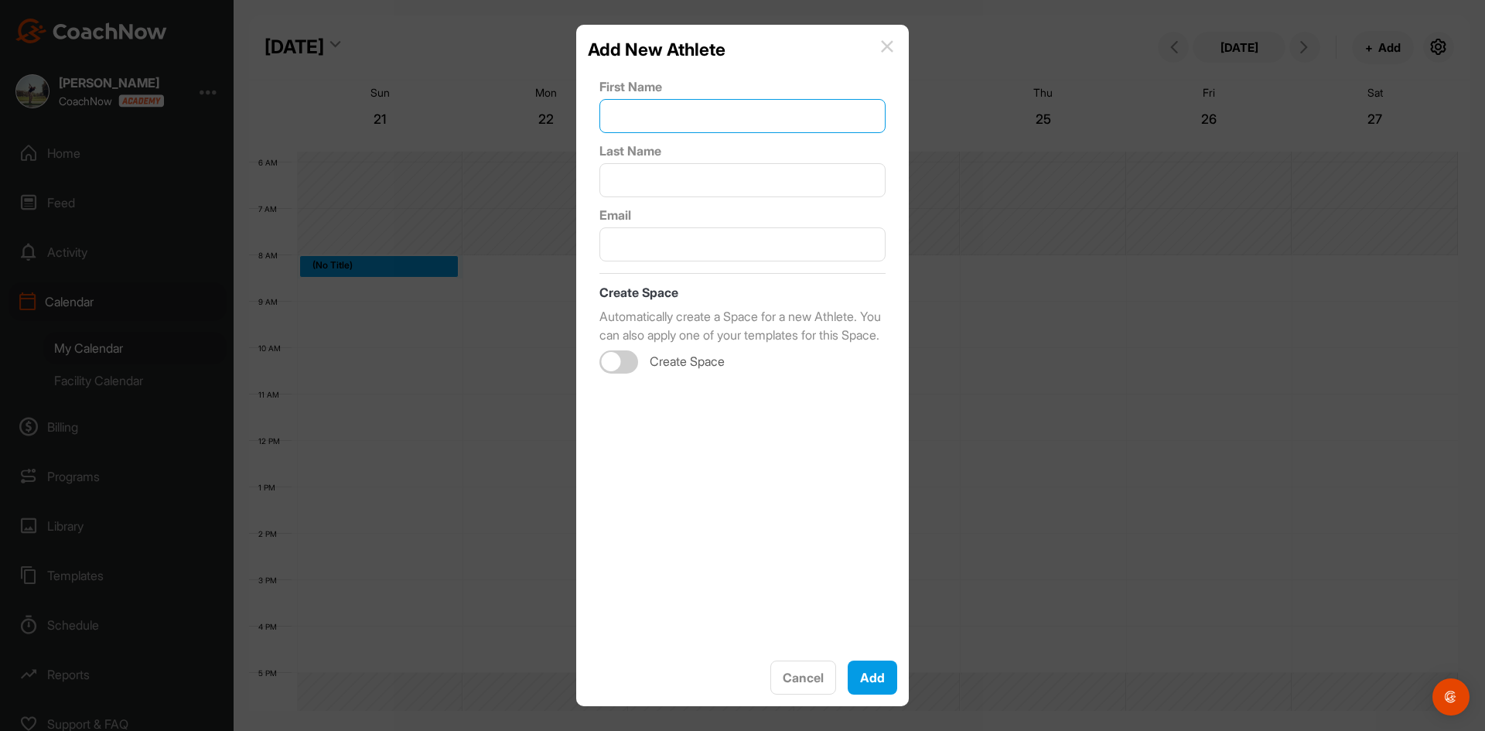
click at [726, 106] on input "text" at bounding box center [742, 116] width 286 height 34
type input "Mengfan"
click at [648, 170] on input "text" at bounding box center [742, 180] width 286 height 34
type input "[PERSON_NAME]"
click at [721, 237] on input "text" at bounding box center [742, 244] width 286 height 34
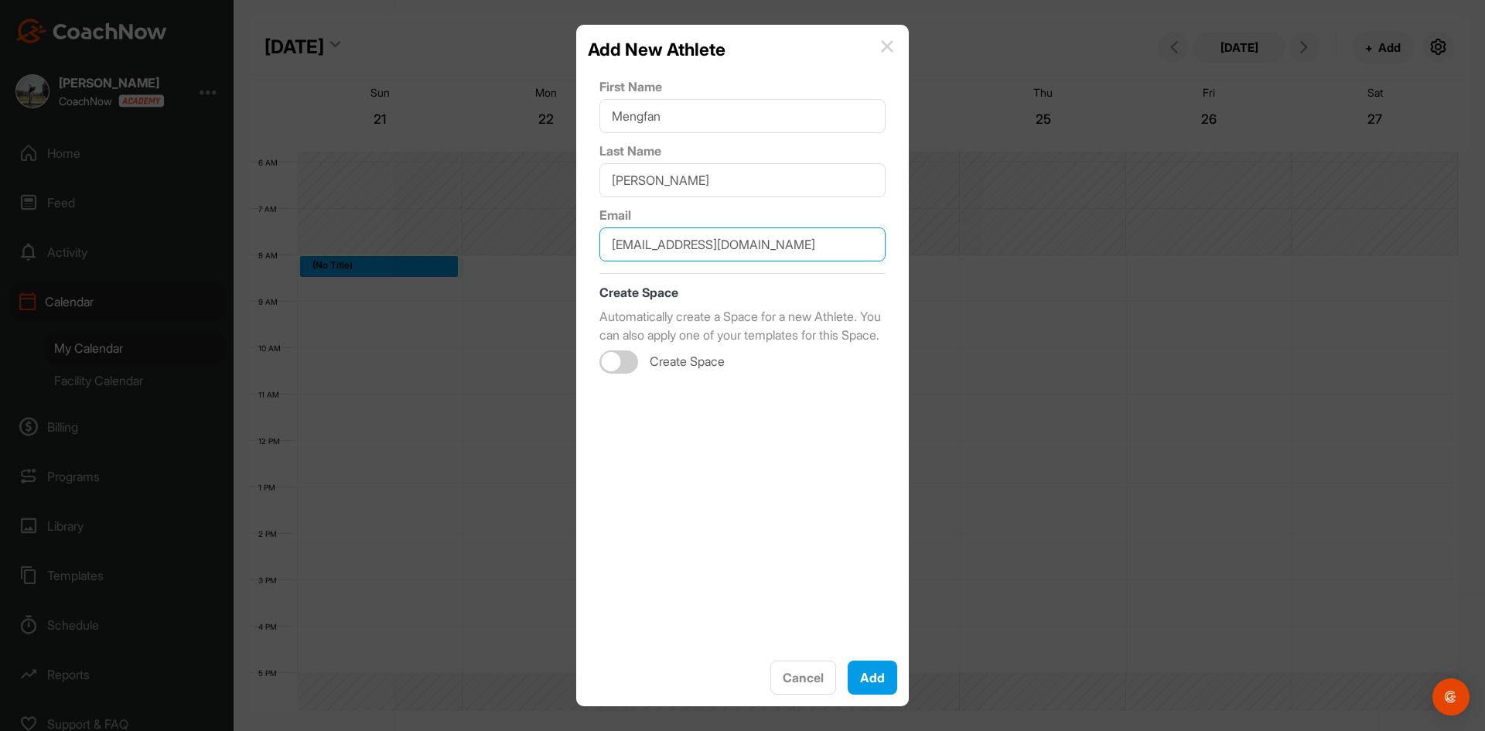
click at [626, 373] on div at bounding box center [618, 361] width 39 height 23
type input "[EMAIL_ADDRESS][DOMAIN_NAME]"
checkbox input "true"
click at [738, 446] on div "Select Template" at bounding box center [722, 425] width 244 height 43
click at [745, 443] on div "Select Template" at bounding box center [722, 425] width 244 height 43
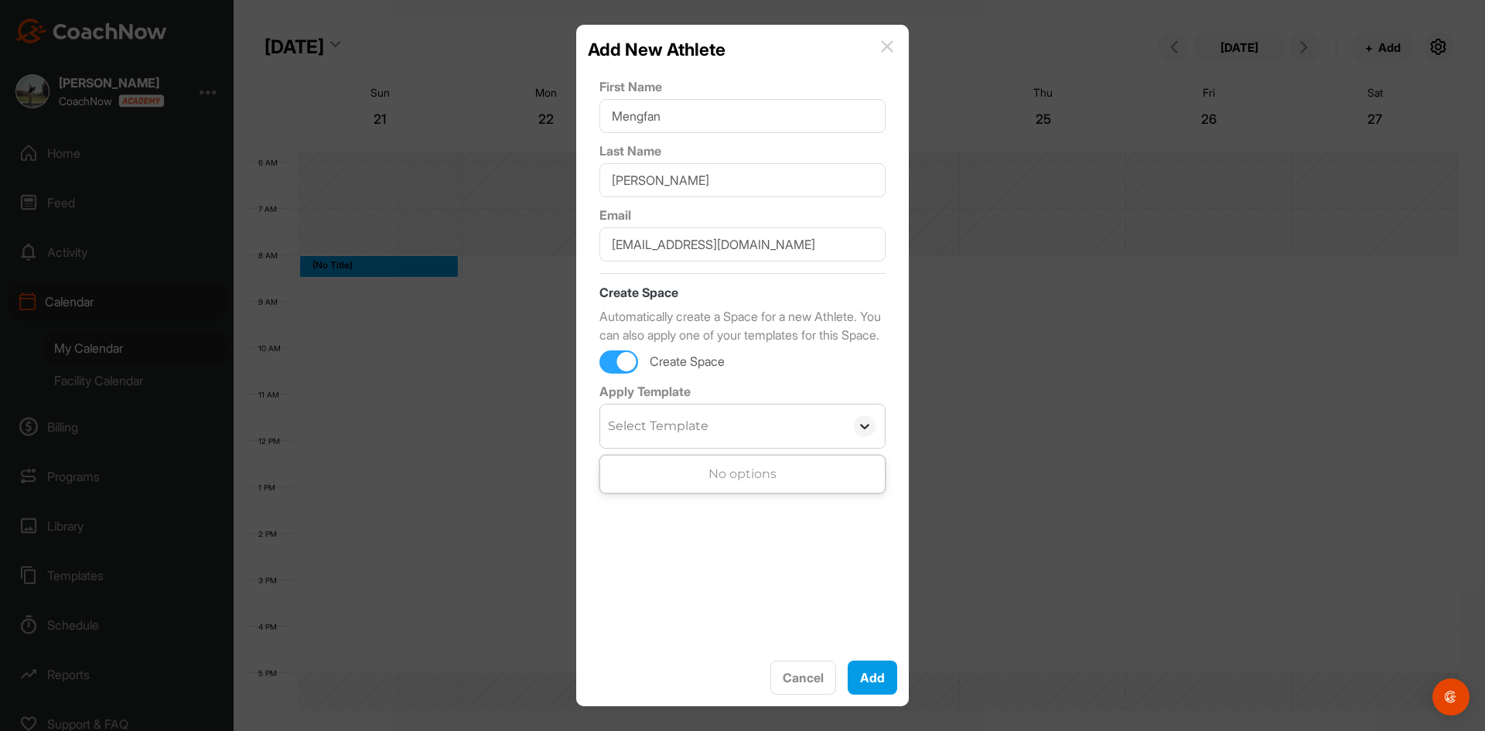
drag, startPoint x: 851, startPoint y: 446, endPoint x: 859, endPoint y: 455, distance: 12.0
click at [857, 434] on icon at bounding box center [864, 425] width 15 height 15
click at [888, 676] on button "Add" at bounding box center [871, 677] width 49 height 34
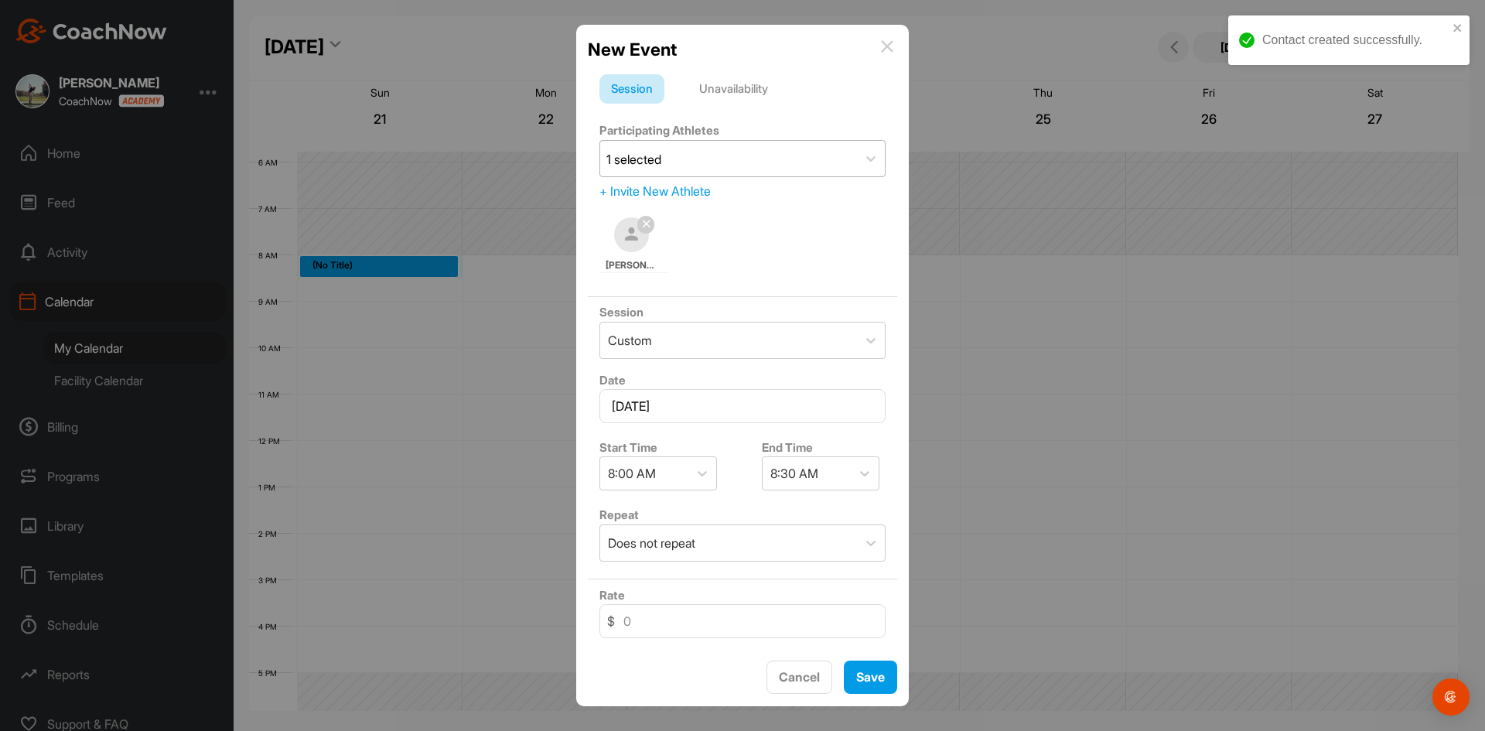
click at [744, 163] on div "1 selected" at bounding box center [728, 159] width 257 height 36
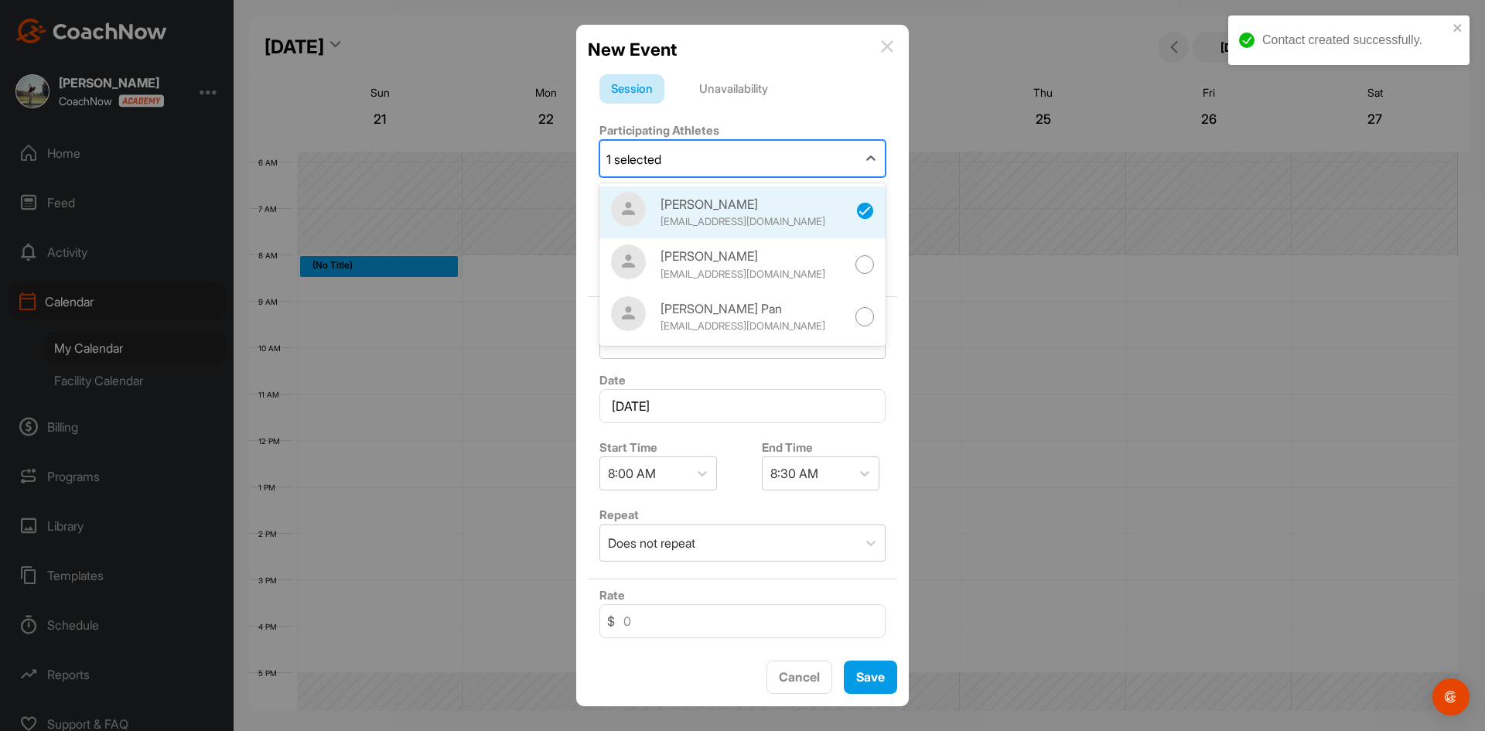
click at [806, 205] on div "[PERSON_NAME]" at bounding box center [753, 204] width 186 height 19
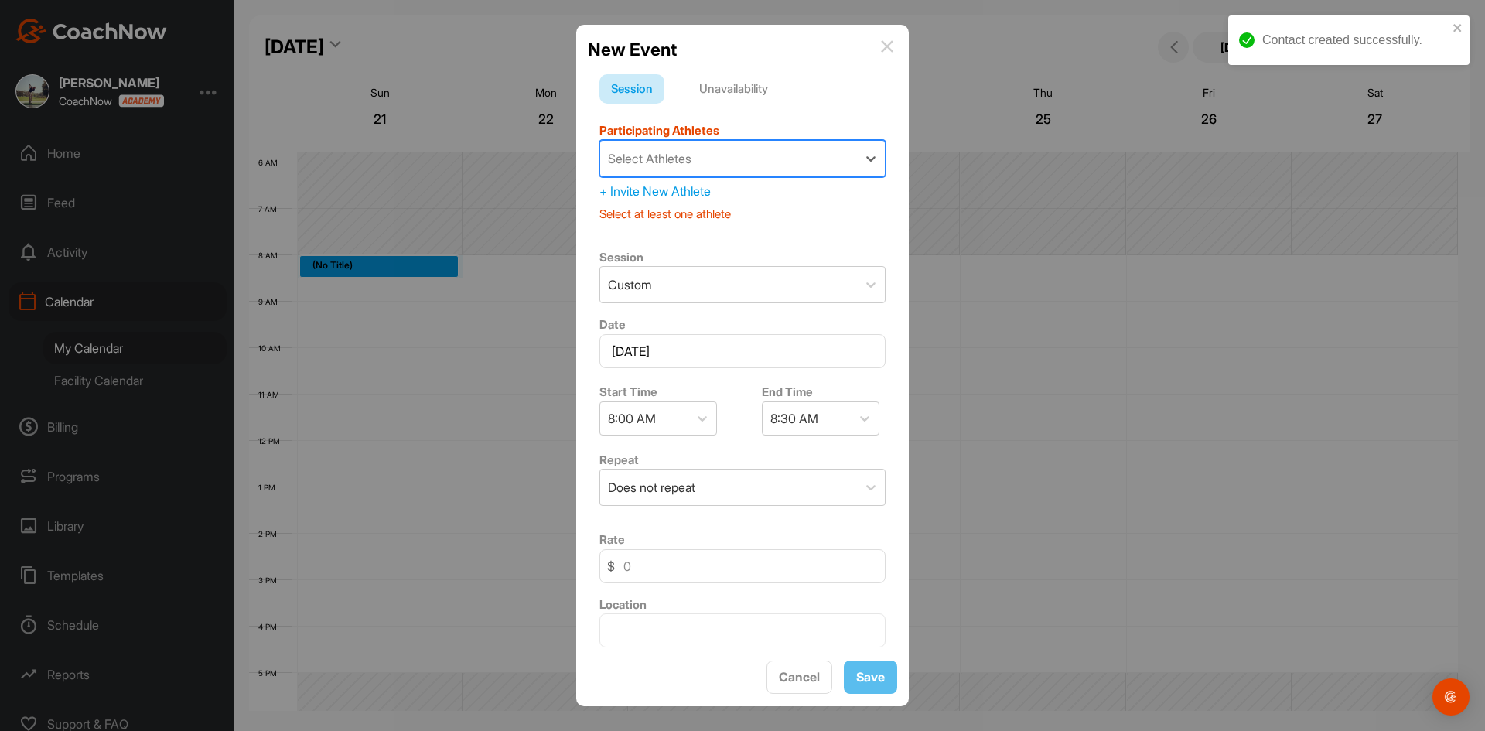
drag, startPoint x: 801, startPoint y: 154, endPoint x: 806, endPoint y: 170, distance: 17.1
click at [802, 154] on div "Select Athletes" at bounding box center [728, 159] width 257 height 36
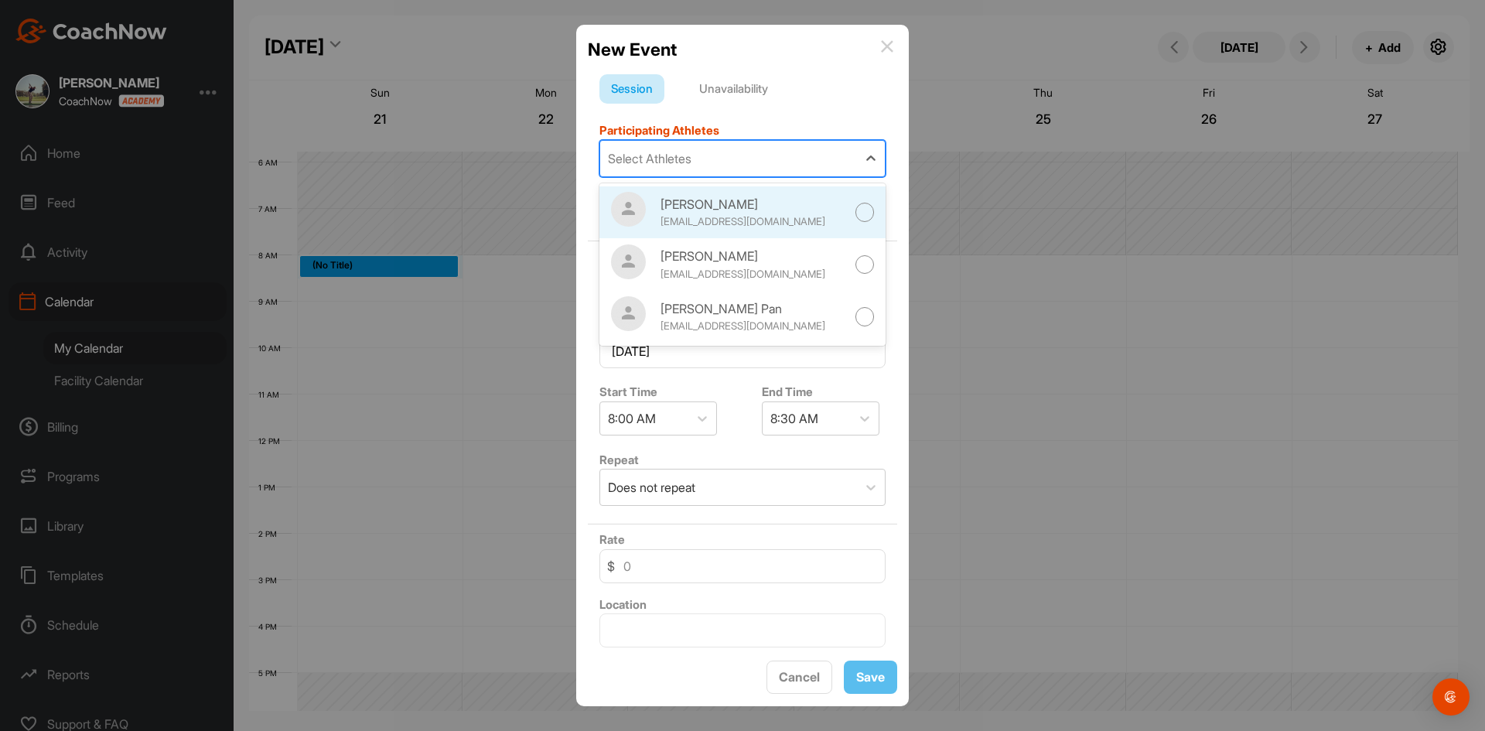
click at [802, 213] on div "[PERSON_NAME] [EMAIL_ADDRESS][DOMAIN_NAME]" at bounding box center [753, 212] width 186 height 35
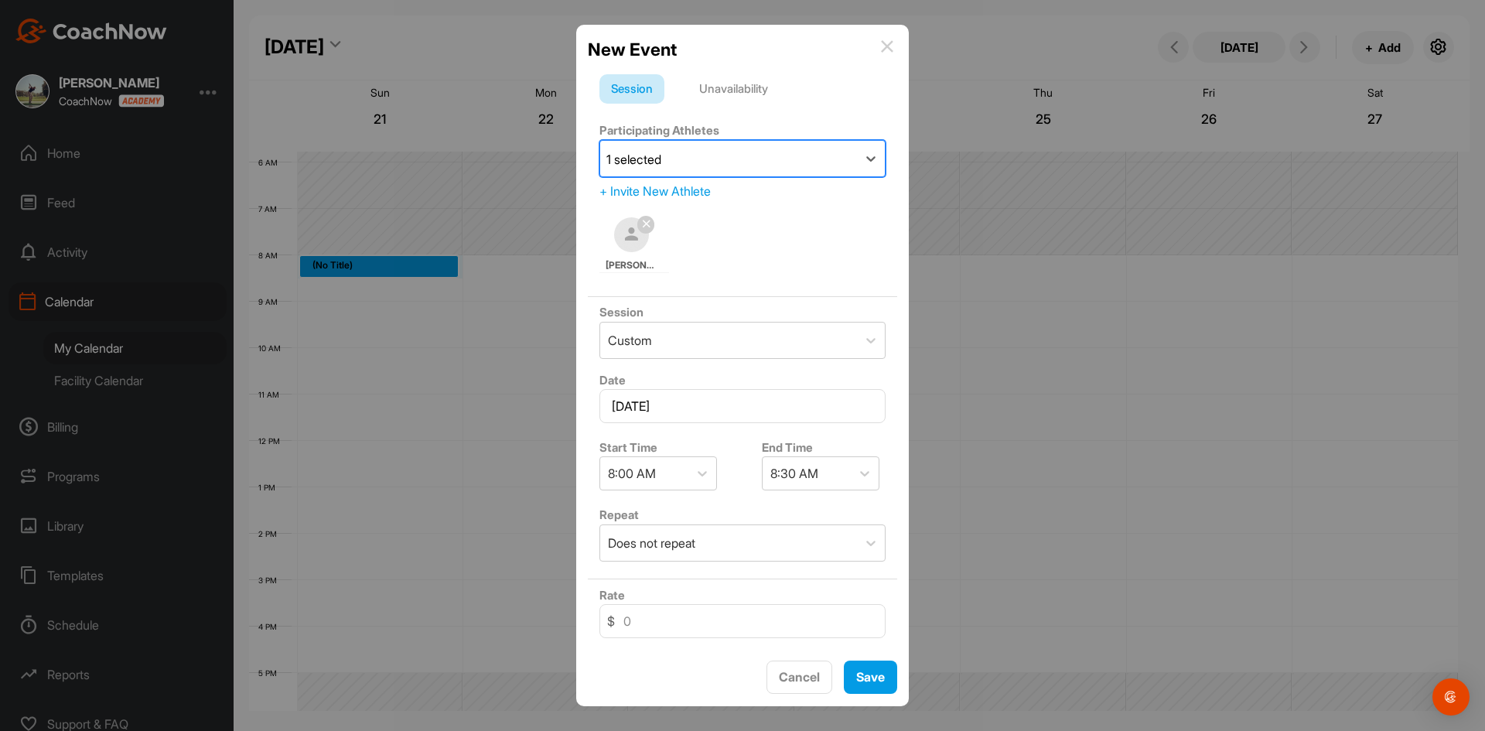
click at [824, 220] on div "[PERSON_NAME]" at bounding box center [742, 245] width 286 height 67
click at [667, 479] on div "8:00 AM" at bounding box center [644, 473] width 88 height 32
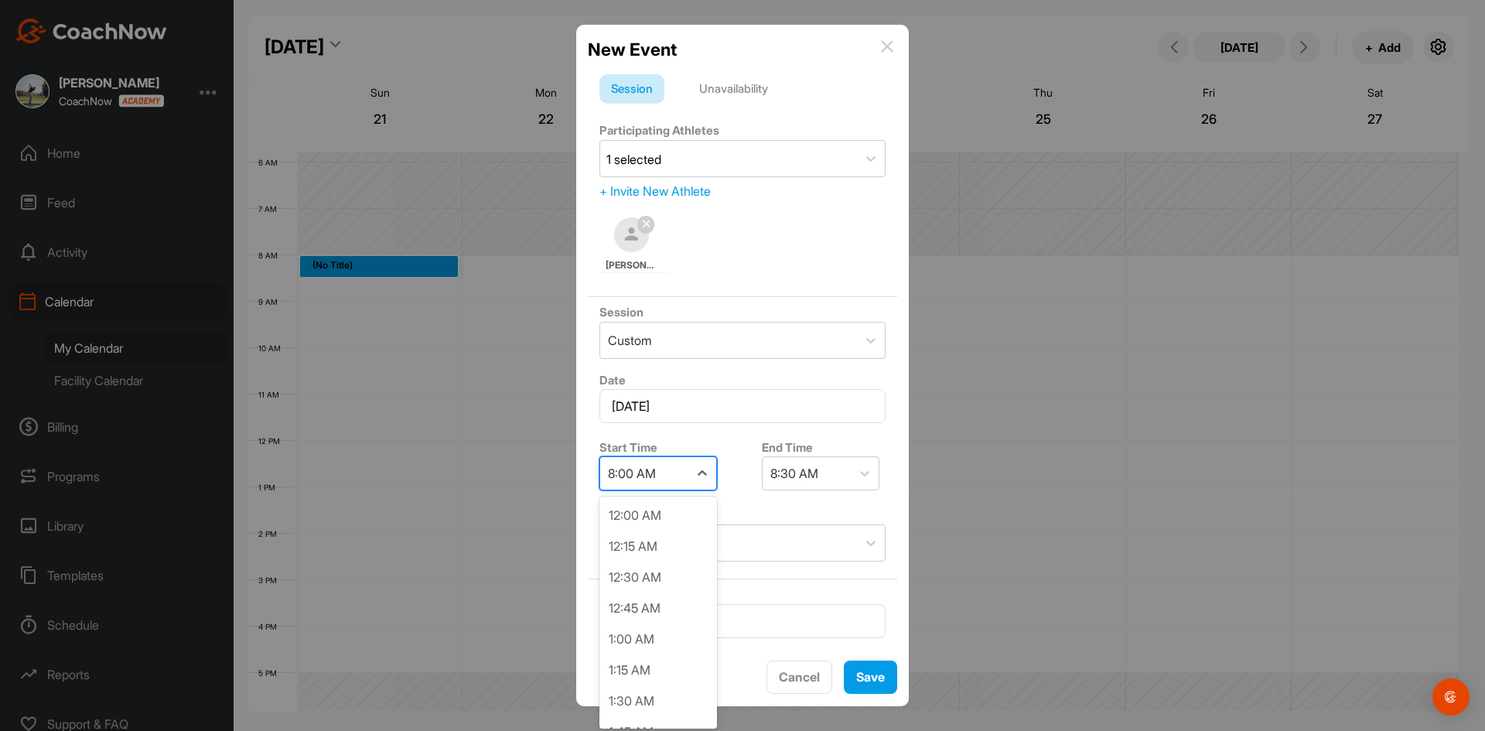
scroll to position [802, 0]
drag, startPoint x: 654, startPoint y: 471, endPoint x: 668, endPoint y: 471, distance: 13.9
click at [656, 471] on div "8:00 AM" at bounding box center [632, 473] width 48 height 19
click at [816, 467] on div "8:30 AM" at bounding box center [806, 473] width 88 height 32
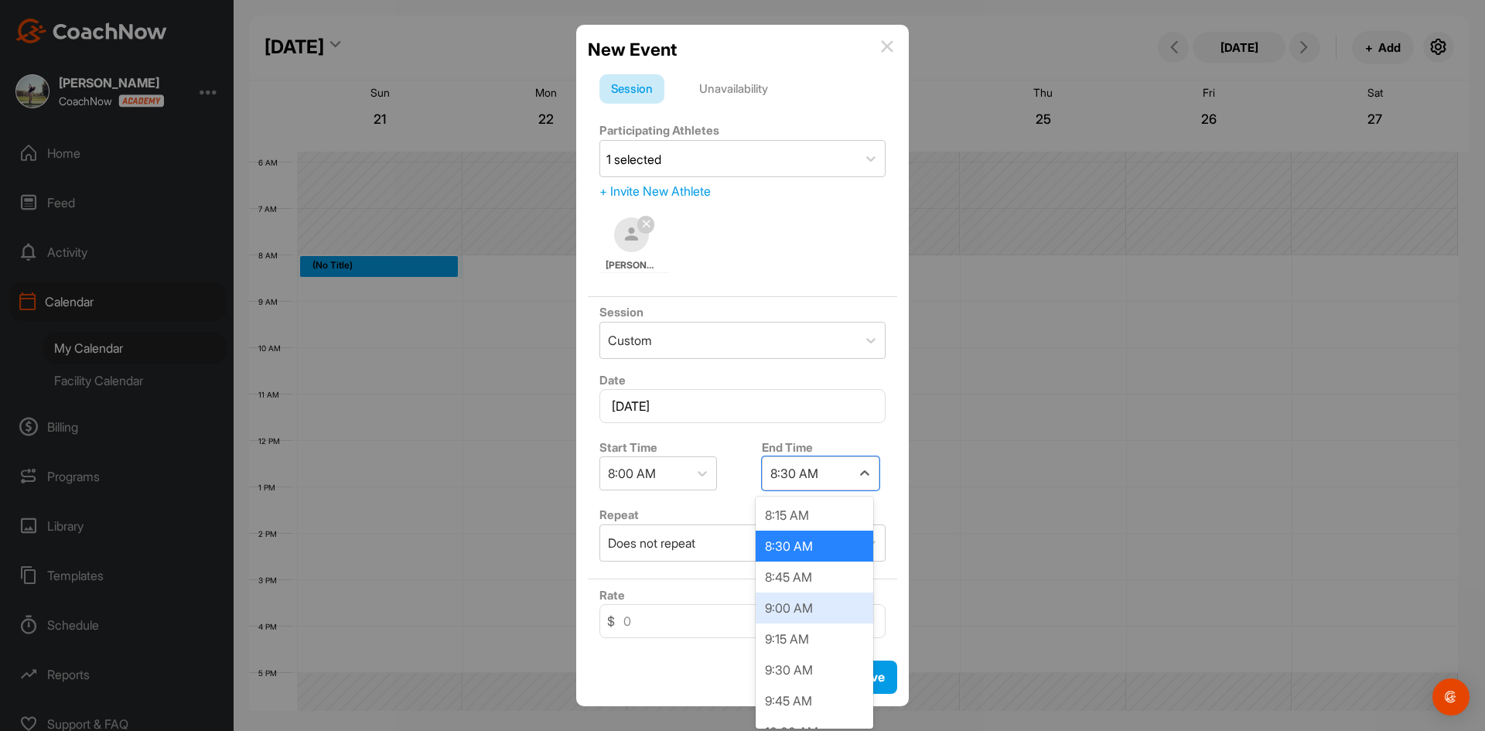
click at [814, 613] on div "9:00 AM" at bounding box center [814, 607] width 118 height 31
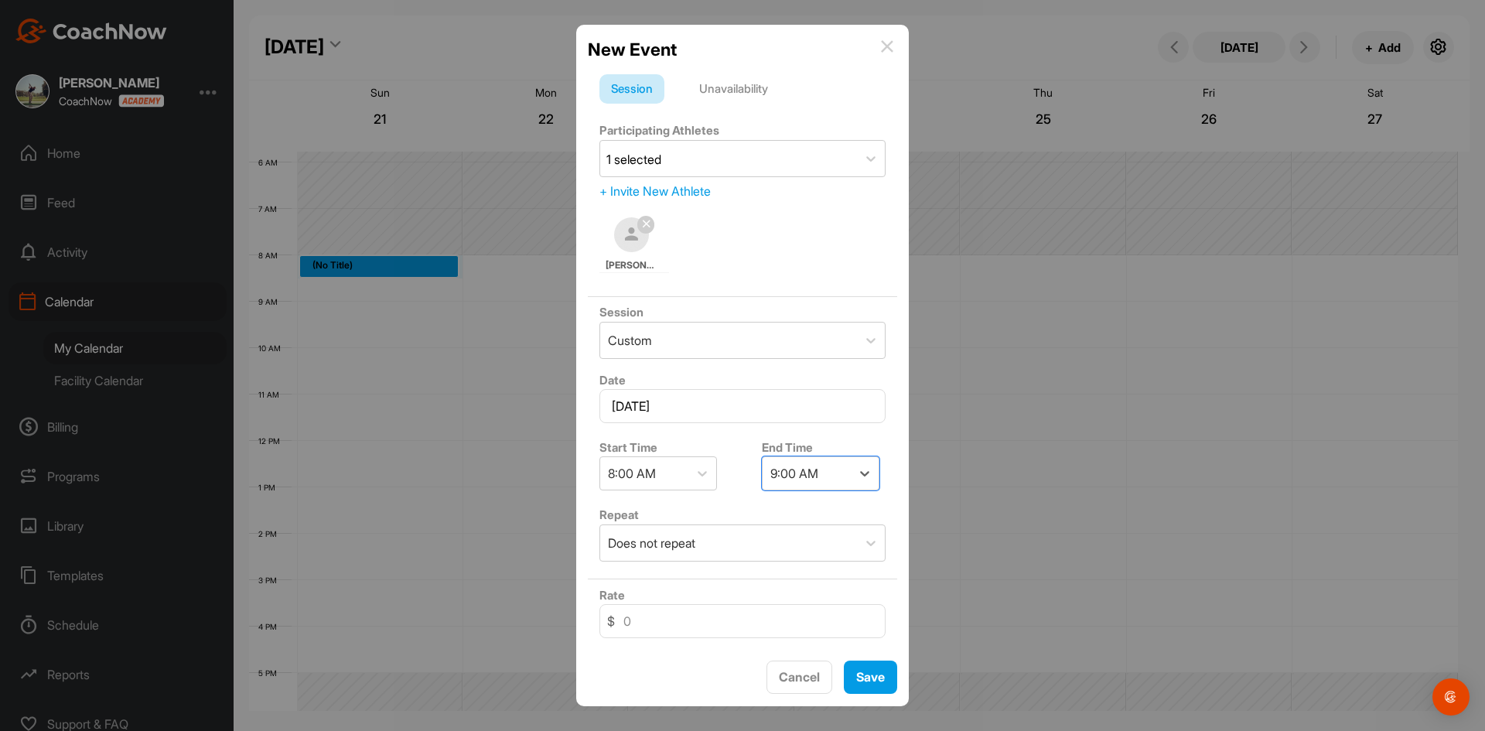
scroll to position [168, 0]
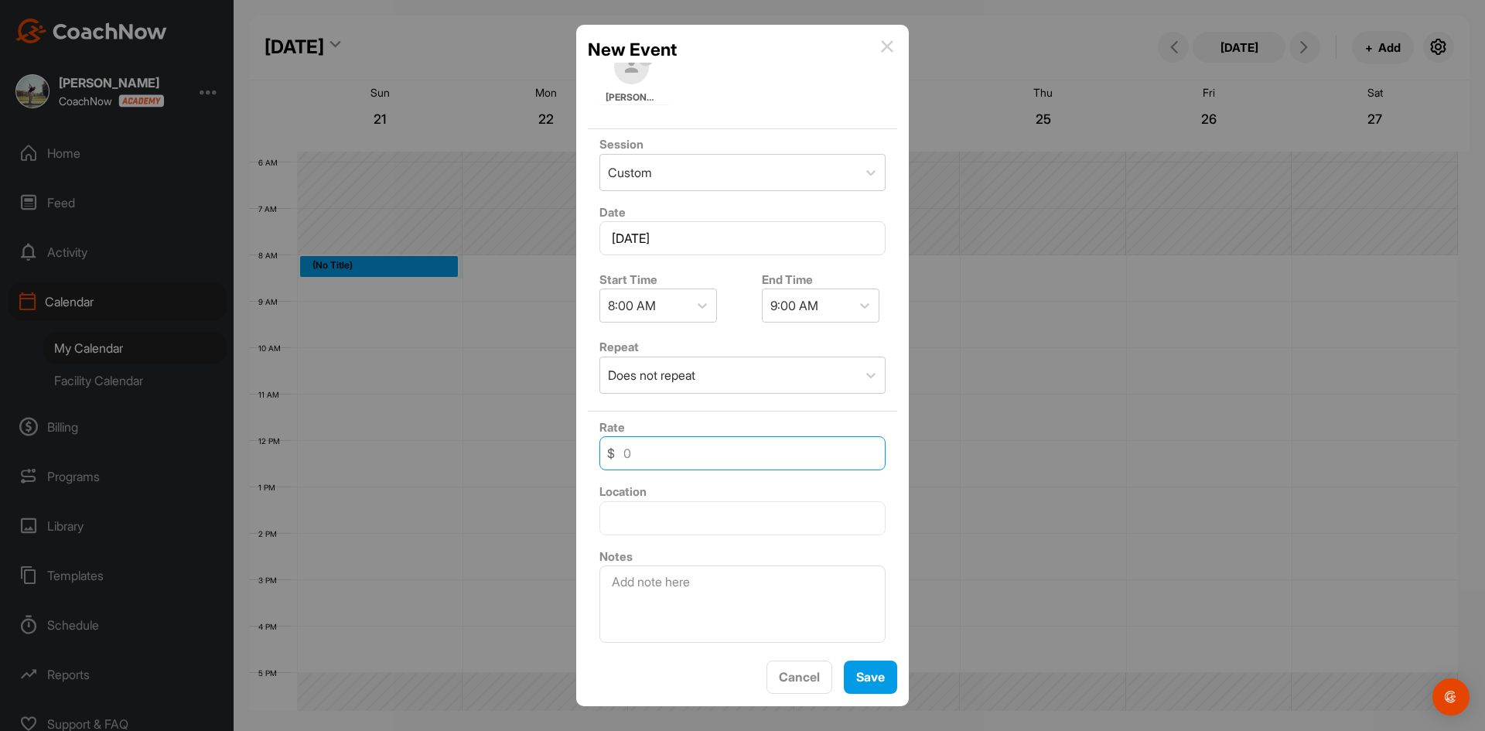
drag, startPoint x: 661, startPoint y: 462, endPoint x: 553, endPoint y: 481, distance: 110.0
click at [553, 481] on div "New Event Session Unavailability Participating Athletes 1 selected + Invite New…" at bounding box center [742, 365] width 1485 height 731
type input "50"
click at [826, 525] on input "text" at bounding box center [742, 518] width 286 height 34
type input "[STREET_ADDRESS]"
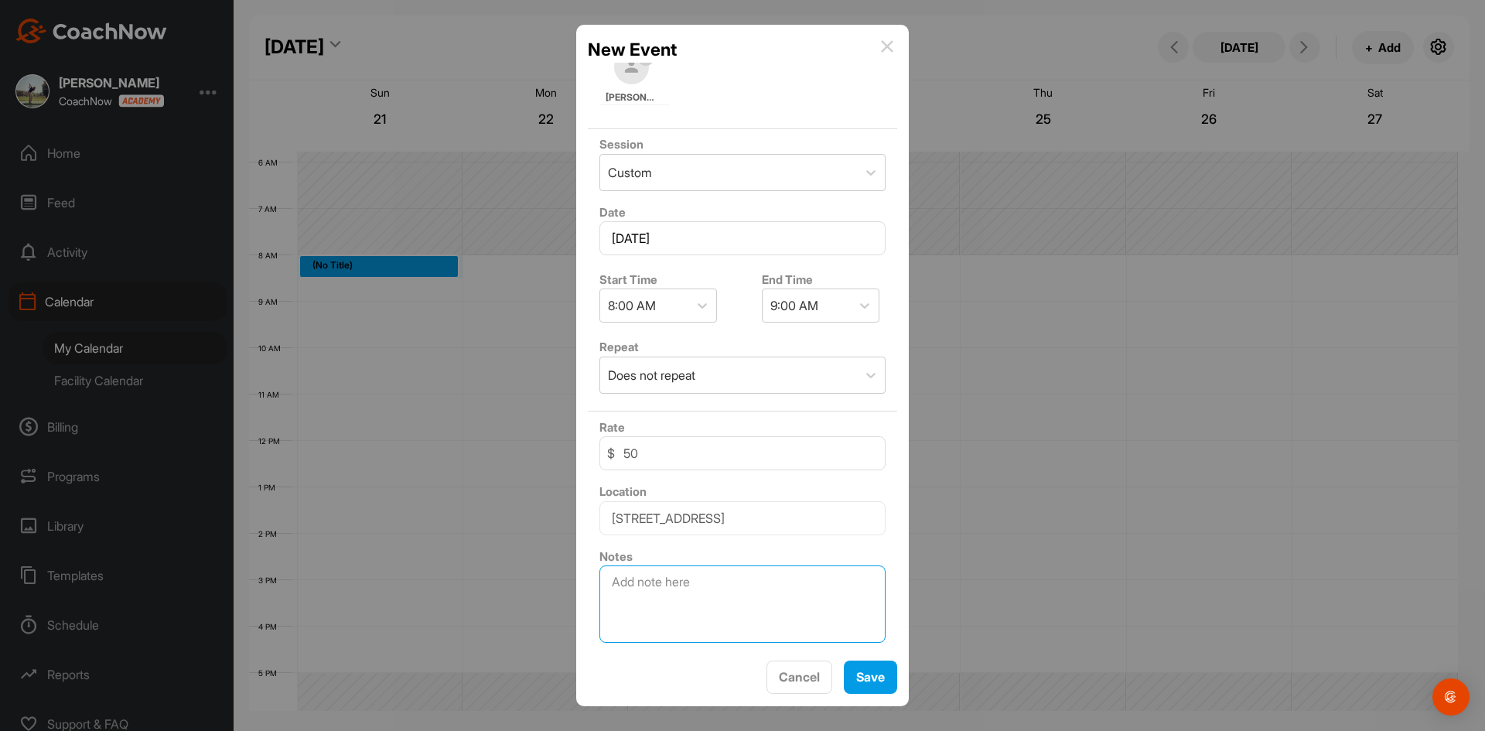
click at [721, 609] on textarea at bounding box center [742, 603] width 286 height 77
click at [861, 684] on span "Save" at bounding box center [870, 676] width 29 height 15
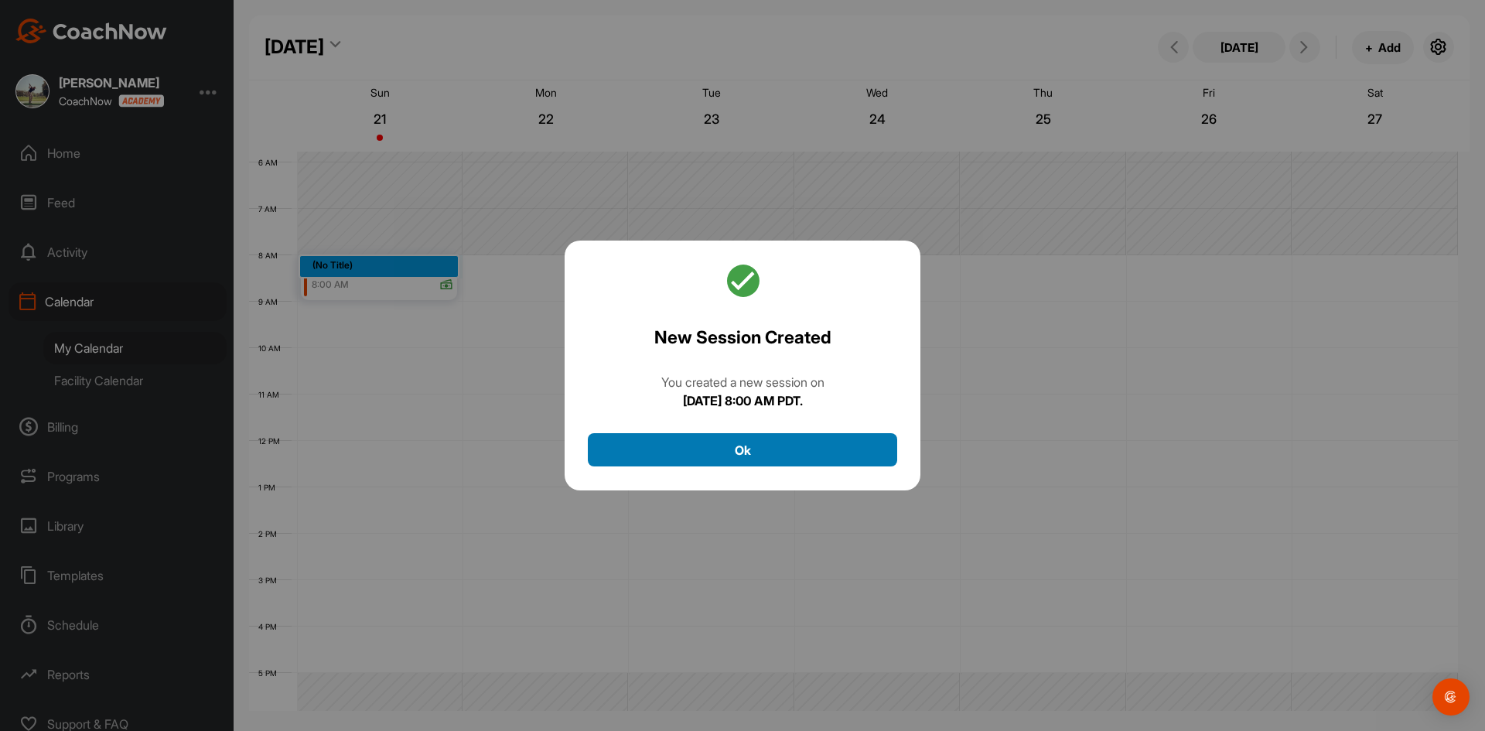
click at [761, 449] on button "Ok" at bounding box center [742, 449] width 309 height 33
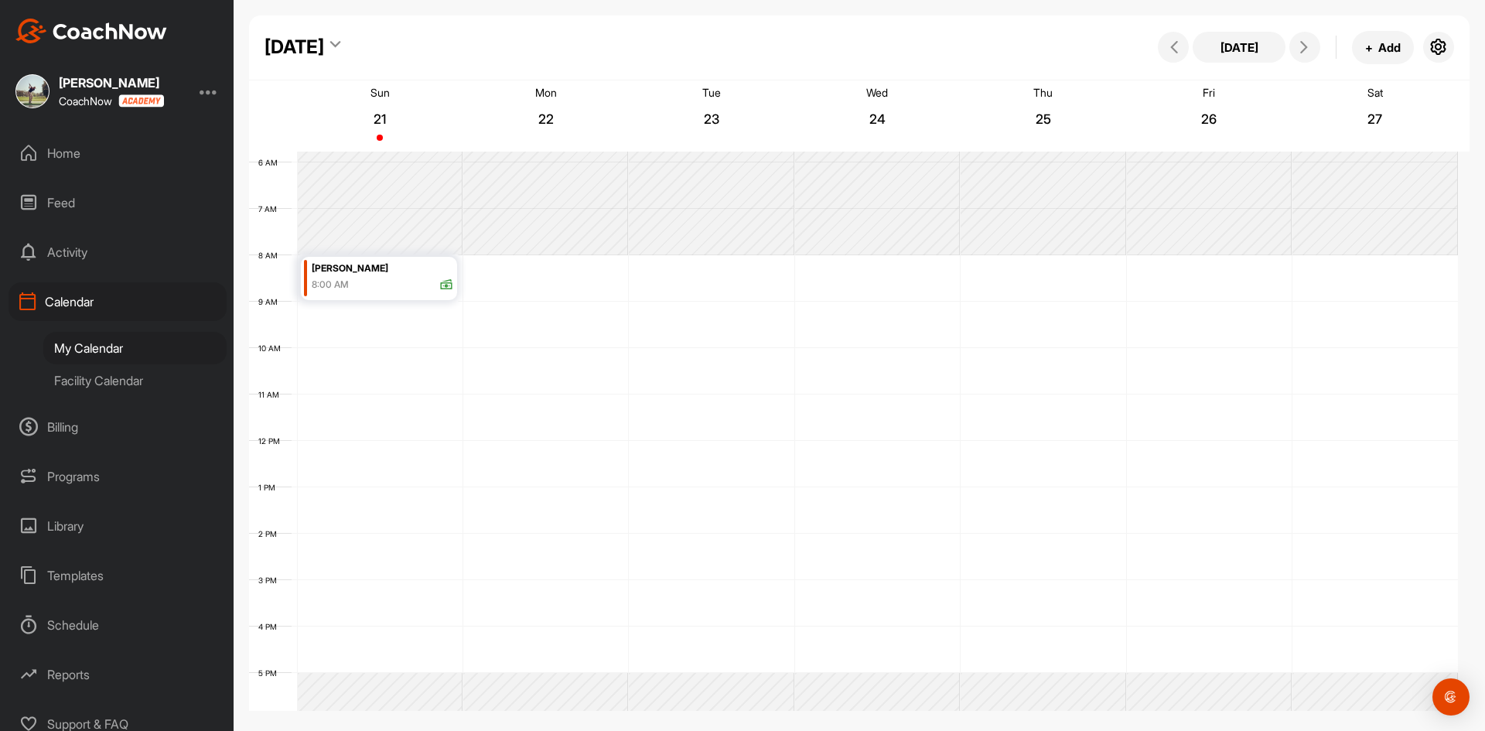
click at [447, 284] on icon at bounding box center [446, 285] width 14 height 14
click at [298, 451] on p "Offline Payment" at bounding box center [332, 455] width 83 height 18
click at [435, 123] on div "Sun 21" at bounding box center [379, 116] width 159 height 68
click at [71, 300] on div "Calendar" at bounding box center [118, 301] width 218 height 39
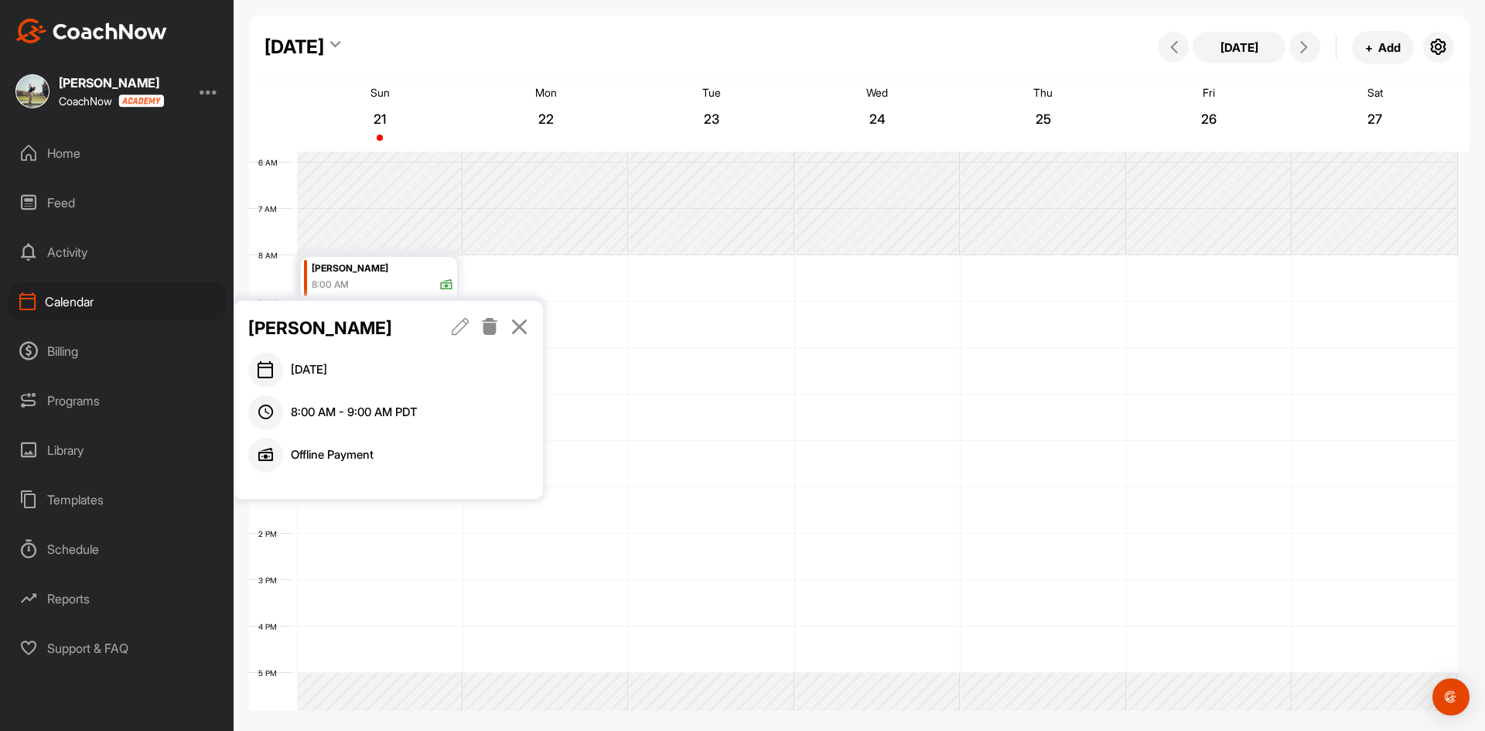
click at [509, 320] on div at bounding box center [490, 328] width 77 height 26
click at [518, 322] on icon at bounding box center [519, 326] width 18 height 17
click at [87, 302] on div "Calendar" at bounding box center [118, 301] width 218 height 39
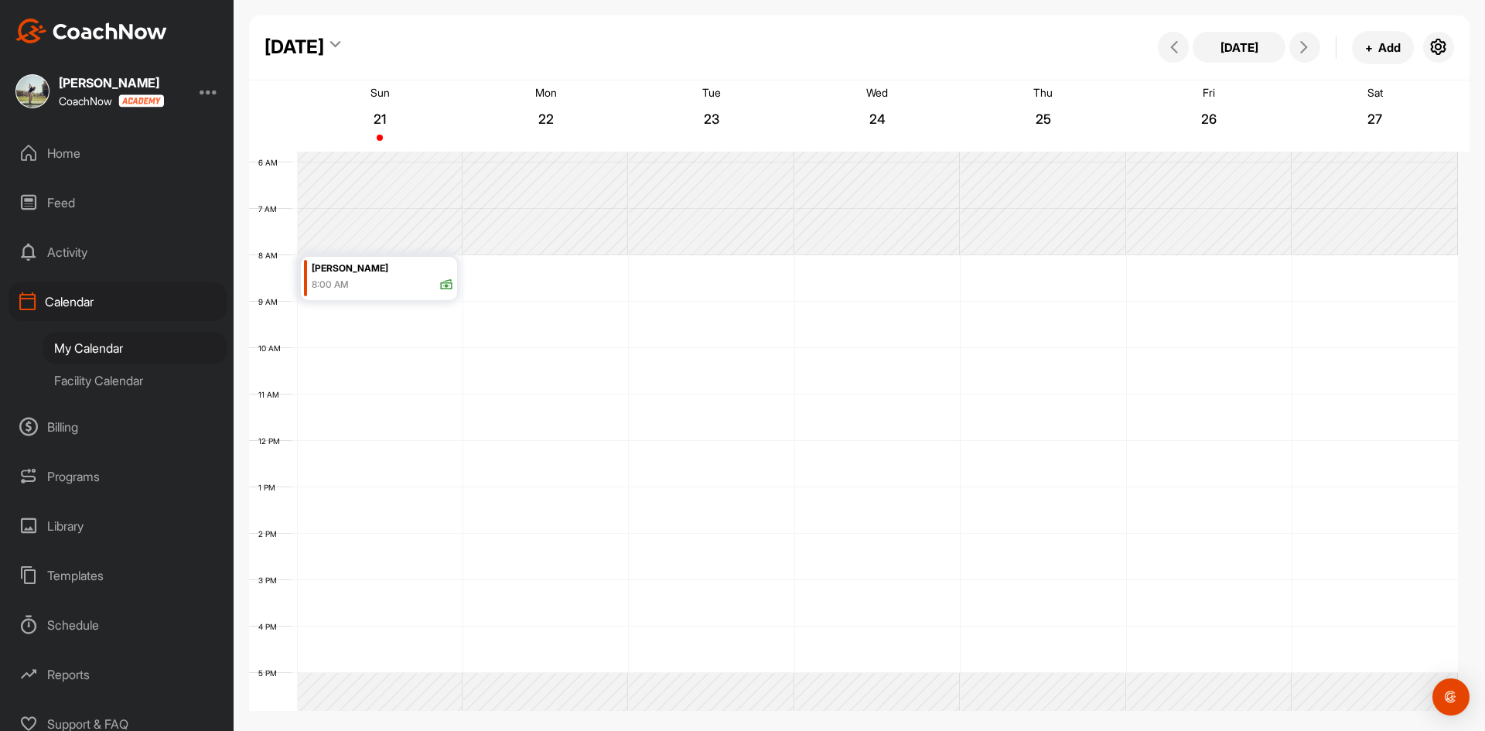
click at [103, 344] on div "My Calendar" at bounding box center [134, 348] width 183 height 32
click at [124, 382] on div "Facility Calendar" at bounding box center [134, 380] width 183 height 32
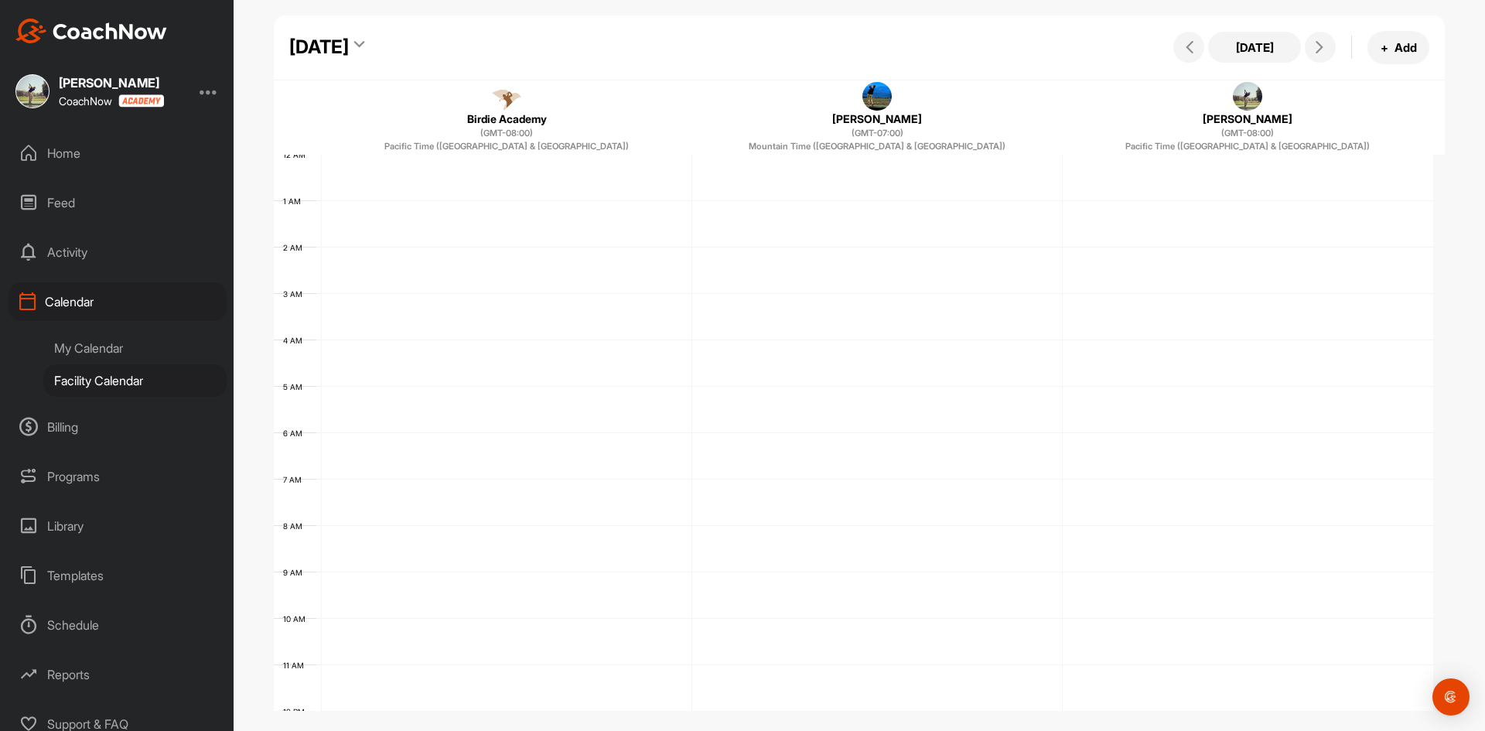
scroll to position [268, 0]
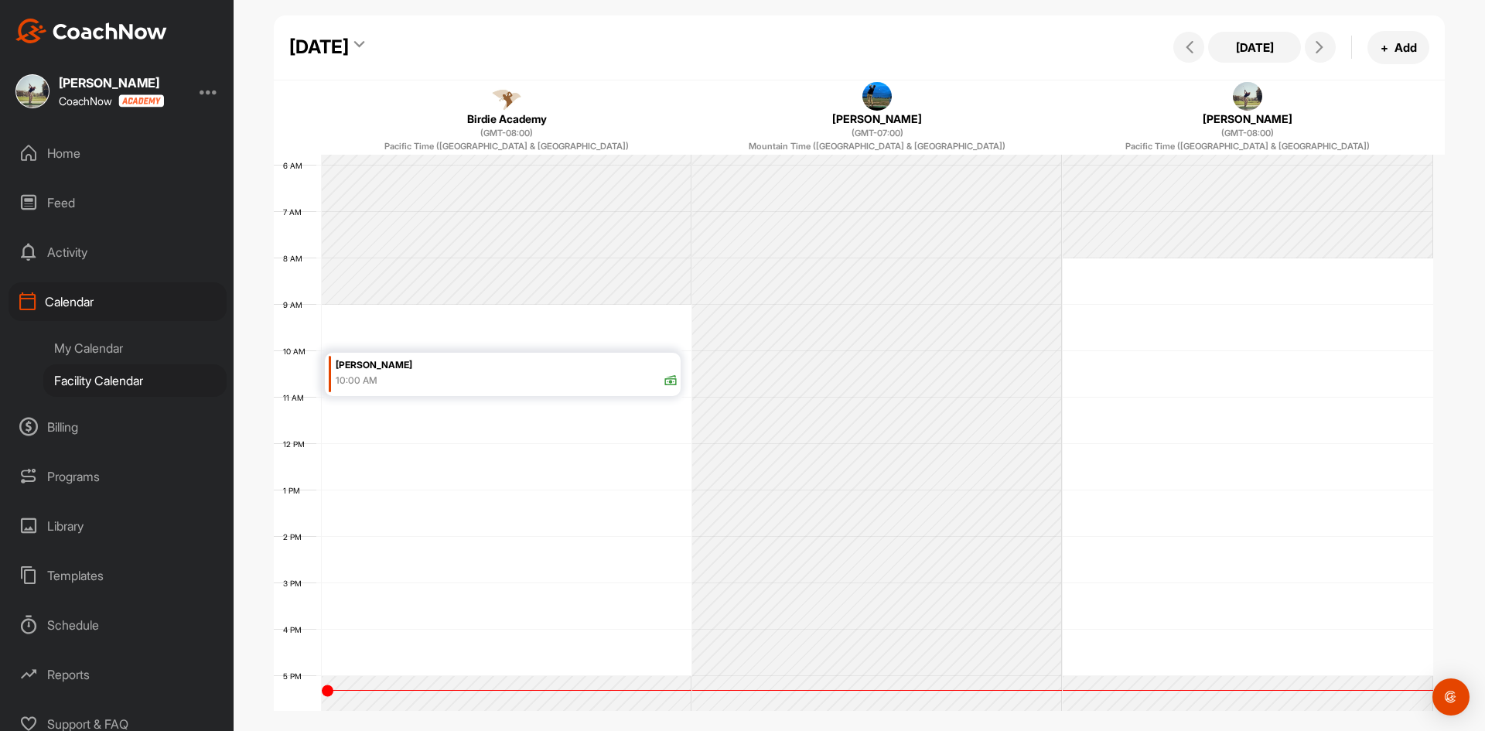
click at [116, 349] on div "My Calendar" at bounding box center [134, 348] width 183 height 32
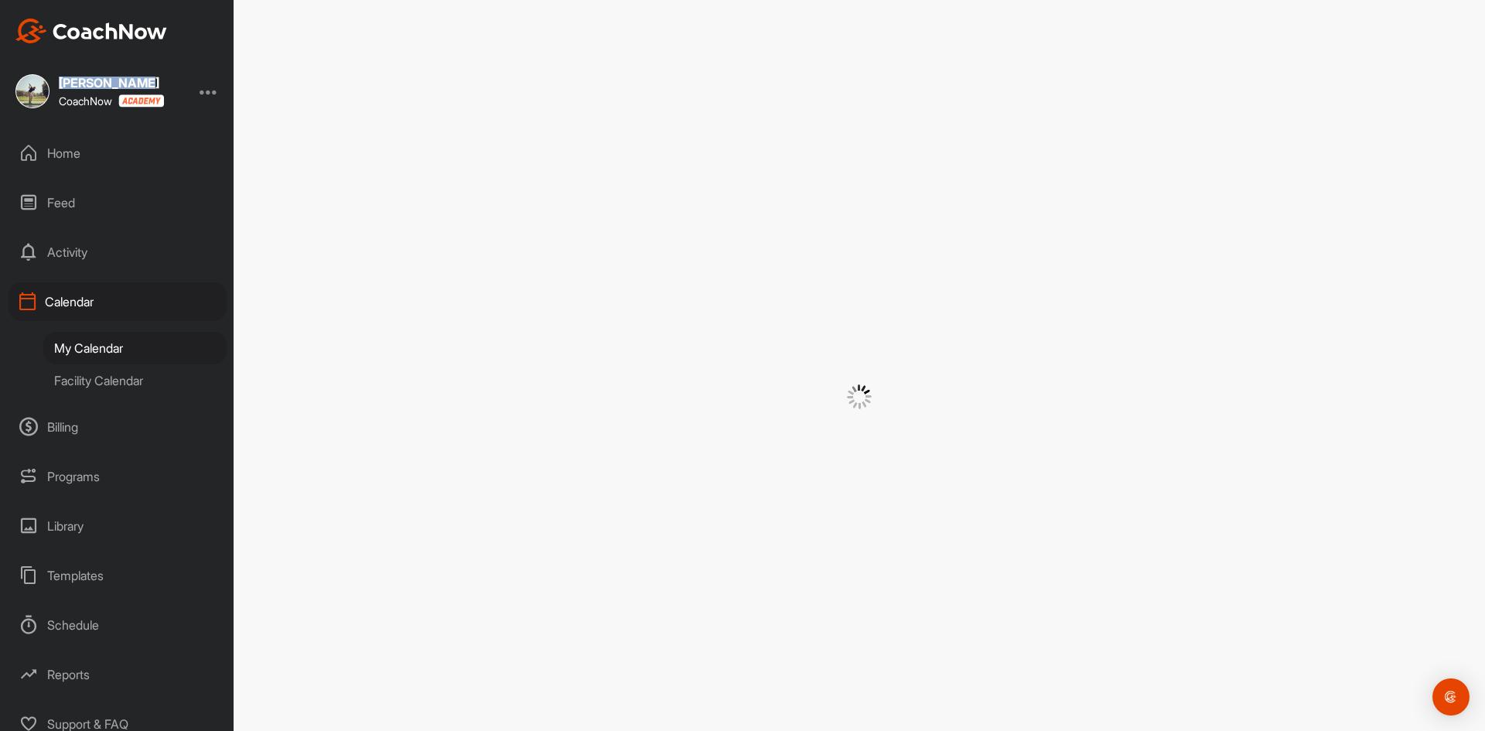
drag, startPoint x: 55, startPoint y: 85, endPoint x: 141, endPoint y: 85, distance: 85.8
click at [141, 85] on div "[PERSON_NAME] CoachNow" at bounding box center [89, 91] width 148 height 34
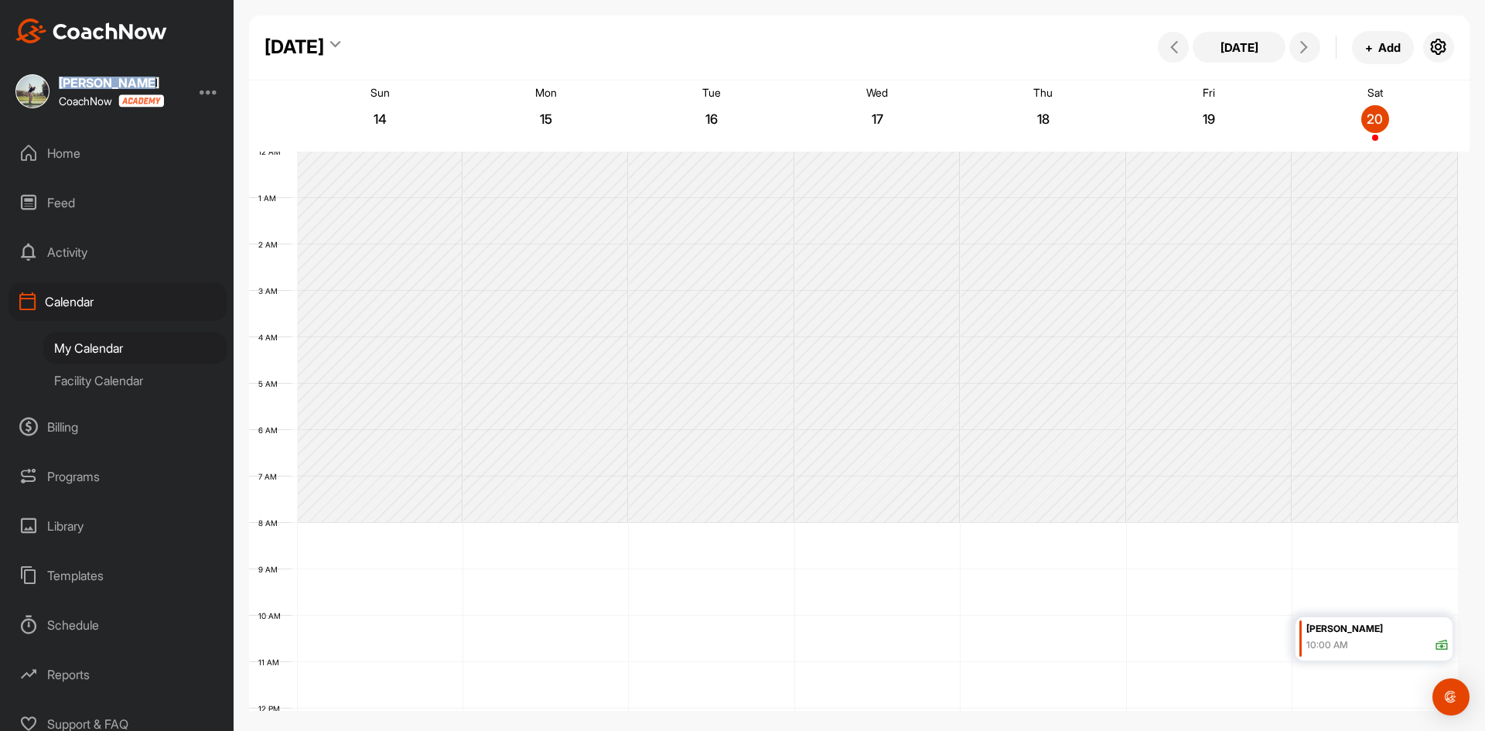
scroll to position [268, 0]
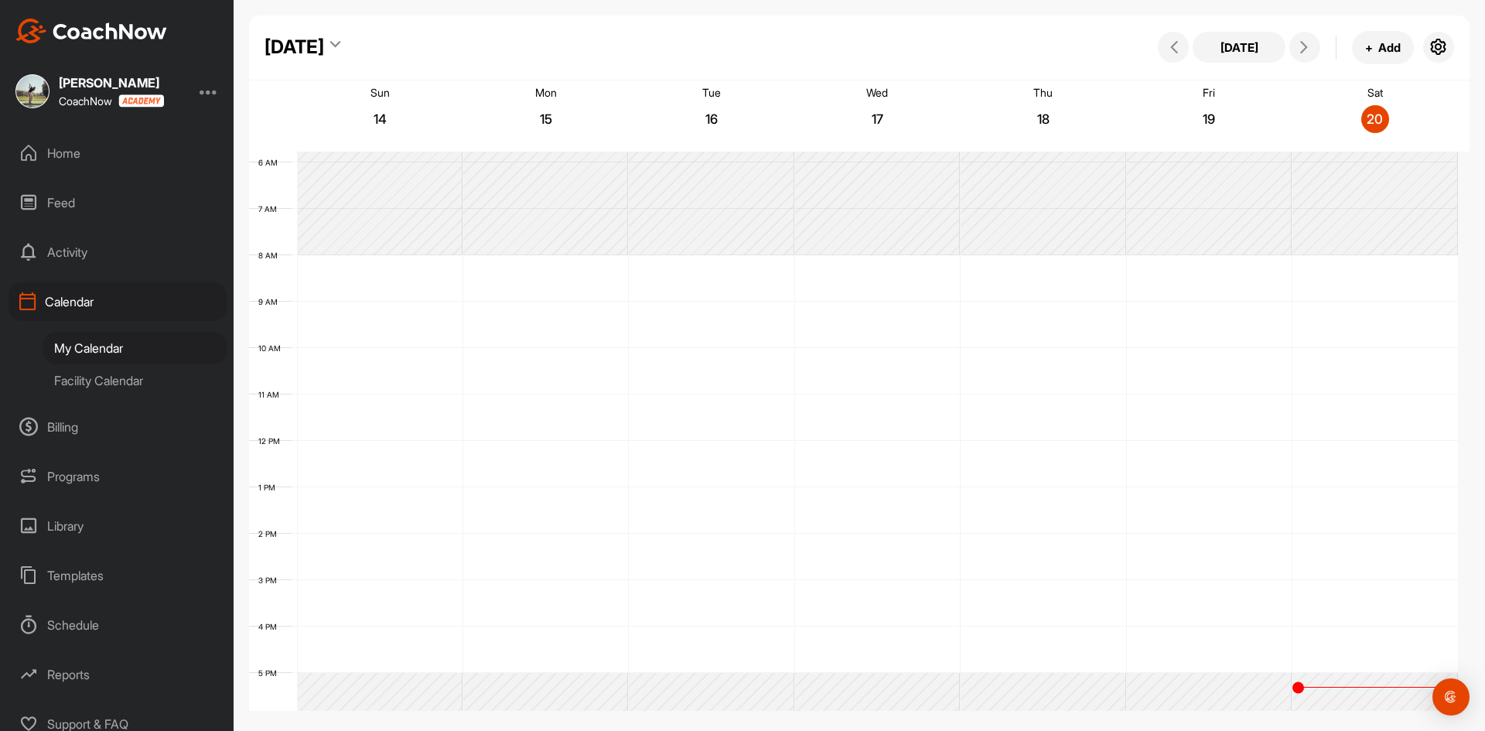
click at [212, 94] on div at bounding box center [208, 91] width 19 height 19
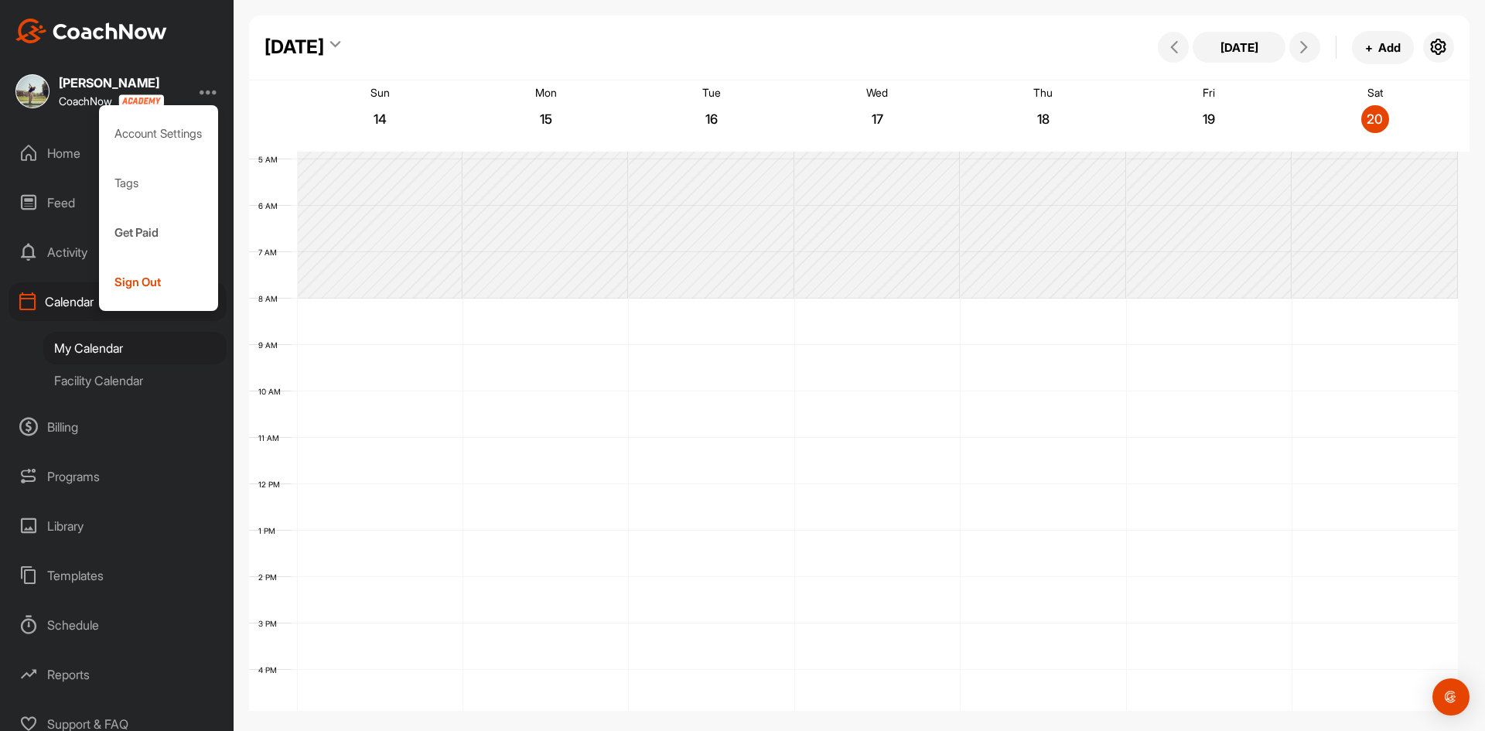
scroll to position [190, 0]
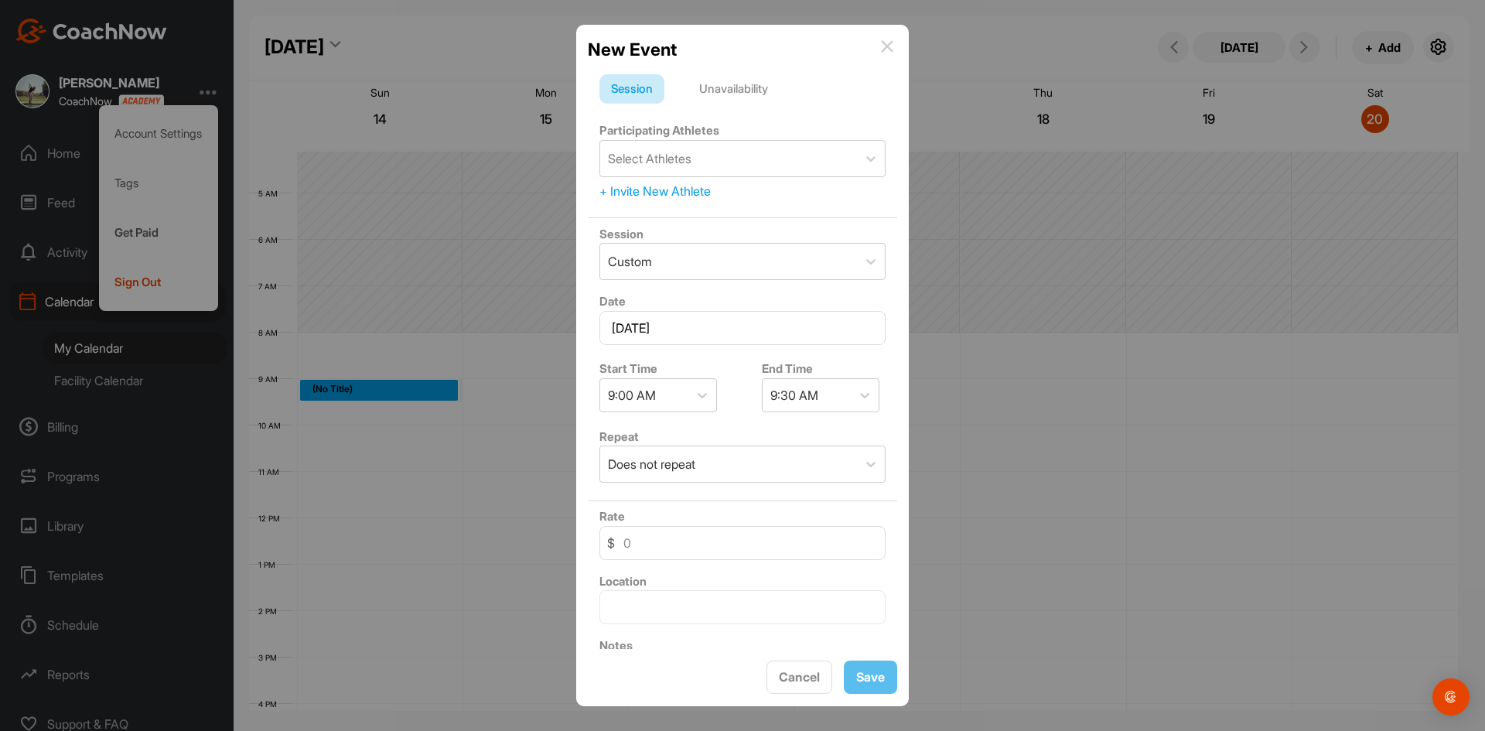
click at [898, 39] on div "New Event Session Unavailability Participating Athletes Select Athletes + Invit…" at bounding box center [742, 365] width 332 height 681
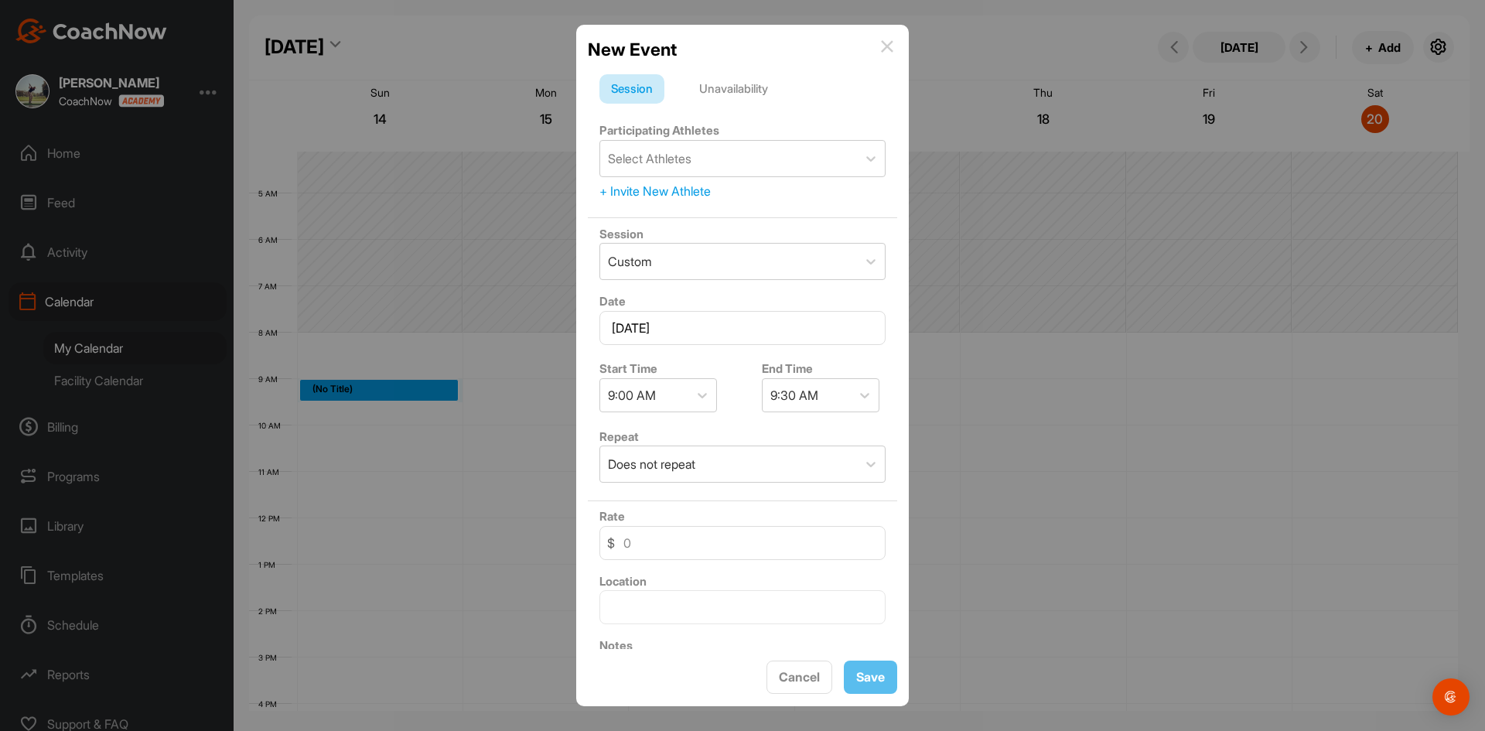
click at [885, 46] on img at bounding box center [887, 46] width 12 height 12
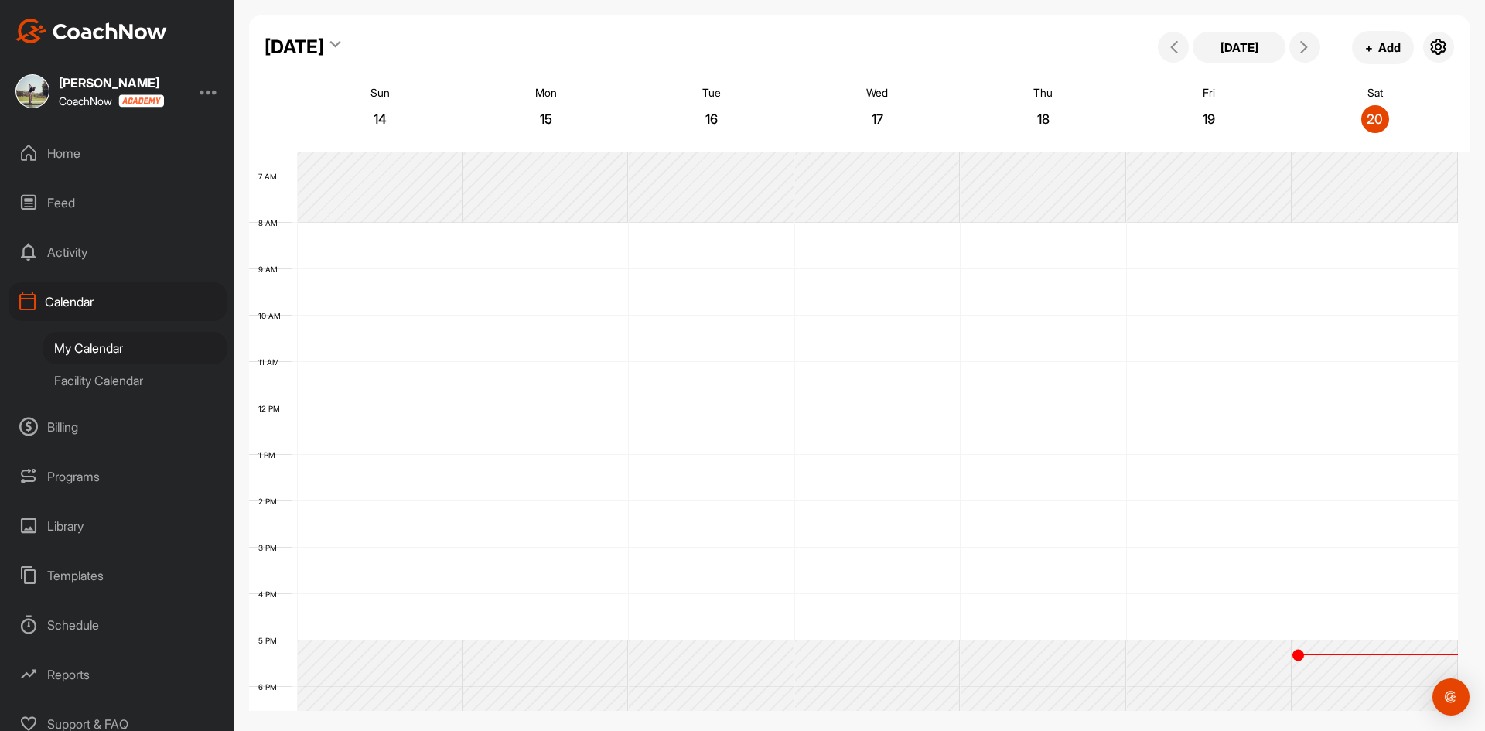
scroll to position [345, 0]
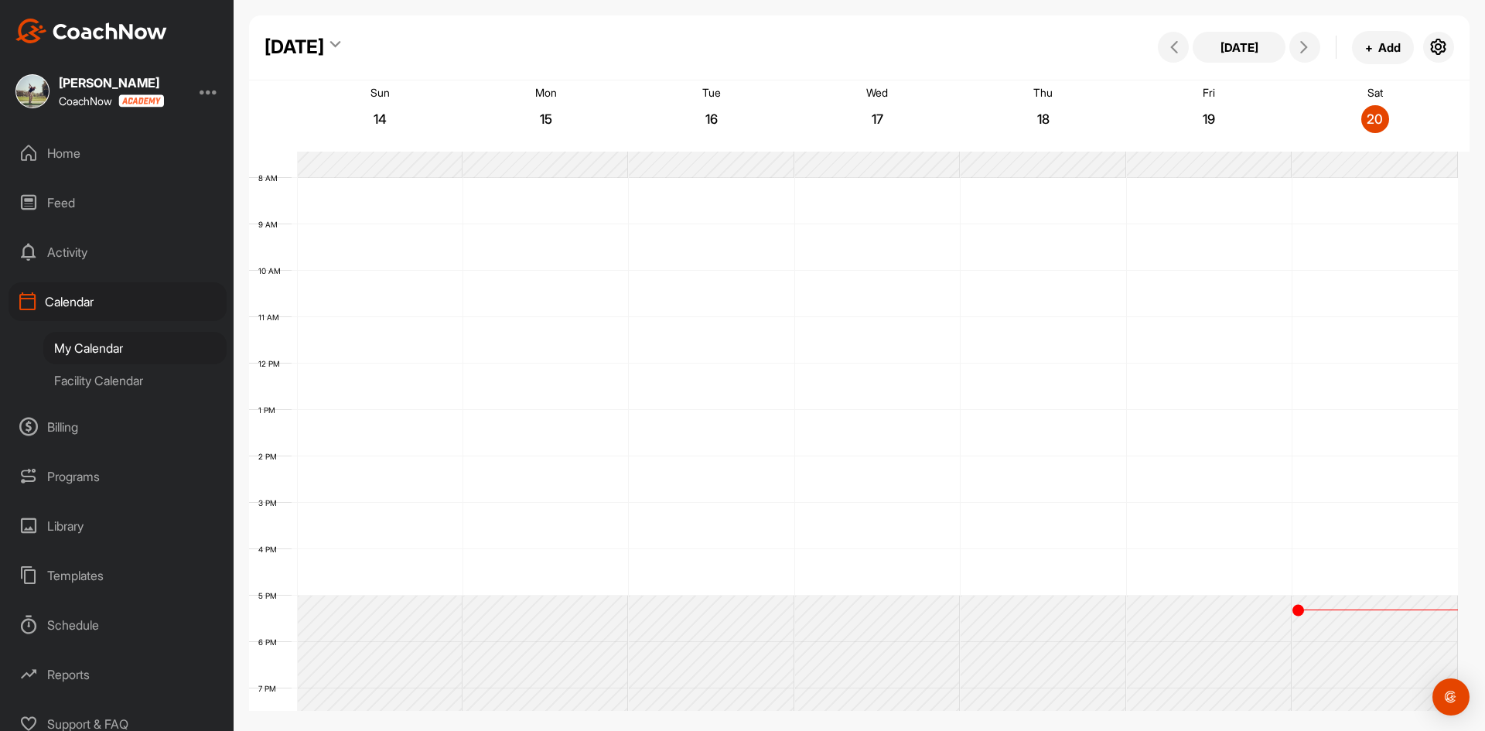
click at [81, 304] on div "Calendar" at bounding box center [118, 301] width 218 height 39
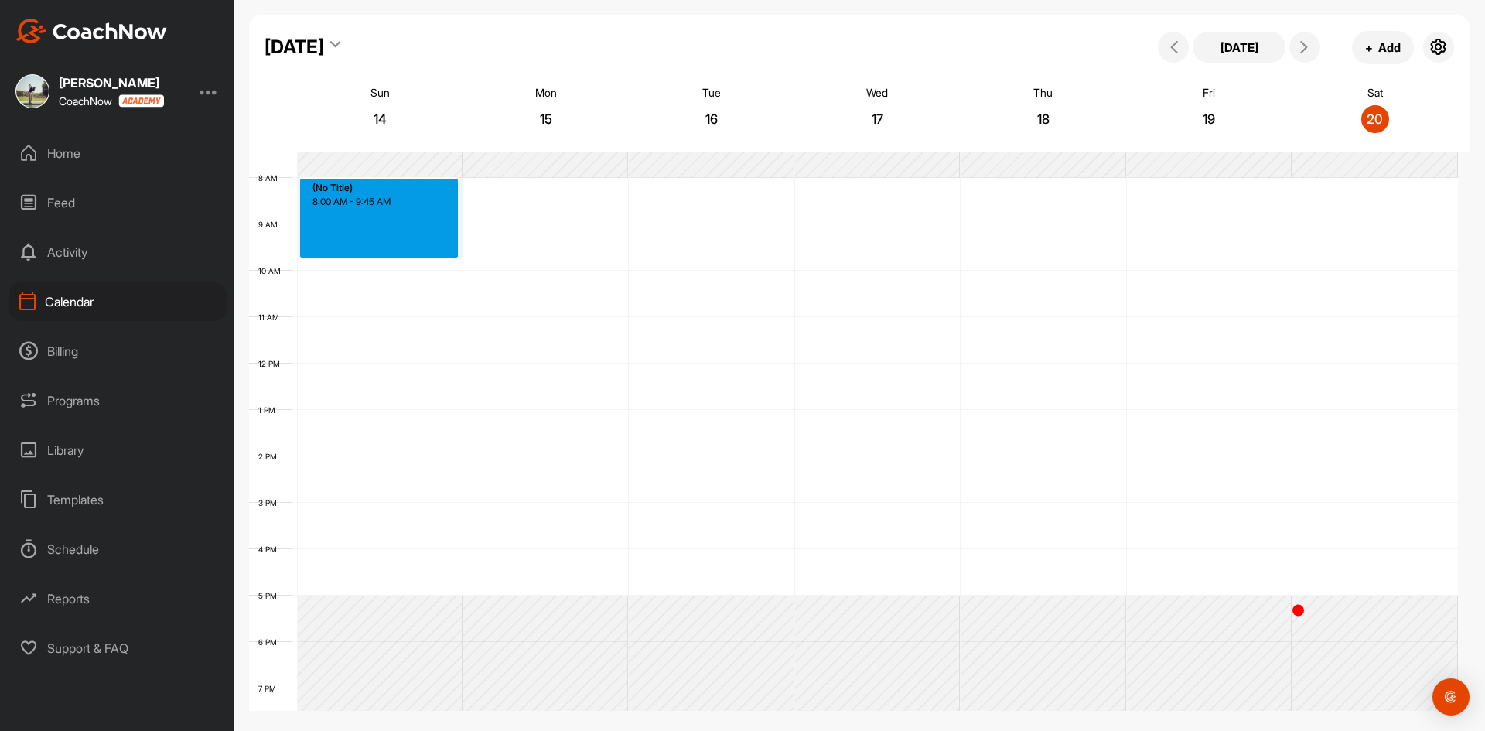
drag, startPoint x: 298, startPoint y: 185, endPoint x: 355, endPoint y: 257, distance: 92.0
click at [355, 257] on div "12 AM 1 AM 2 AM 3 AM 4 AM 5 AM 6 AM 7 AM 8 AM 9 AM 10 AM 11 AM 12 PM 1 PM 2 PM …" at bounding box center [853, 363] width 1209 height 1113
